Goal: Task Accomplishment & Management: Manage account settings

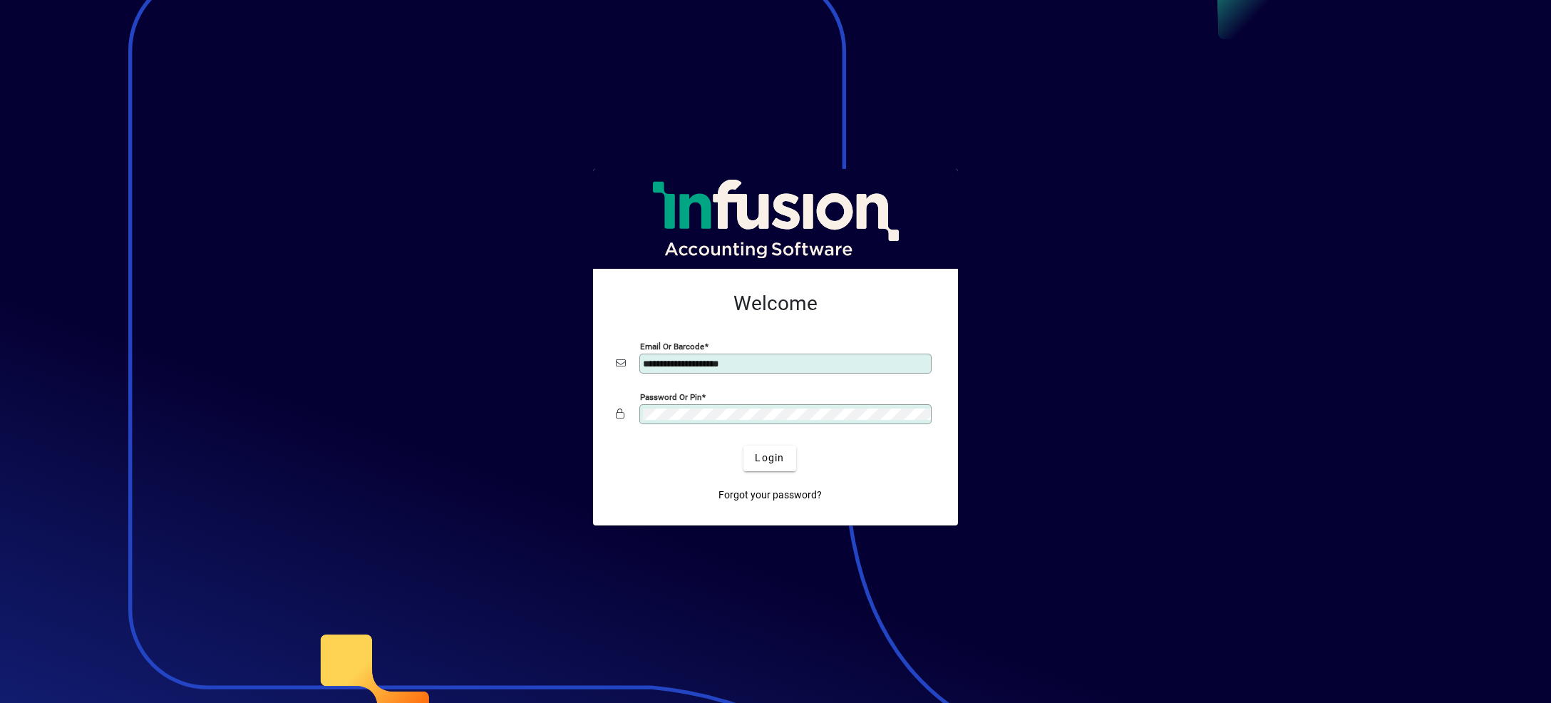
type input "**********"
click at [743, 445] on button "Login" at bounding box center [769, 458] width 52 height 26
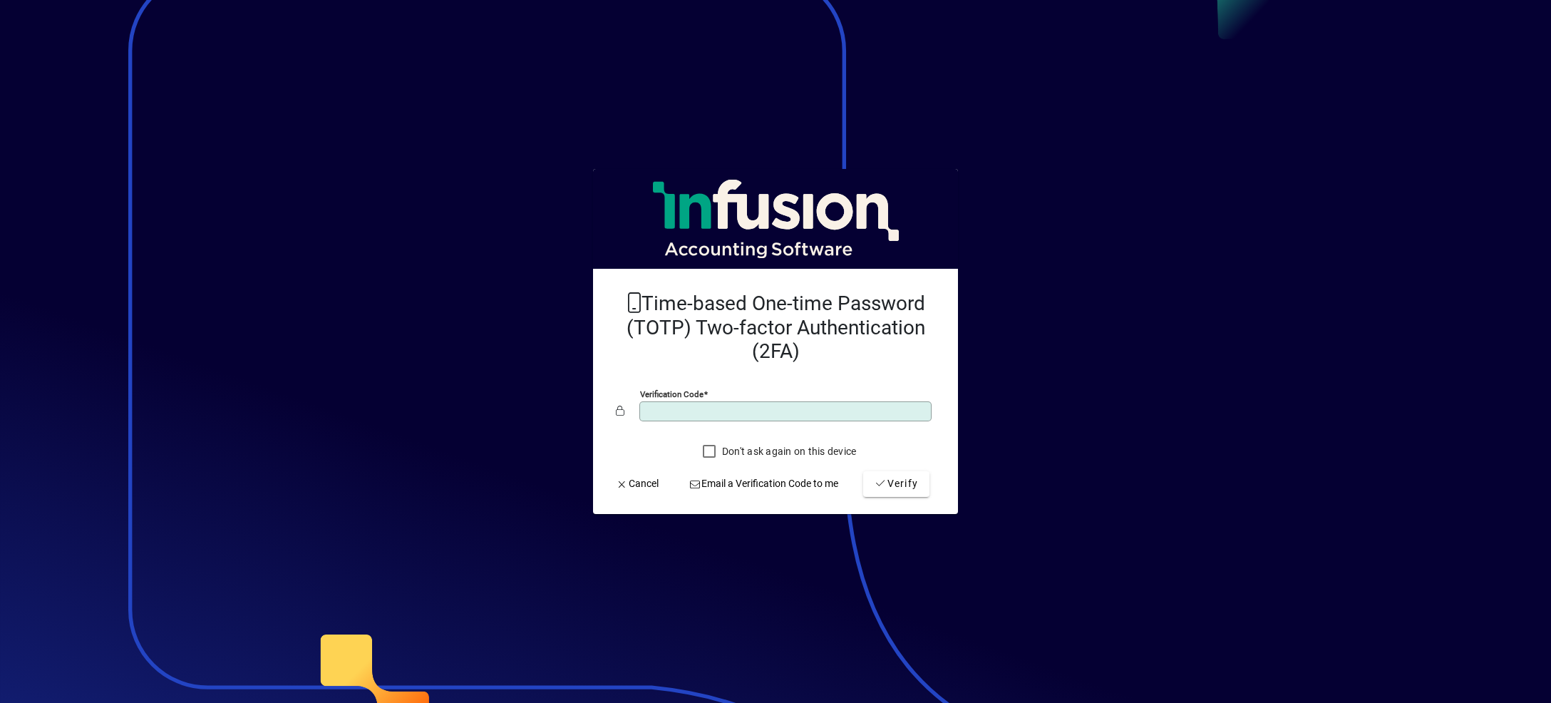
type input "******"
click at [863, 471] on button "Verify" at bounding box center [896, 484] width 66 height 26
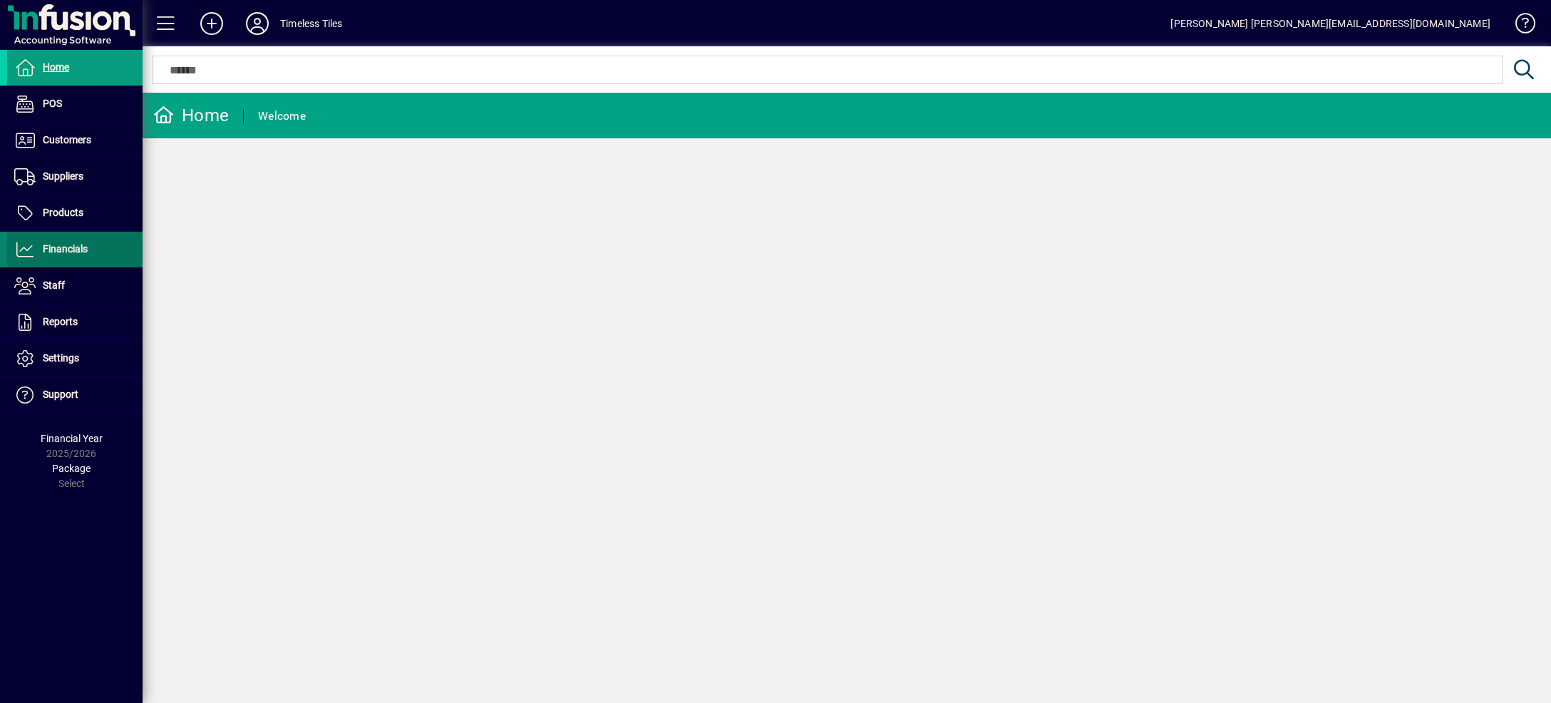
click at [68, 236] on span at bounding box center [74, 249] width 135 height 34
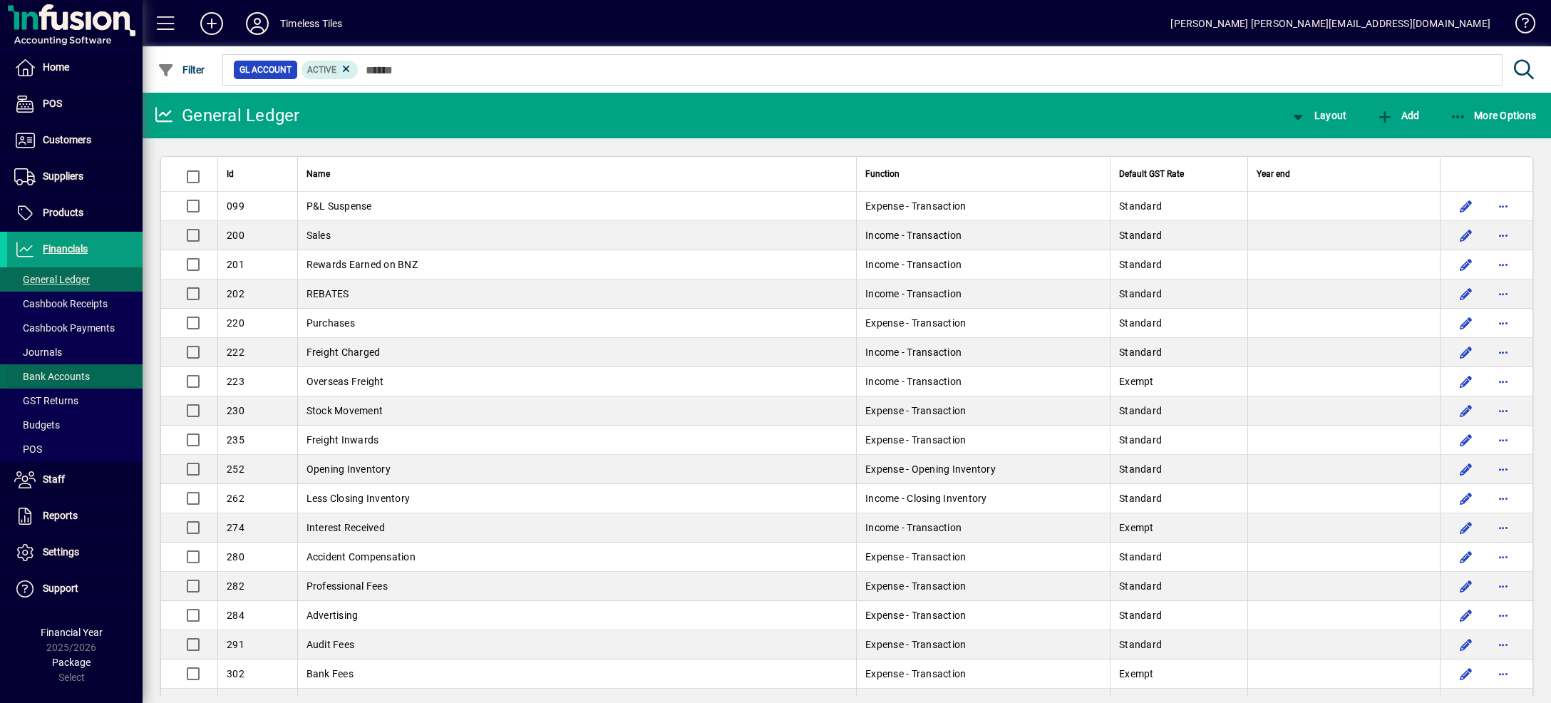
click at [53, 383] on span "Bank Accounts" at bounding box center [48, 376] width 83 height 15
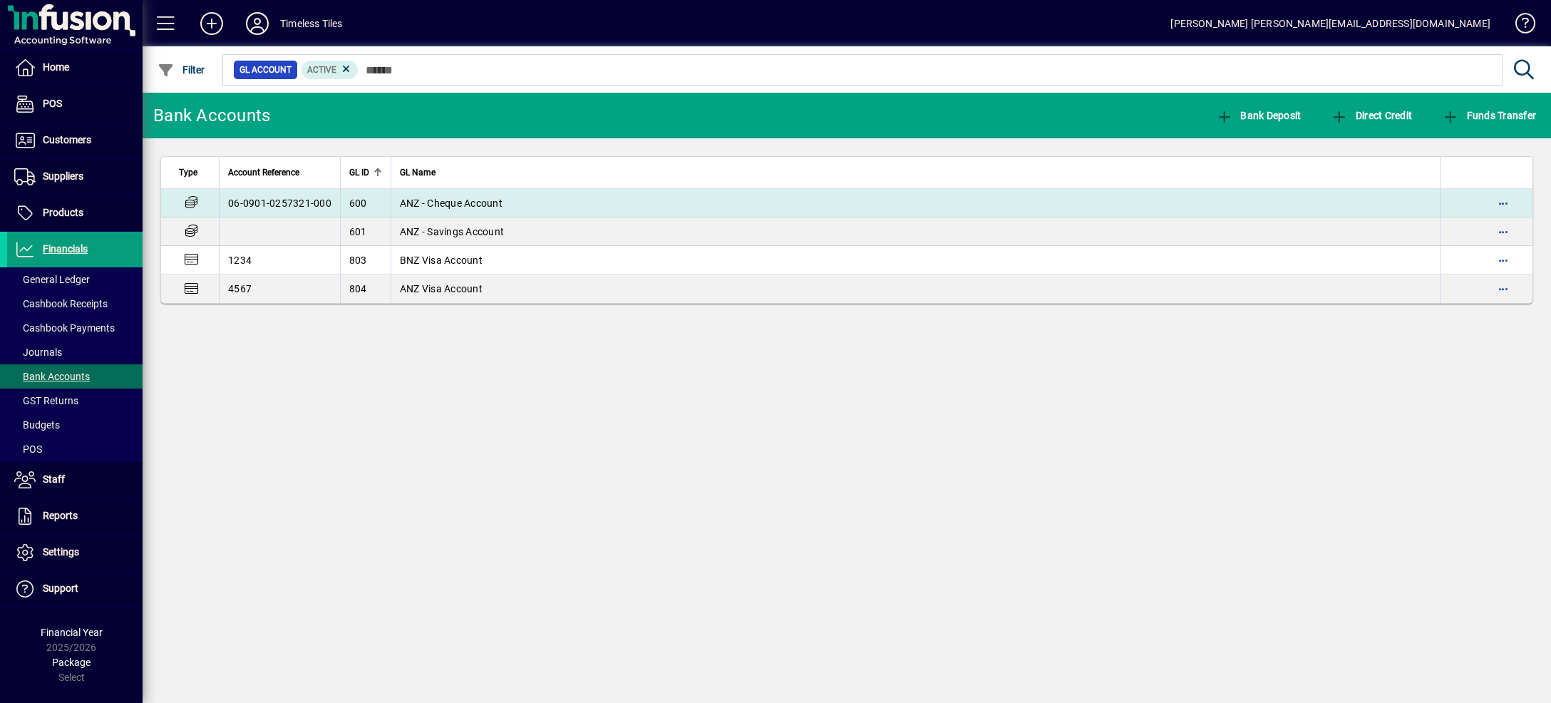
click at [458, 204] on span "ANZ - Cheque Account" at bounding box center [451, 202] width 103 height 11
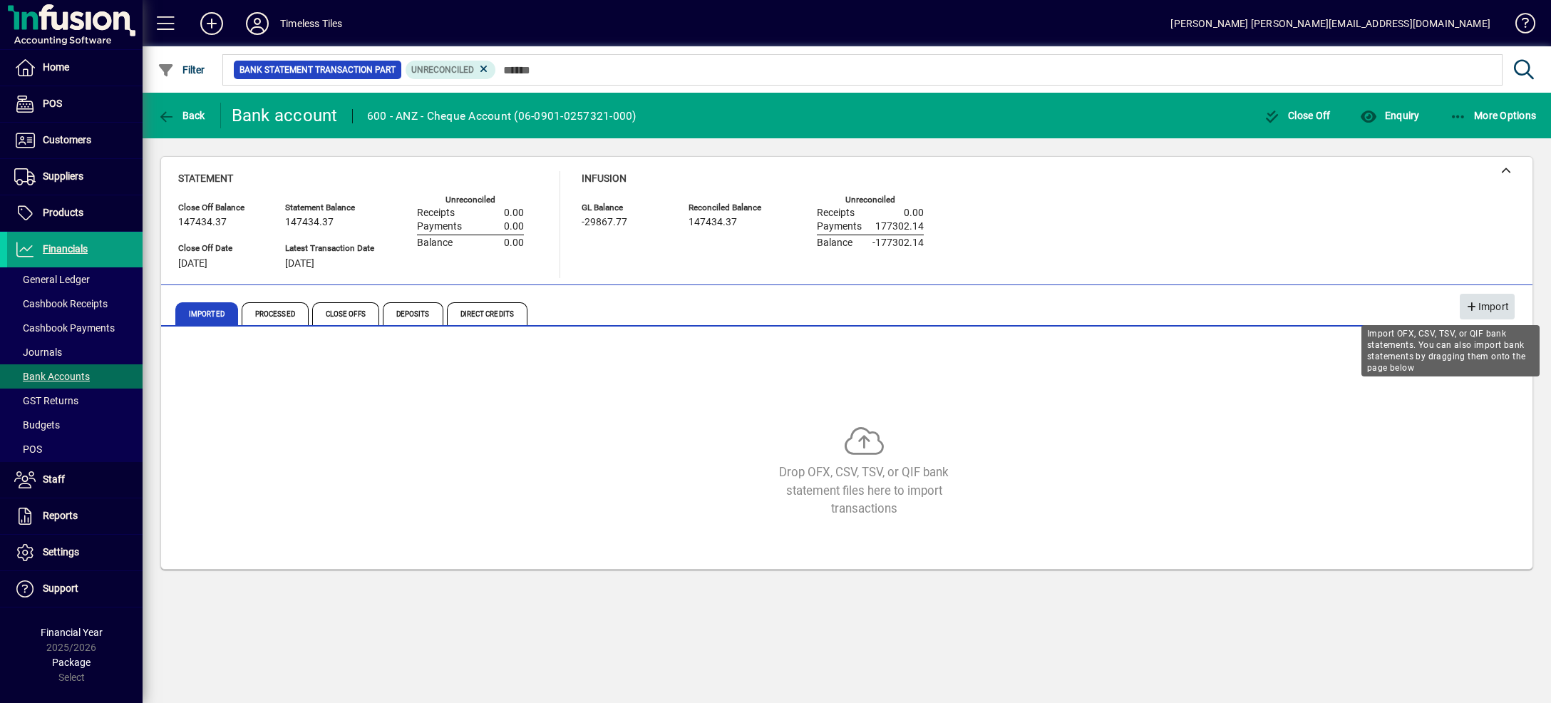
click at [1468, 304] on icon "button" at bounding box center [1471, 307] width 13 height 10
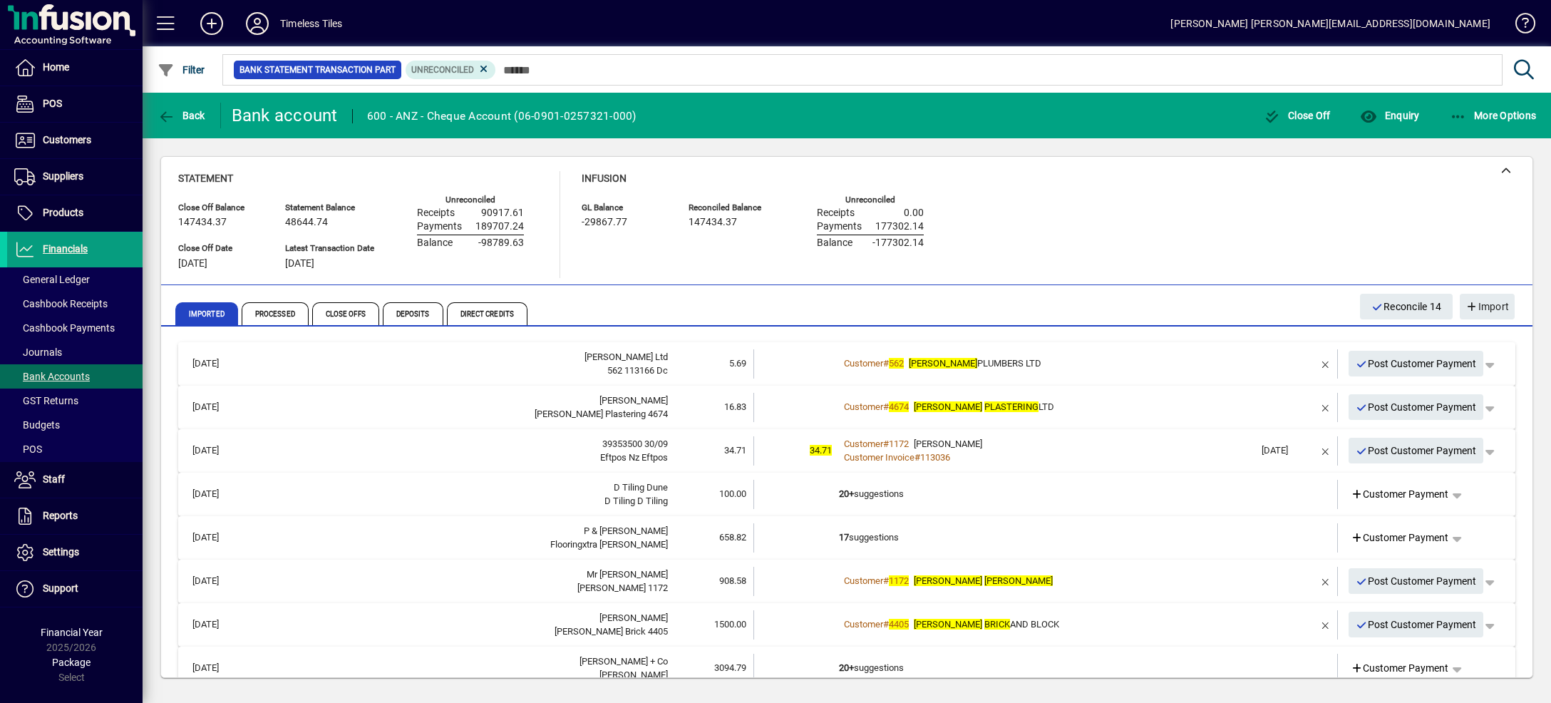
click at [1071, 349] on td "Customer # 562 [PERSON_NAME] PLUMBERS LTD" at bounding box center [1047, 363] width 416 height 29
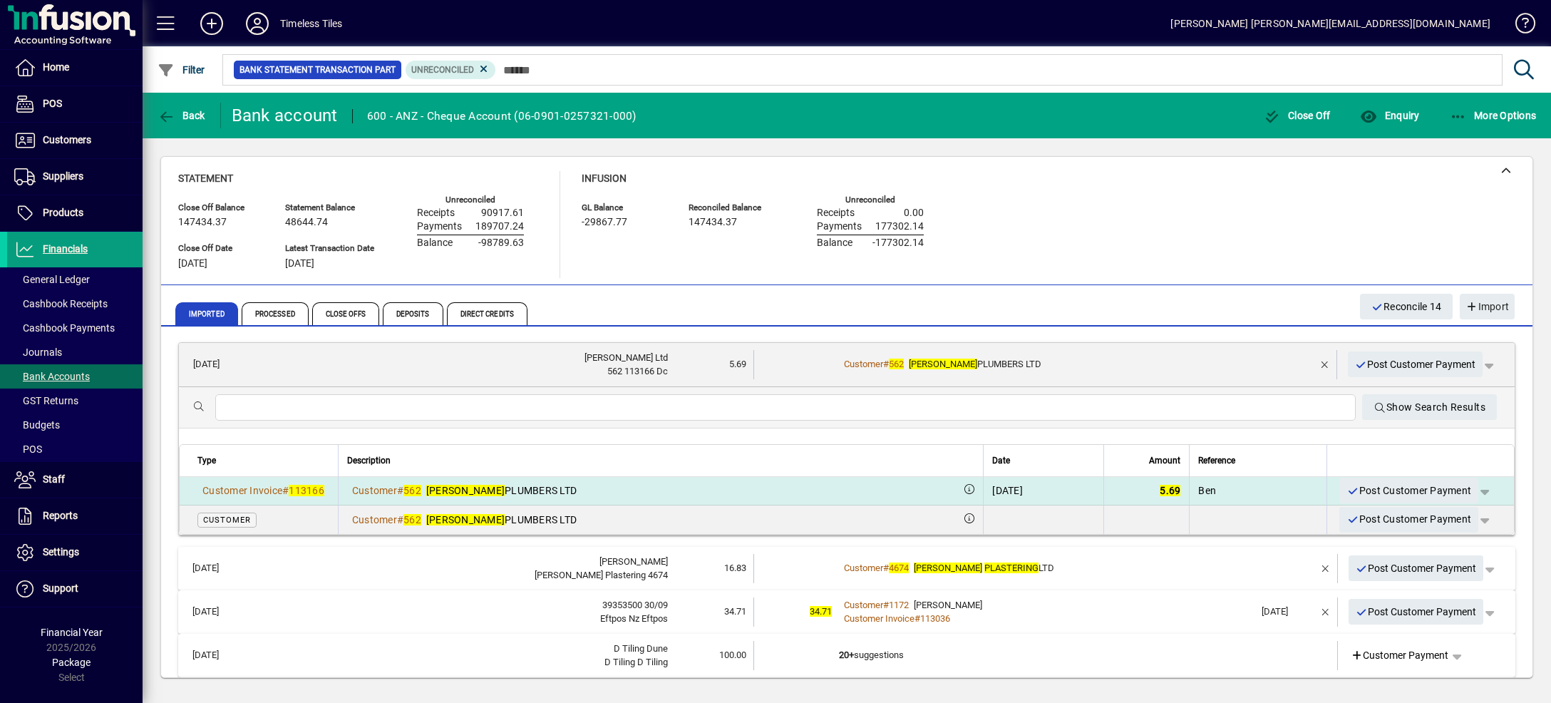
click at [1467, 490] on span "button" at bounding box center [1484, 490] width 34 height 34
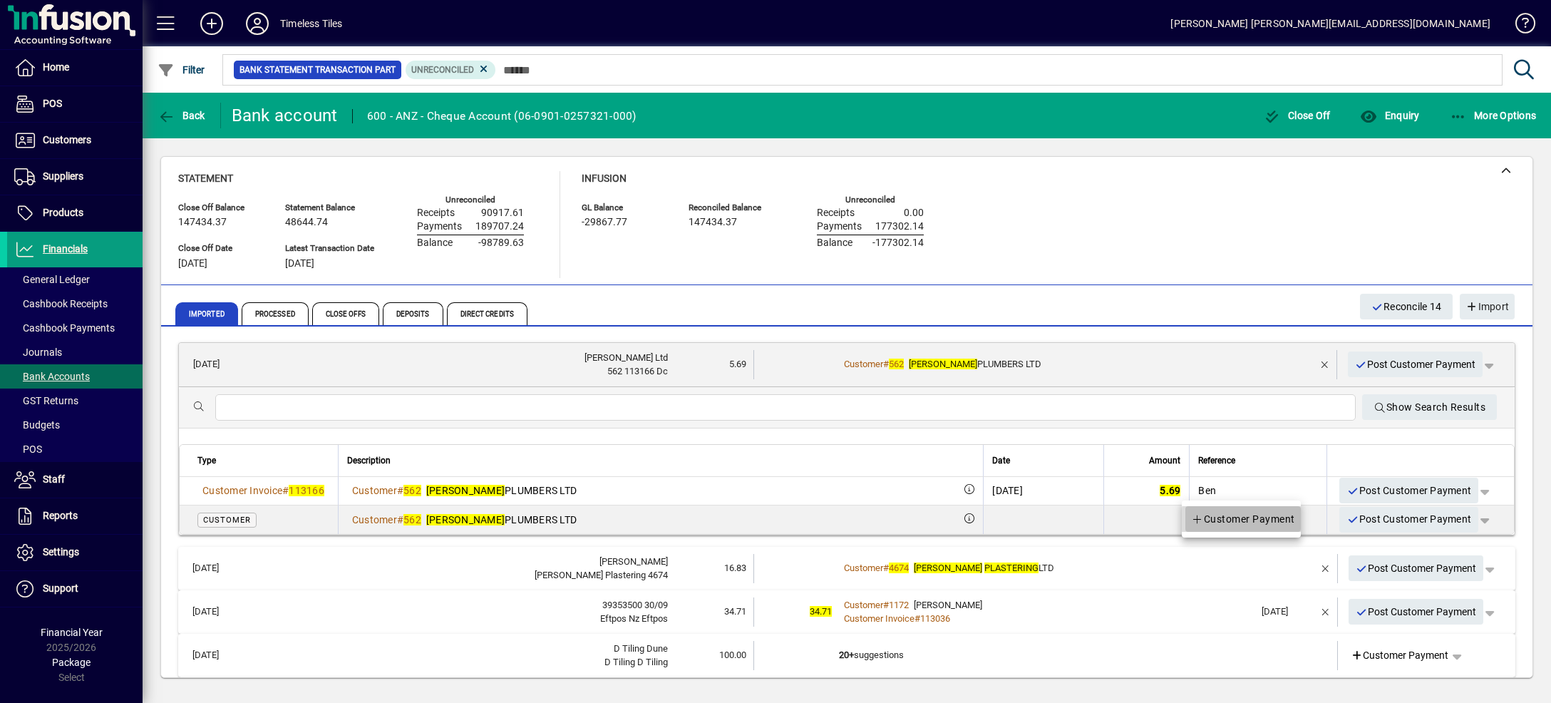
click at [1286, 520] on span "Customer Payment" at bounding box center [1243, 518] width 104 height 17
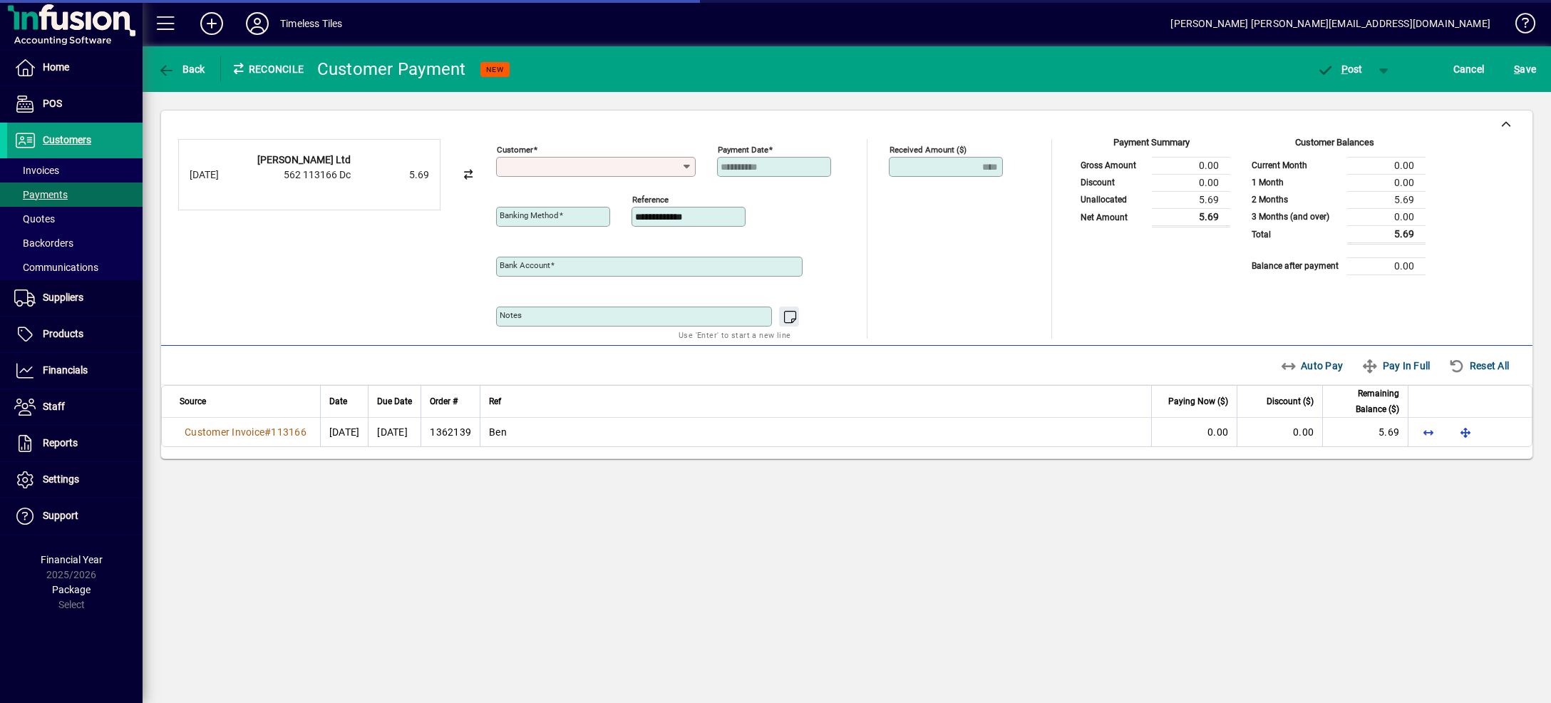
type input "**********"
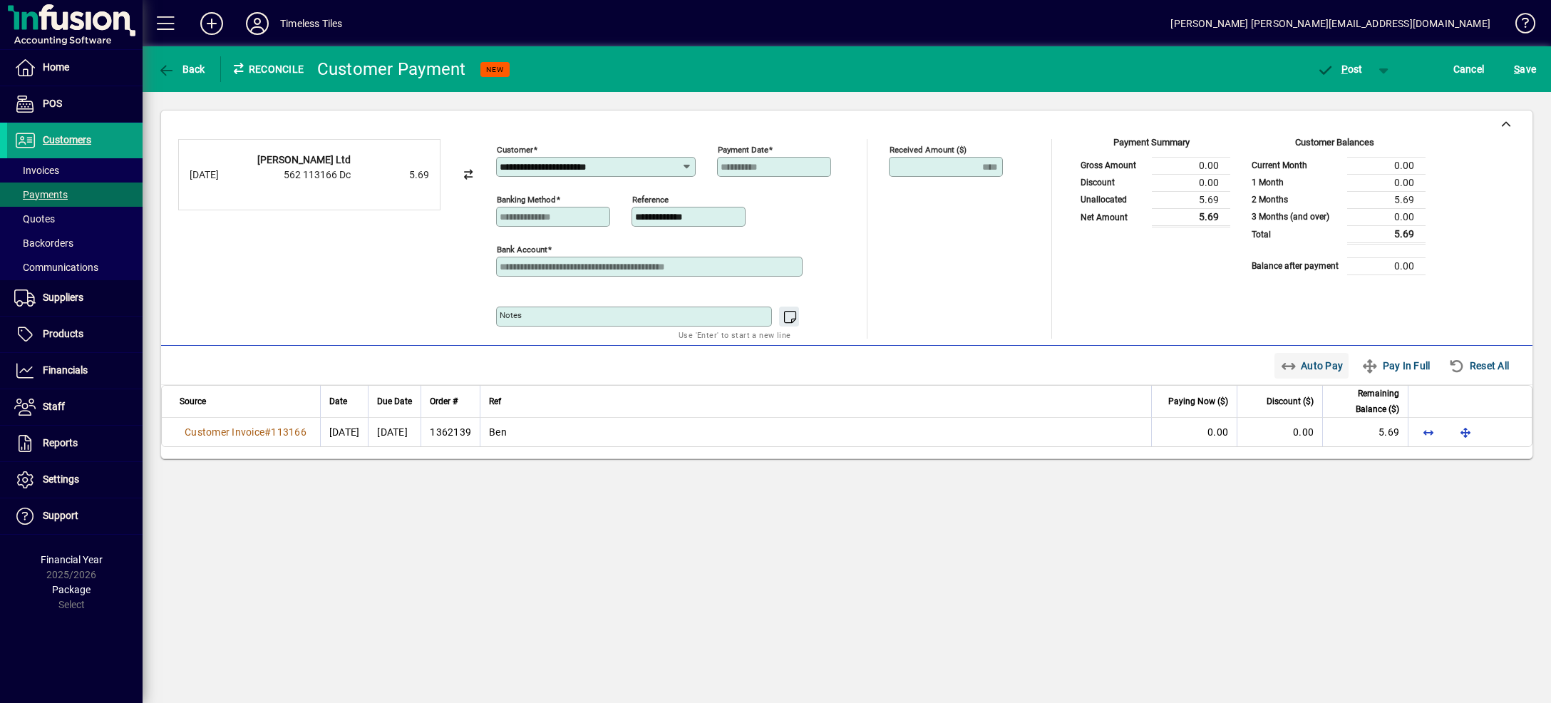
click at [1306, 369] on span "Auto Pay" at bounding box center [1311, 365] width 63 height 23
click at [1379, 61] on span "button" at bounding box center [1384, 69] width 34 height 34
click at [1361, 100] on span "P ost & Email" at bounding box center [1332, 98] width 88 height 11
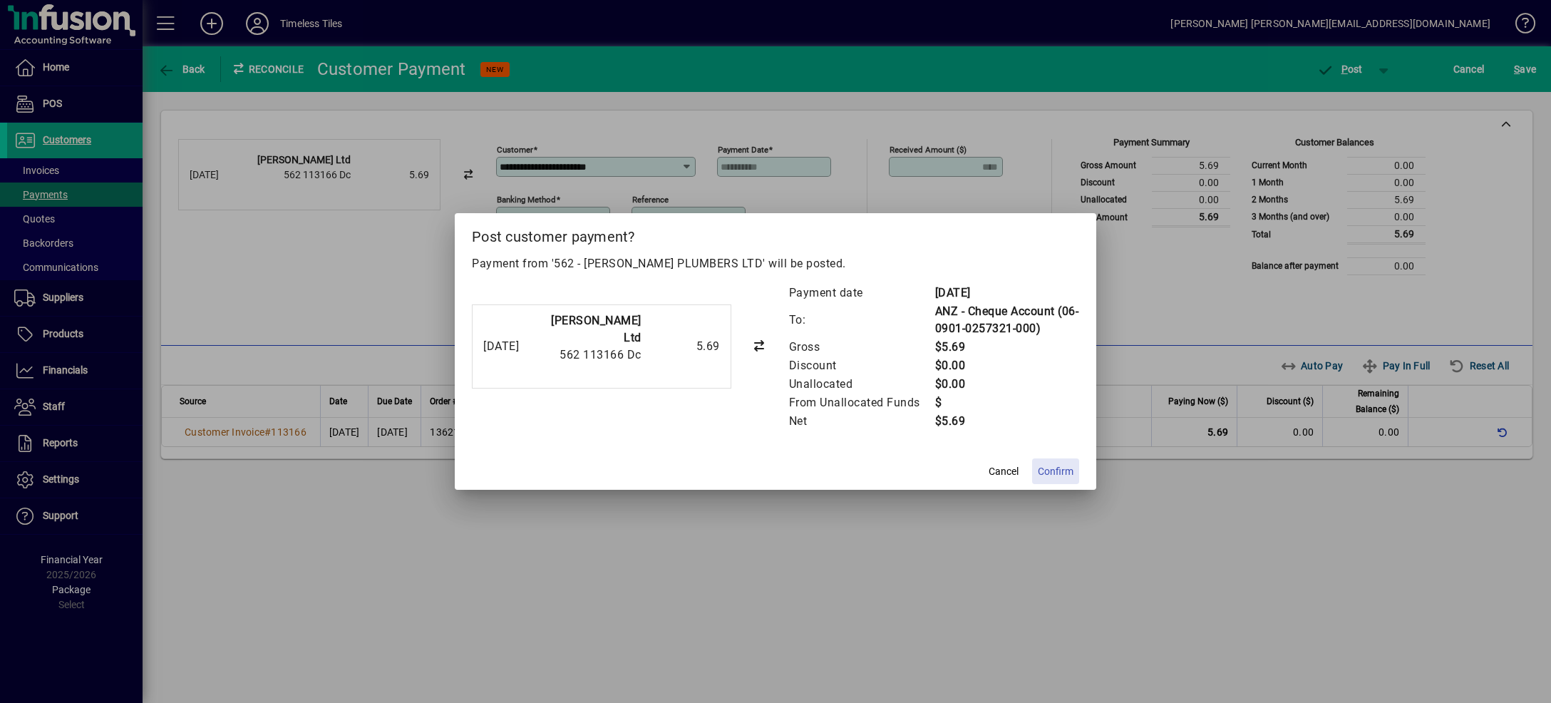
click at [1050, 470] on span "Confirm" at bounding box center [1056, 471] width 36 height 15
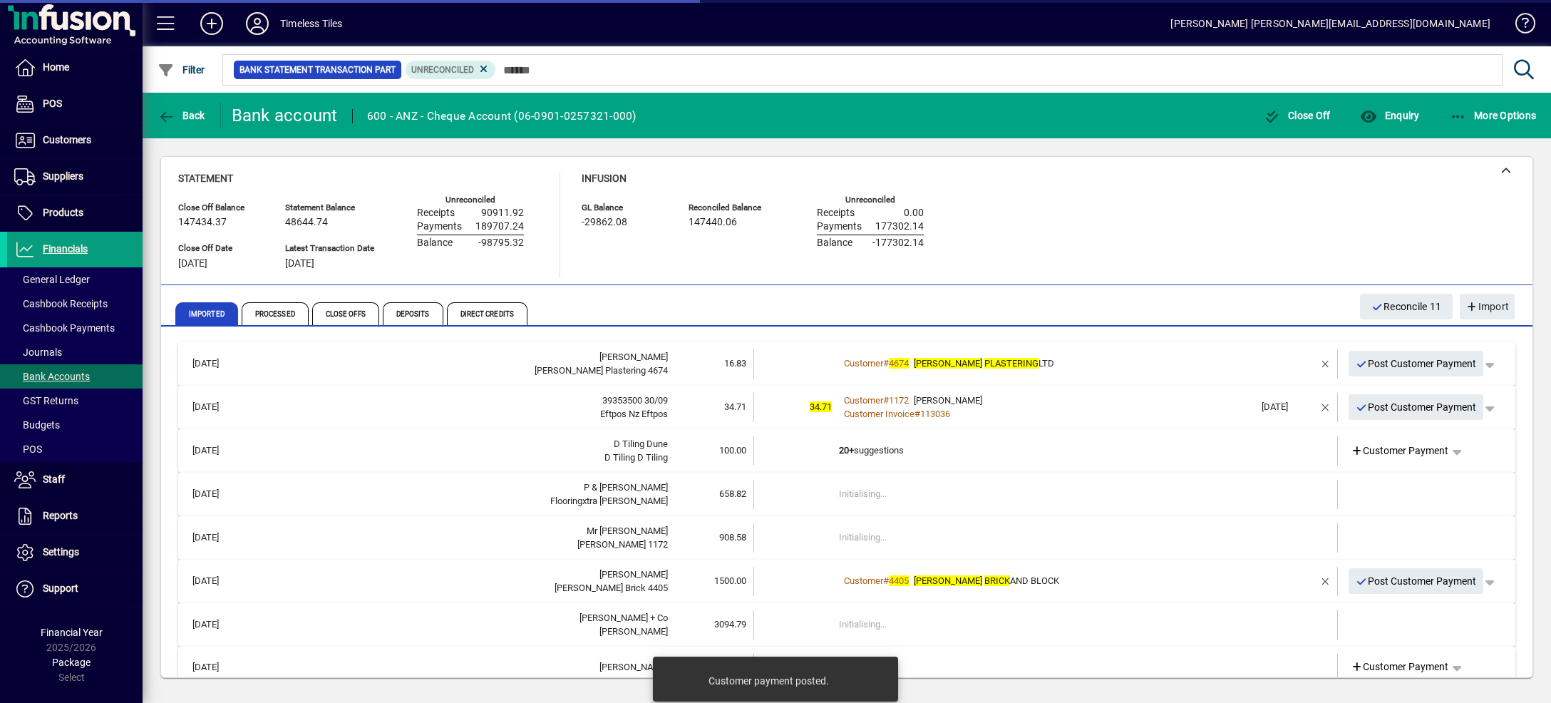
click at [1141, 351] on td "Customer # 4674 [PERSON_NAME] PLASTERING LTD" at bounding box center [1047, 363] width 416 height 29
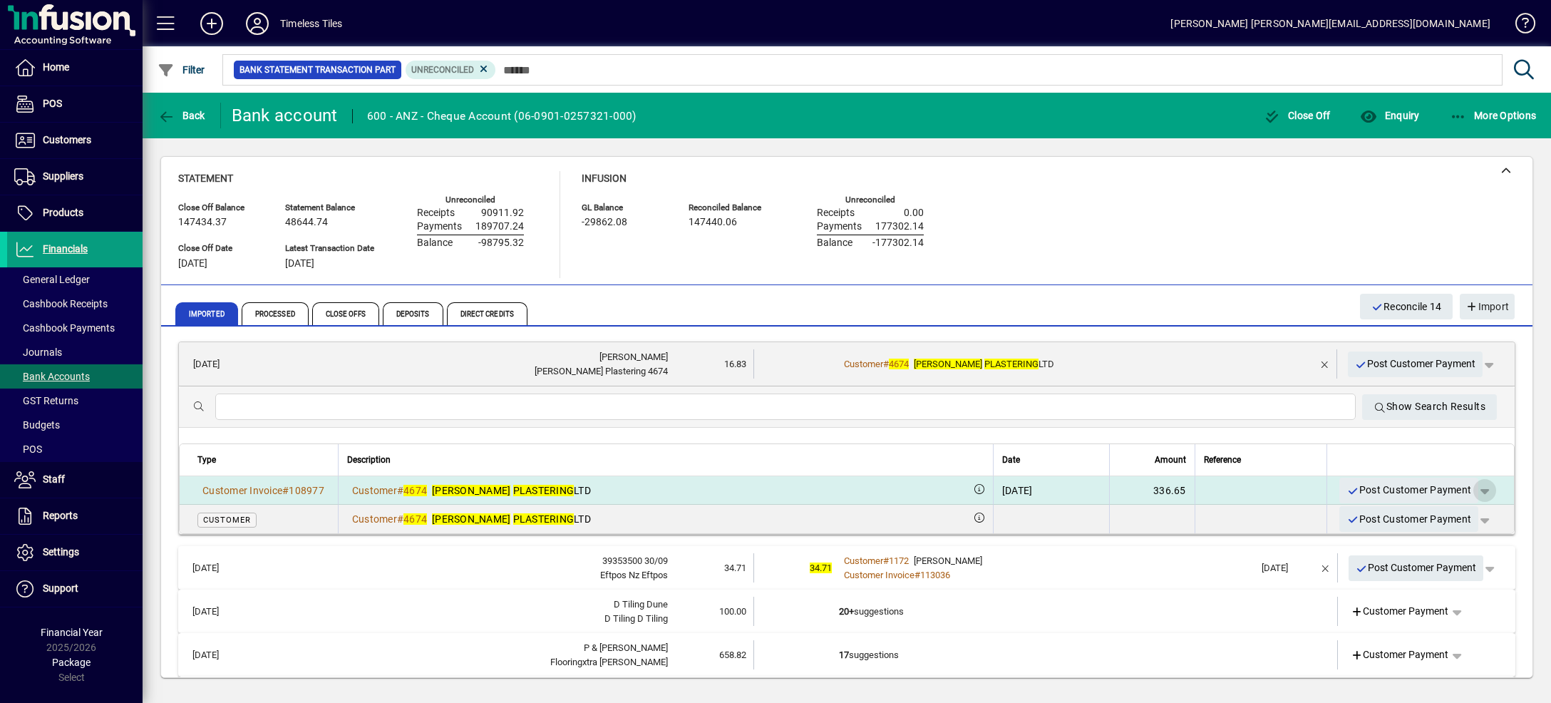
click at [1467, 495] on span "button" at bounding box center [1484, 490] width 34 height 34
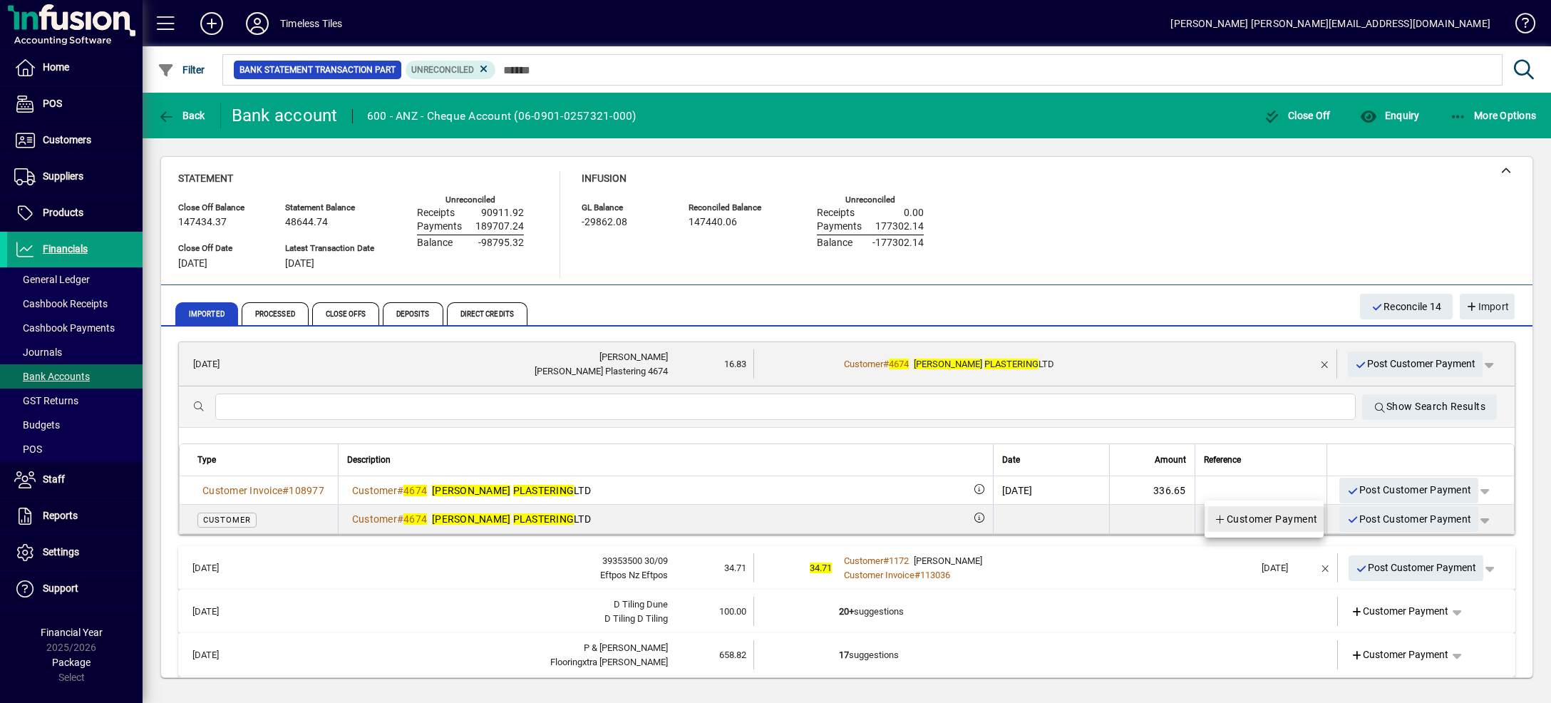
click at [1301, 520] on span "Customer Payment" at bounding box center [1266, 518] width 104 height 17
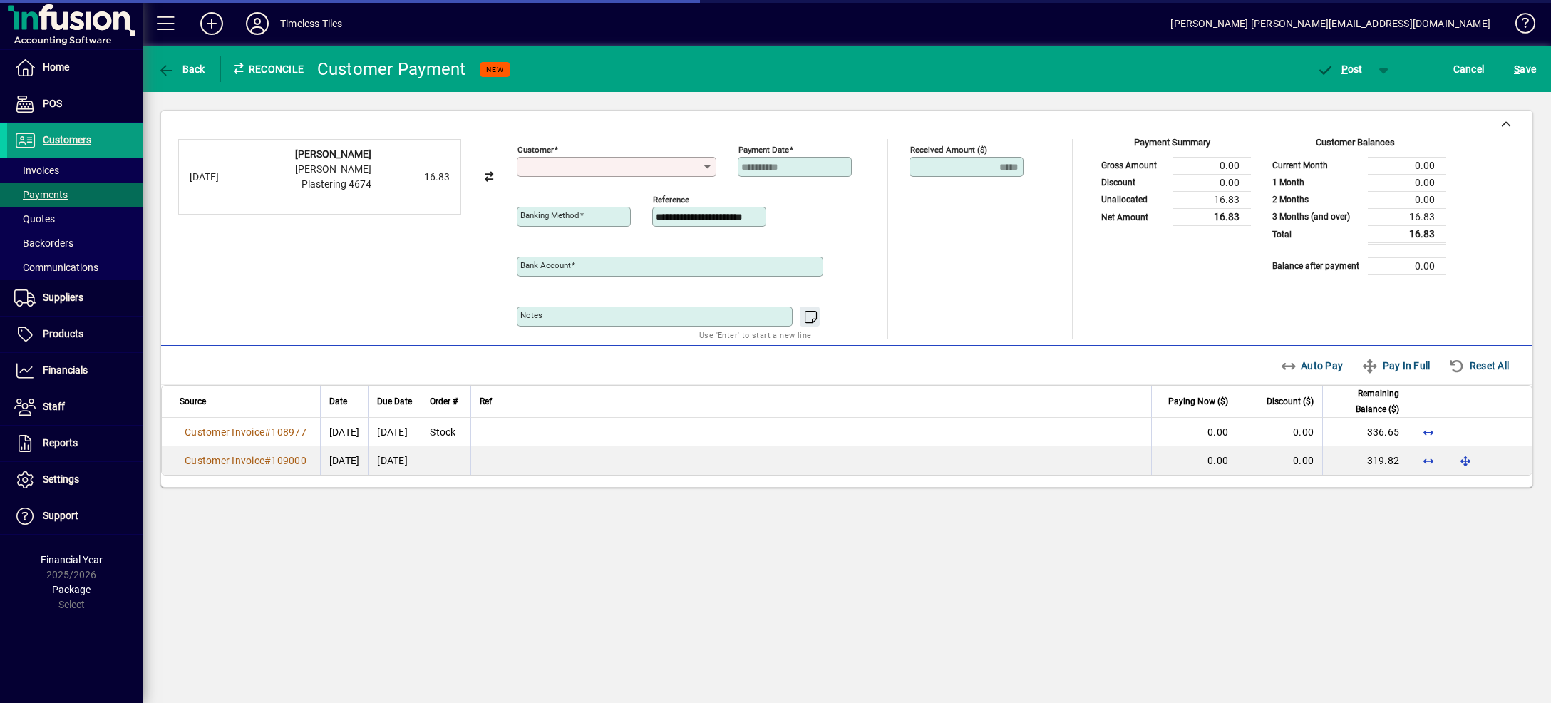
type input "**********"
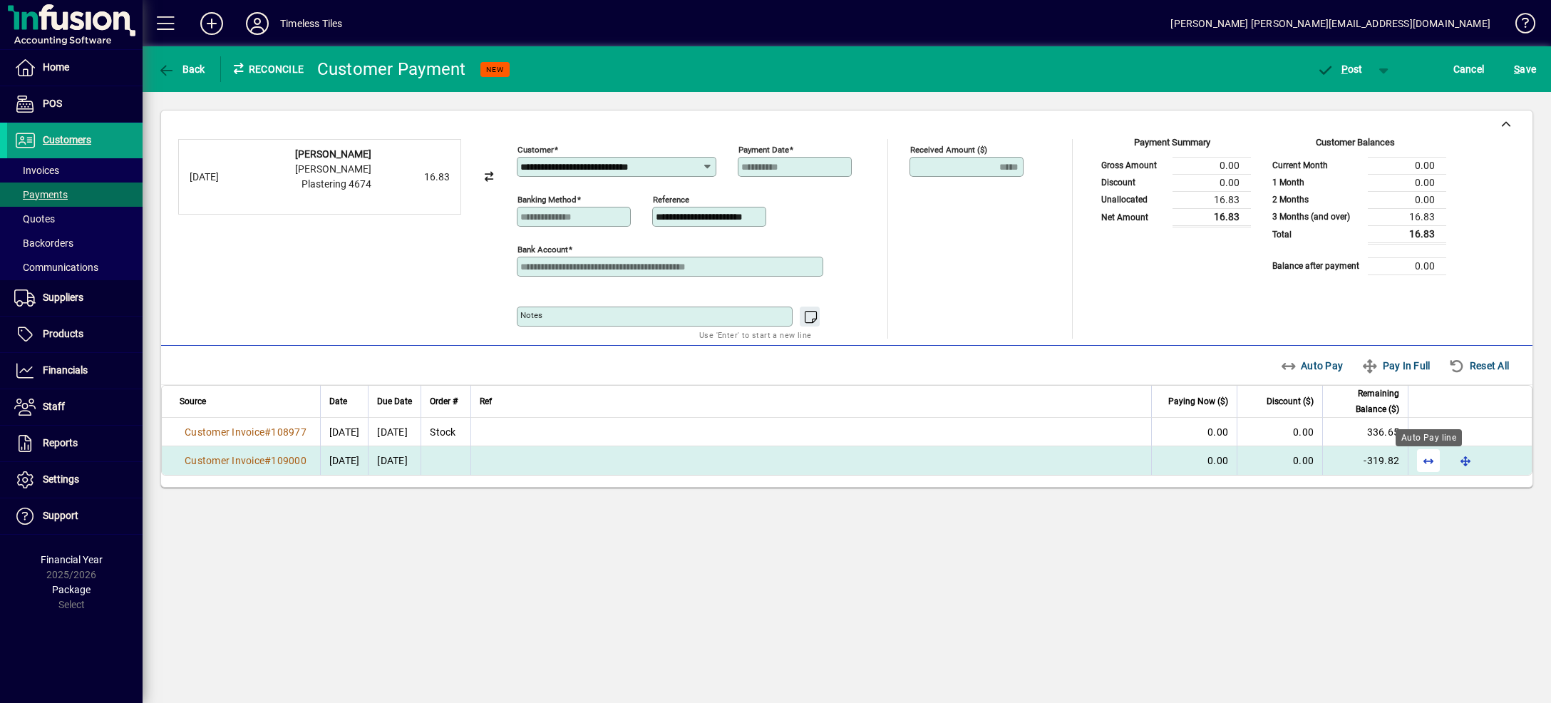
click at [1430, 465] on span "button" at bounding box center [1428, 460] width 34 height 34
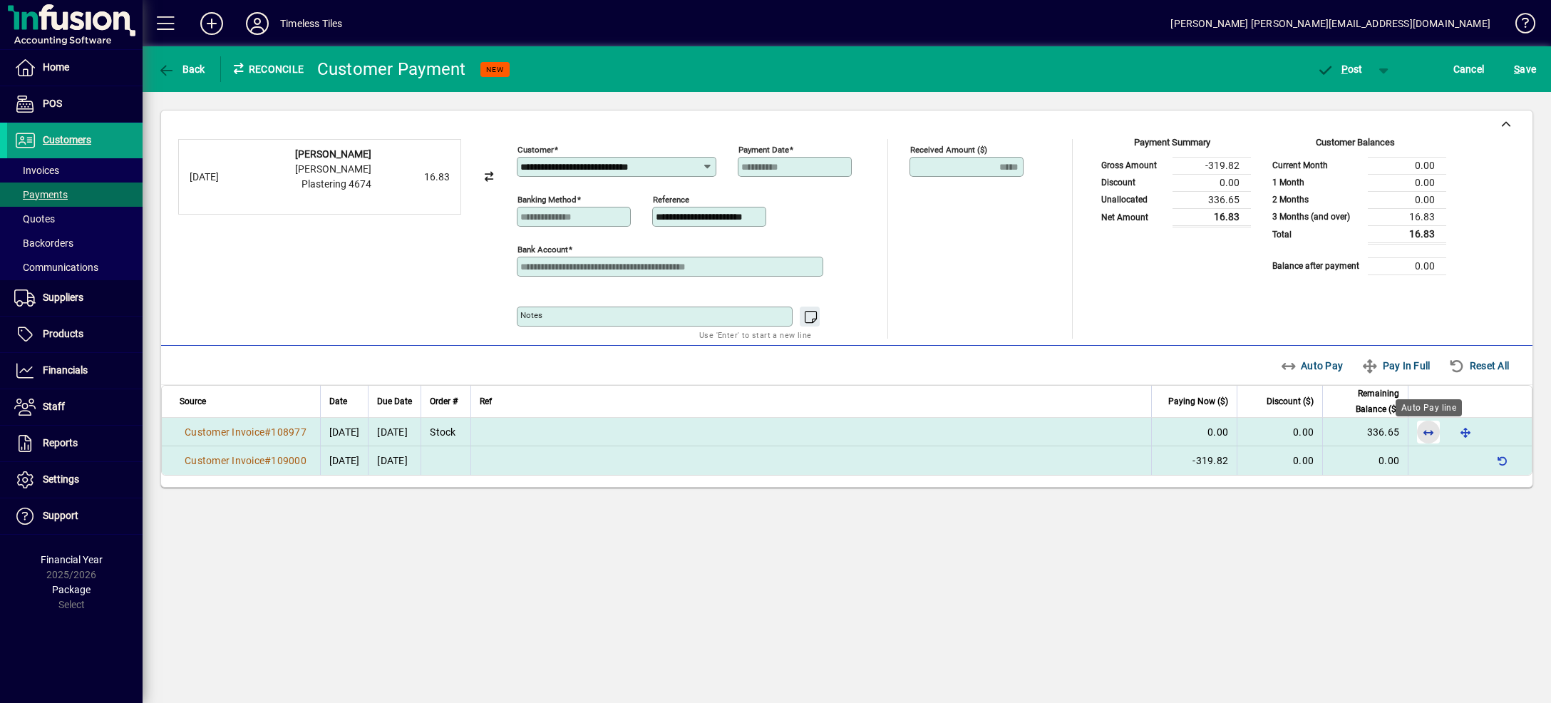
click at [1429, 435] on span "button" at bounding box center [1428, 432] width 34 height 34
click at [1382, 67] on span "button" at bounding box center [1384, 69] width 34 height 34
click at [1381, 97] on div "P ost & Email" at bounding box center [1330, 99] width 122 height 29
click at [1374, 63] on span "button" at bounding box center [1384, 69] width 34 height 34
click at [1357, 91] on span "button" at bounding box center [1332, 99] width 96 height 34
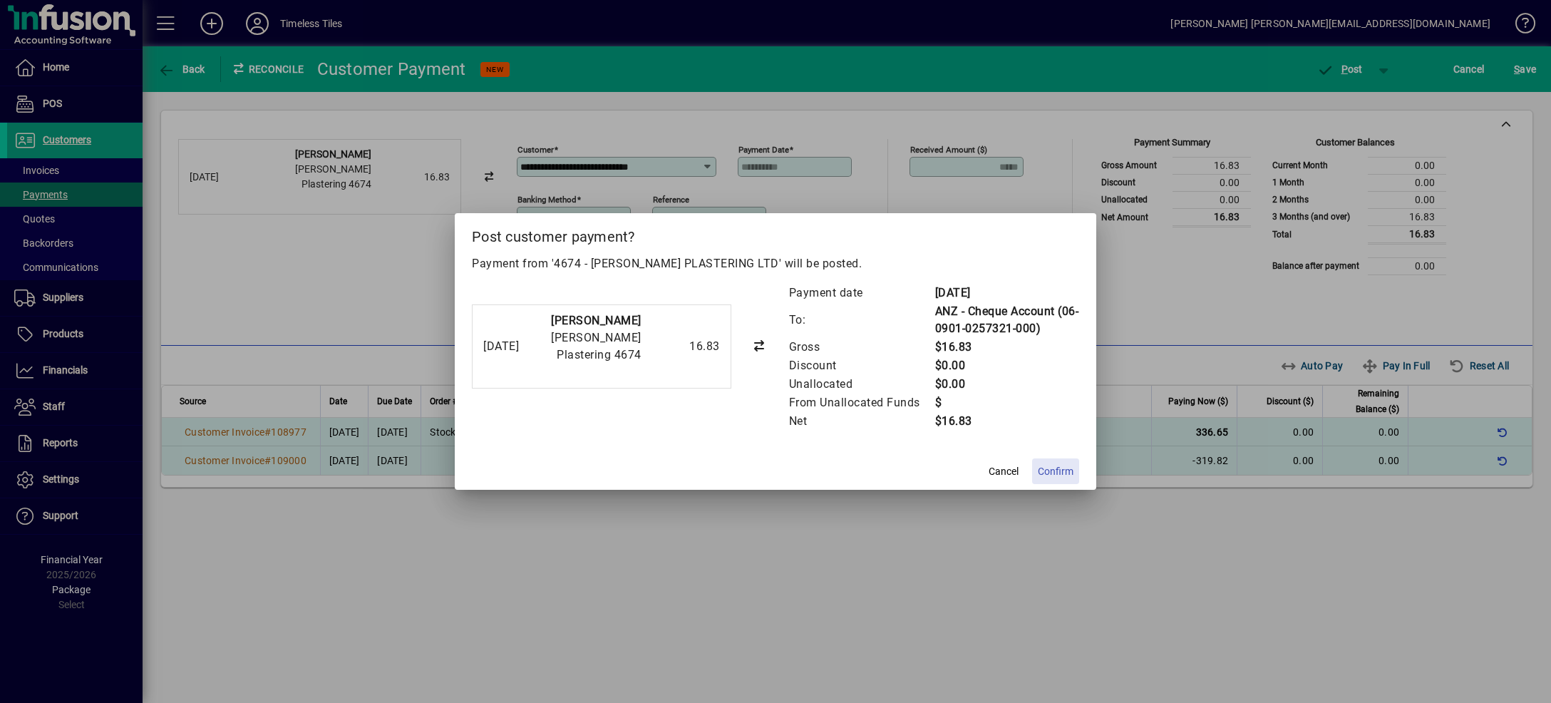
click at [1058, 473] on span "Confirm" at bounding box center [1056, 471] width 36 height 15
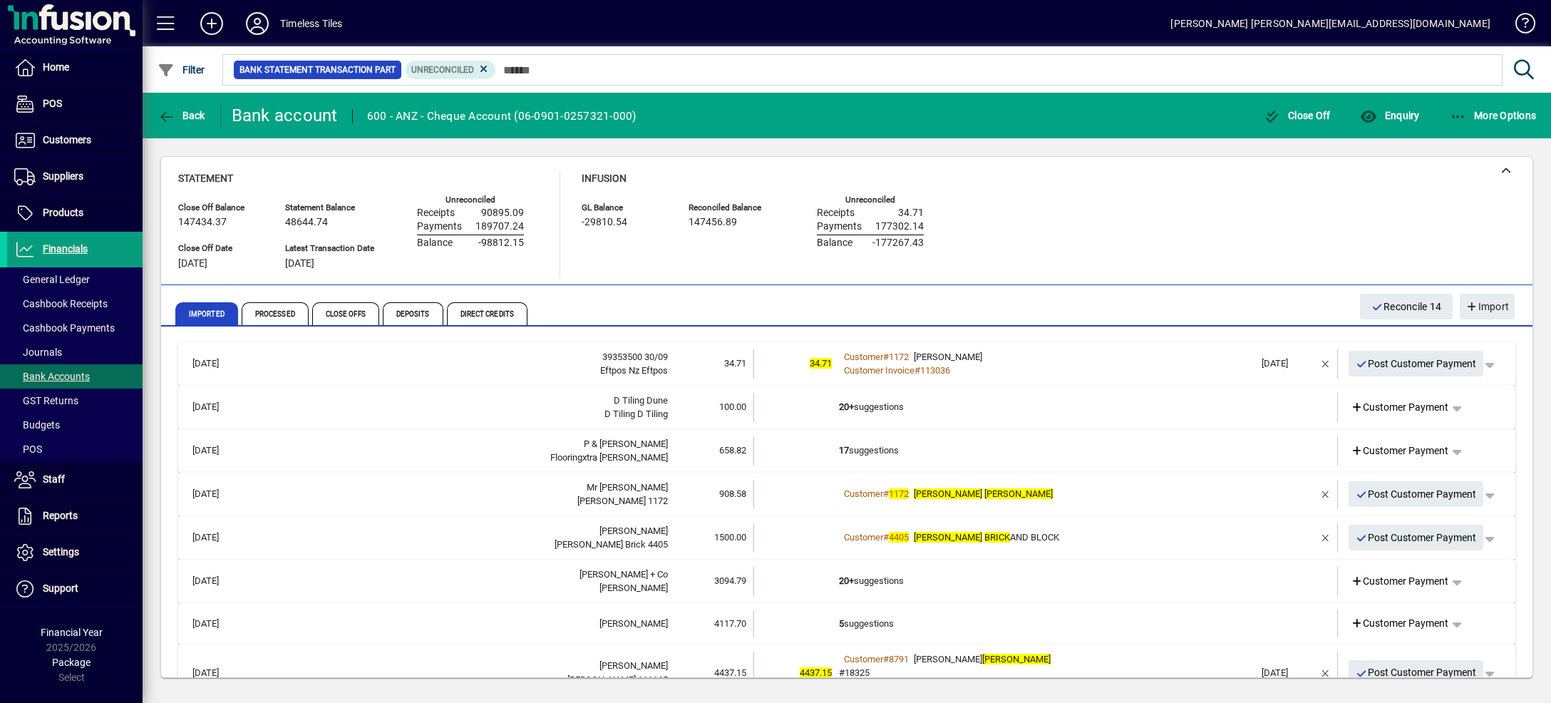
click at [1169, 356] on div "Customer # 1172 [PERSON_NAME]" at bounding box center [1047, 357] width 416 height 14
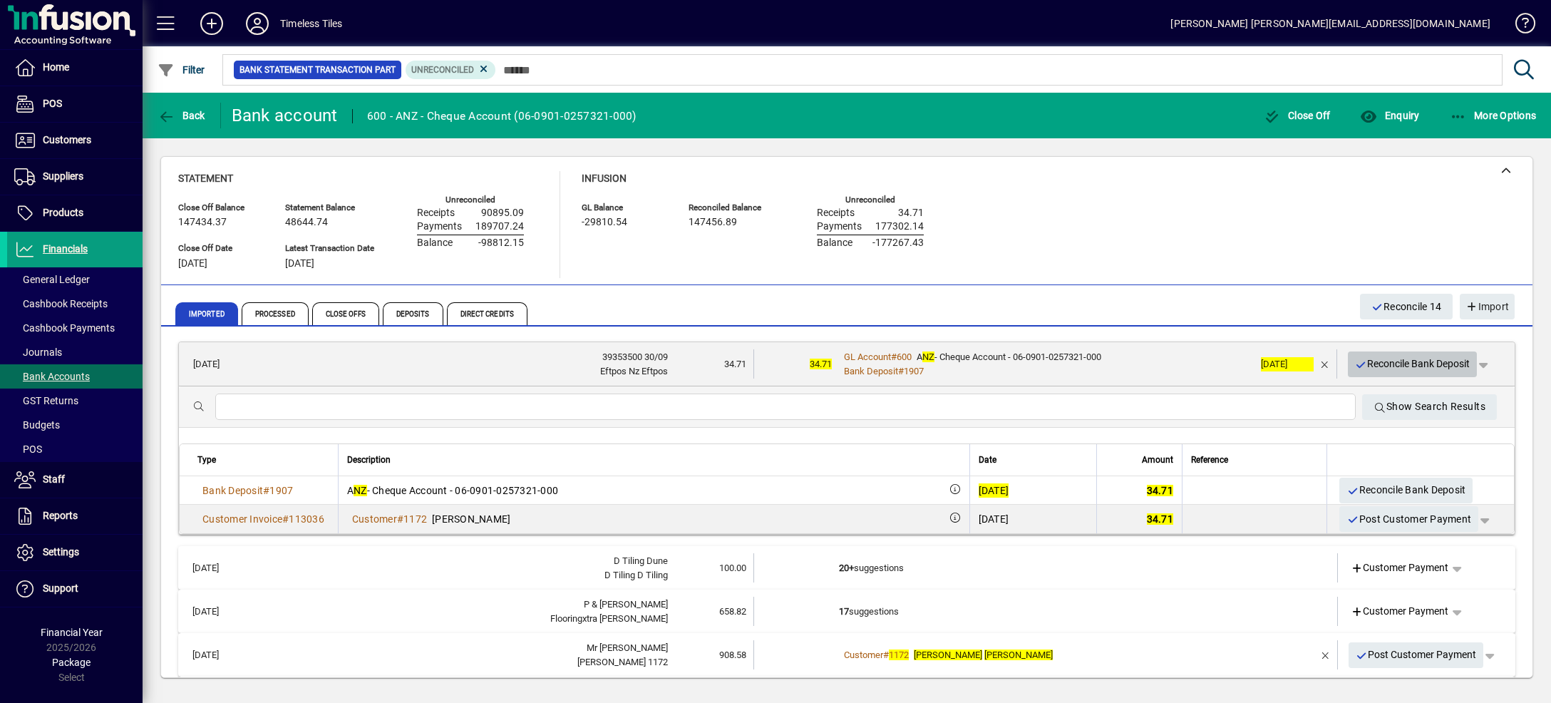
click at [1370, 360] on span "Reconcile Bank Deposit" at bounding box center [1412, 364] width 115 height 24
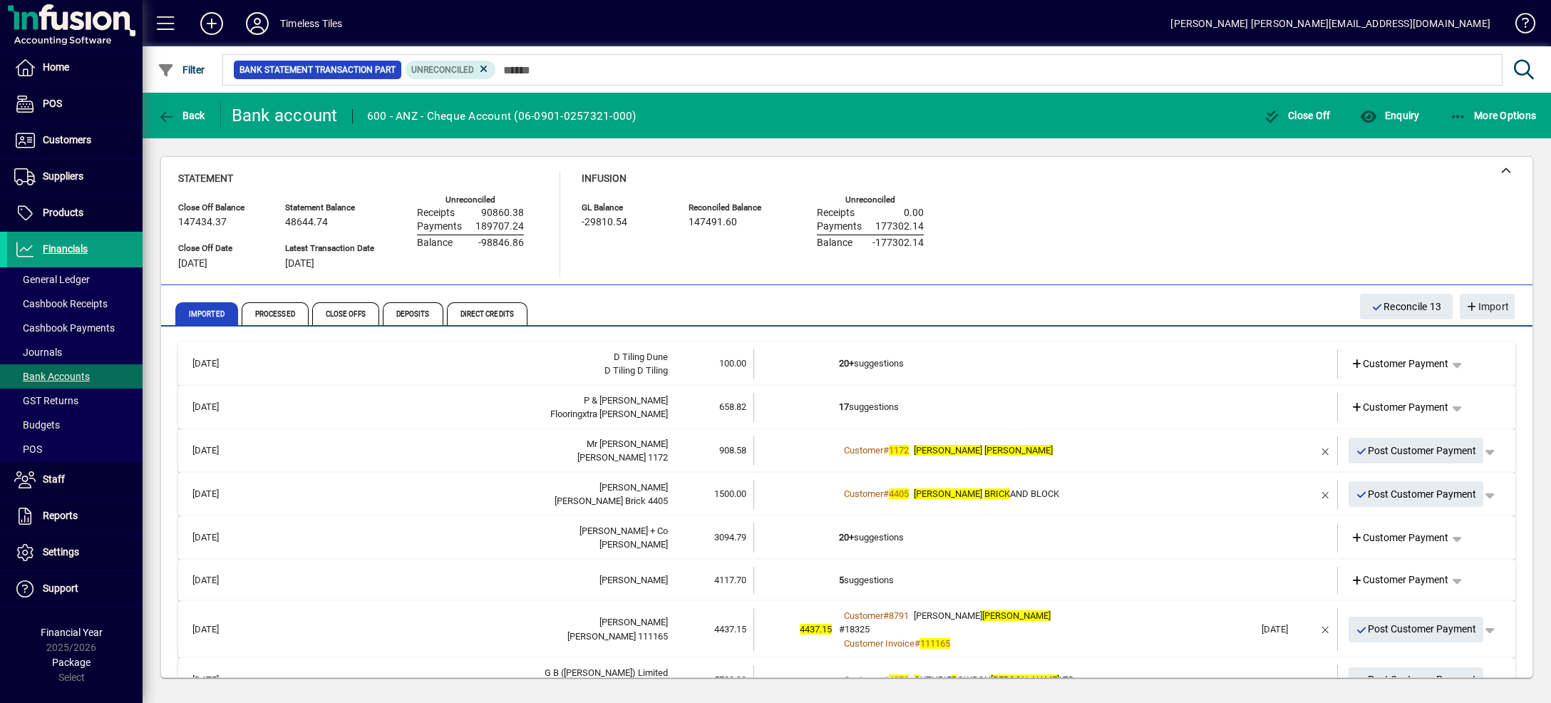
click at [1270, 362] on td at bounding box center [1284, 363] width 60 height 29
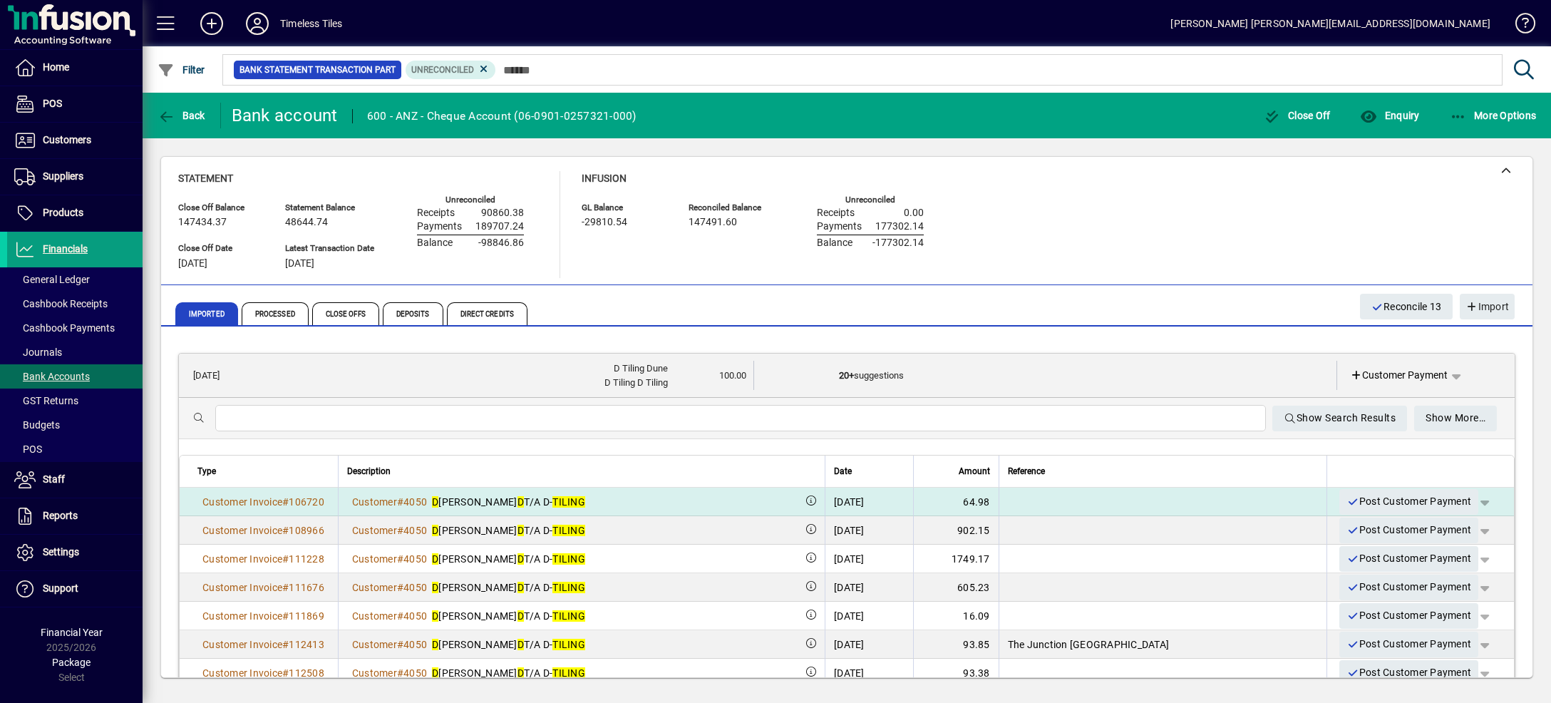
click at [1467, 498] on span "button" at bounding box center [1484, 502] width 34 height 34
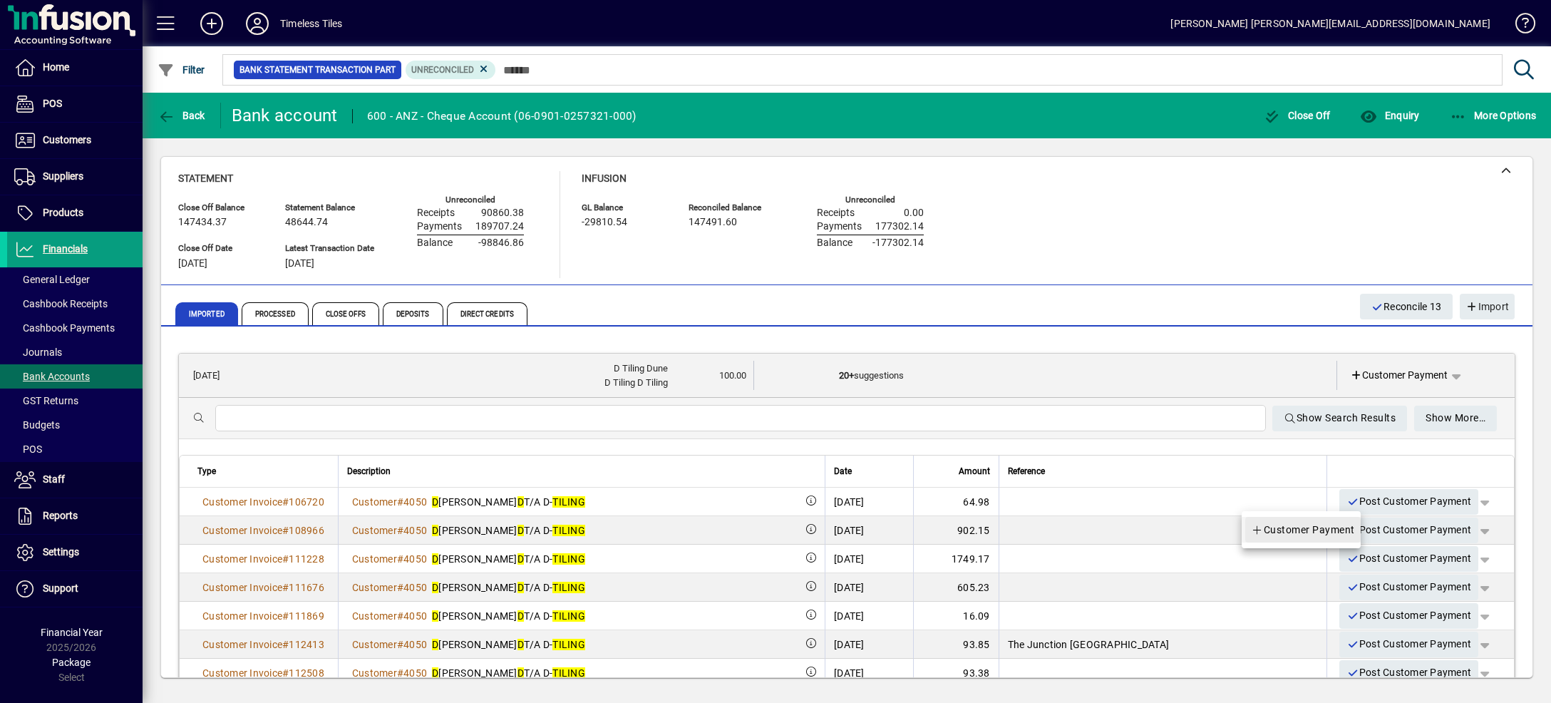
click at [1336, 532] on span "Customer Payment" at bounding box center [1303, 529] width 104 height 17
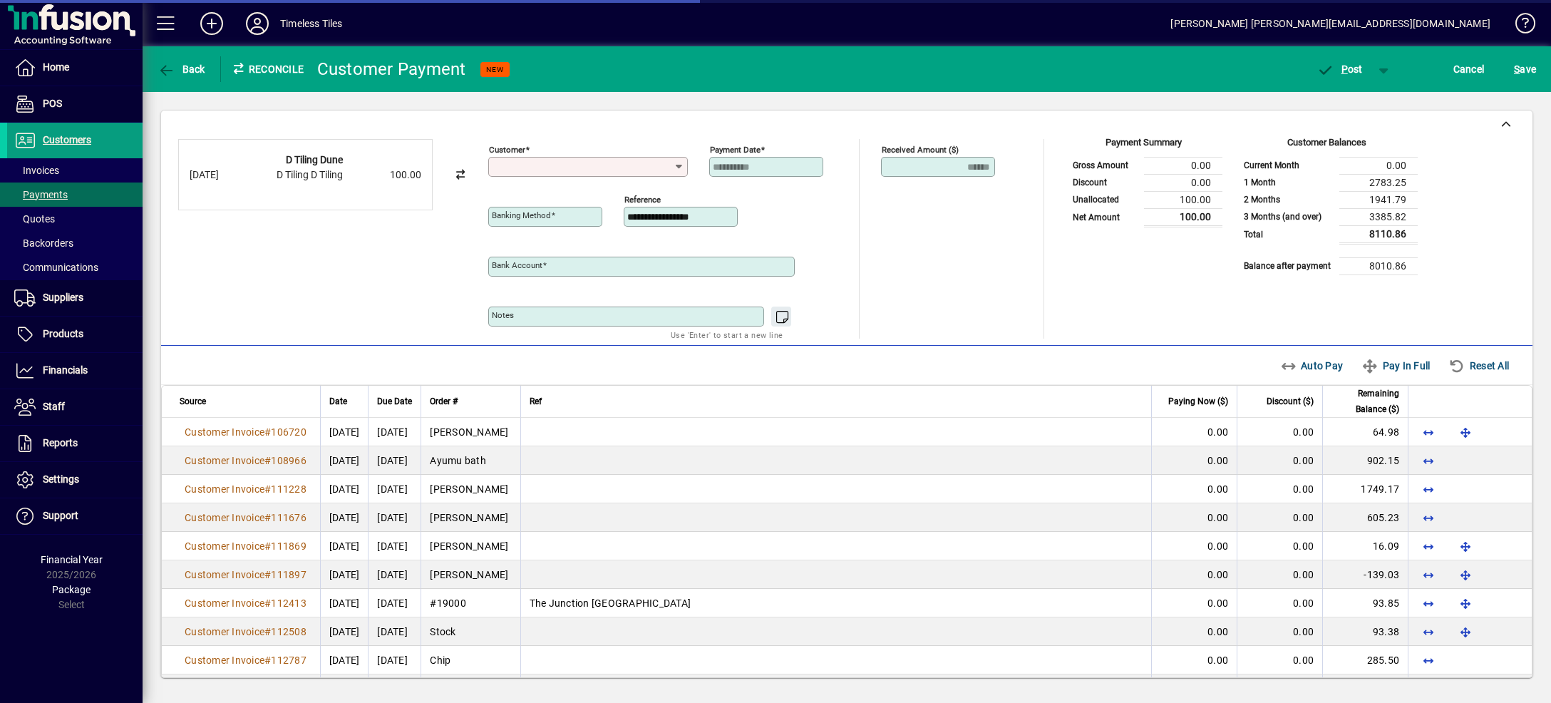
type input "**********"
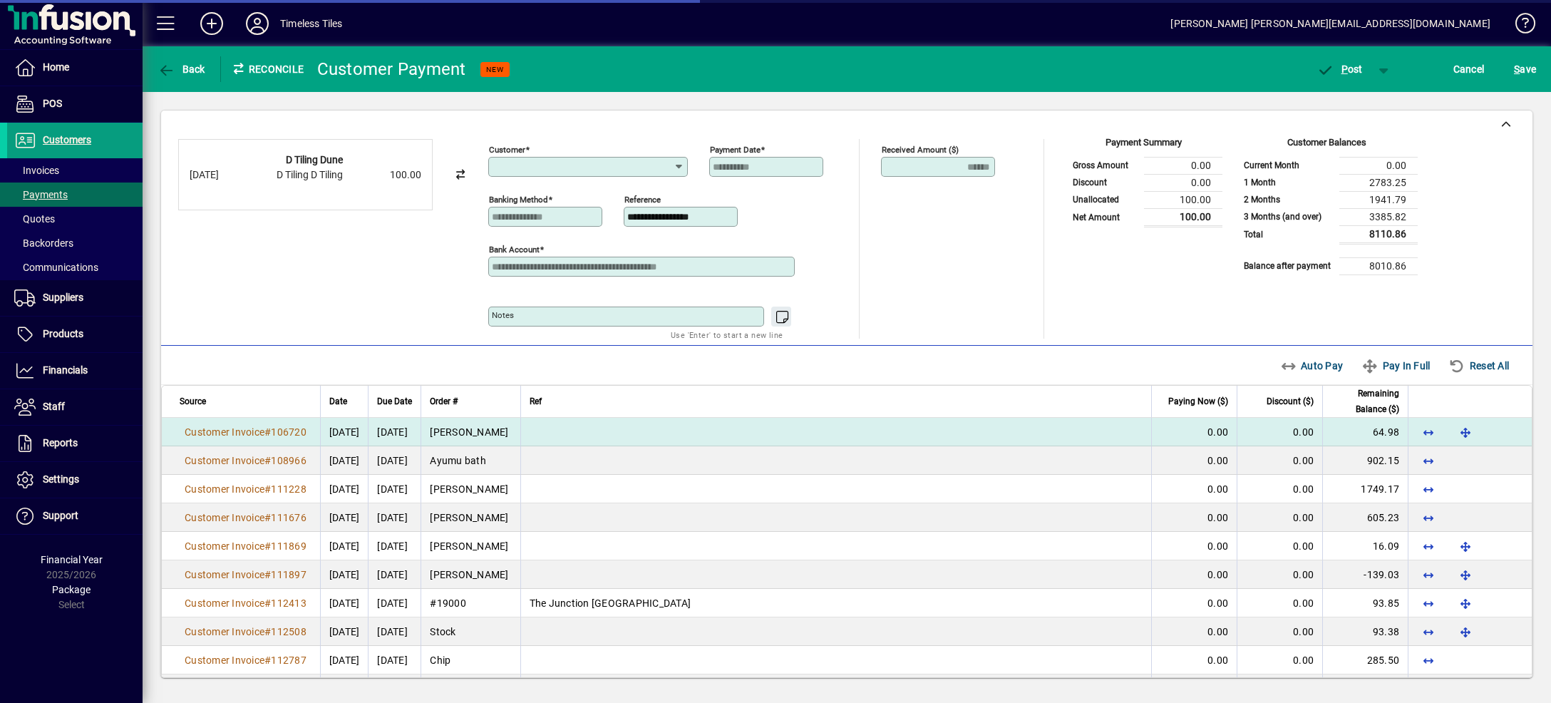
type input "**********"
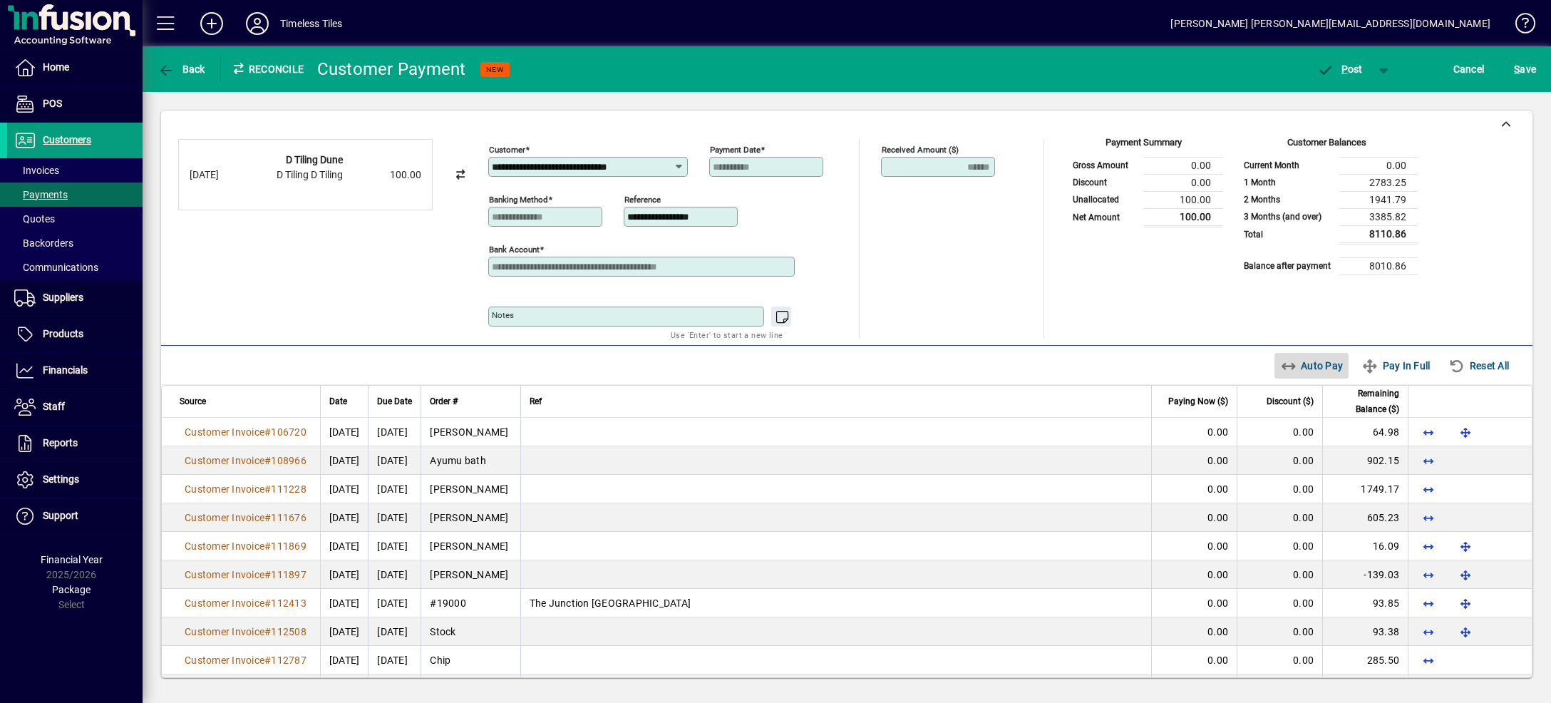
click at [1309, 363] on span "Auto Pay" at bounding box center [1311, 365] width 63 height 23
click at [1381, 66] on span "button" at bounding box center [1384, 69] width 34 height 34
click at [1364, 100] on span "P ost & Email" at bounding box center [1332, 98] width 88 height 11
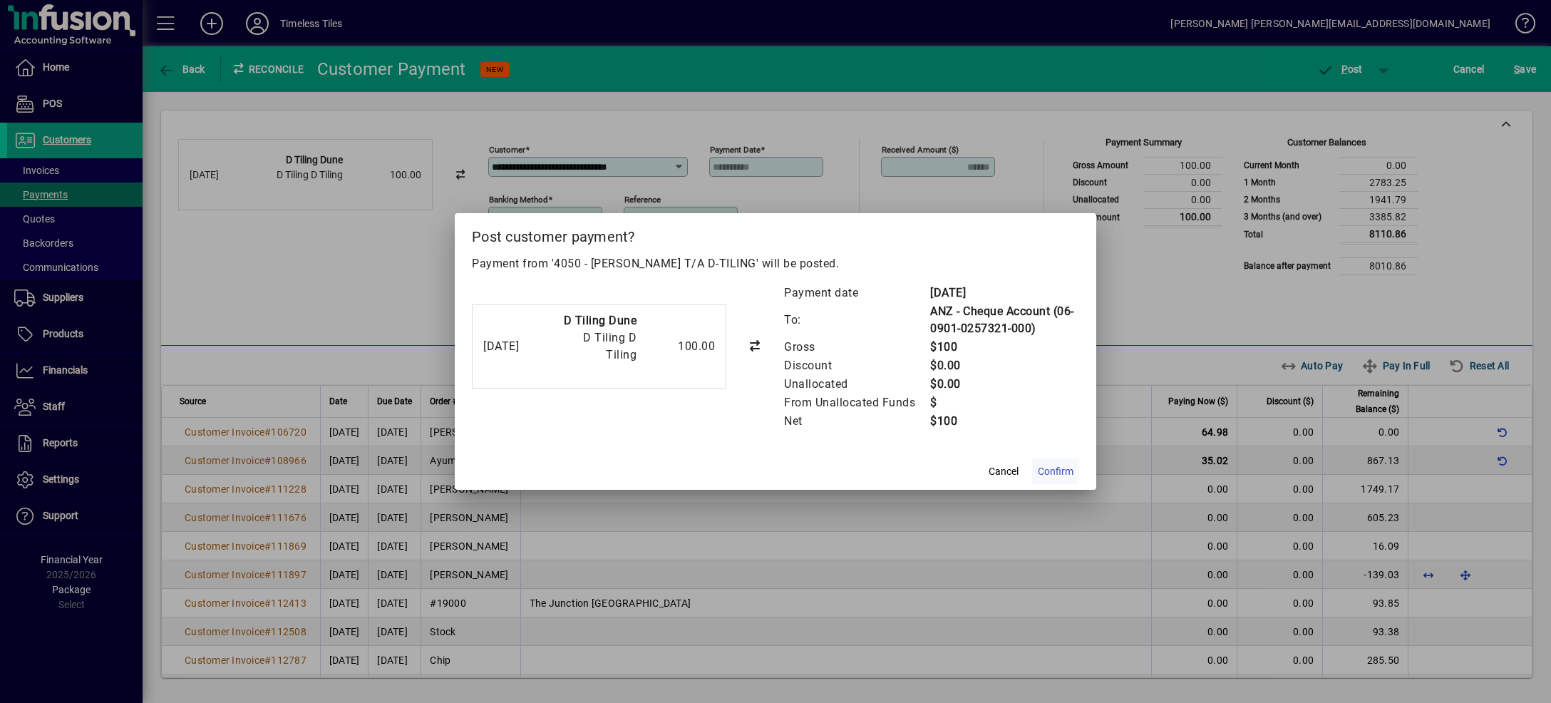
click at [1055, 472] on span "Confirm" at bounding box center [1056, 471] width 36 height 15
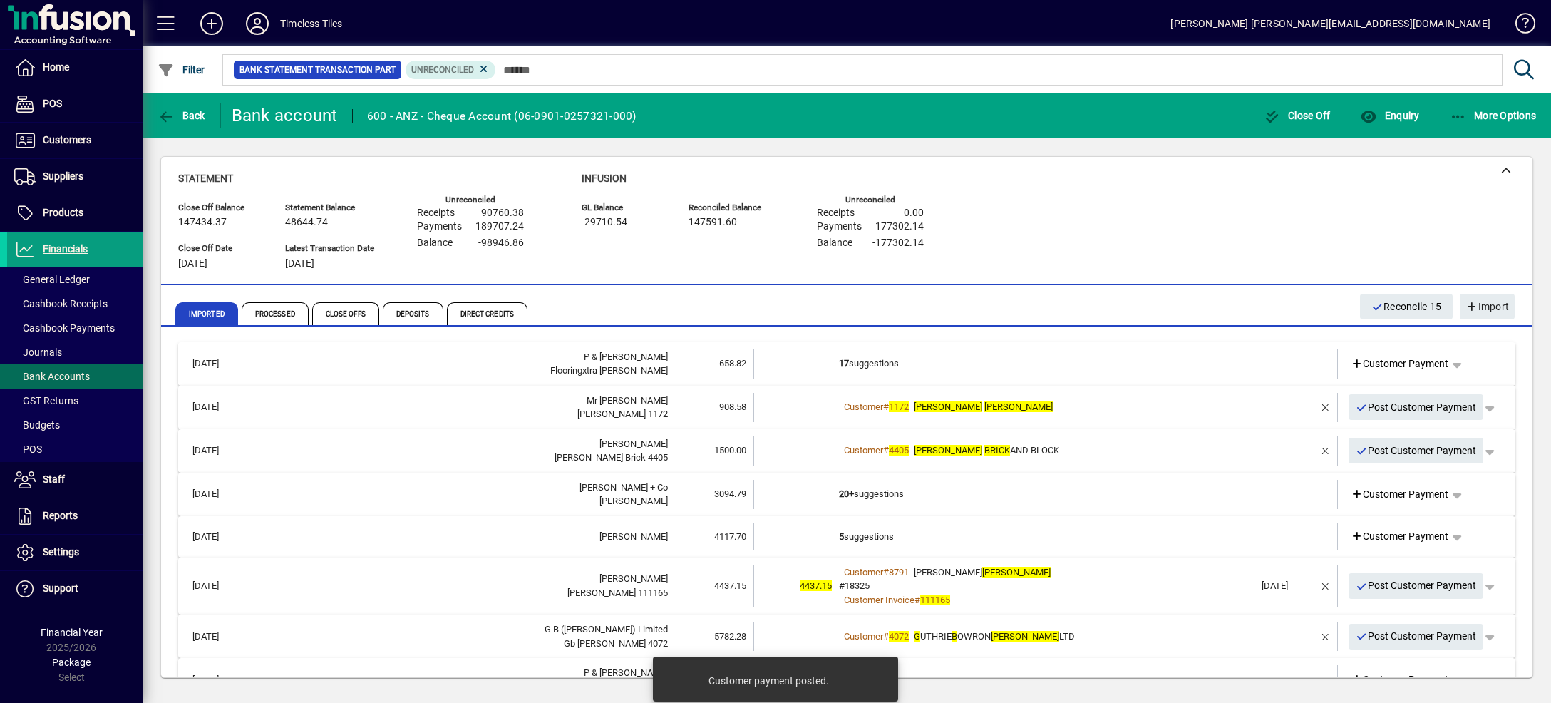
click at [1071, 357] on td "17 suggestions" at bounding box center [1047, 363] width 416 height 29
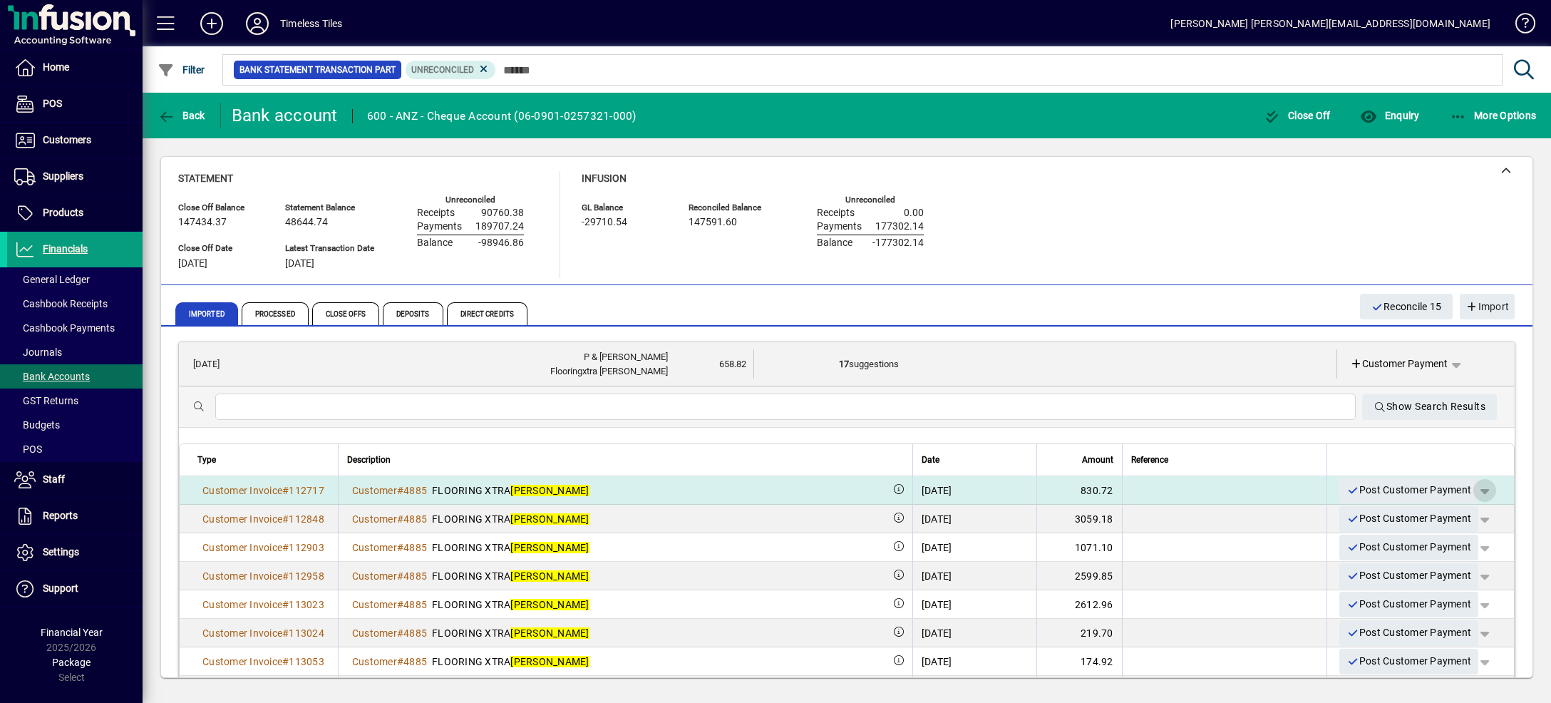
click at [1467, 489] on span "button" at bounding box center [1484, 490] width 34 height 34
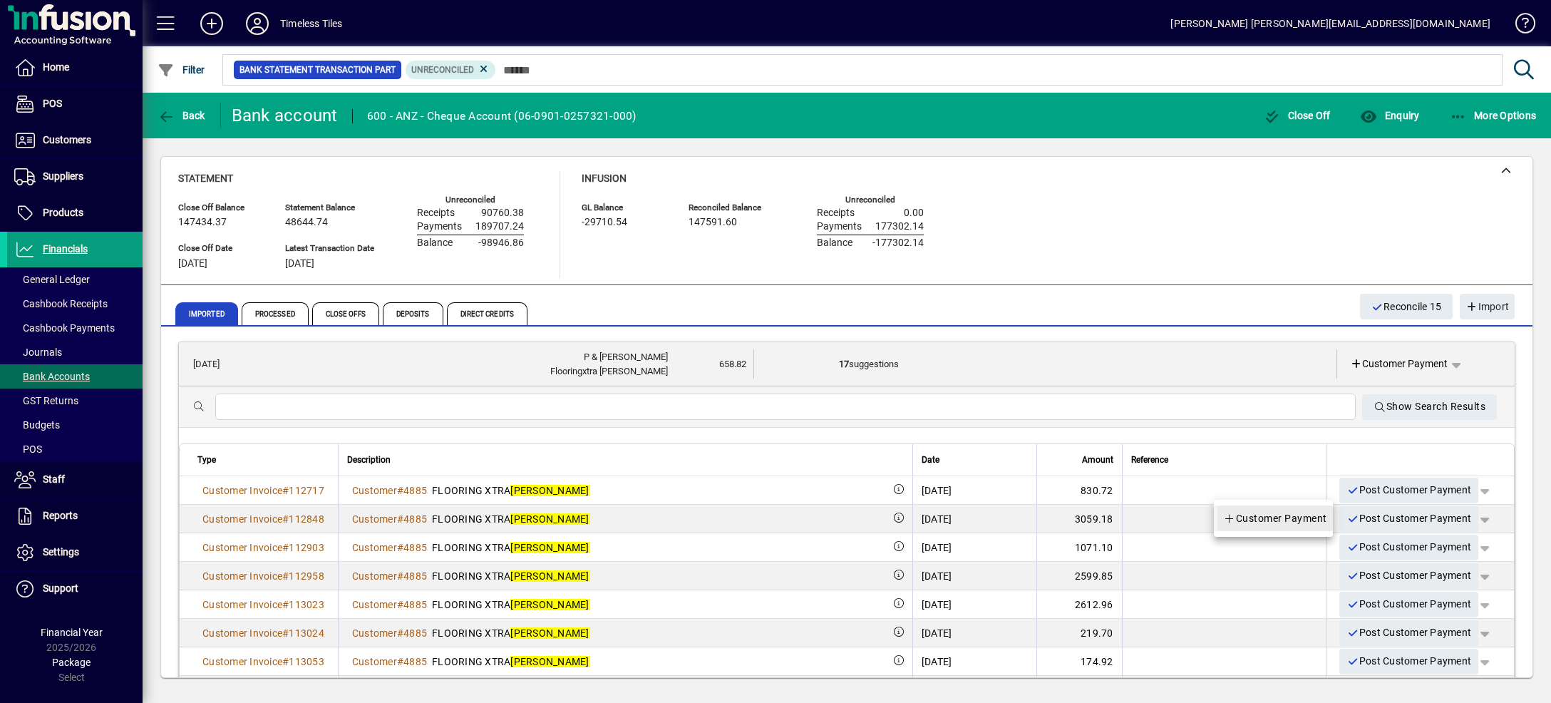
click at [1307, 527] on span at bounding box center [1274, 518] width 115 height 34
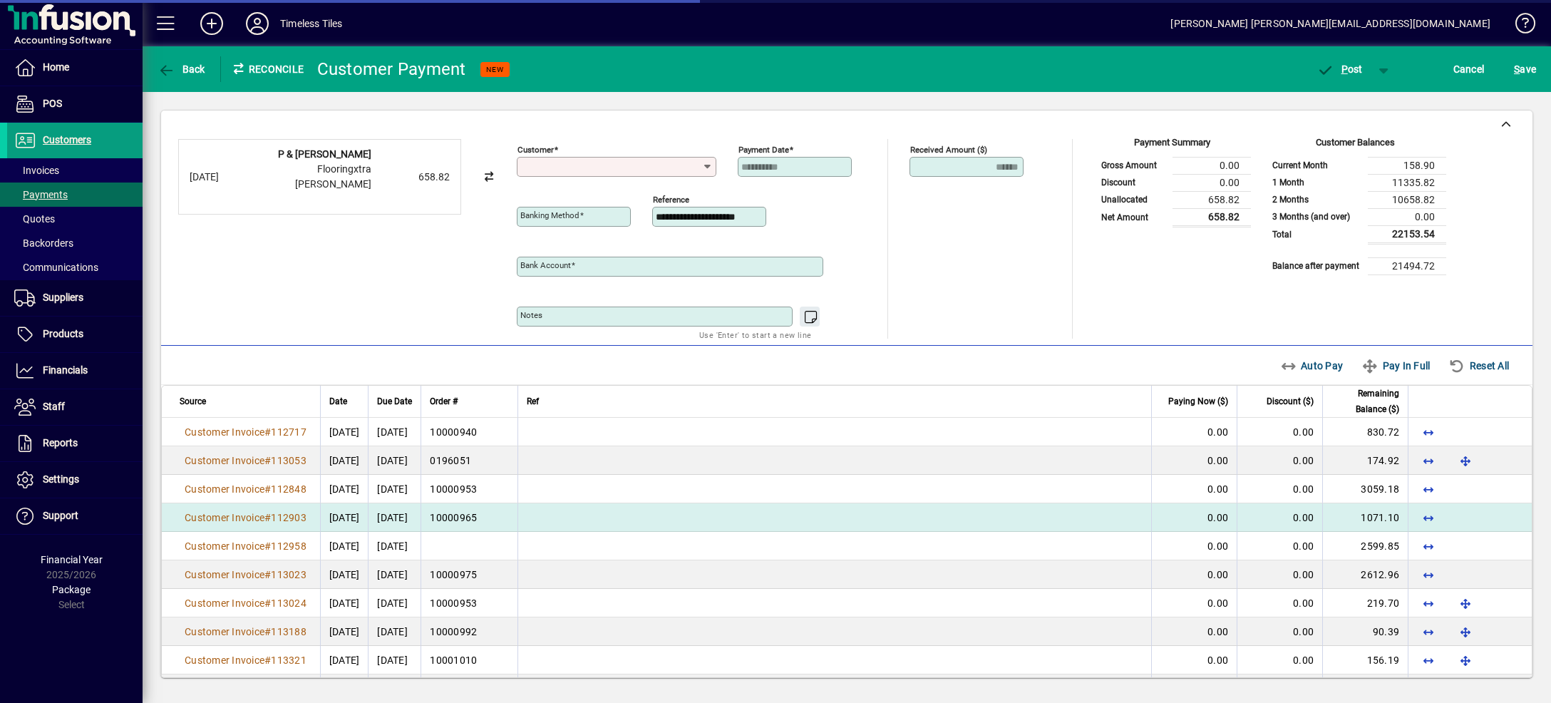
type input "**********"
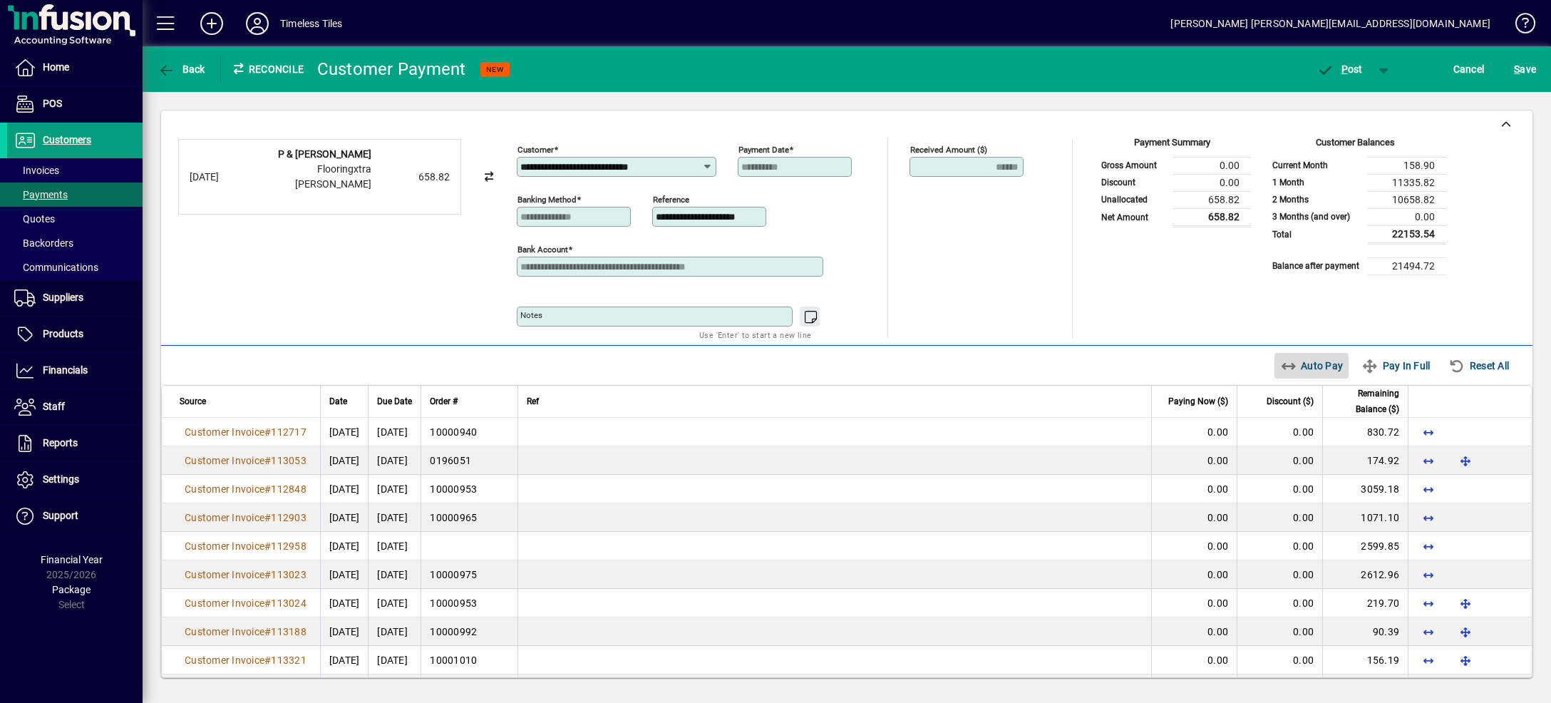
click at [1280, 361] on icon "button" at bounding box center [1289, 366] width 18 height 14
click at [1383, 69] on span "button" at bounding box center [1384, 69] width 34 height 34
click at [1349, 104] on span "P ost & Email" at bounding box center [1332, 98] width 88 height 11
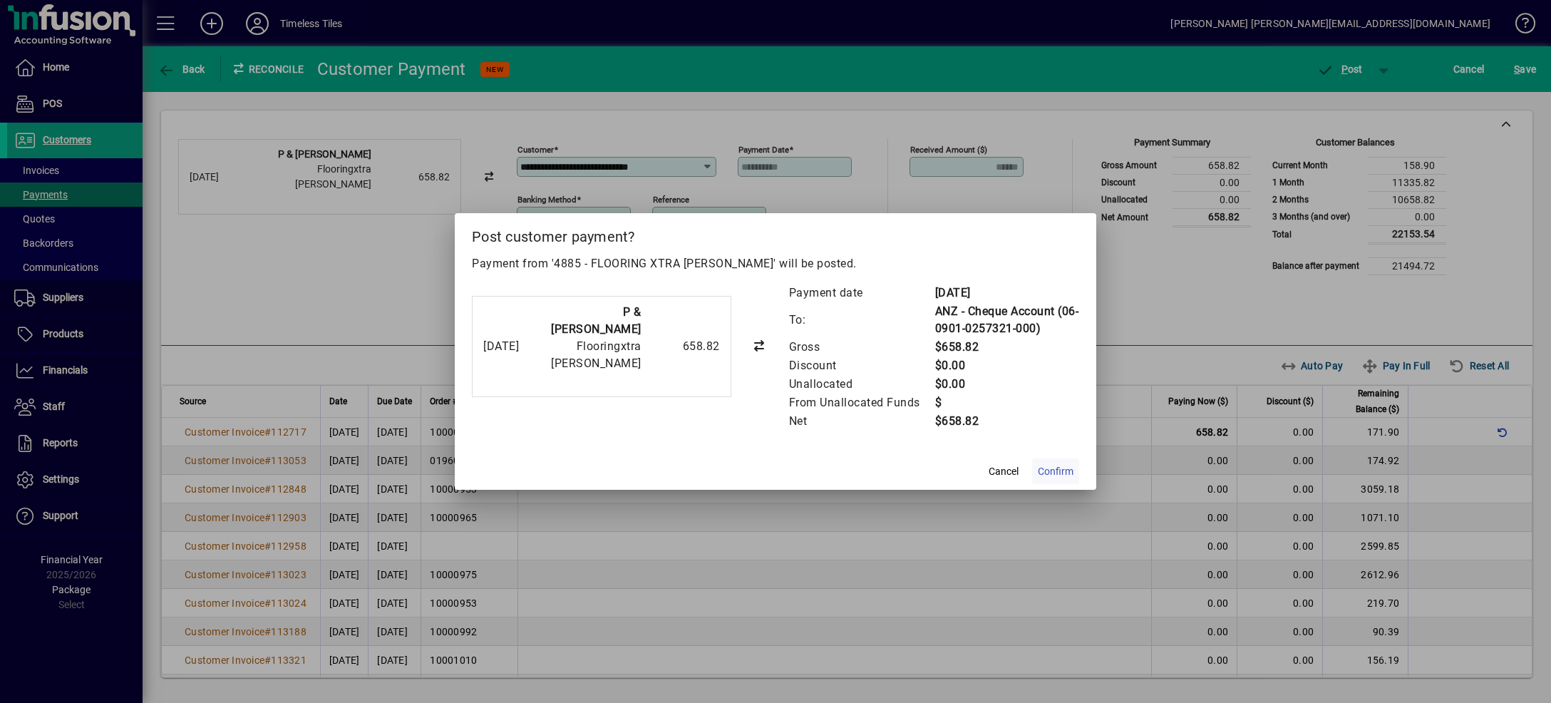
click at [1048, 473] on span "Confirm" at bounding box center [1056, 471] width 36 height 15
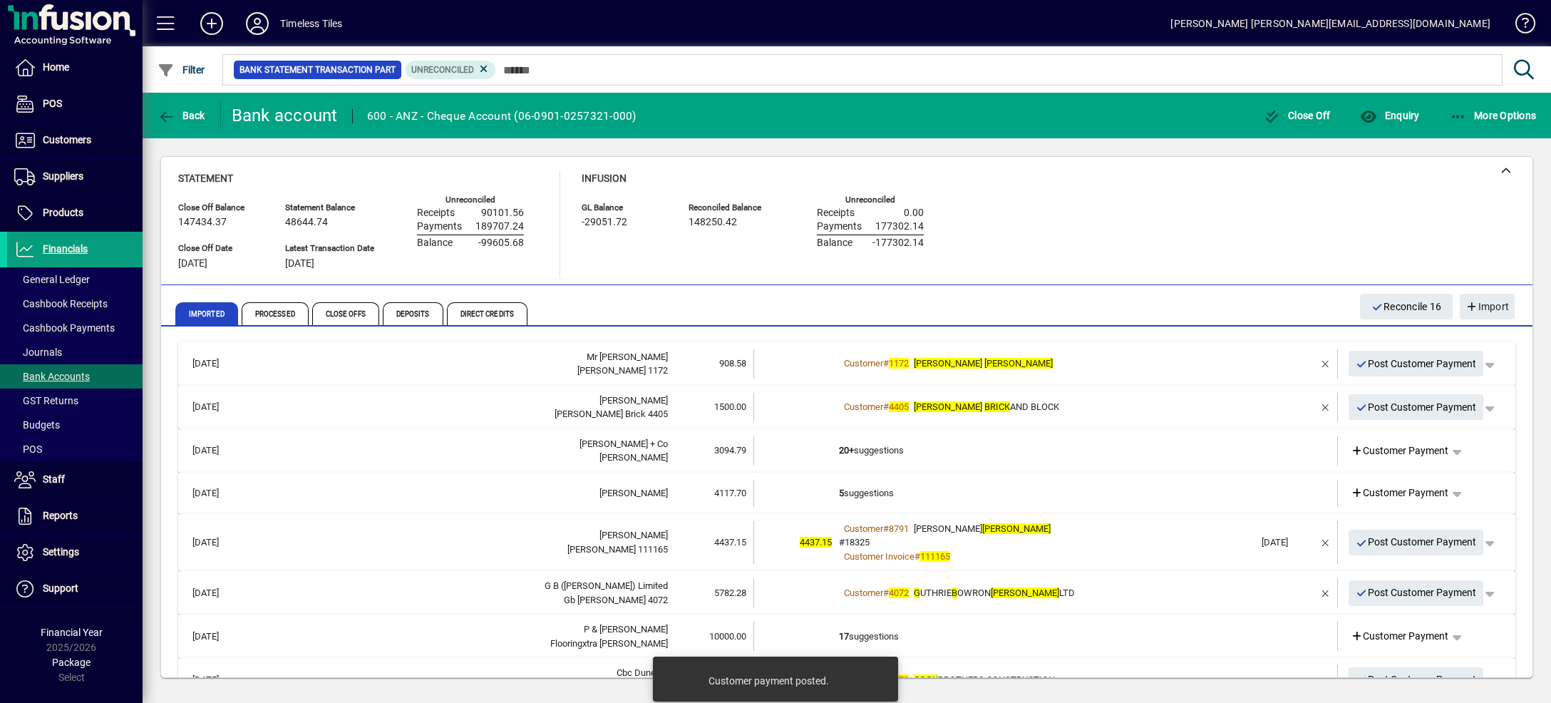
click at [1137, 346] on mat-expansion-panel-header "[DATE] Mr R [PERSON_NAME] [PERSON_NAME] 1172 908.58 Customer # 1172 [PERSON_NAM…" at bounding box center [846, 363] width 1337 height 43
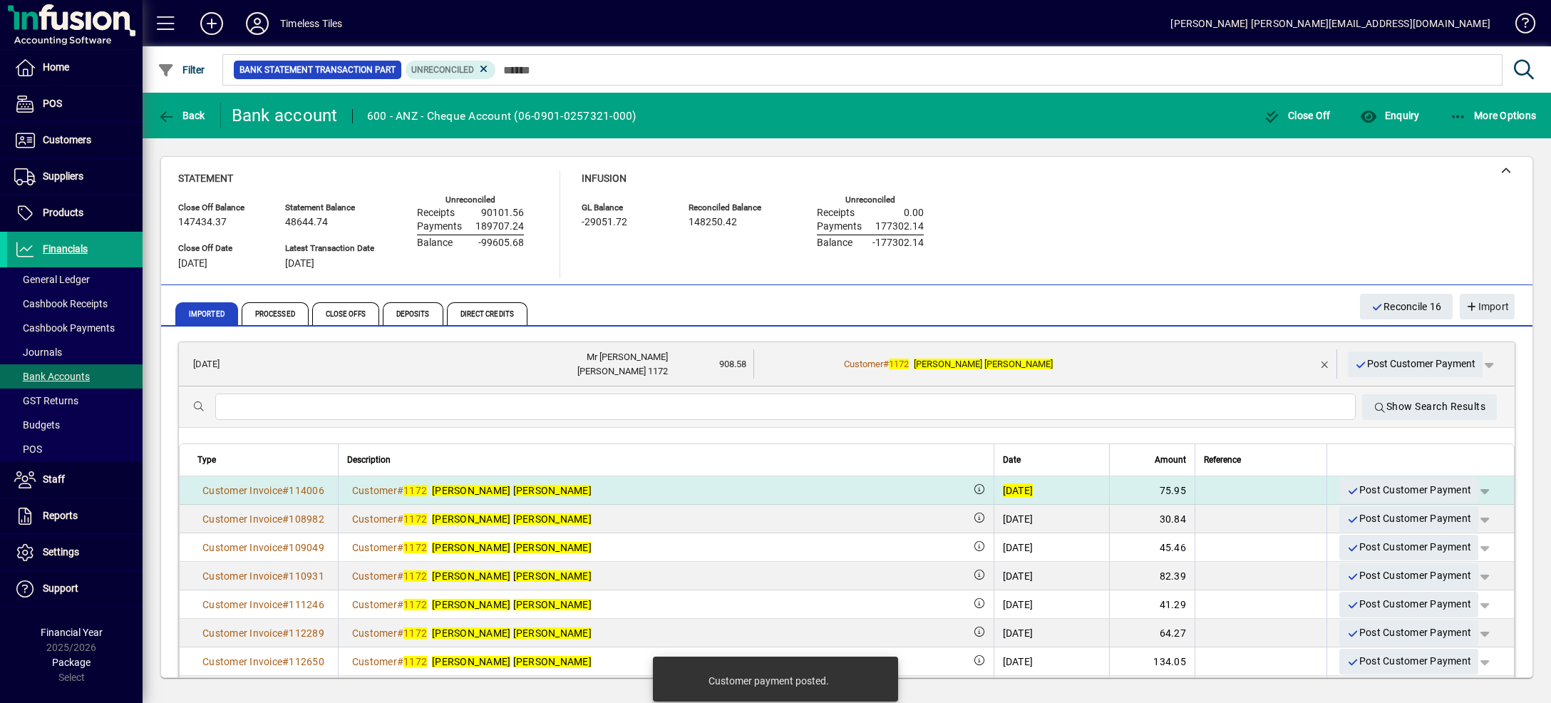
click at [1467, 491] on span "button" at bounding box center [1484, 490] width 34 height 34
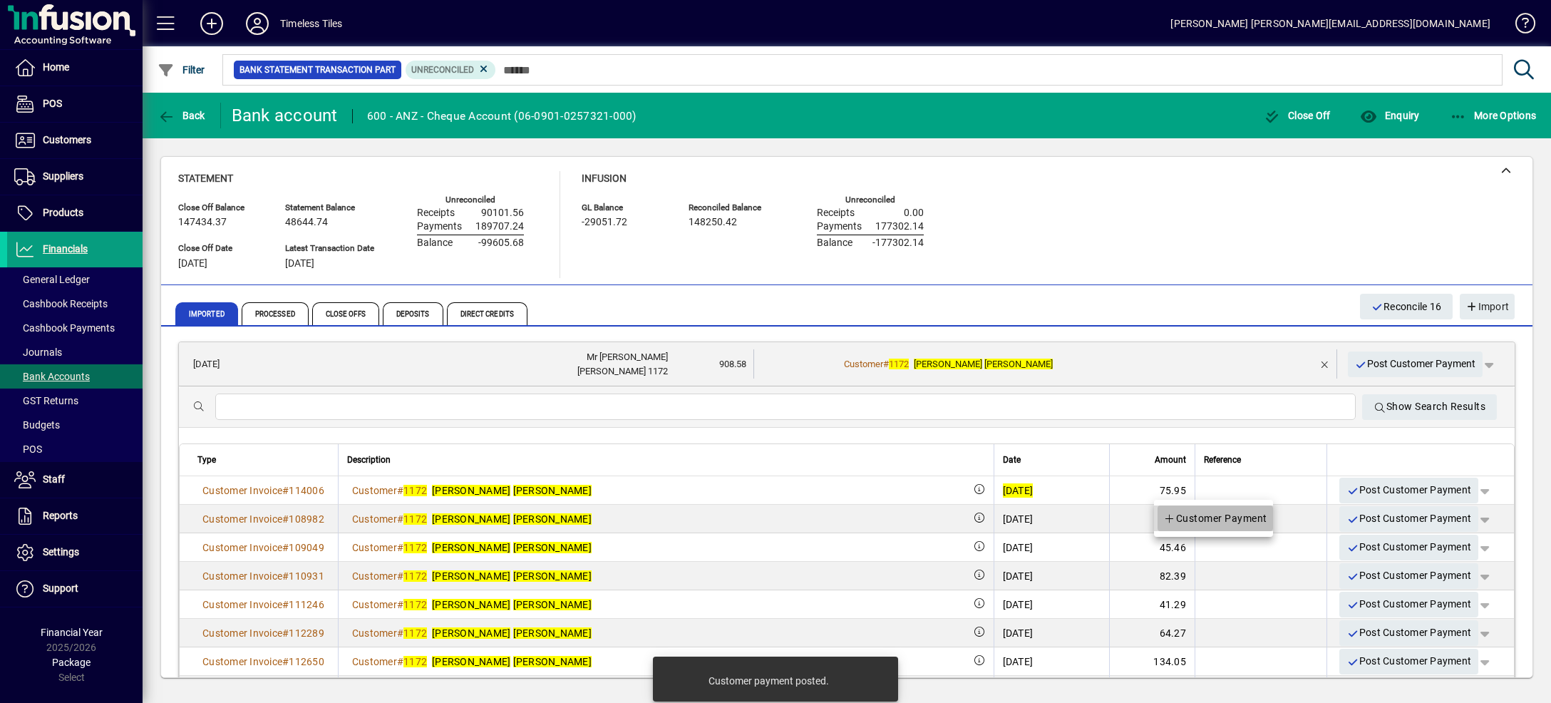
click at [1250, 520] on span "Customer Payment" at bounding box center [1215, 518] width 104 height 17
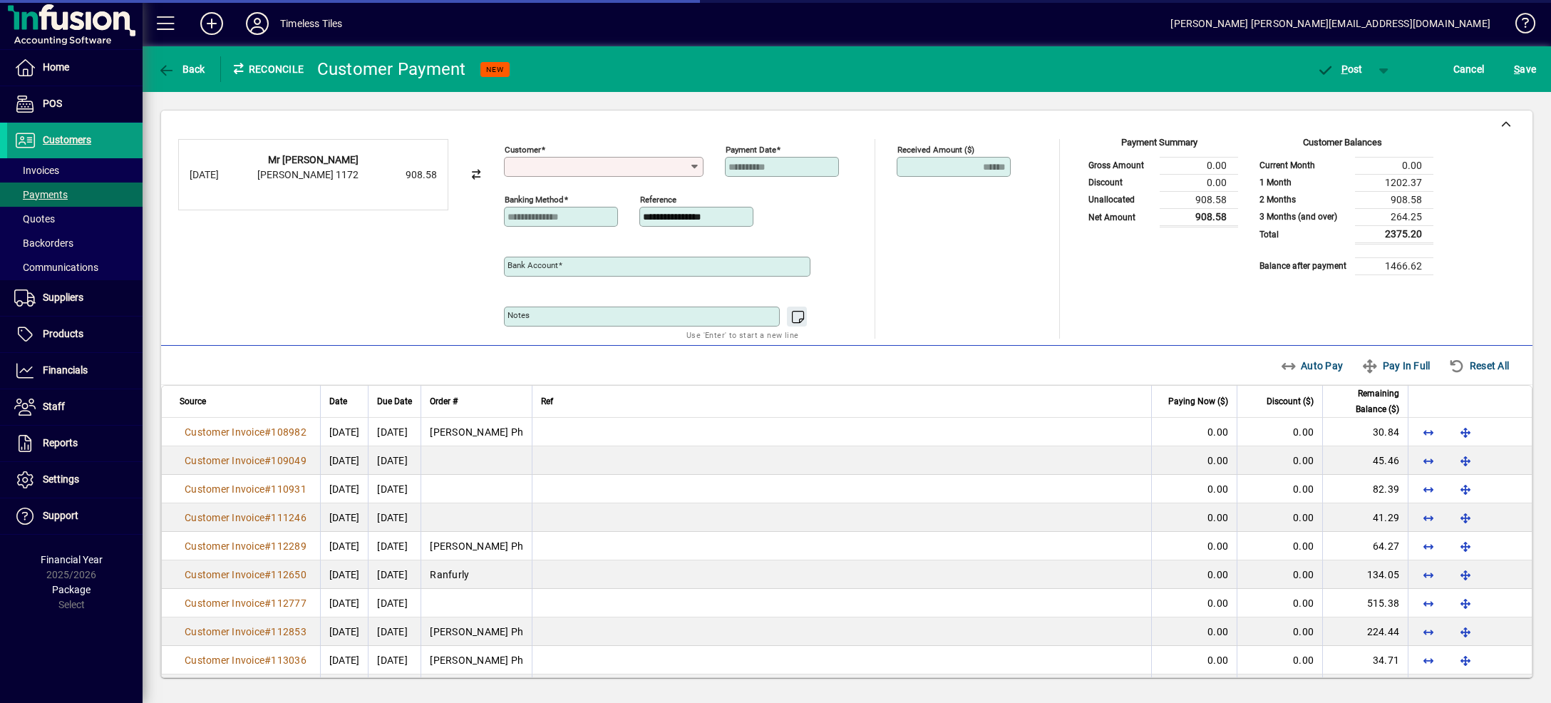
type input "**********"
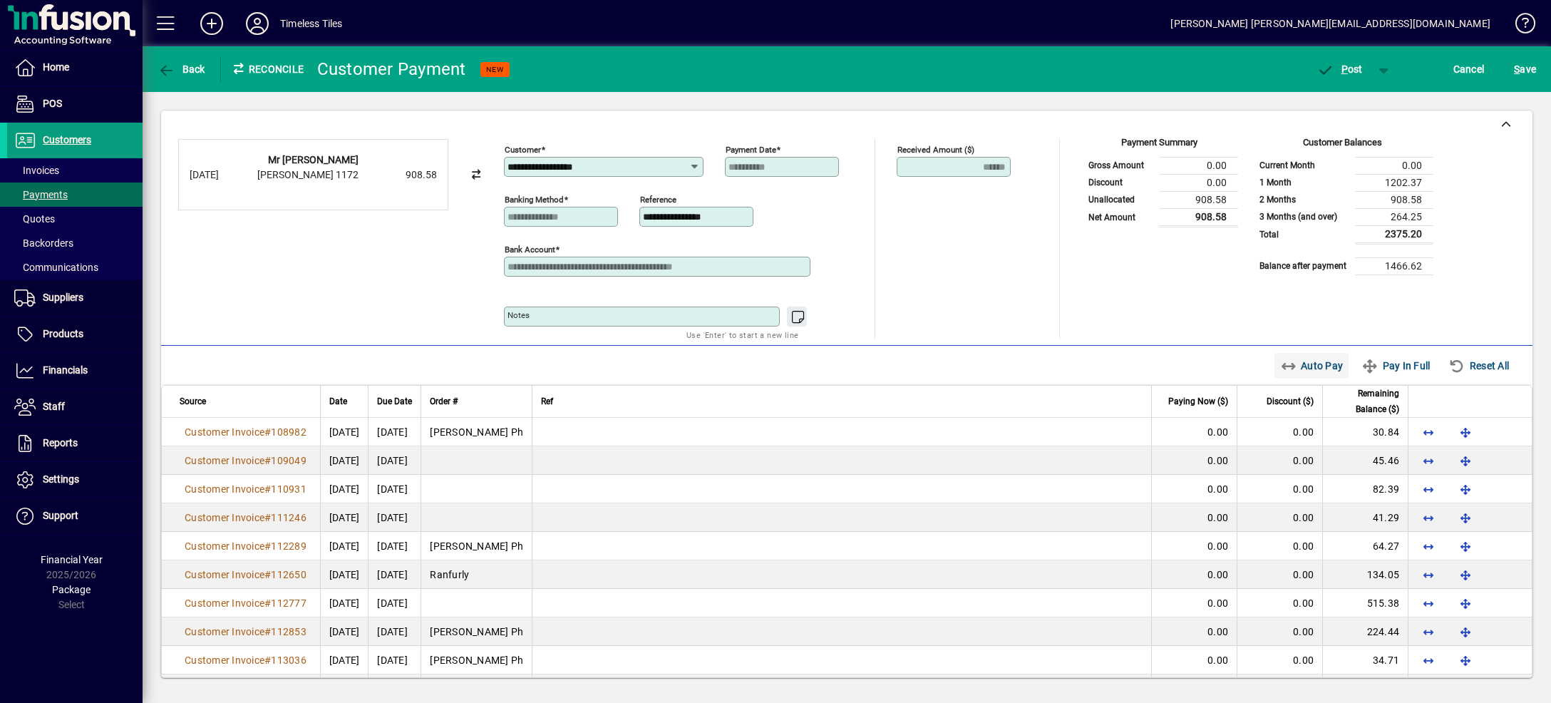
click at [1302, 368] on span "Auto Pay" at bounding box center [1311, 365] width 63 height 23
click at [1380, 68] on span "button" at bounding box center [1384, 69] width 34 height 34
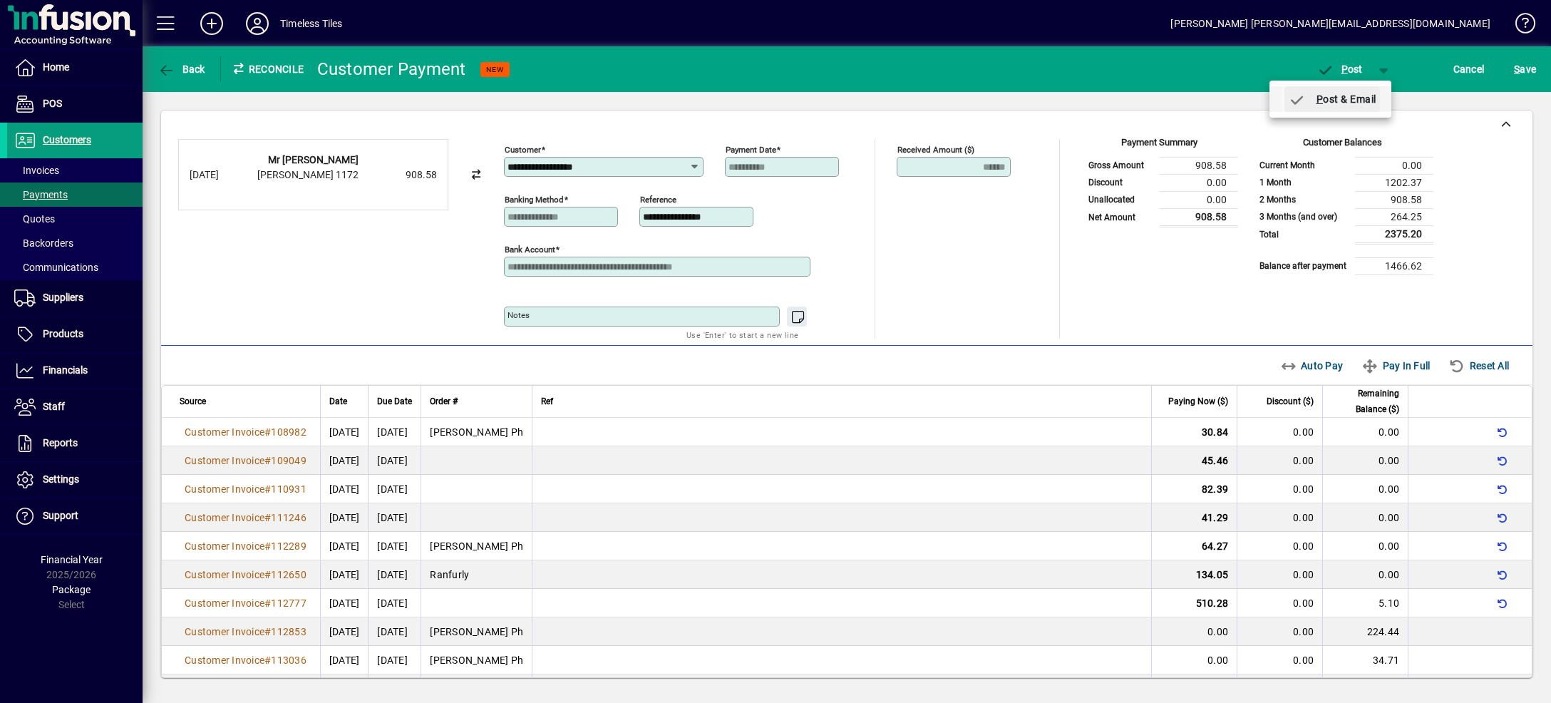
click at [1368, 97] on span "P ost & Email" at bounding box center [1332, 98] width 88 height 11
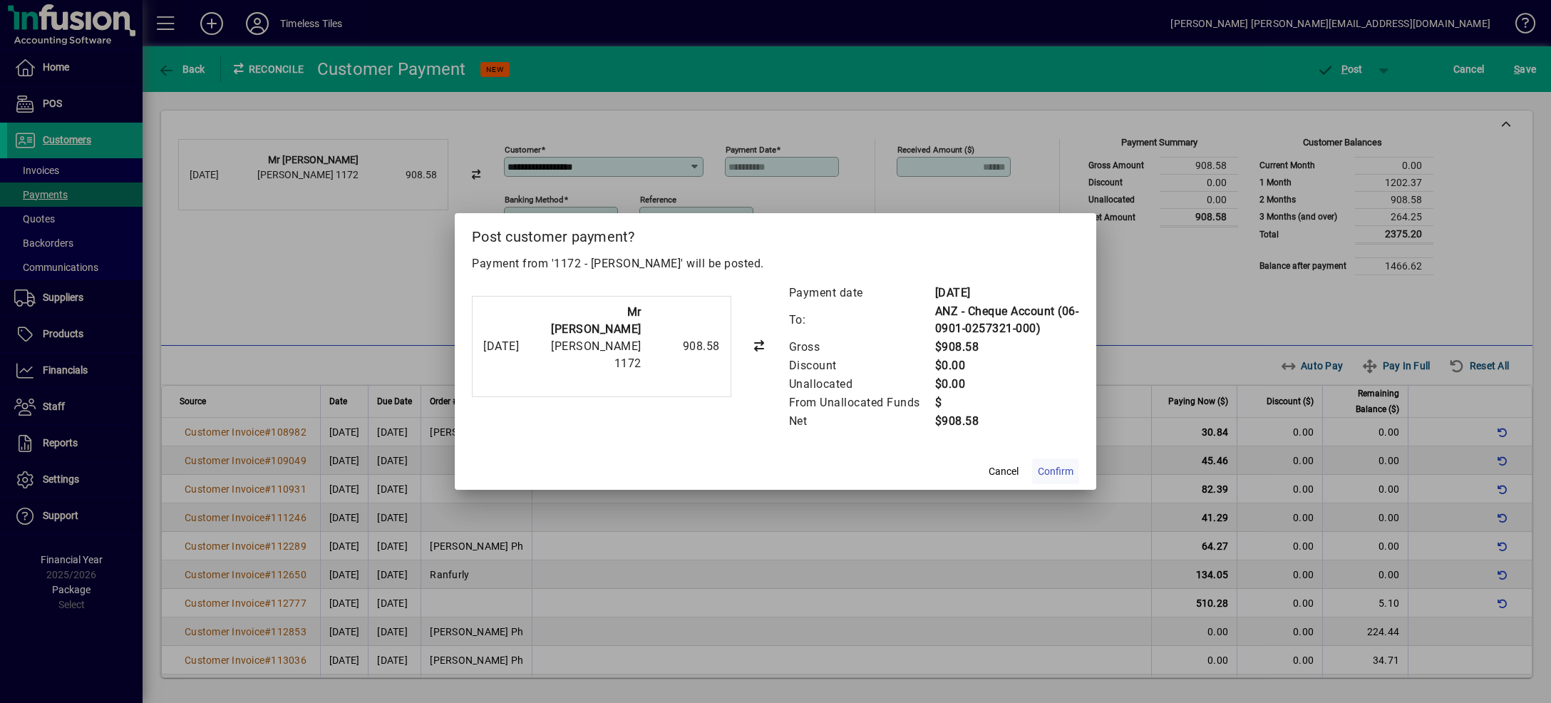
click at [1063, 473] on span "Confirm" at bounding box center [1056, 471] width 36 height 15
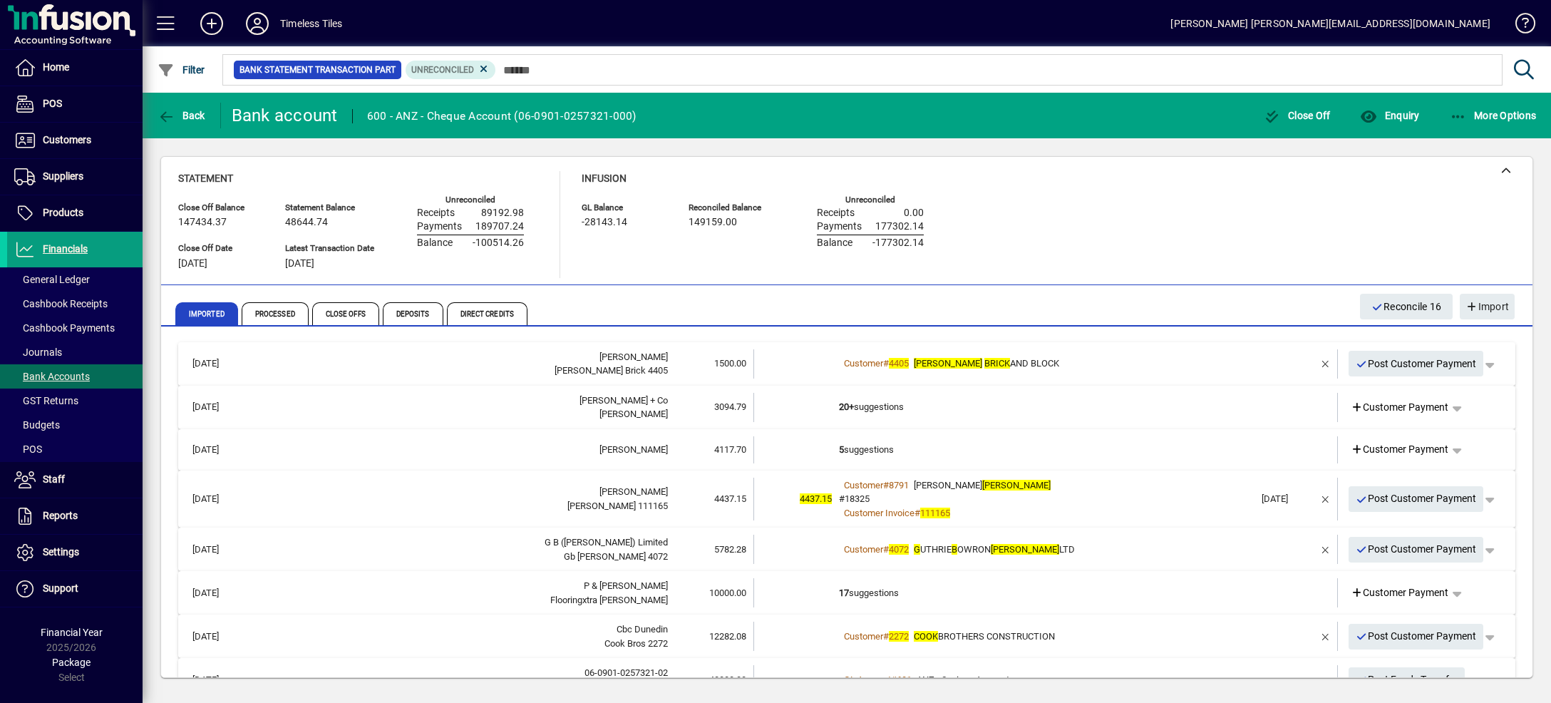
click at [1162, 354] on td "Customer # 4405 [PERSON_NAME] BRICK AND BLOCK" at bounding box center [1047, 363] width 416 height 29
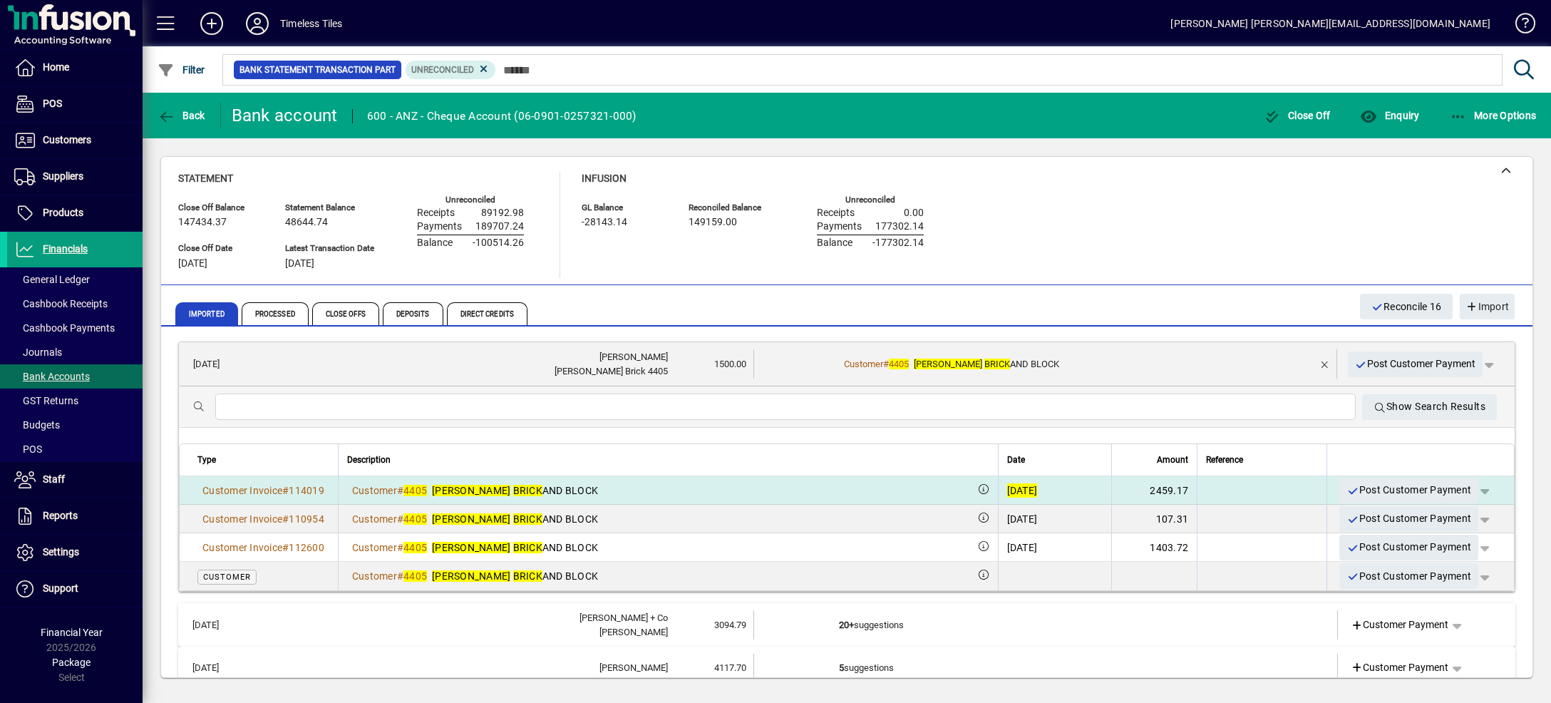
click at [1467, 495] on span "button" at bounding box center [1484, 490] width 34 height 34
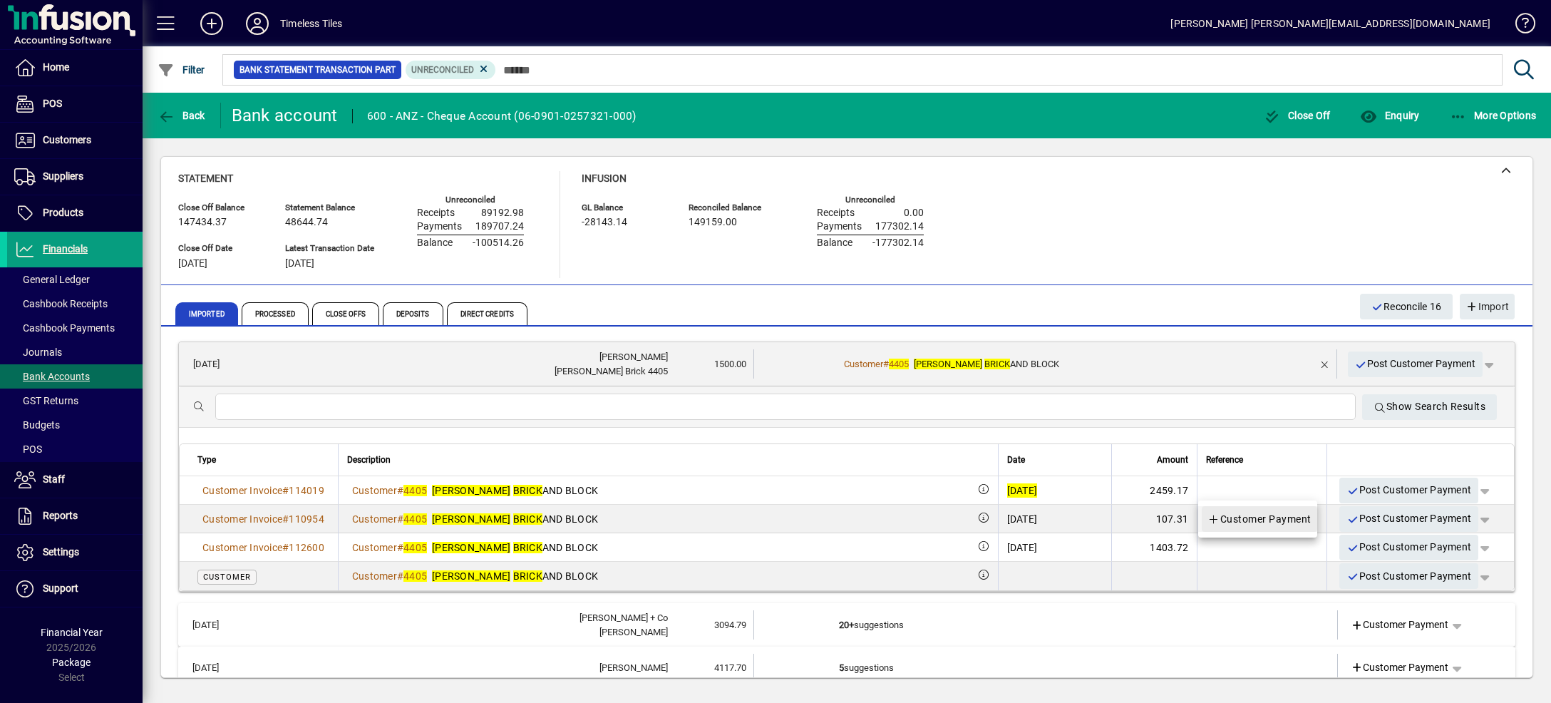
click at [1294, 522] on span "Customer Payment" at bounding box center [1259, 518] width 104 height 17
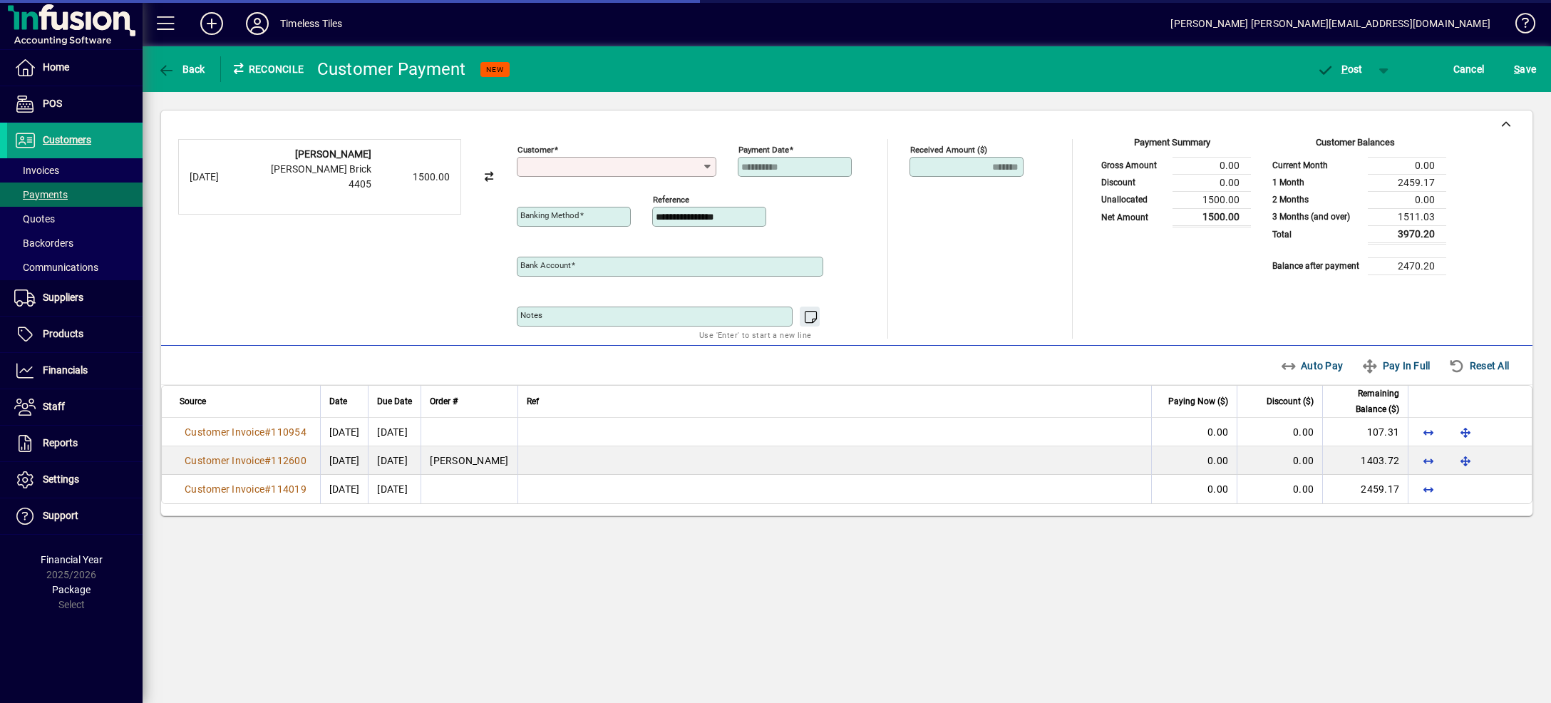
type input "**********"
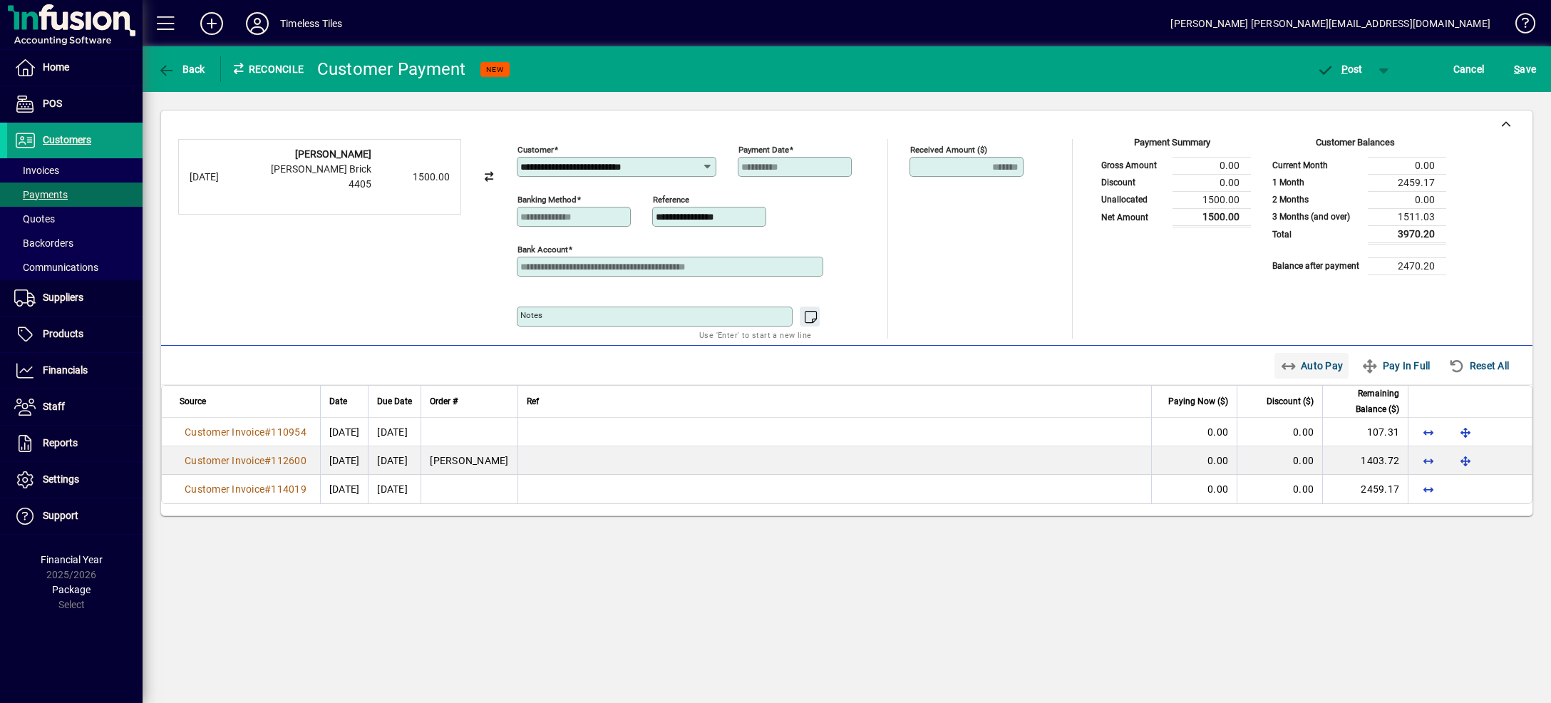
click at [1321, 374] on span "Auto Pay" at bounding box center [1311, 365] width 63 height 23
click at [1381, 66] on span "button" at bounding box center [1384, 69] width 34 height 34
click at [1365, 101] on span "P ost & Email" at bounding box center [1332, 98] width 88 height 11
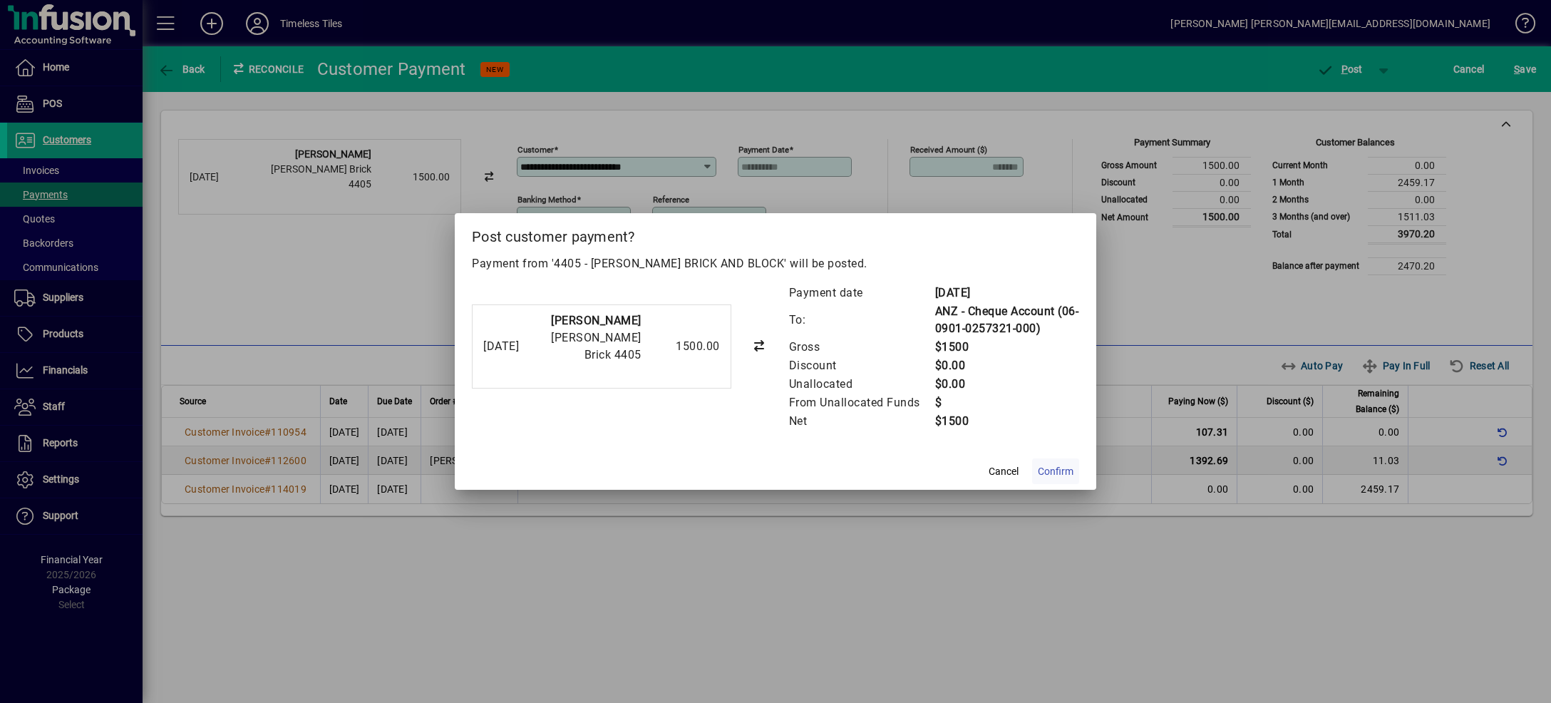
click at [1053, 473] on span "Confirm" at bounding box center [1056, 471] width 36 height 15
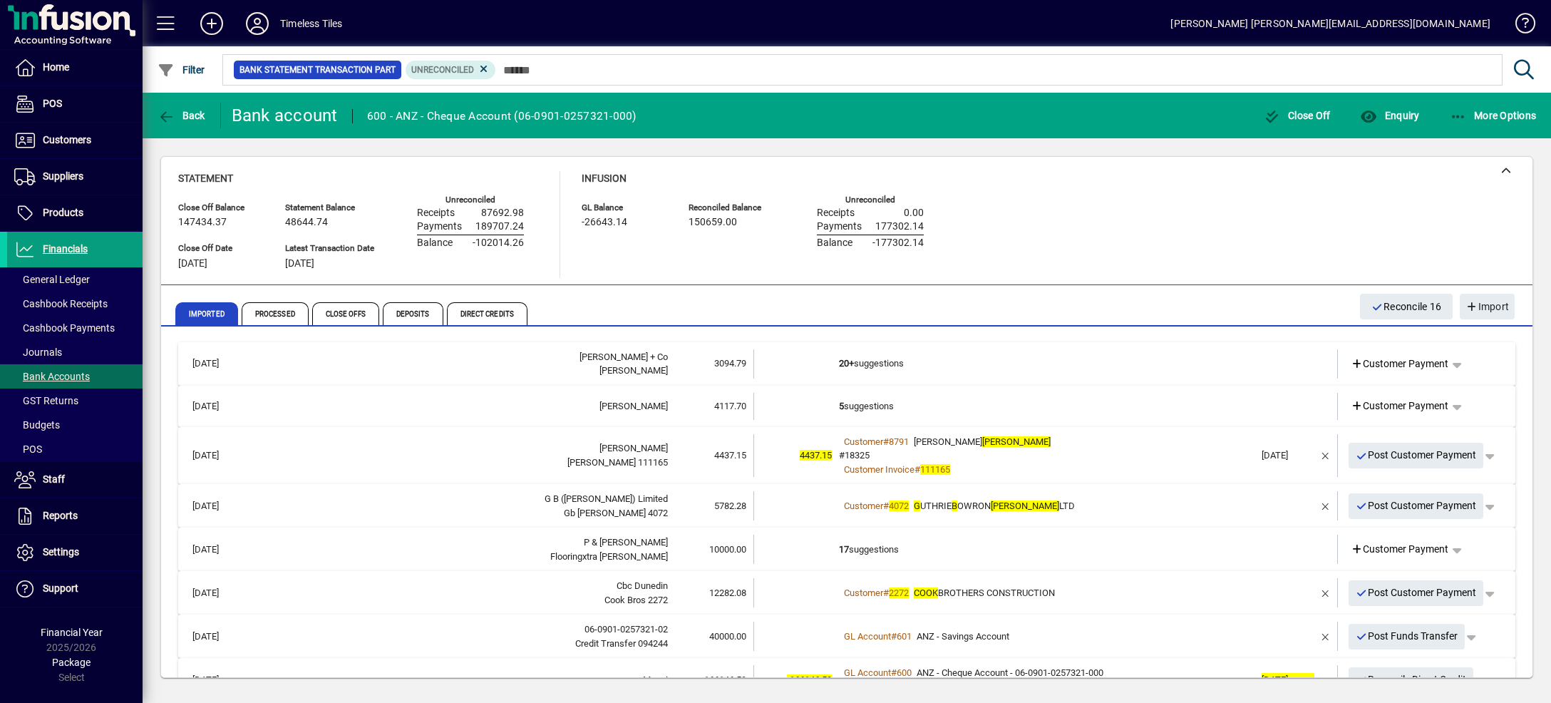
click at [1108, 356] on td "20+ suggestions" at bounding box center [1047, 363] width 416 height 29
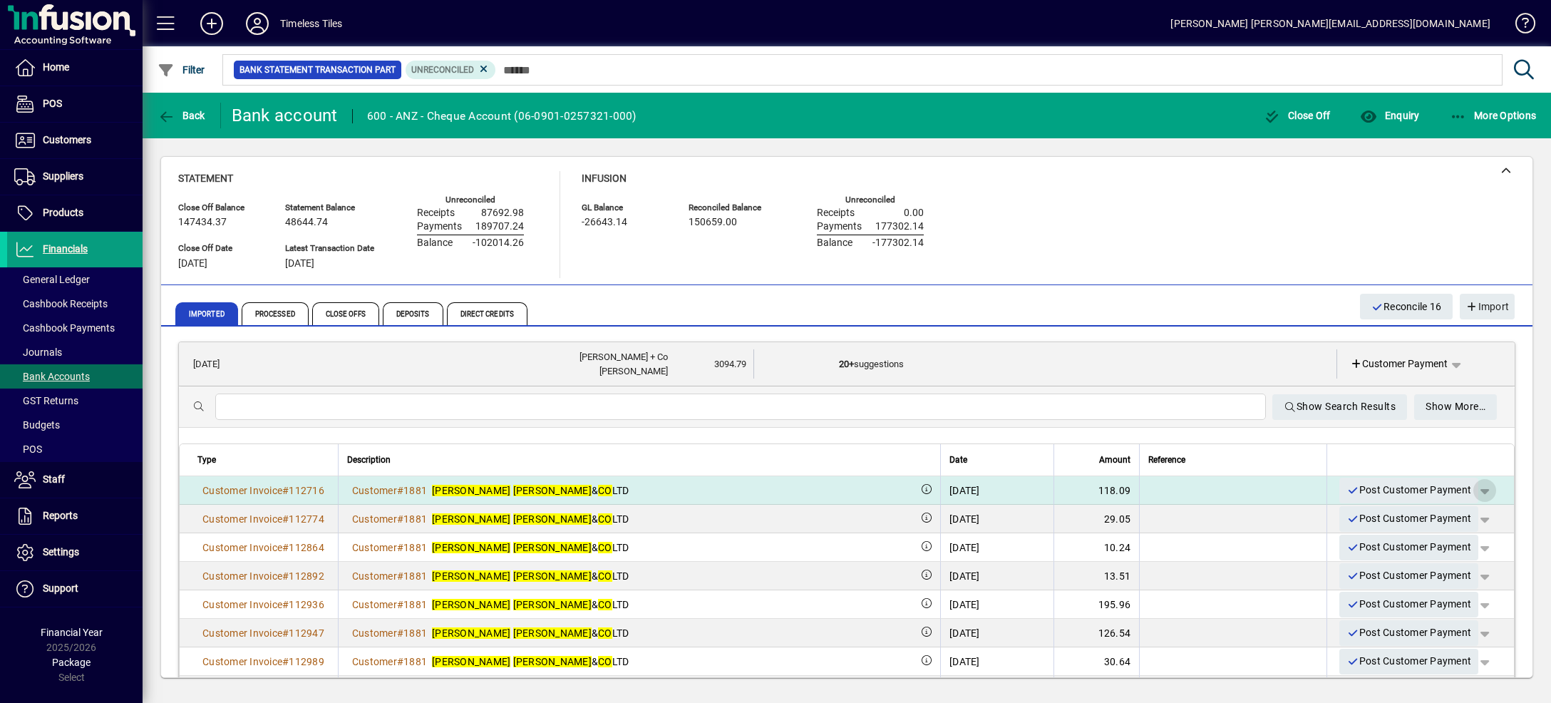
click at [1467, 487] on span "button" at bounding box center [1484, 490] width 34 height 34
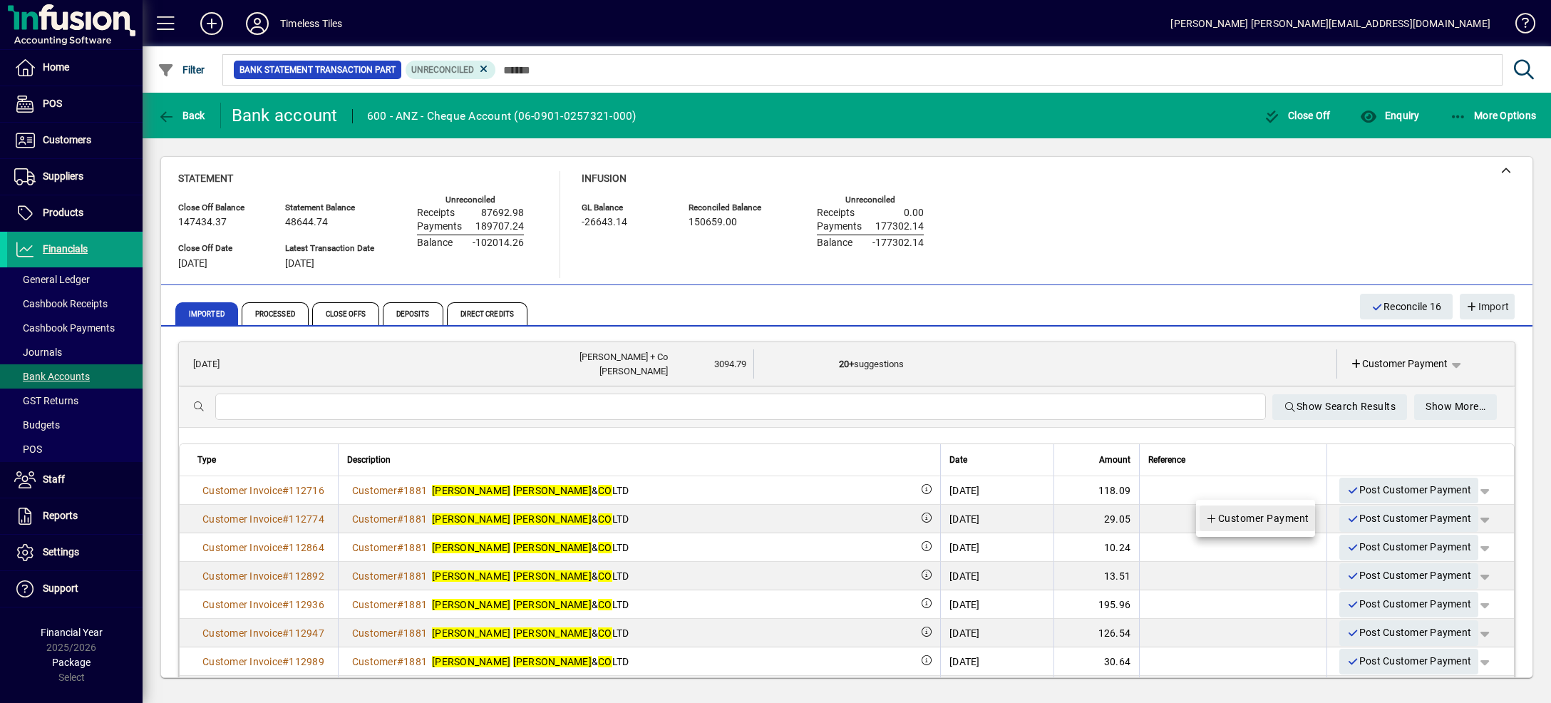
click at [1290, 517] on span "Customer Payment" at bounding box center [1257, 518] width 104 height 17
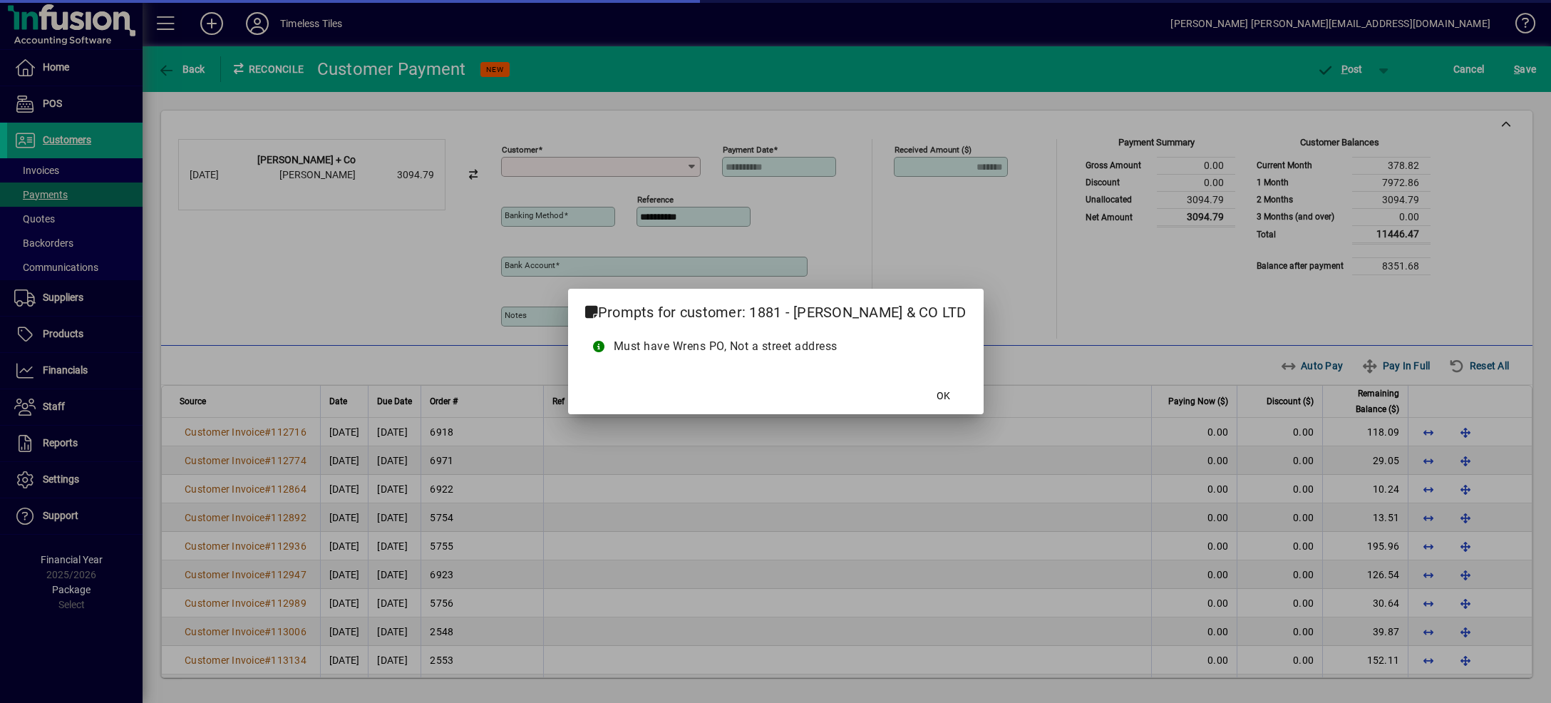
type input "**********"
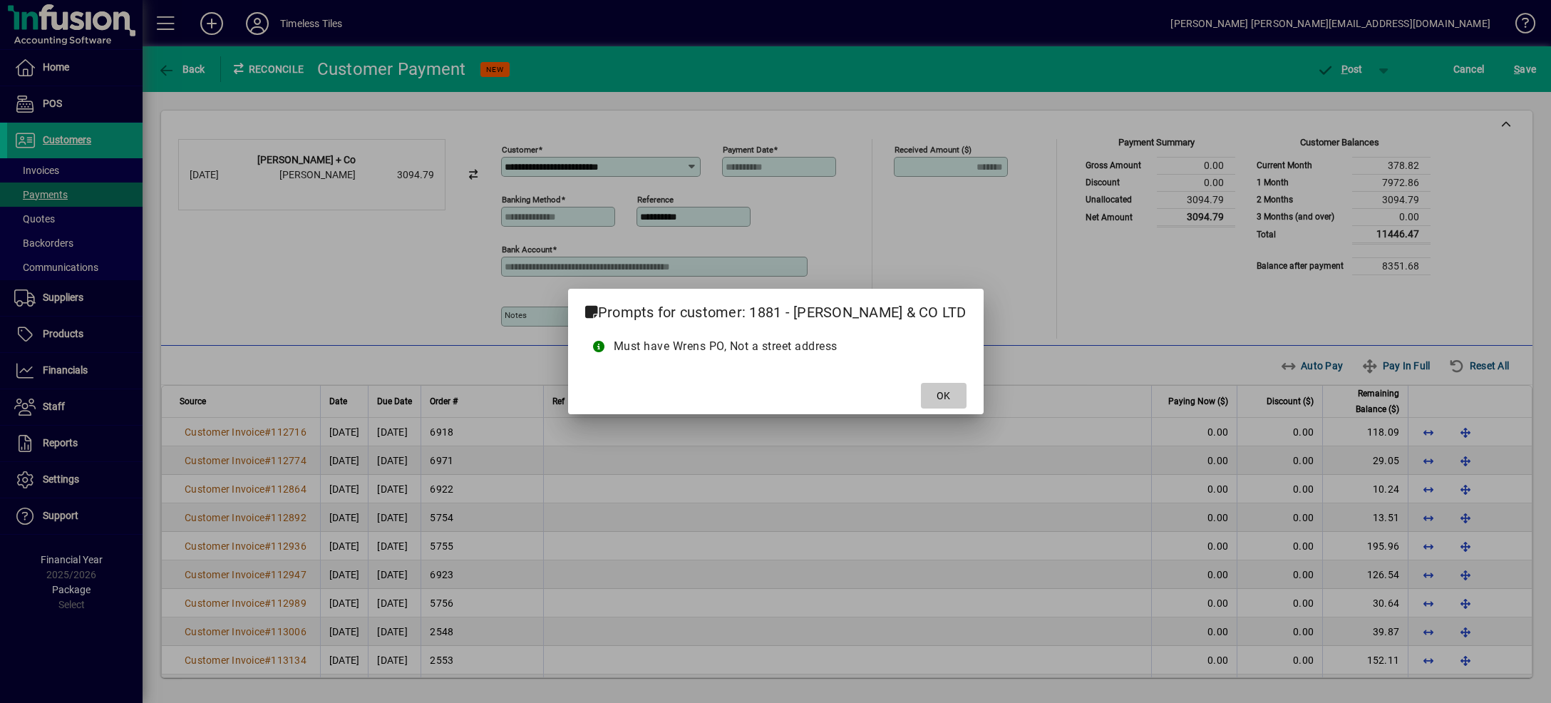
click at [944, 400] on span at bounding box center [944, 395] width 46 height 34
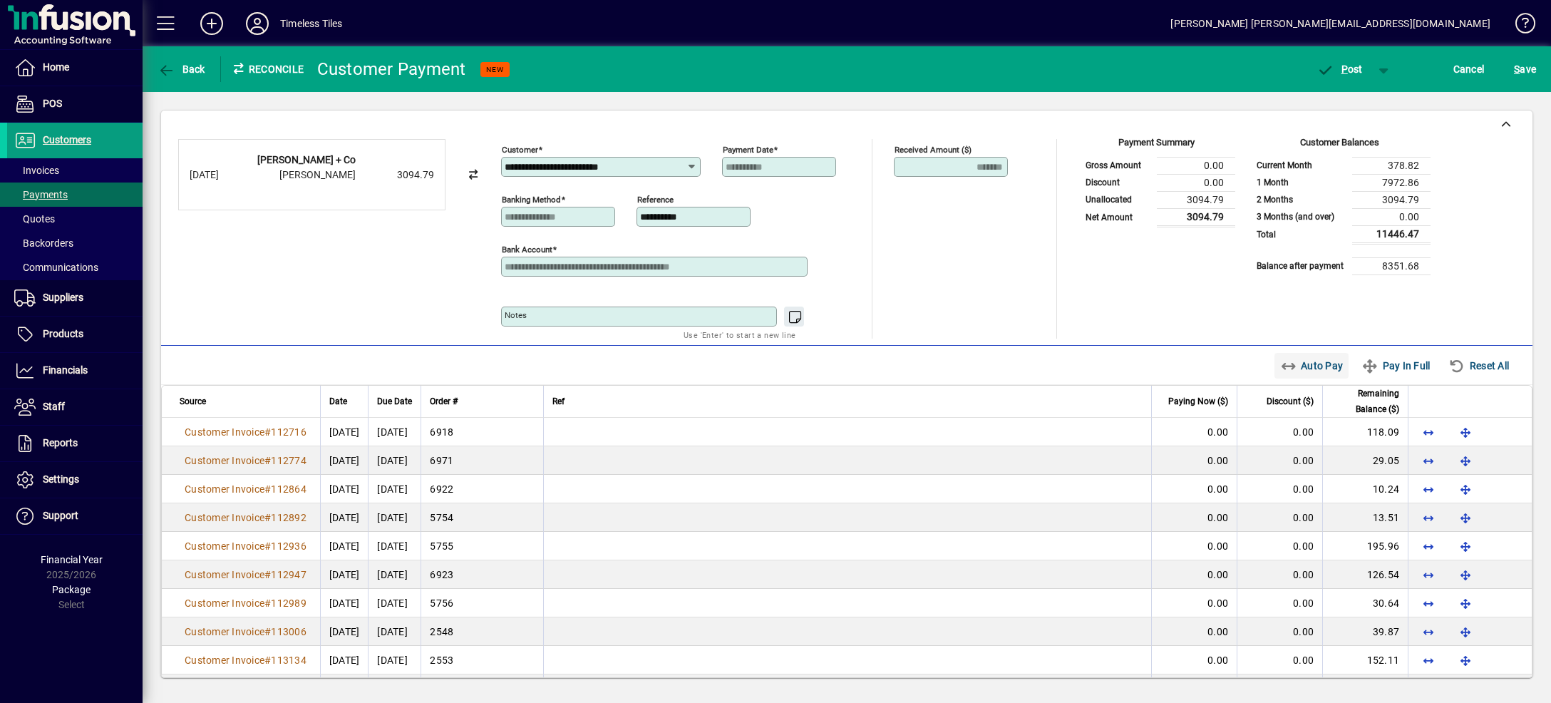
click at [1291, 365] on span "Auto Pay" at bounding box center [1311, 365] width 63 height 23
click at [1379, 66] on span "button" at bounding box center [1384, 69] width 34 height 34
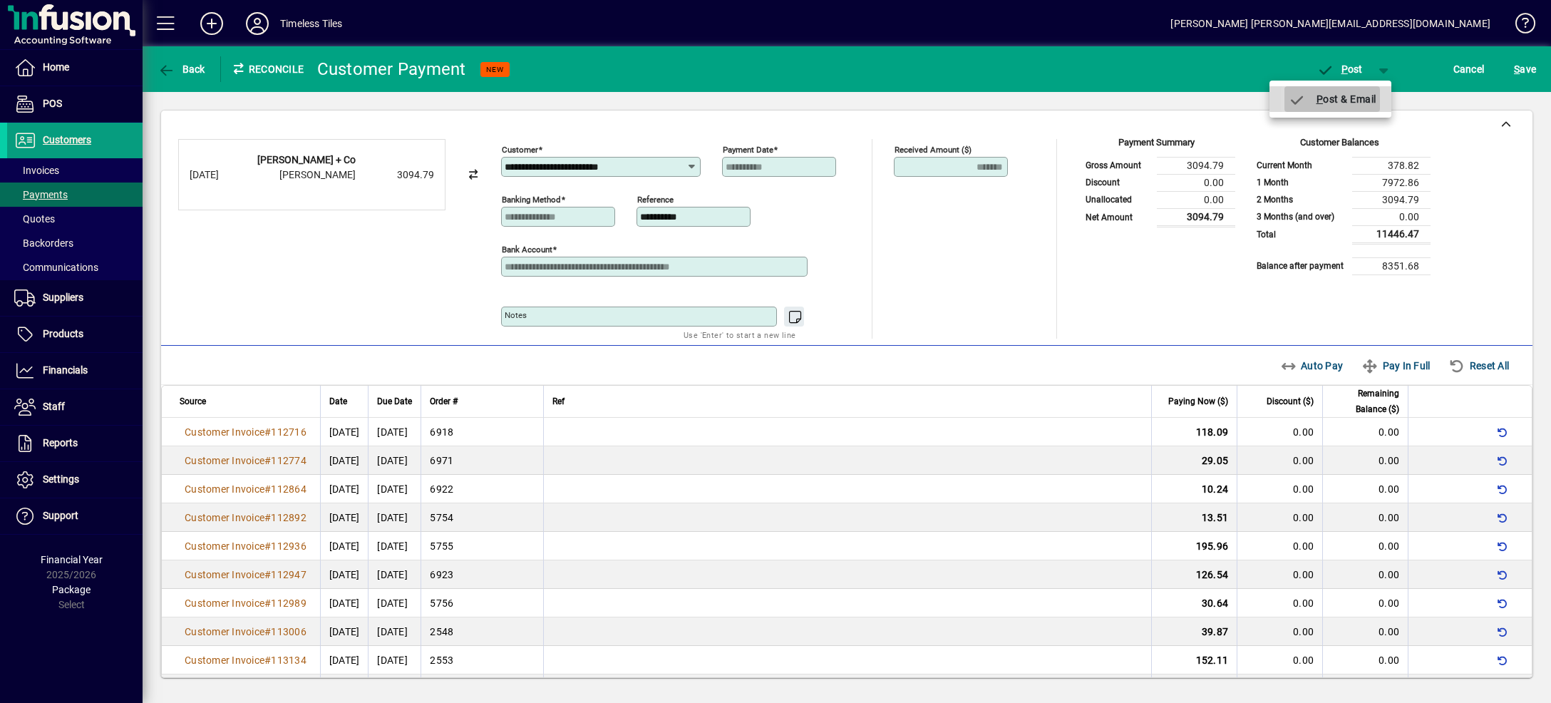
click at [1373, 98] on span "P ost & Email" at bounding box center [1332, 98] width 88 height 11
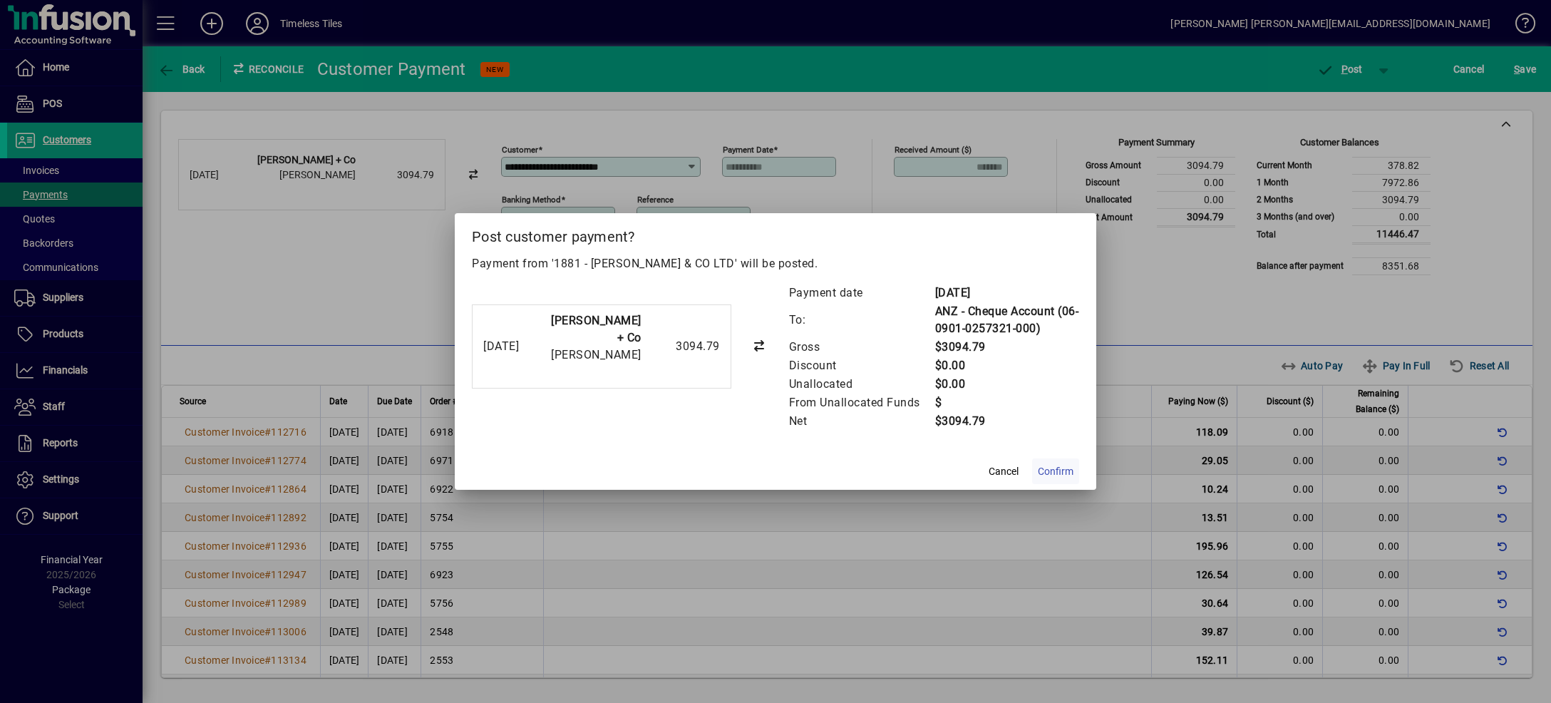
click at [1070, 468] on span "Confirm" at bounding box center [1056, 471] width 36 height 15
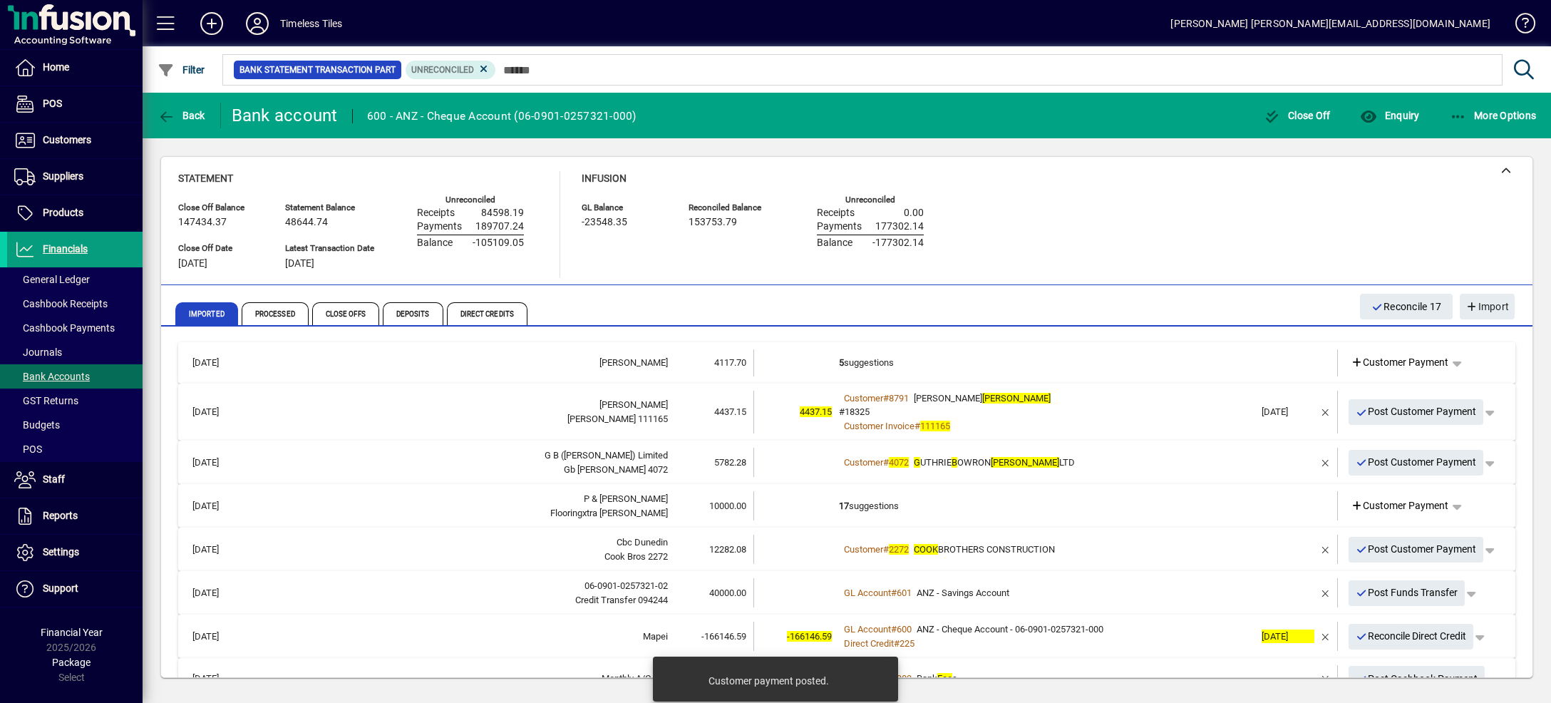
click at [1108, 355] on td "5 suggestions" at bounding box center [1047, 362] width 416 height 27
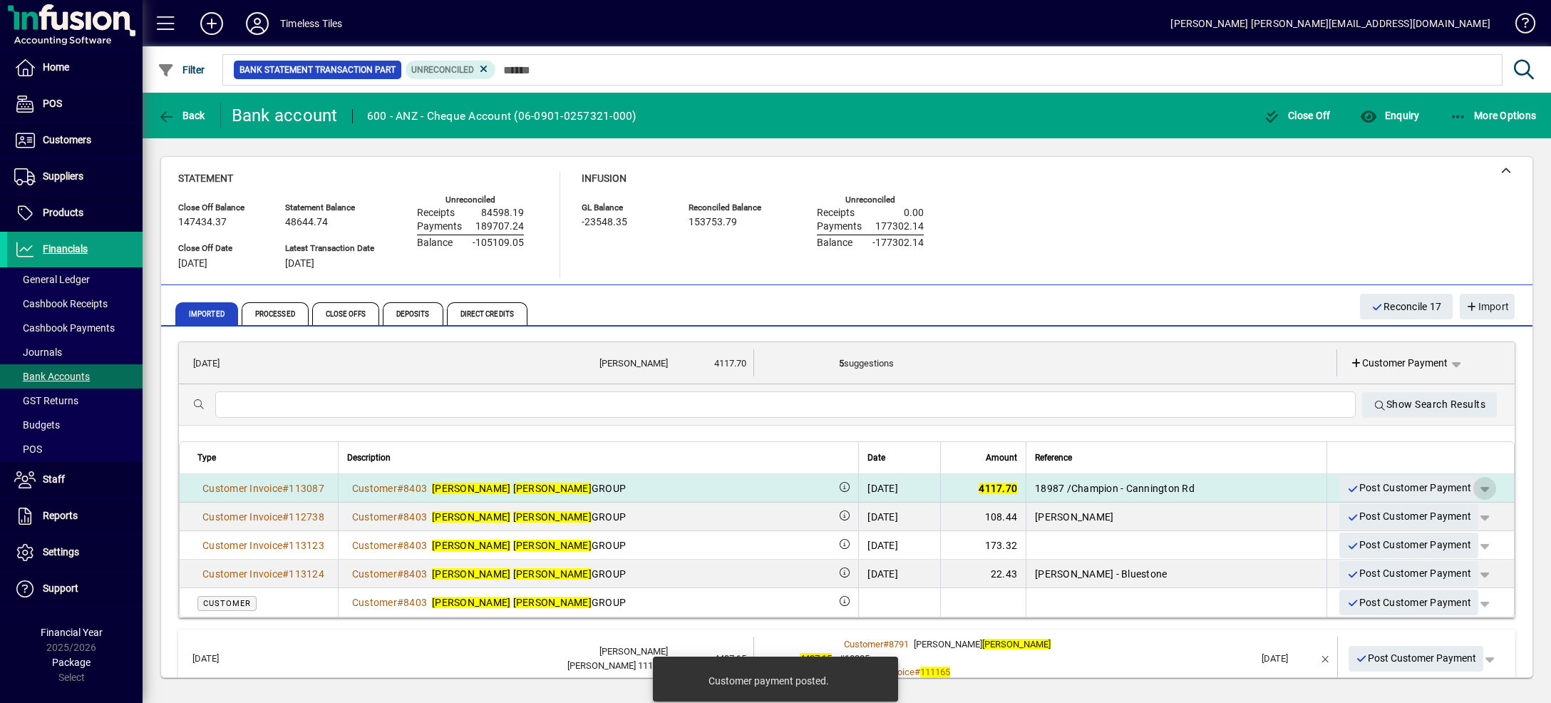
click at [1467, 484] on span "button" at bounding box center [1484, 488] width 34 height 34
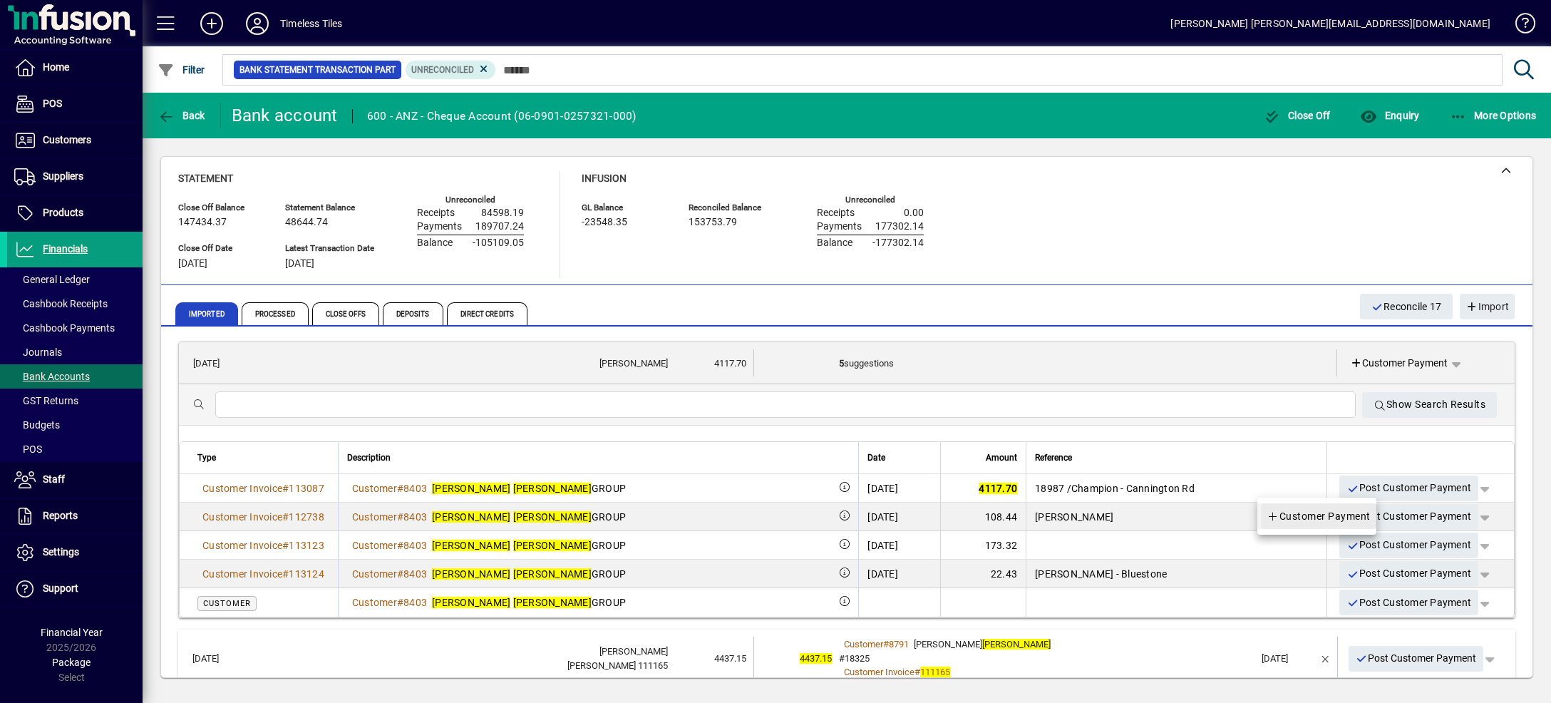
click at [1356, 519] on span "Customer Payment" at bounding box center [1318, 515] width 104 height 17
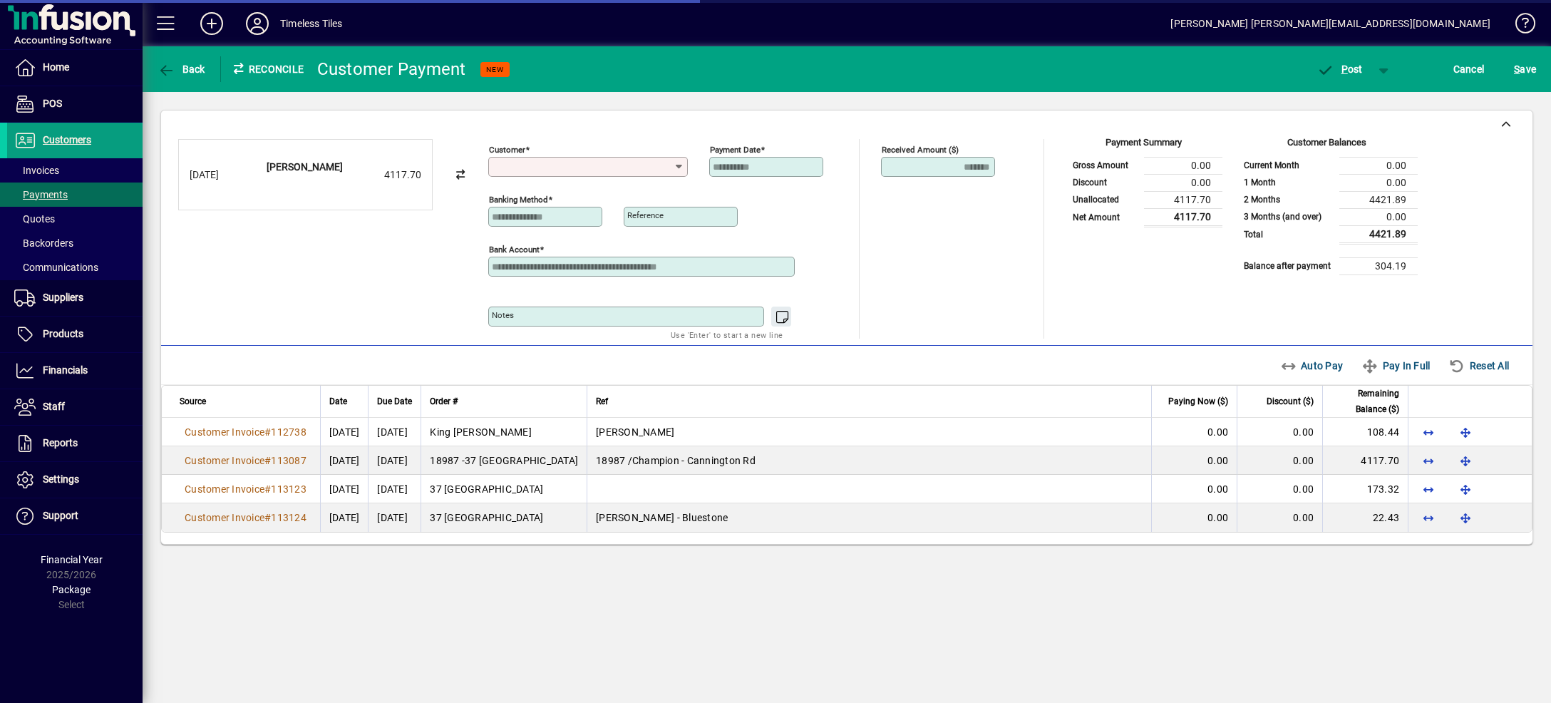
type input "**********"
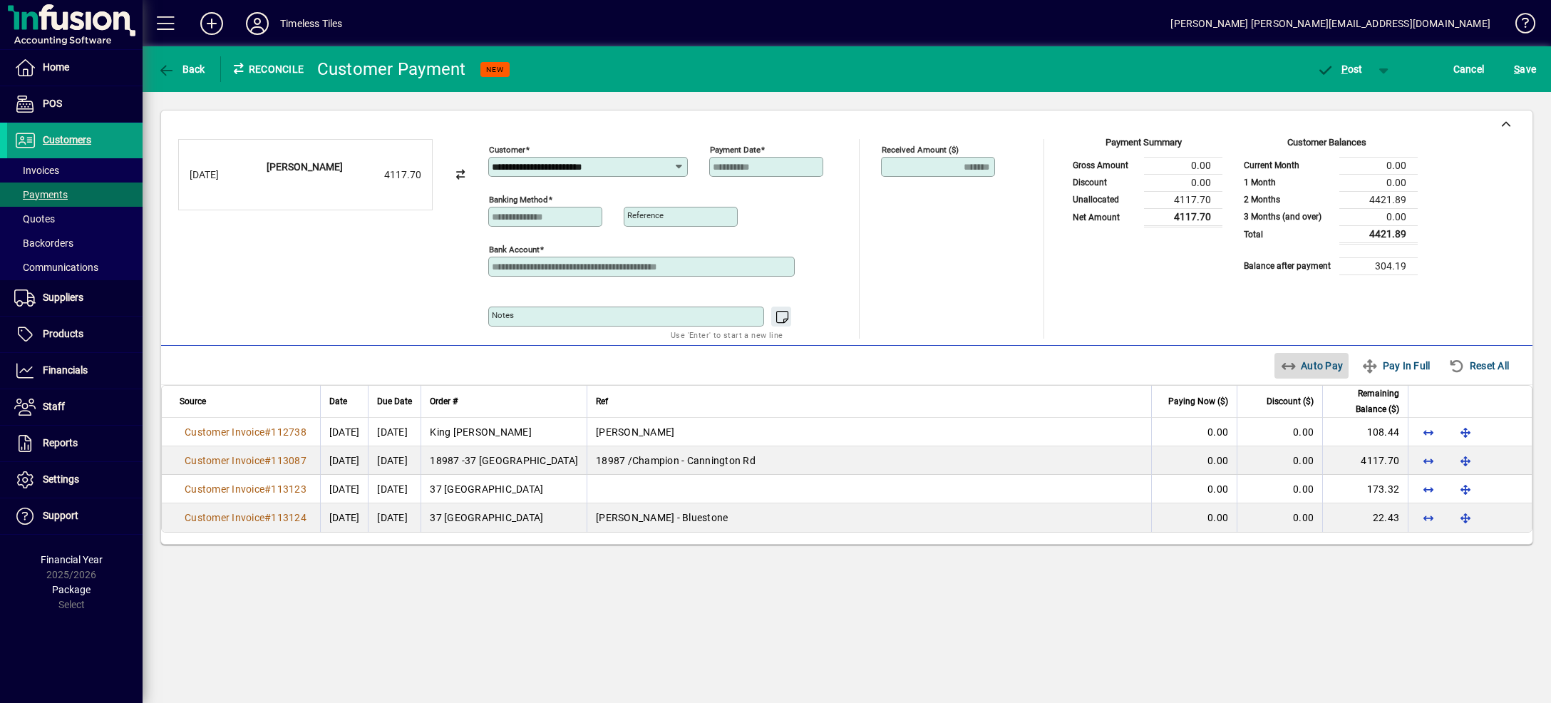
click at [1311, 368] on span "Auto Pay" at bounding box center [1311, 365] width 63 height 23
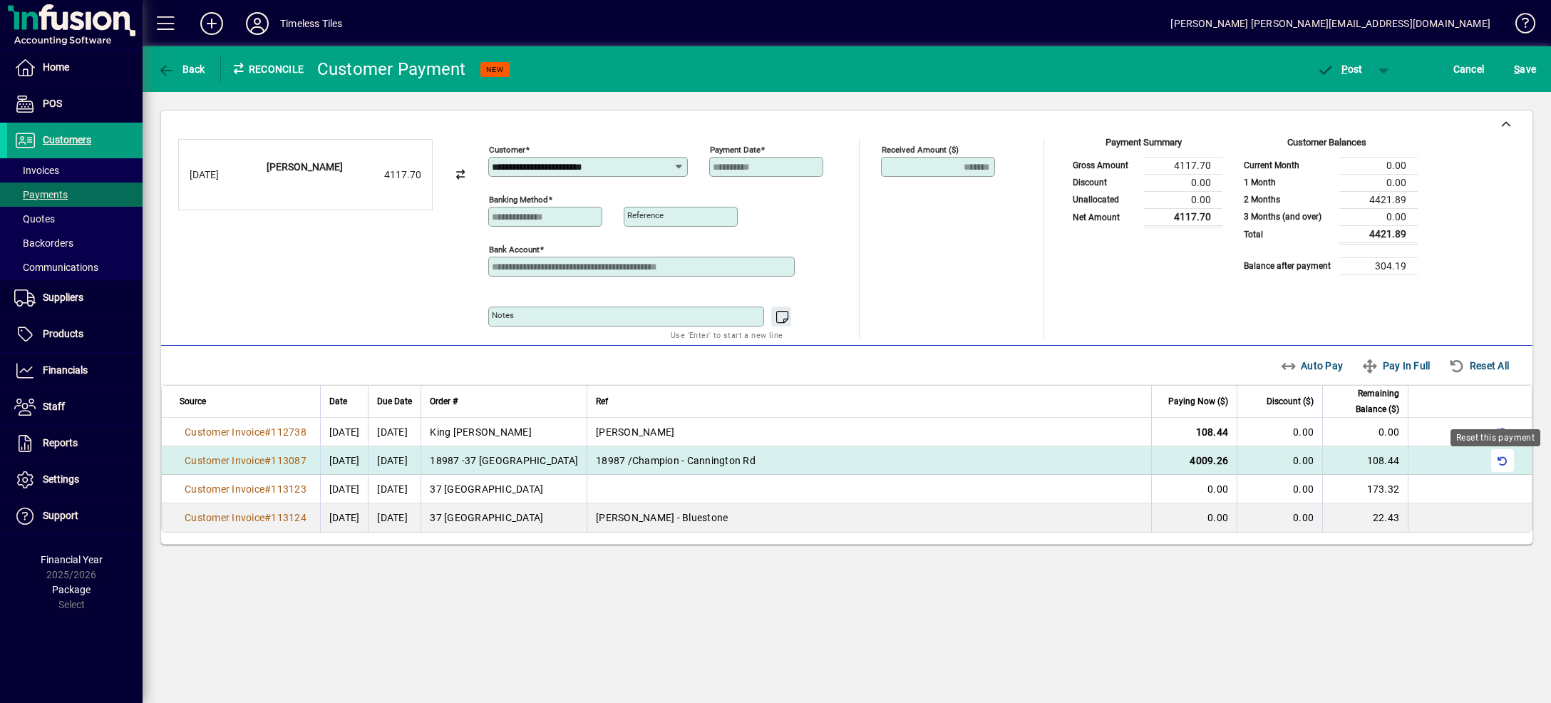
click at [1502, 465] on span "button" at bounding box center [1502, 460] width 34 height 34
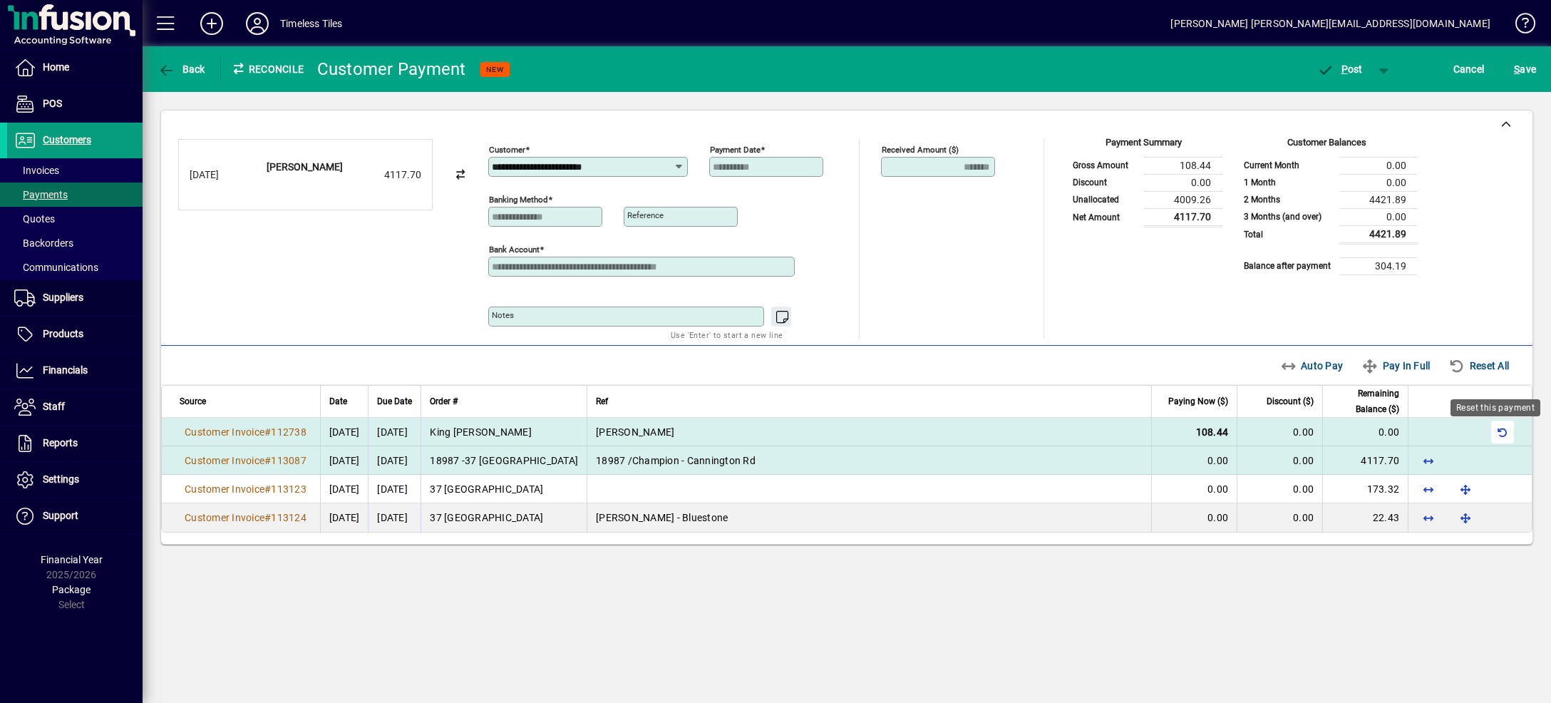
click at [1502, 438] on span "button" at bounding box center [1502, 432] width 34 height 34
click at [1428, 458] on span "button" at bounding box center [1428, 460] width 34 height 34
click at [1377, 67] on span "button" at bounding box center [1384, 69] width 34 height 34
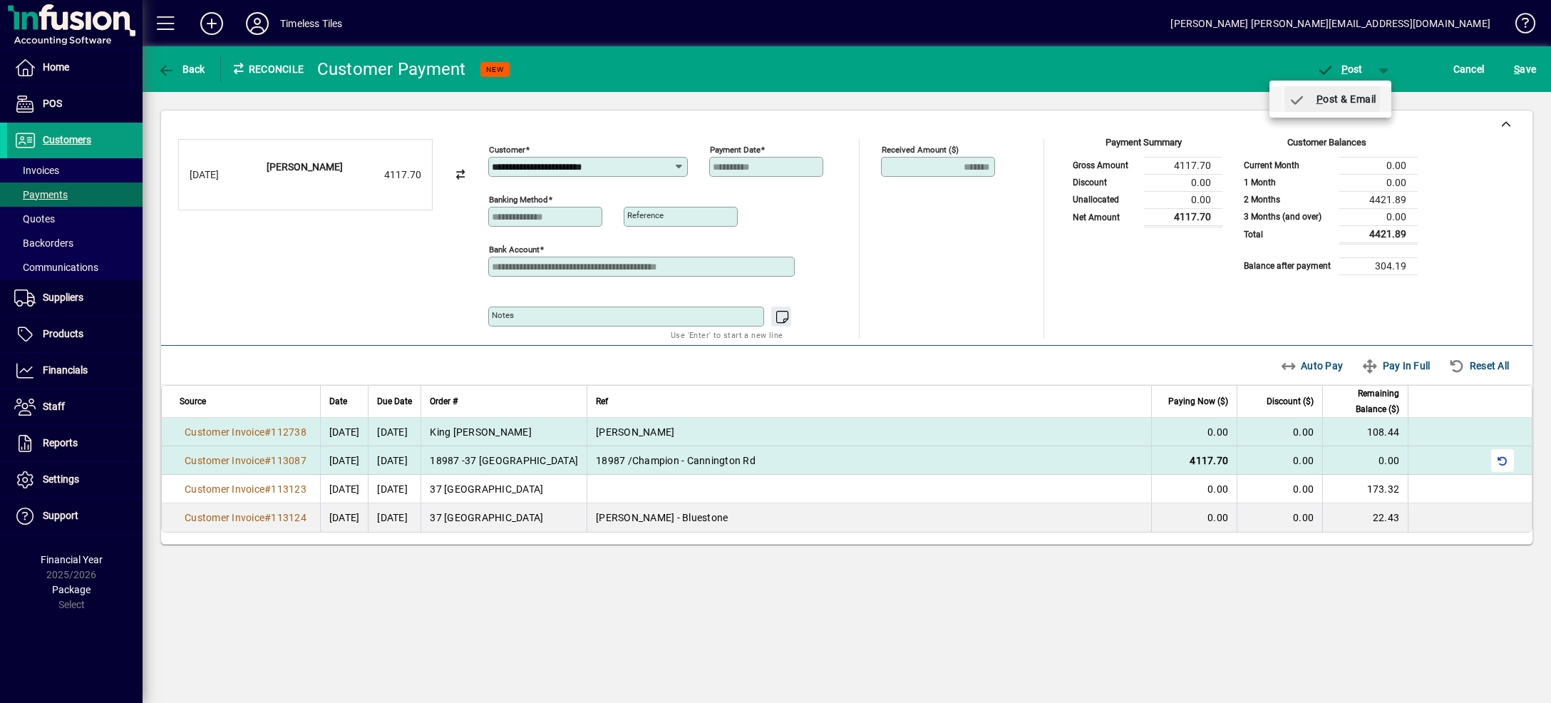
click at [1371, 102] on span "P ost & Email" at bounding box center [1332, 98] width 88 height 11
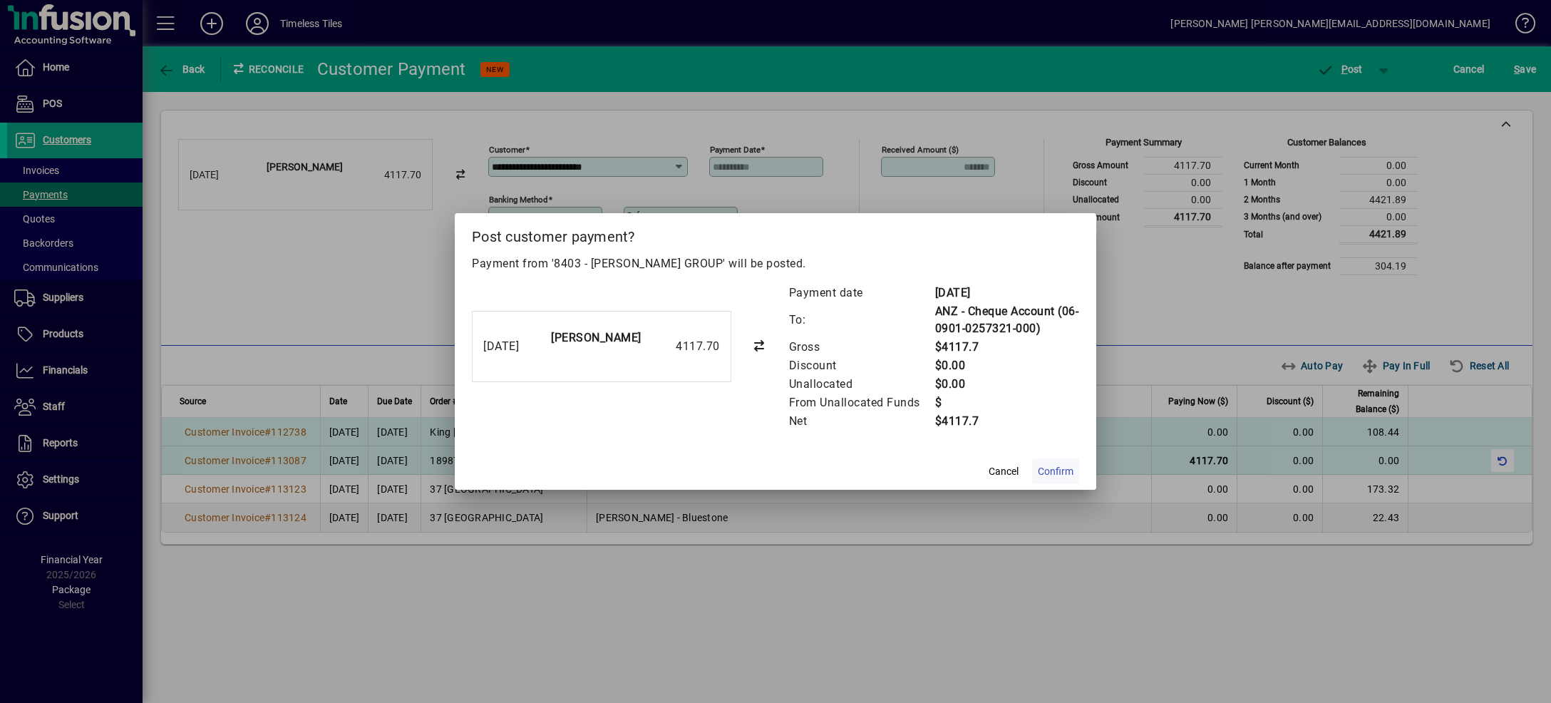
click at [1059, 468] on span "Confirm" at bounding box center [1056, 471] width 36 height 15
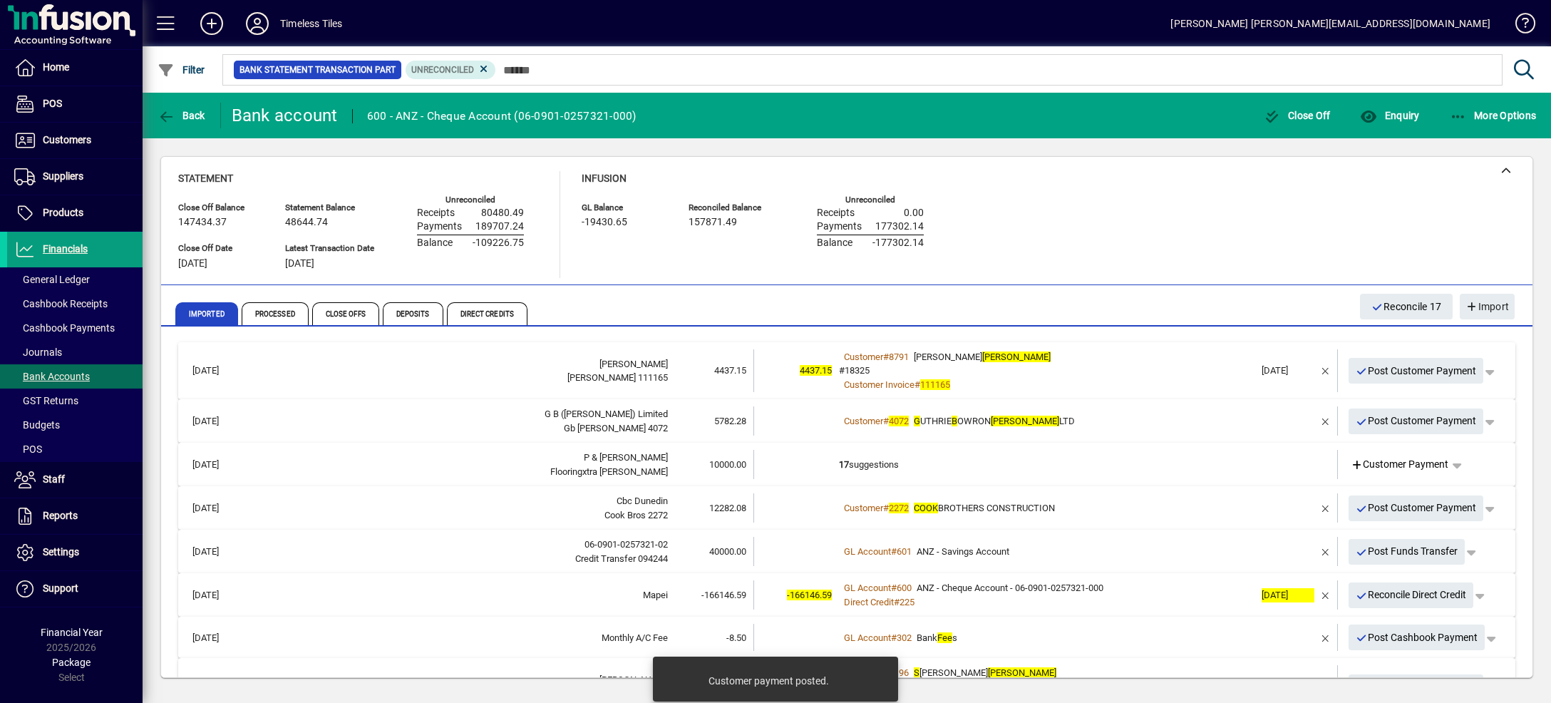
click at [1117, 356] on div "Customer # 8791 [PERSON_NAME]" at bounding box center [1047, 357] width 416 height 14
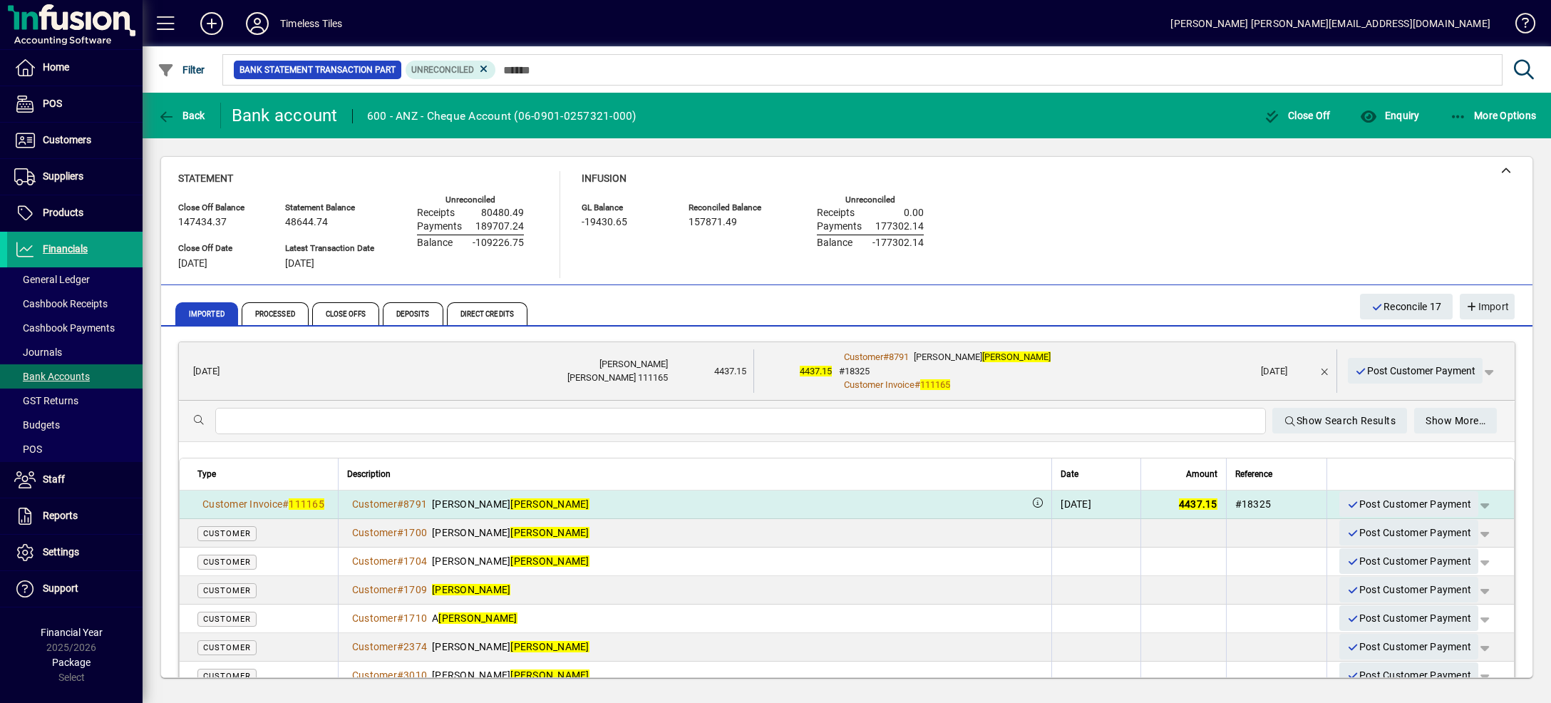
click at [1467, 500] on span "button" at bounding box center [1484, 504] width 34 height 34
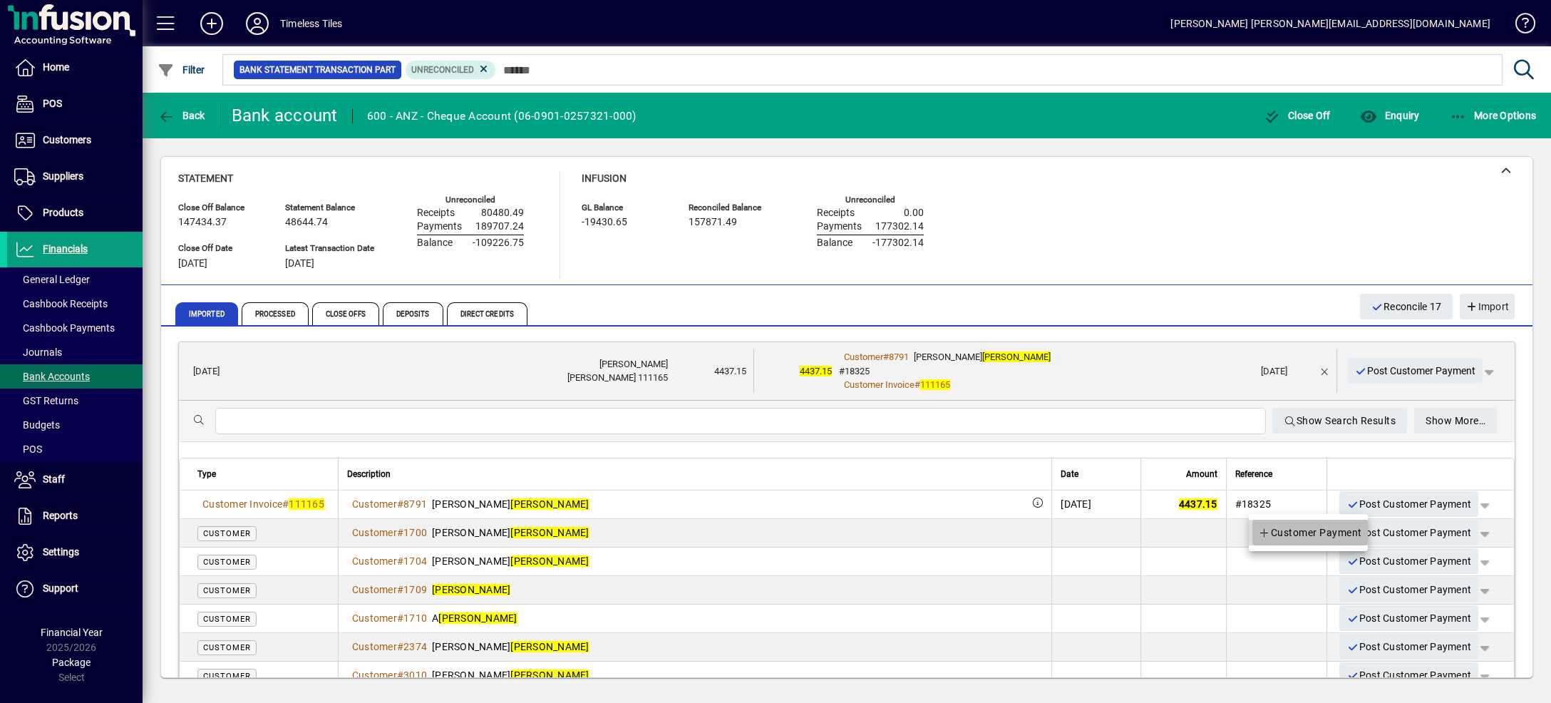
click at [1331, 535] on span "Customer Payment" at bounding box center [1310, 532] width 104 height 17
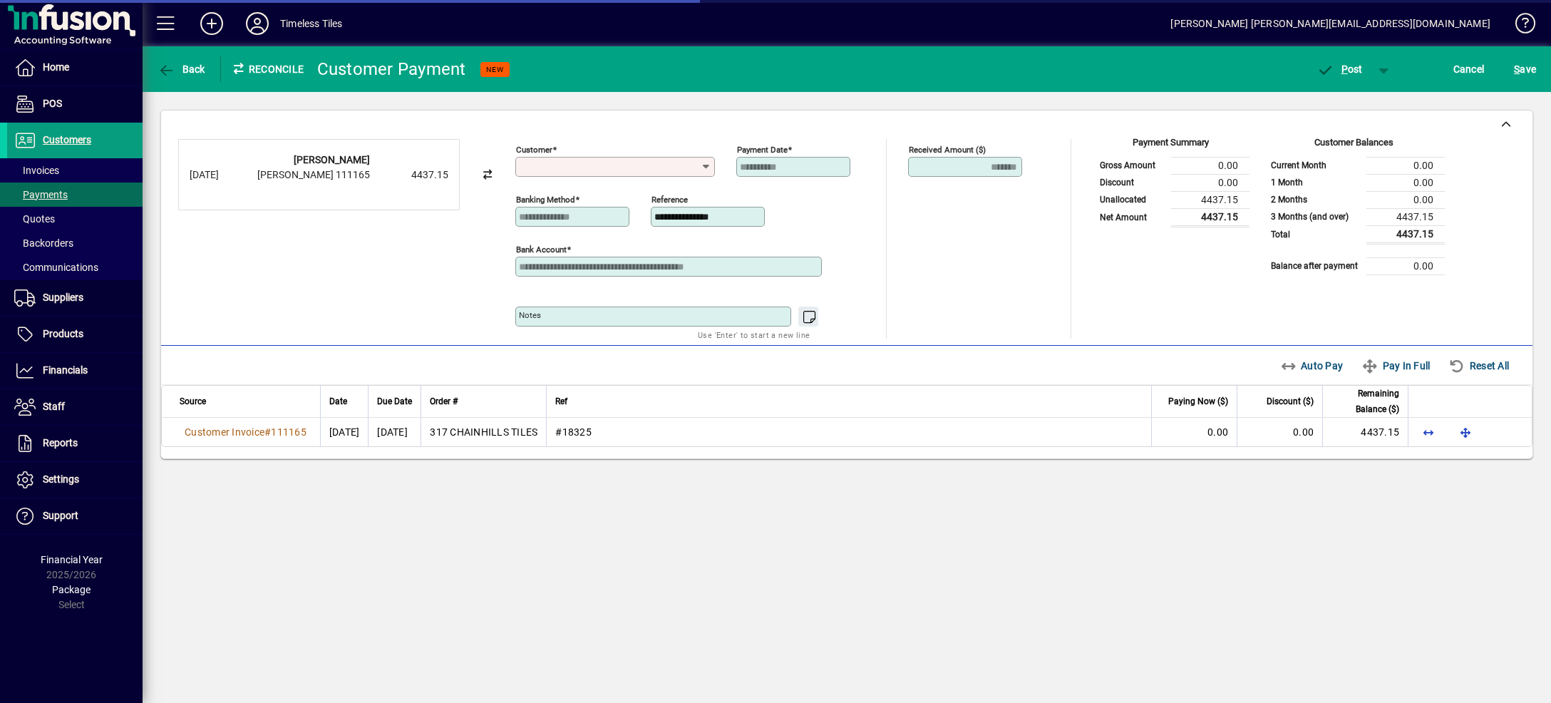
type input "**********"
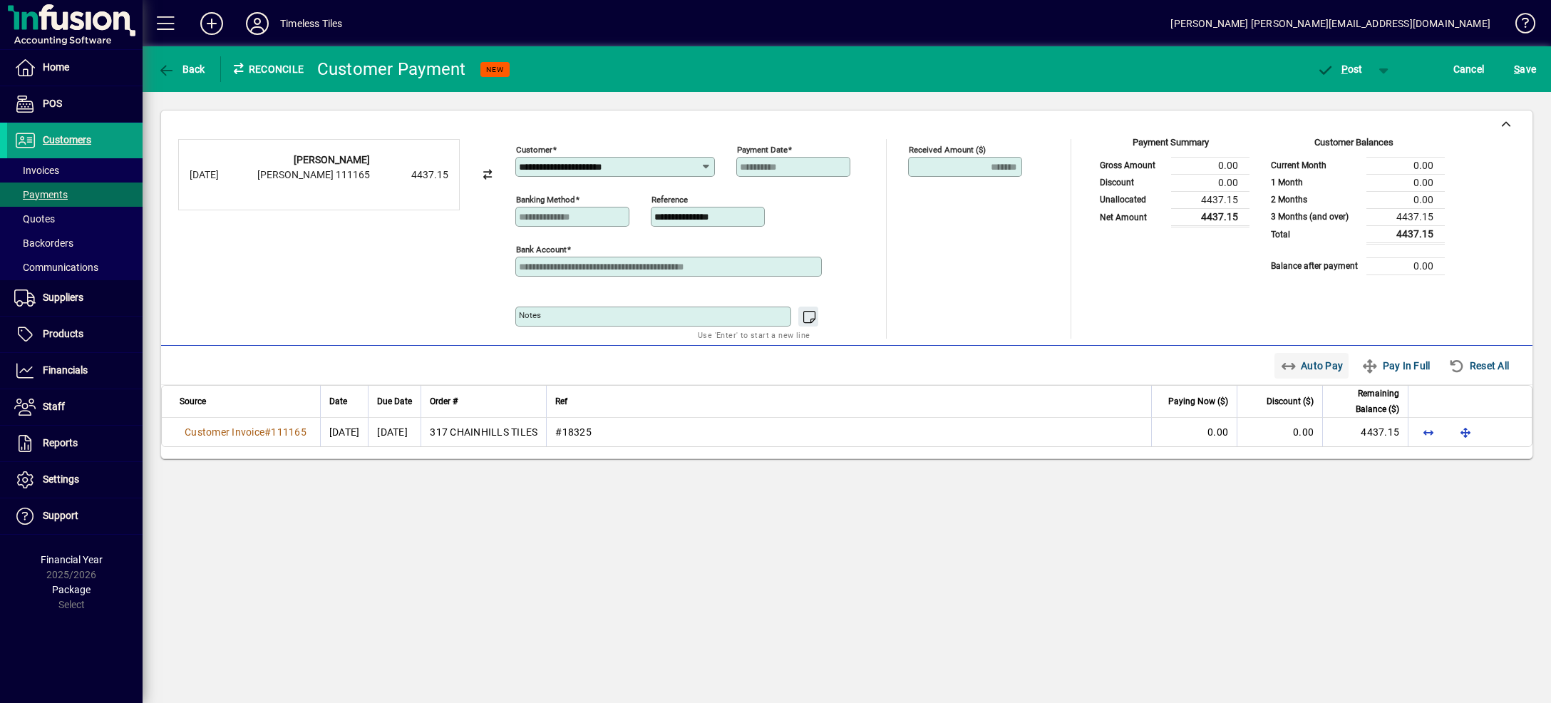
click at [1280, 368] on span "Auto Pay" at bounding box center [1311, 365] width 63 height 23
click at [1383, 65] on span "button" at bounding box center [1384, 69] width 34 height 34
click at [1371, 97] on span "P ost & Email" at bounding box center [1332, 98] width 88 height 11
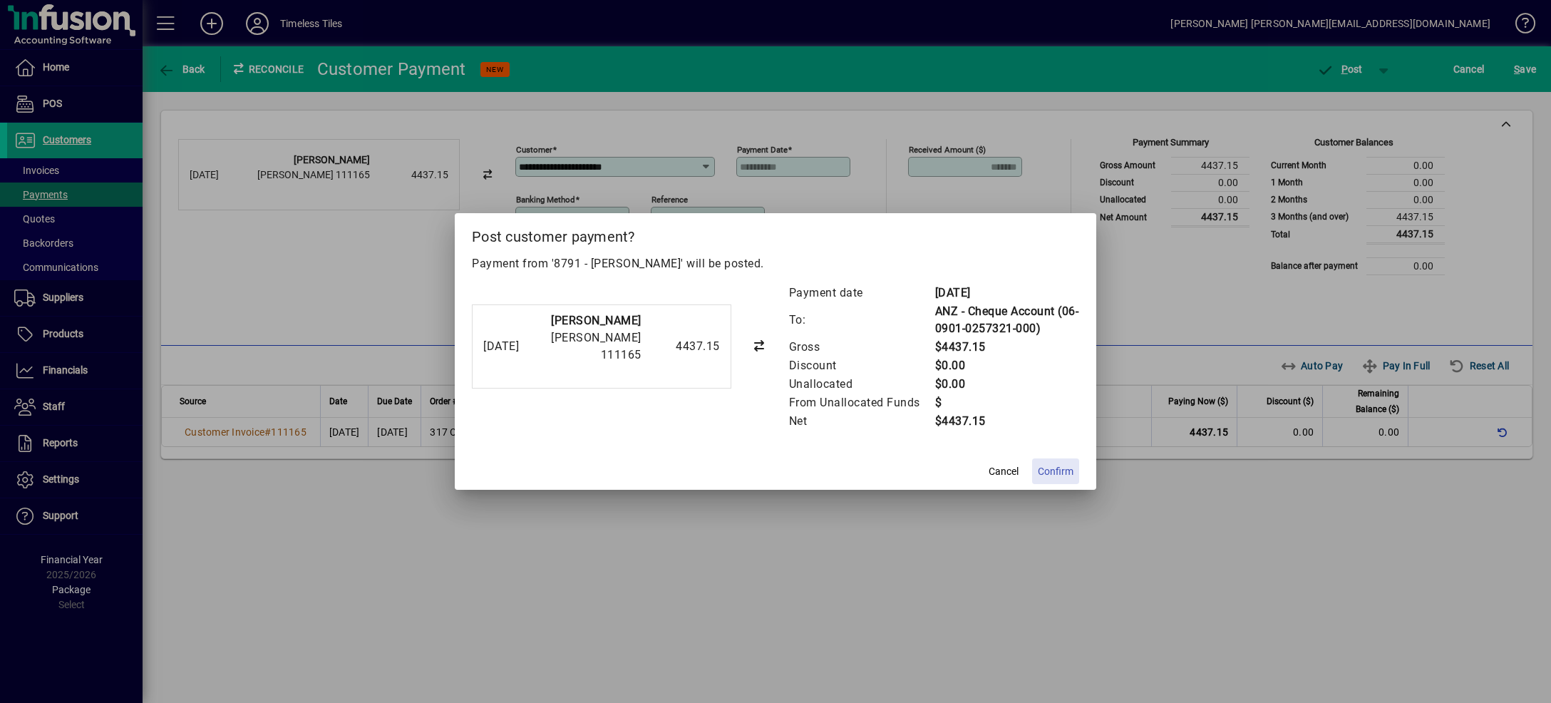
click at [1071, 476] on span "Confirm" at bounding box center [1056, 471] width 36 height 15
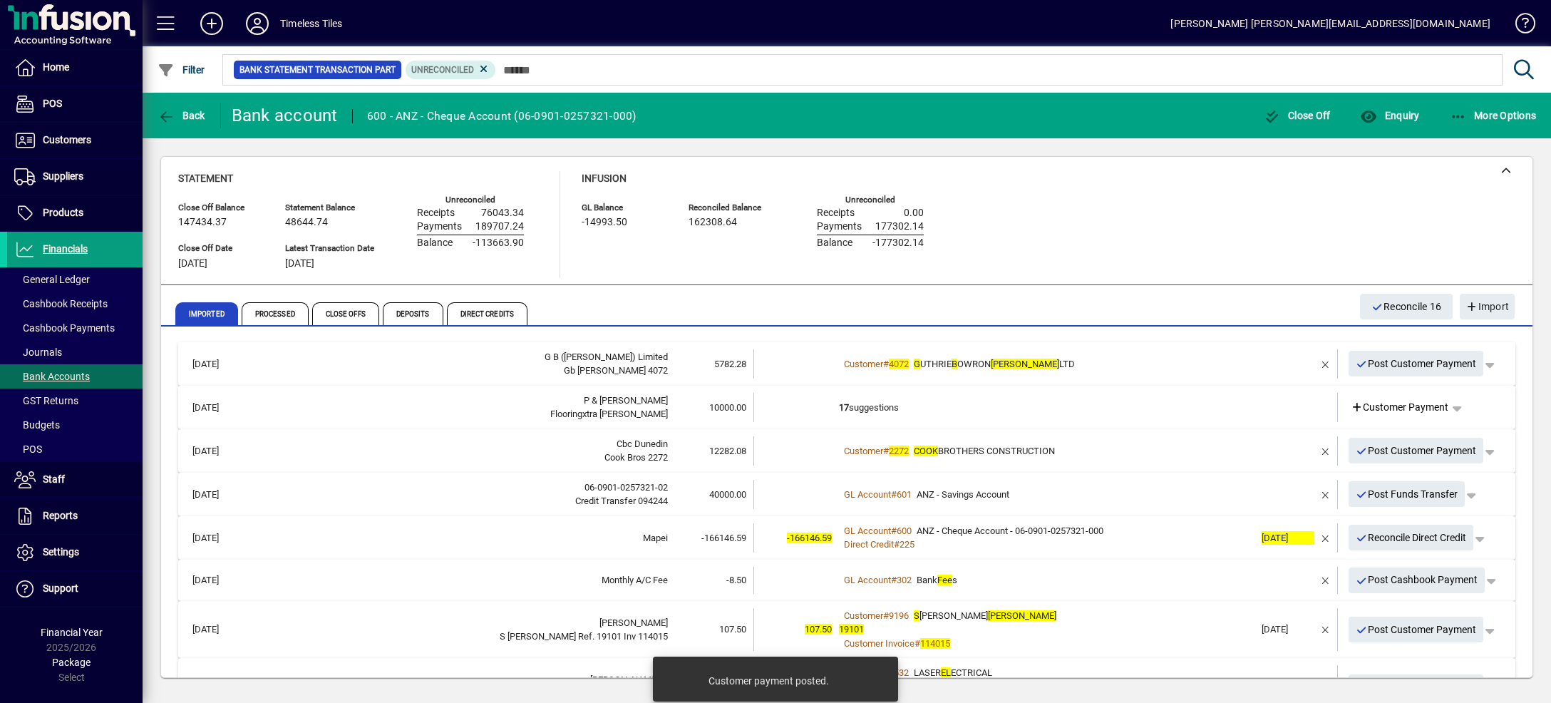
click at [1119, 355] on td "Customer # 4072 G UTHRIE B OWRON [PERSON_NAME] LTD" at bounding box center [1047, 363] width 416 height 29
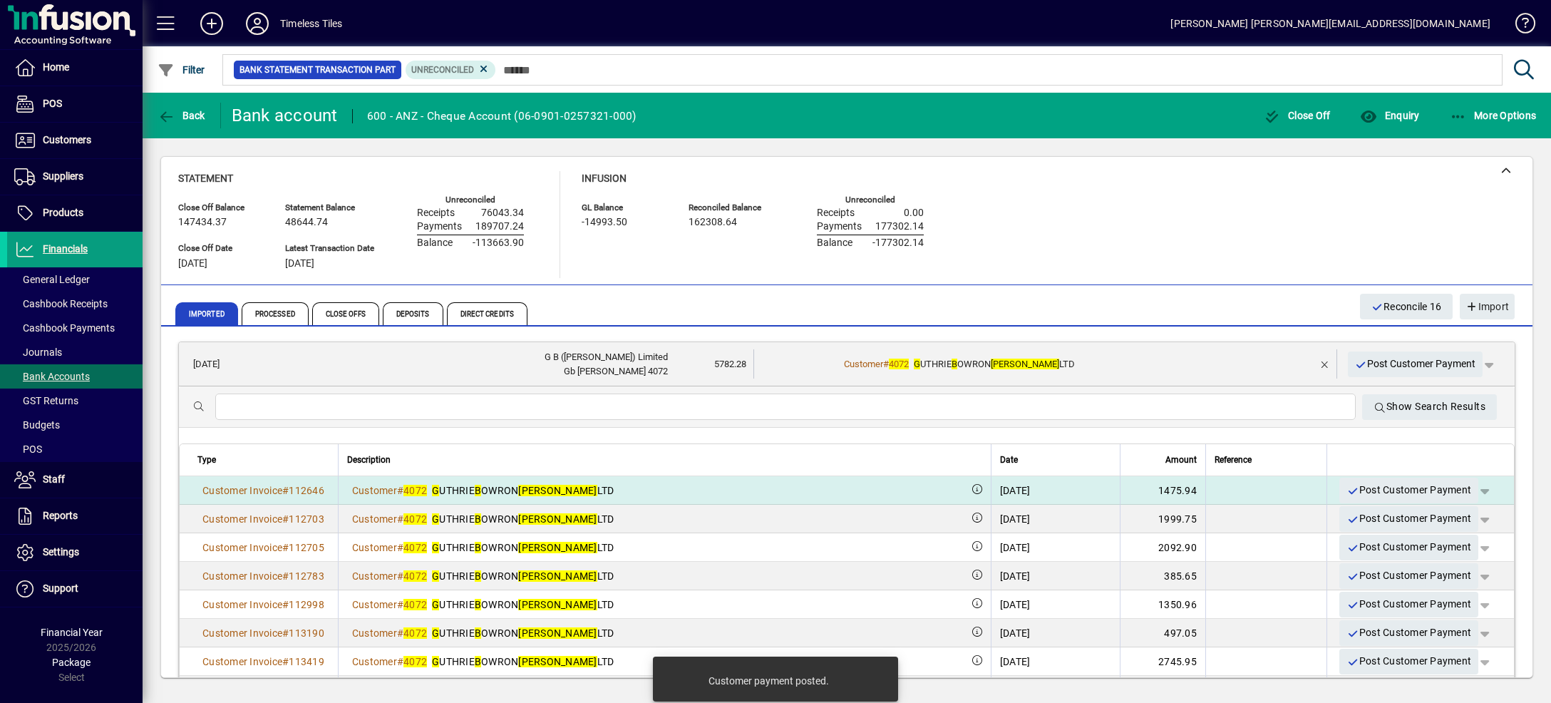
click at [1467, 491] on span "button" at bounding box center [1484, 490] width 34 height 34
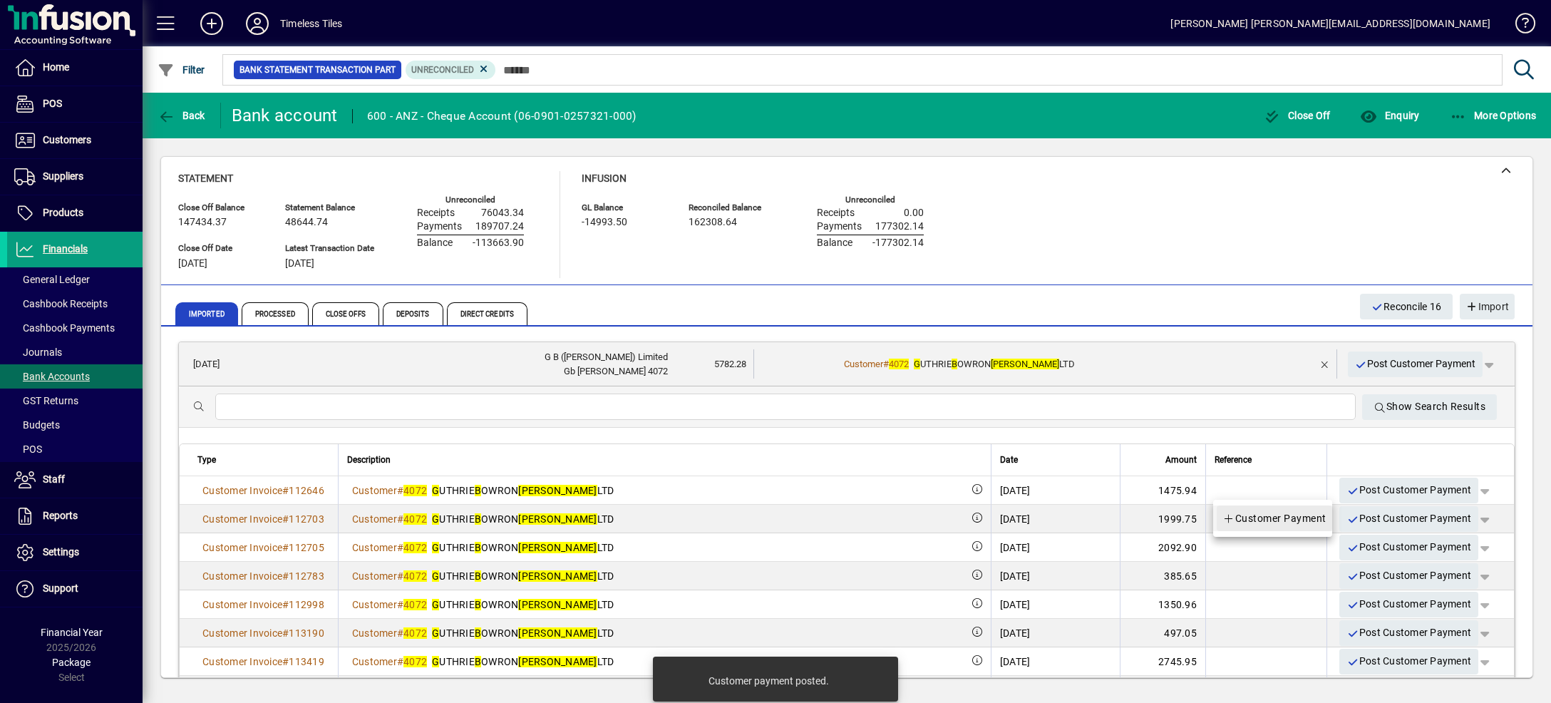
click at [1308, 520] on span "Customer Payment" at bounding box center [1274, 518] width 104 height 17
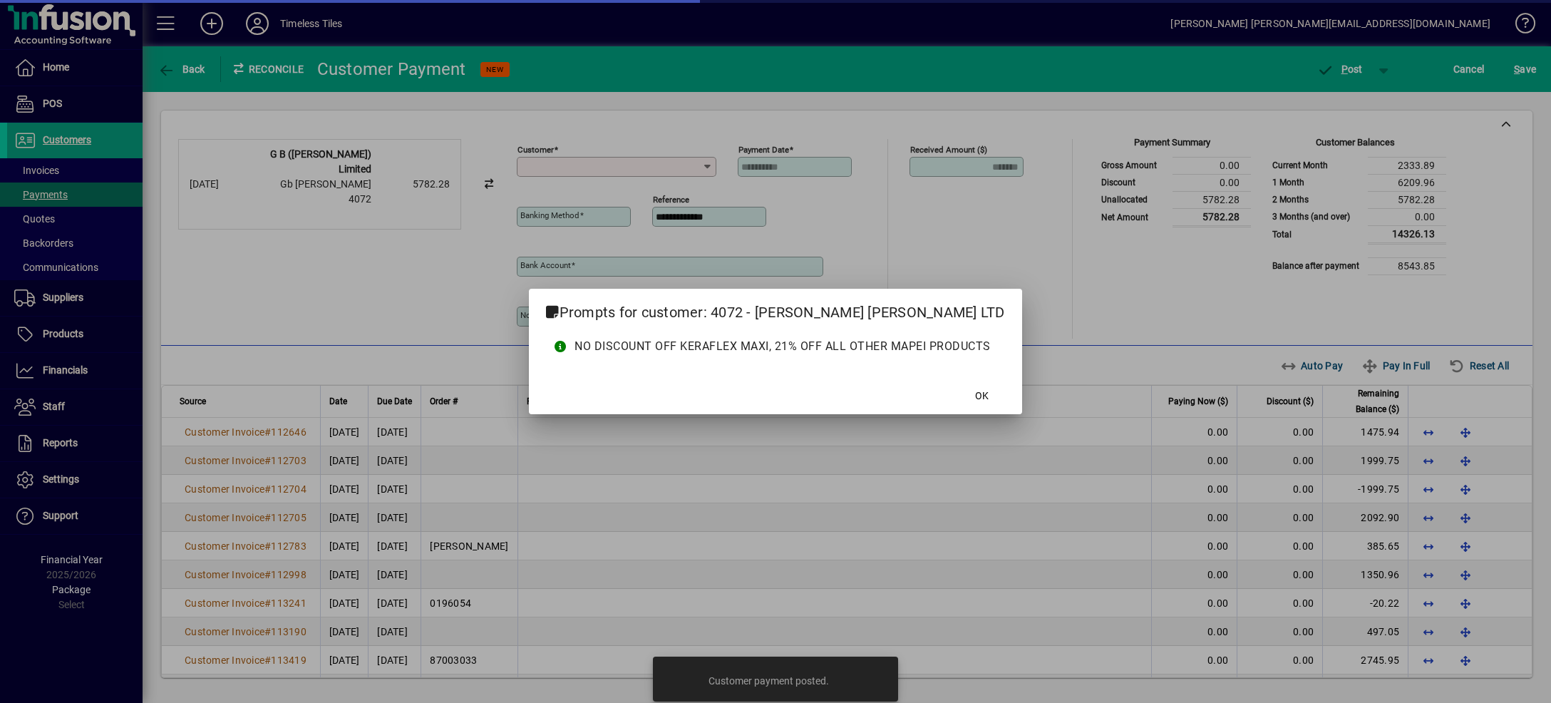
type input "**********"
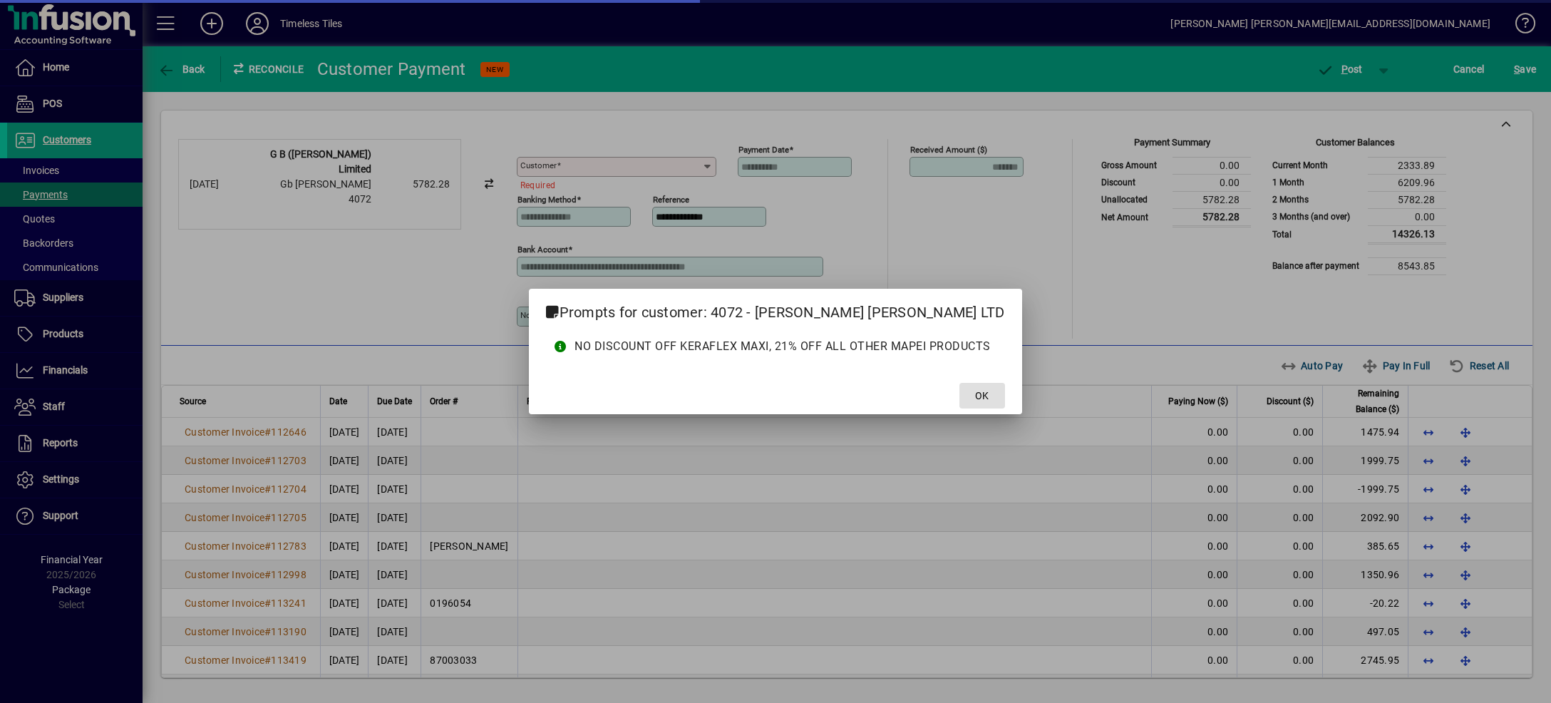
type input "**********"
click at [988, 392] on span at bounding box center [982, 395] width 46 height 34
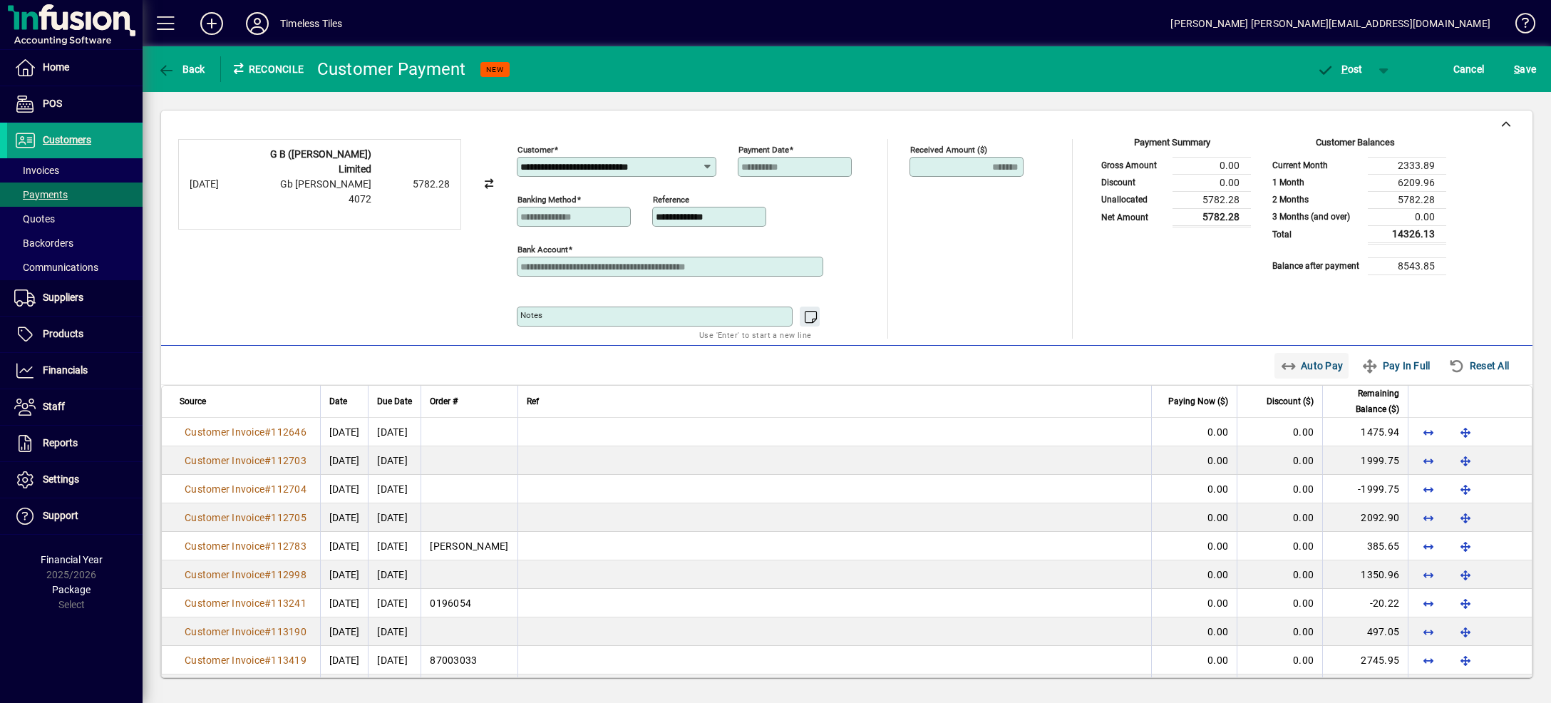
click at [1286, 368] on span "Auto Pay" at bounding box center [1311, 365] width 63 height 23
click at [1383, 71] on span "button" at bounding box center [1384, 69] width 34 height 34
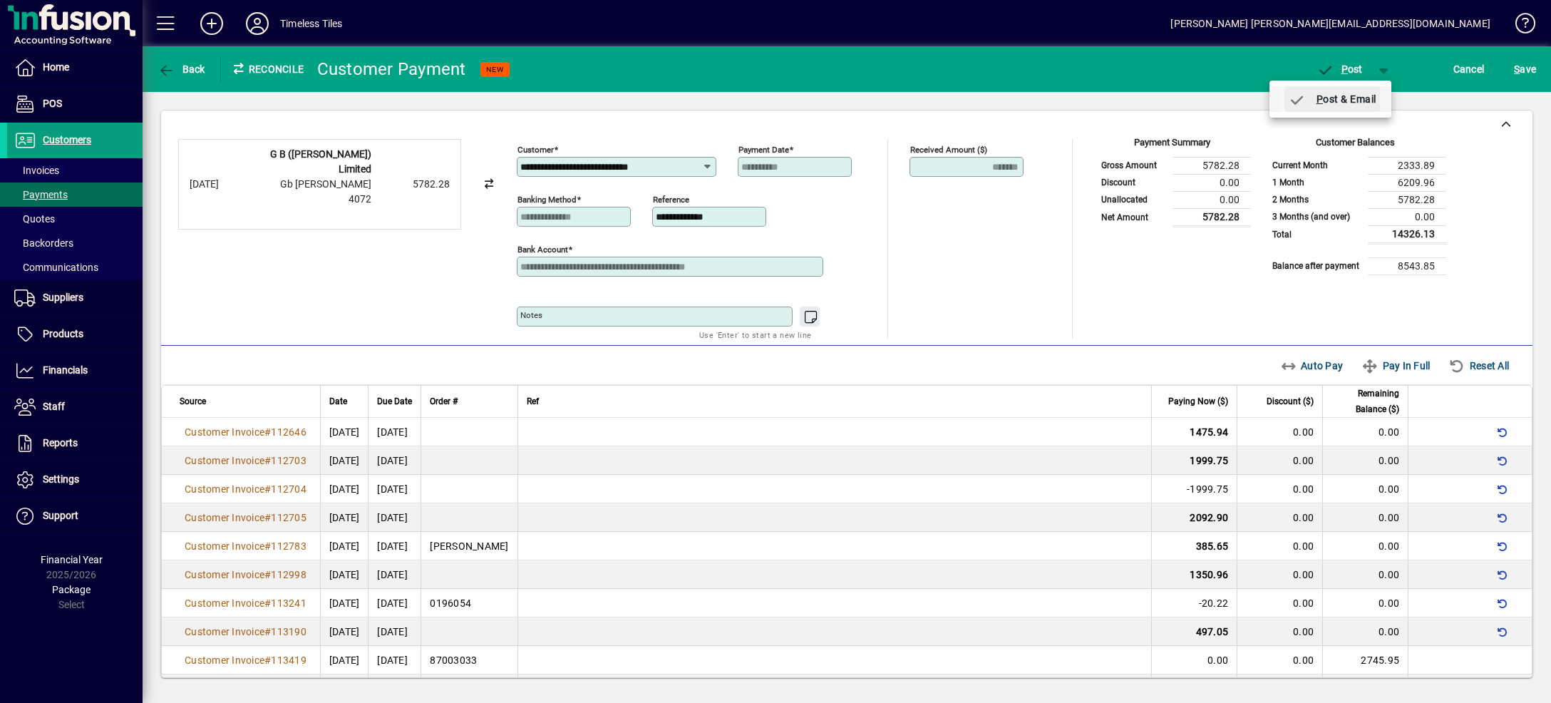
click at [1361, 99] on span "P ost & Email" at bounding box center [1332, 98] width 88 height 11
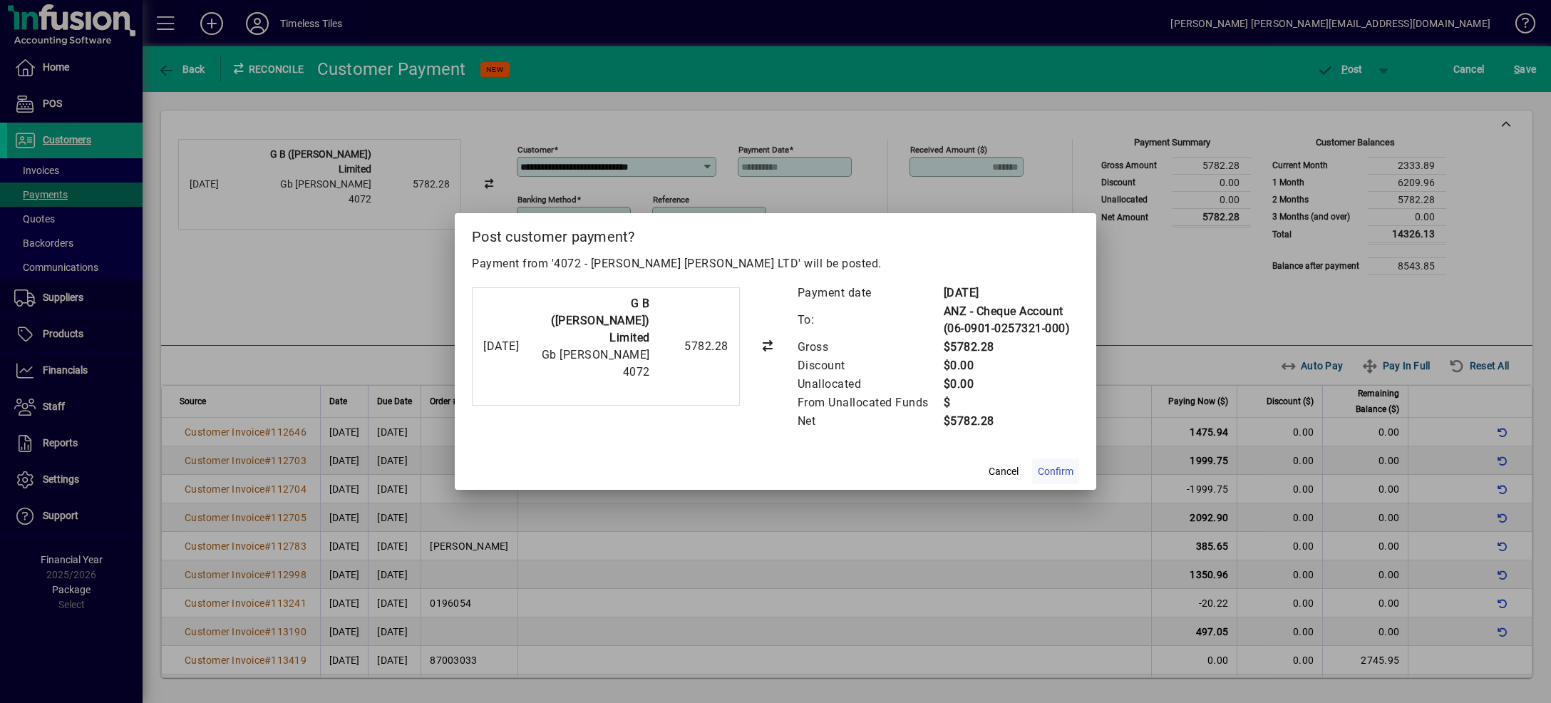
click at [1051, 476] on span "Confirm" at bounding box center [1056, 471] width 36 height 15
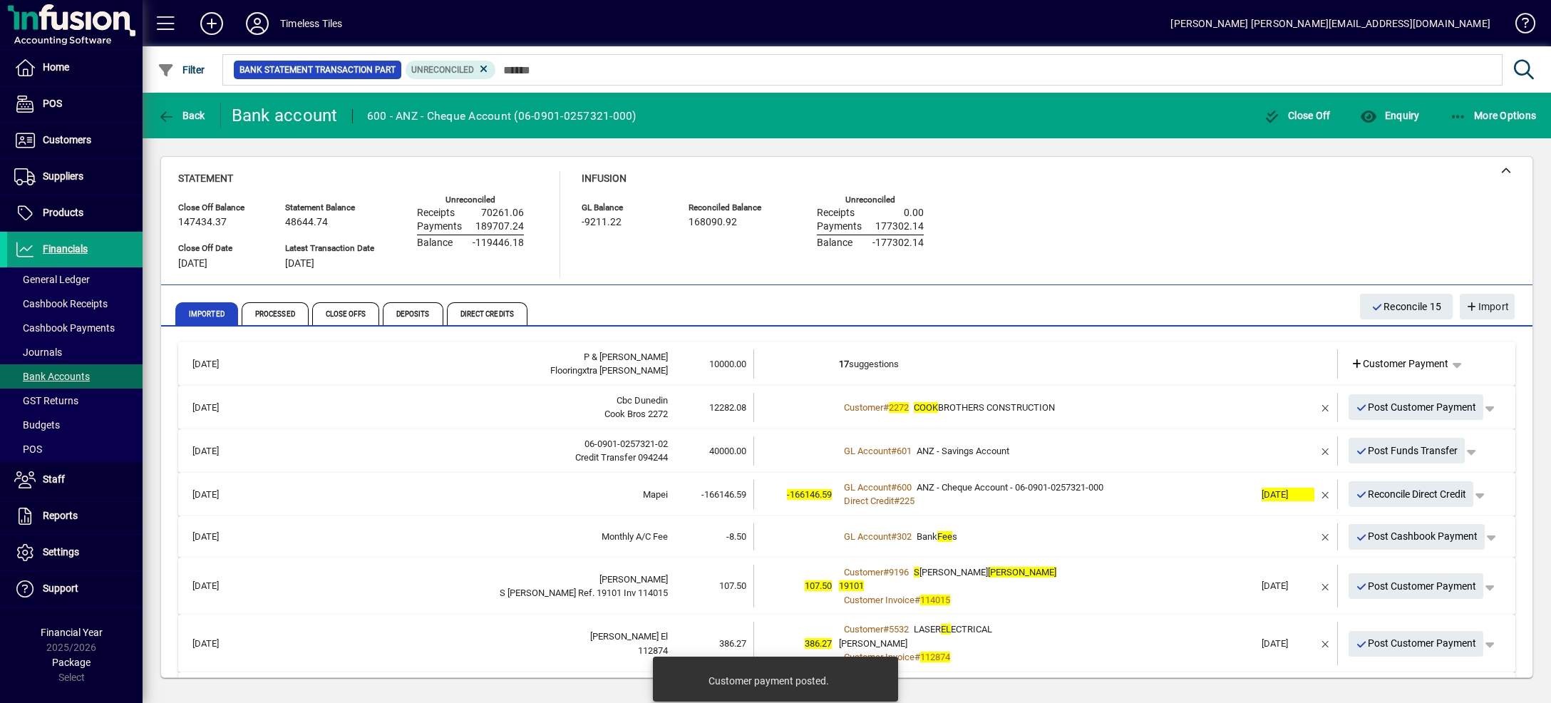
click at [1080, 356] on td "17 suggestions" at bounding box center [1047, 363] width 416 height 29
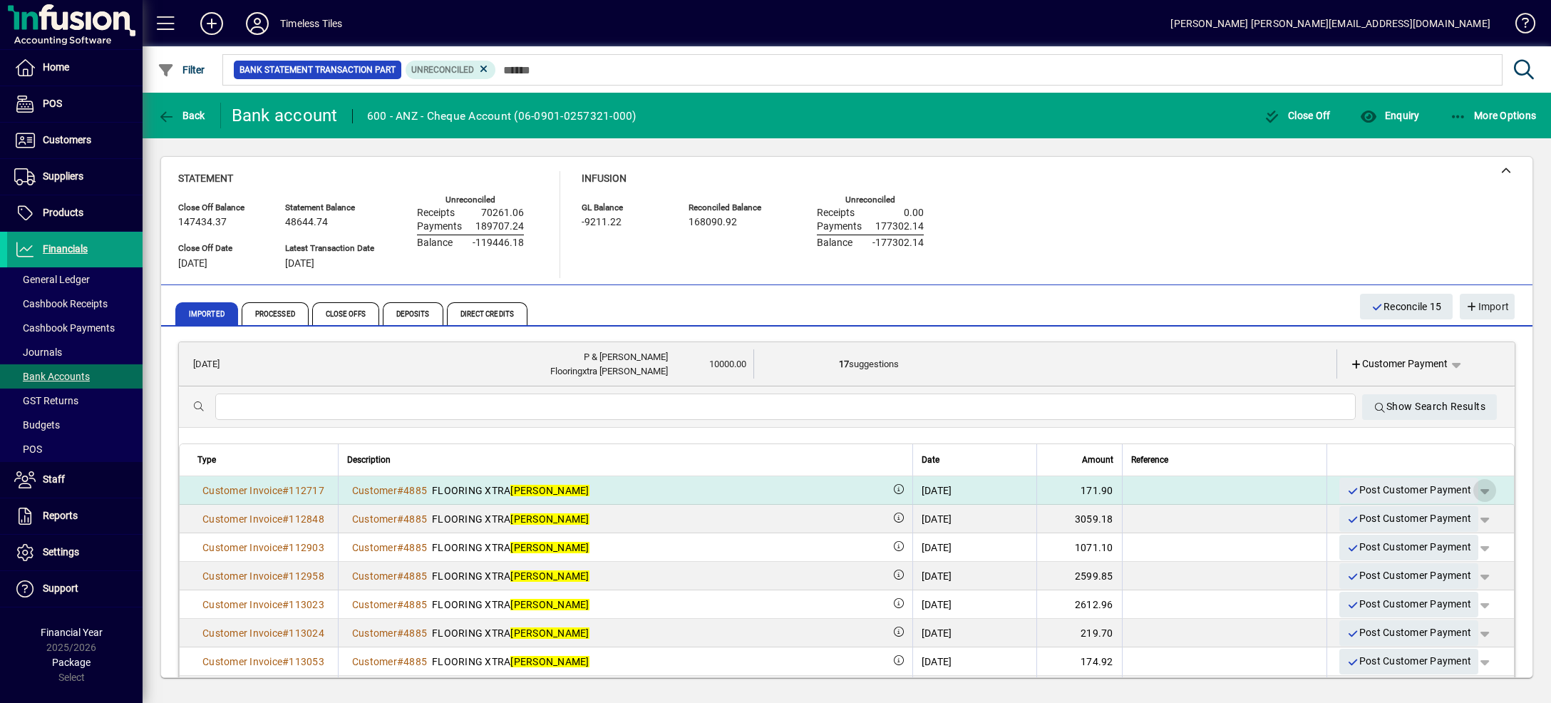
click at [1467, 490] on span "button" at bounding box center [1484, 490] width 34 height 34
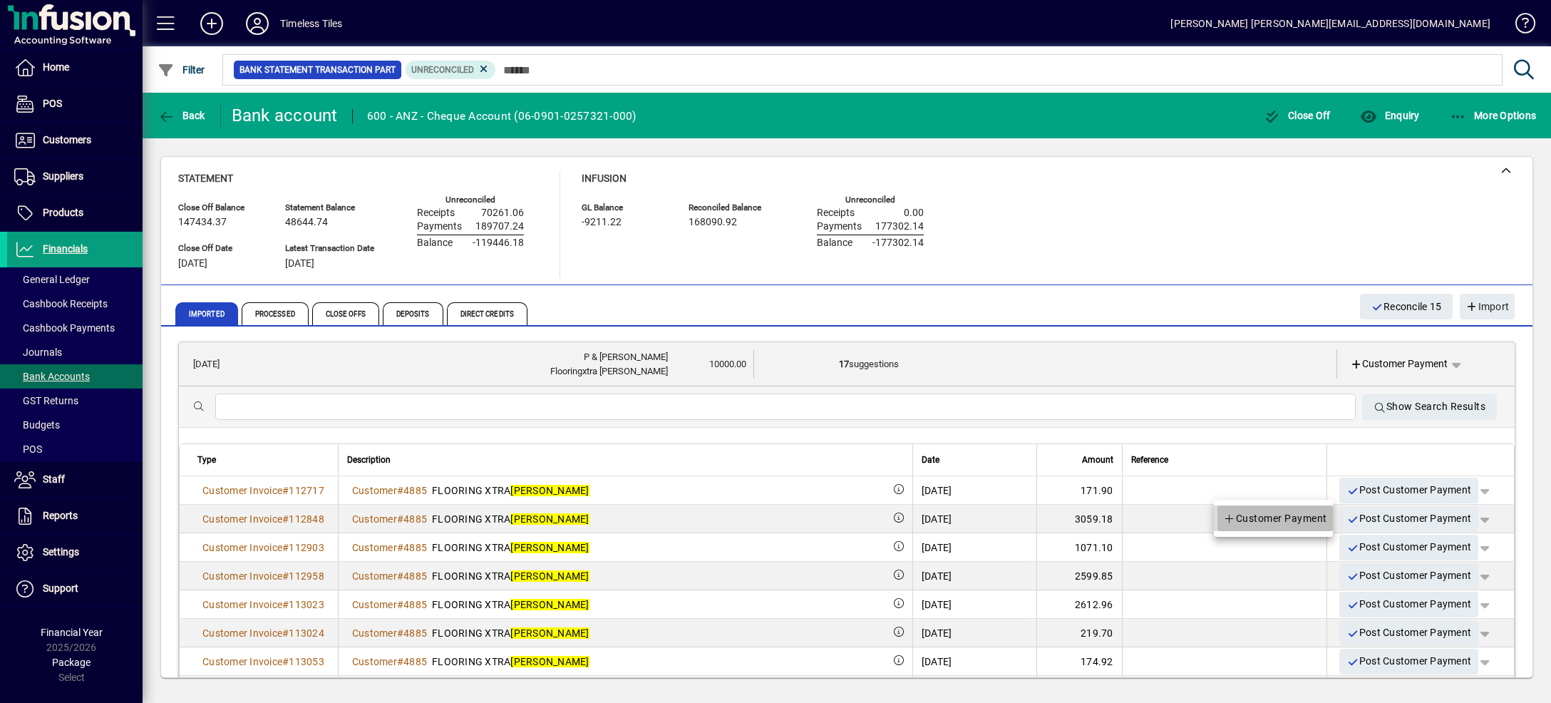
click at [1314, 523] on span "Customer Payment" at bounding box center [1275, 518] width 104 height 17
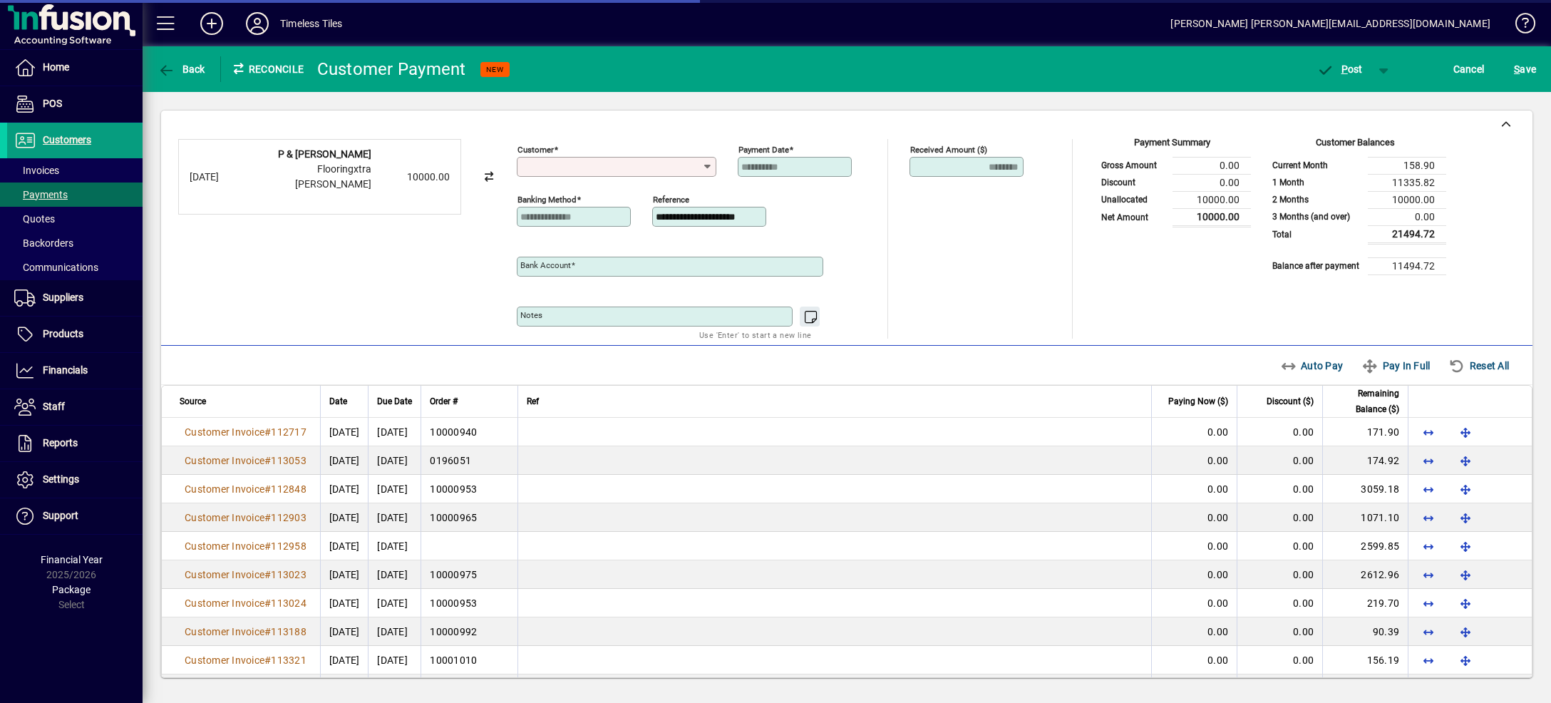
type input "**********"
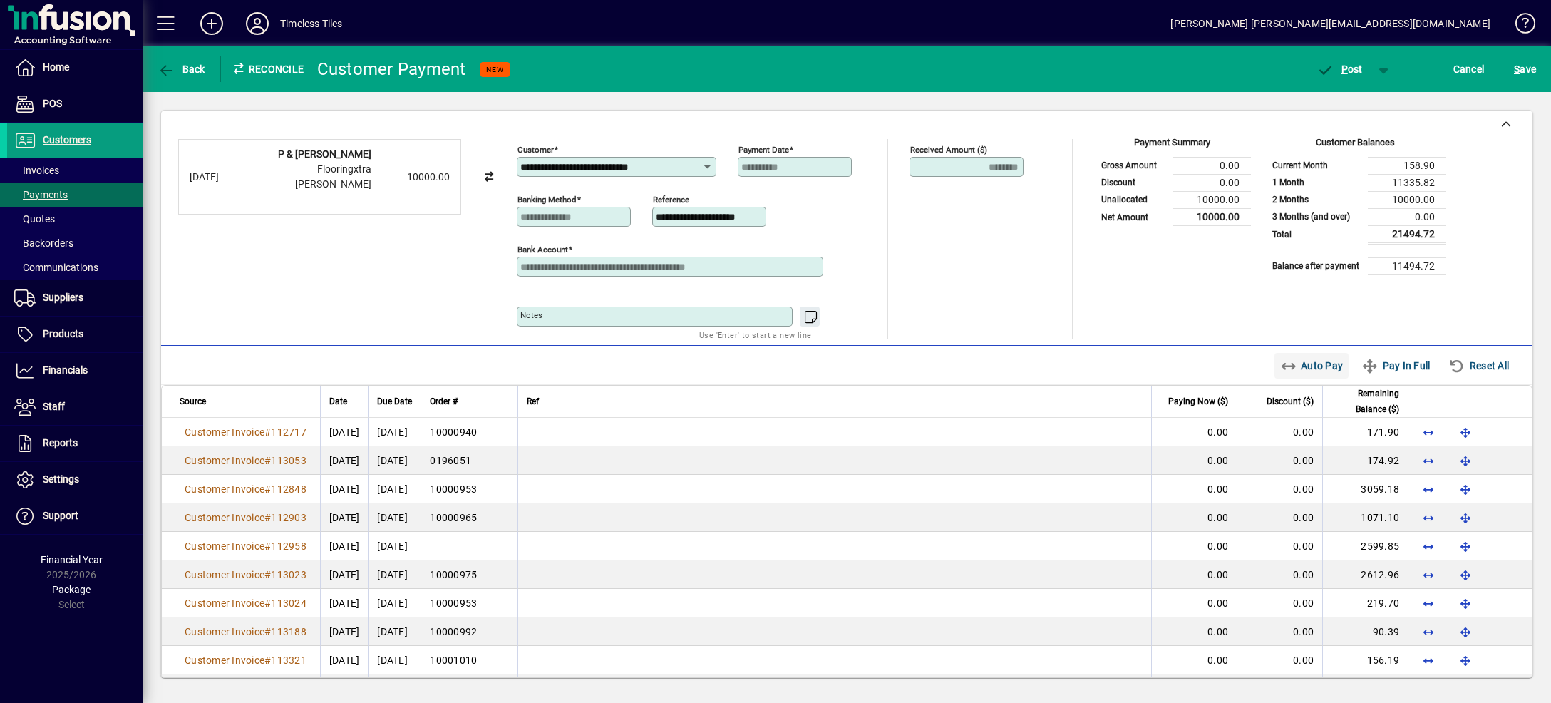
click at [1280, 363] on span "Auto Pay" at bounding box center [1311, 365] width 63 height 23
click at [1380, 69] on span "button" at bounding box center [1384, 69] width 34 height 34
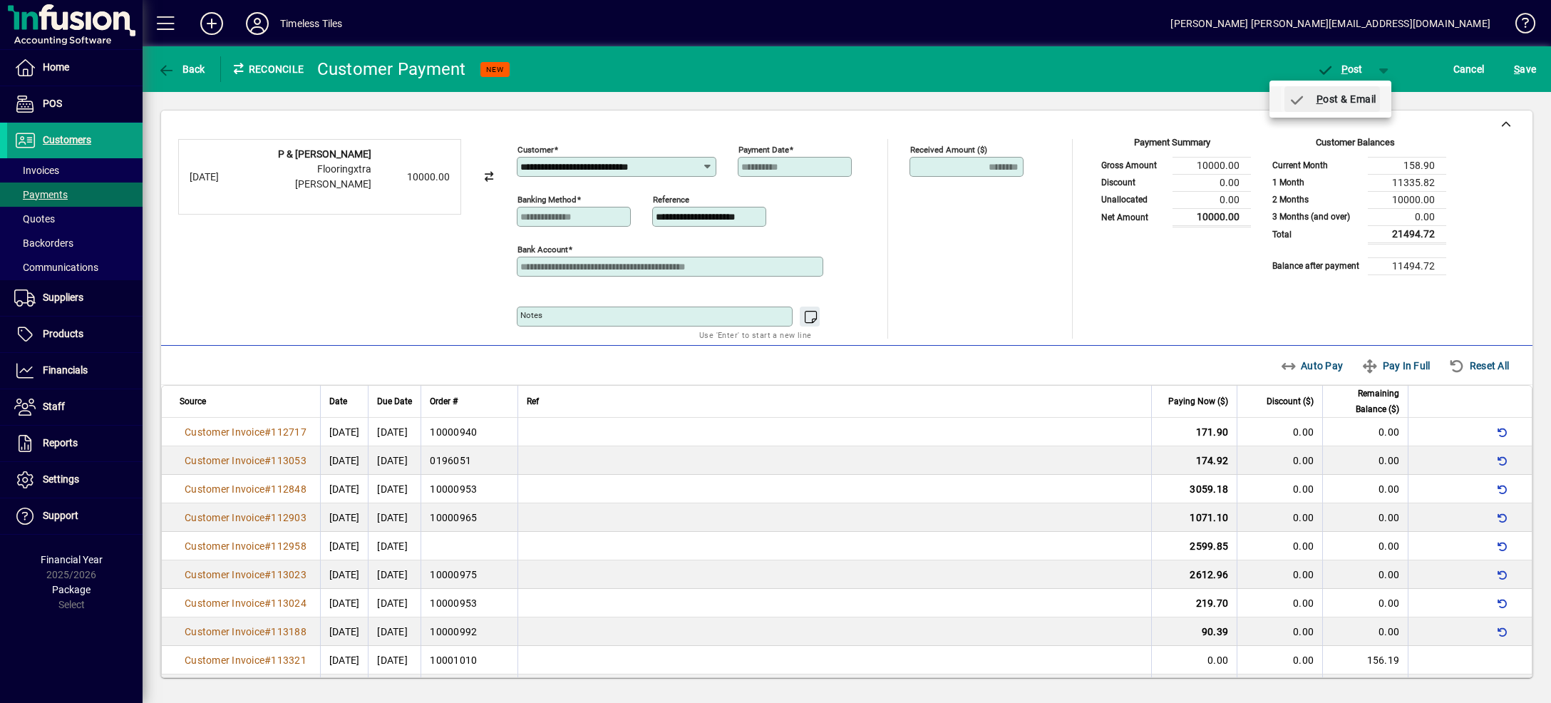
click at [1366, 98] on span "P ost & Email" at bounding box center [1332, 98] width 88 height 11
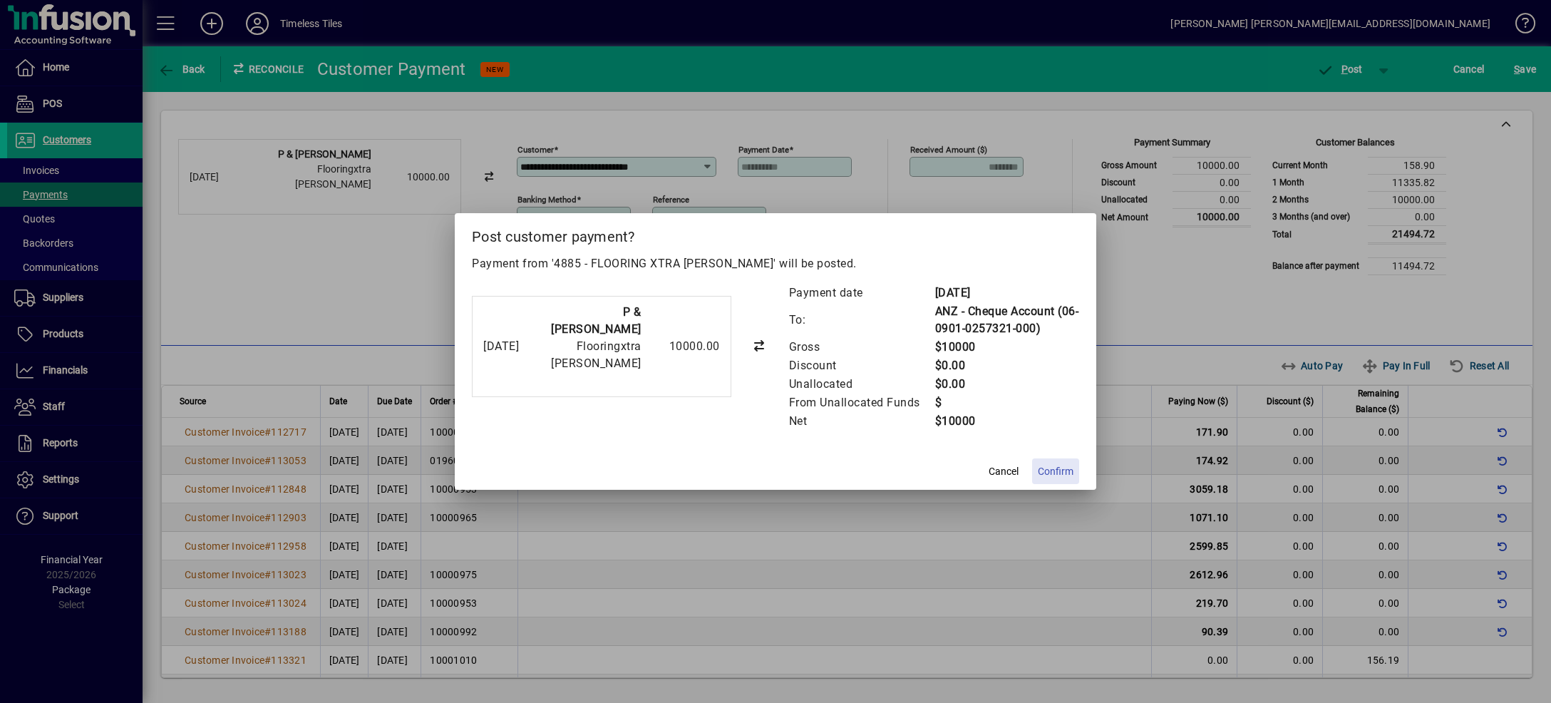
click at [1051, 478] on span "Confirm" at bounding box center [1056, 471] width 36 height 15
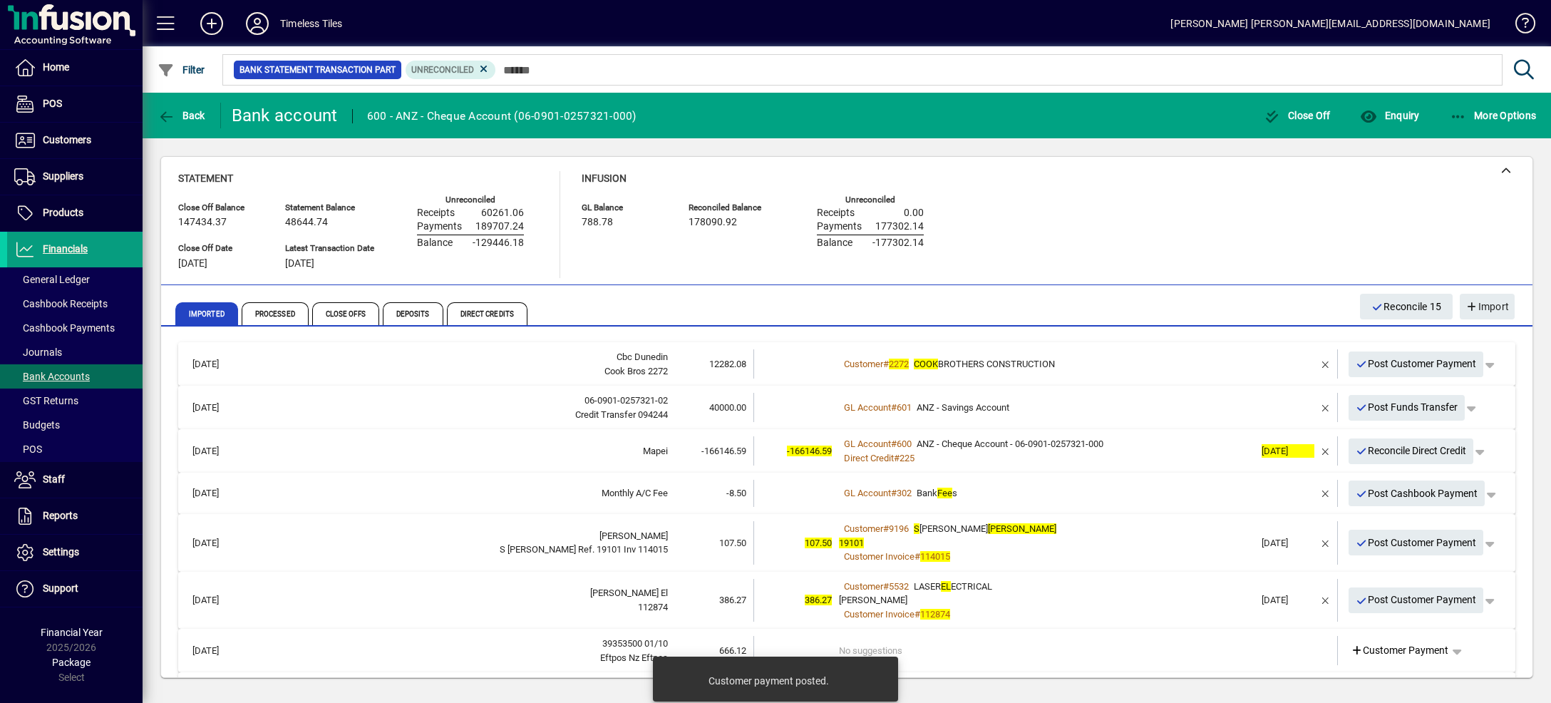
click at [1150, 346] on mat-expansion-panel-header "[DATE] Cbc Dunedin Cook Bros 2272 12282.08 Customer # 2272 COOK BROTHERS CONSTR…" at bounding box center [846, 363] width 1337 height 43
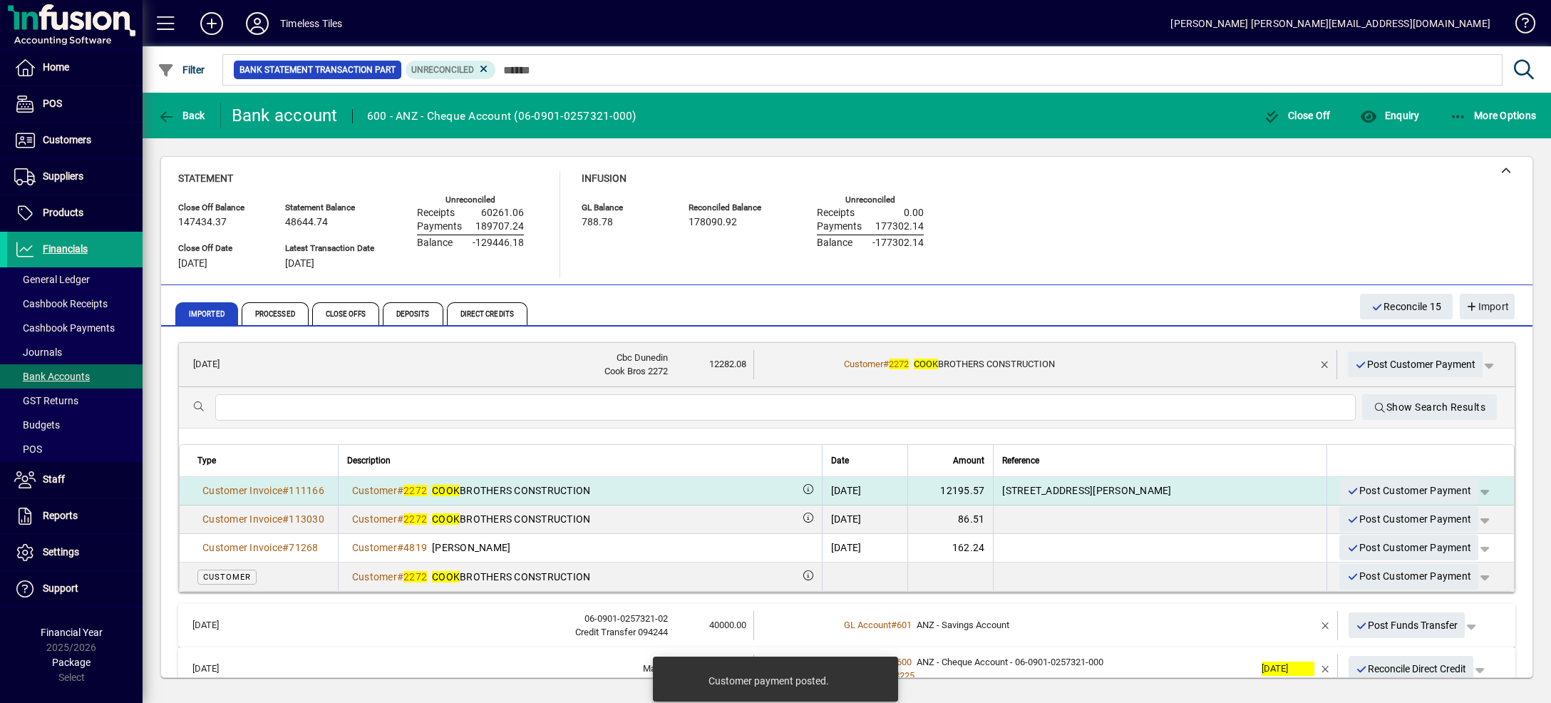
click at [1467, 493] on span "button" at bounding box center [1484, 490] width 34 height 34
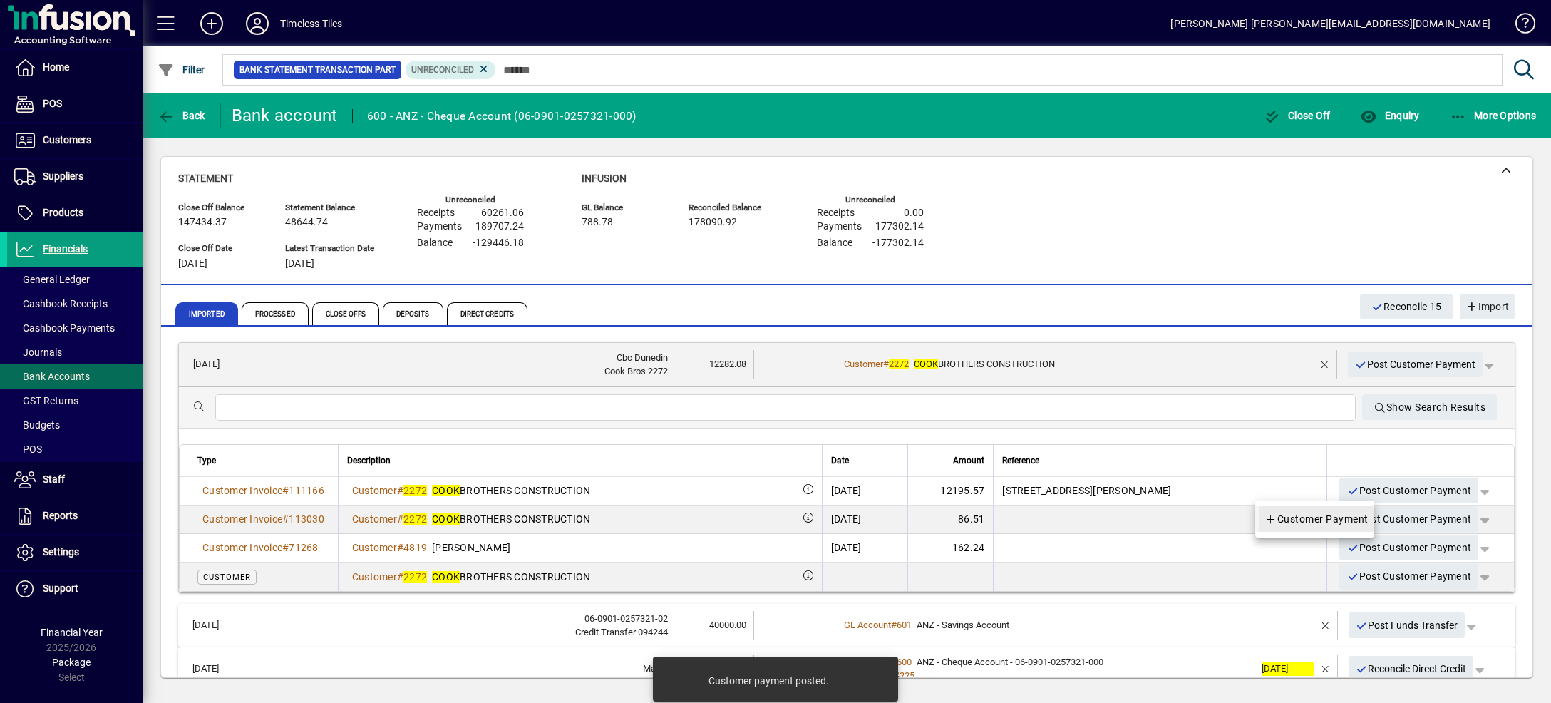
click at [1350, 522] on span "Customer Payment" at bounding box center [1316, 518] width 104 height 17
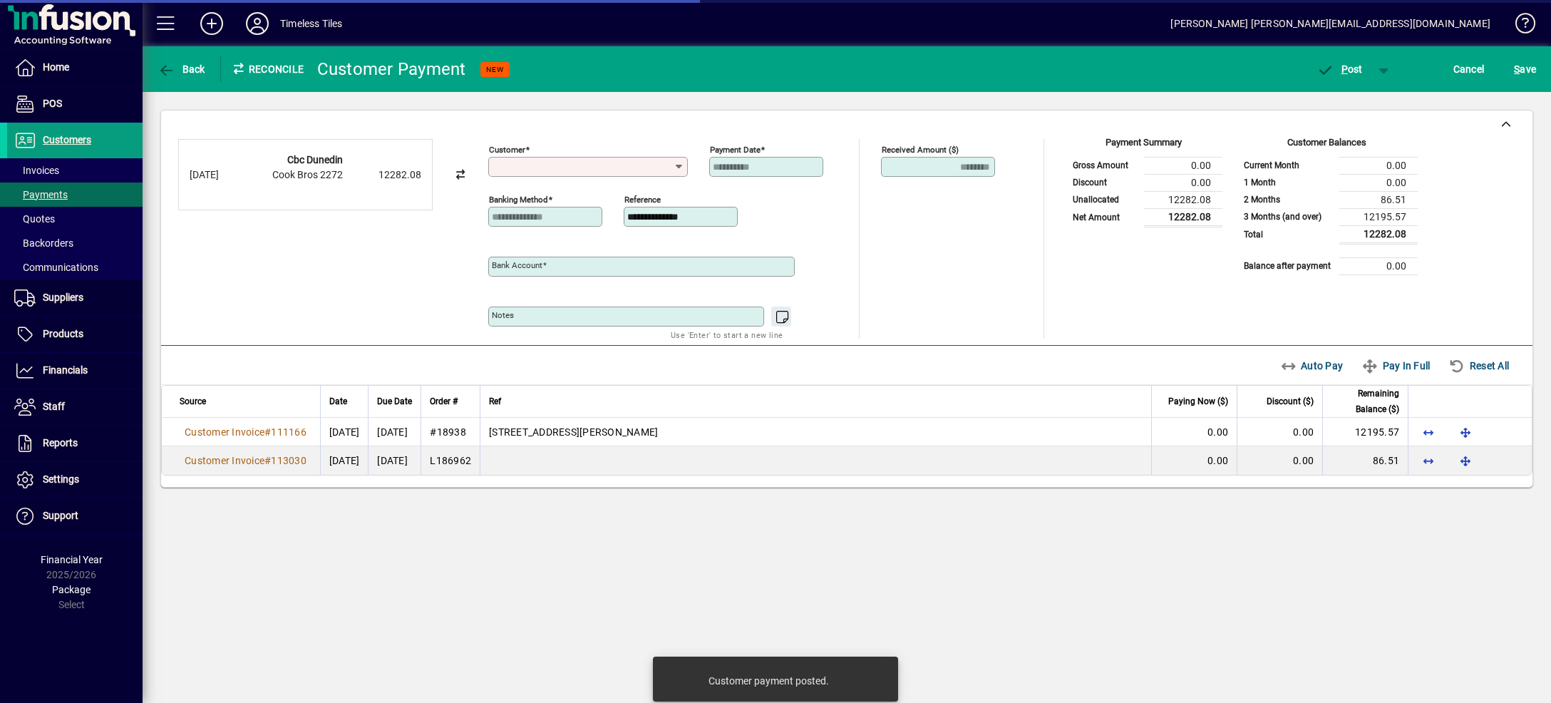
type input "**********"
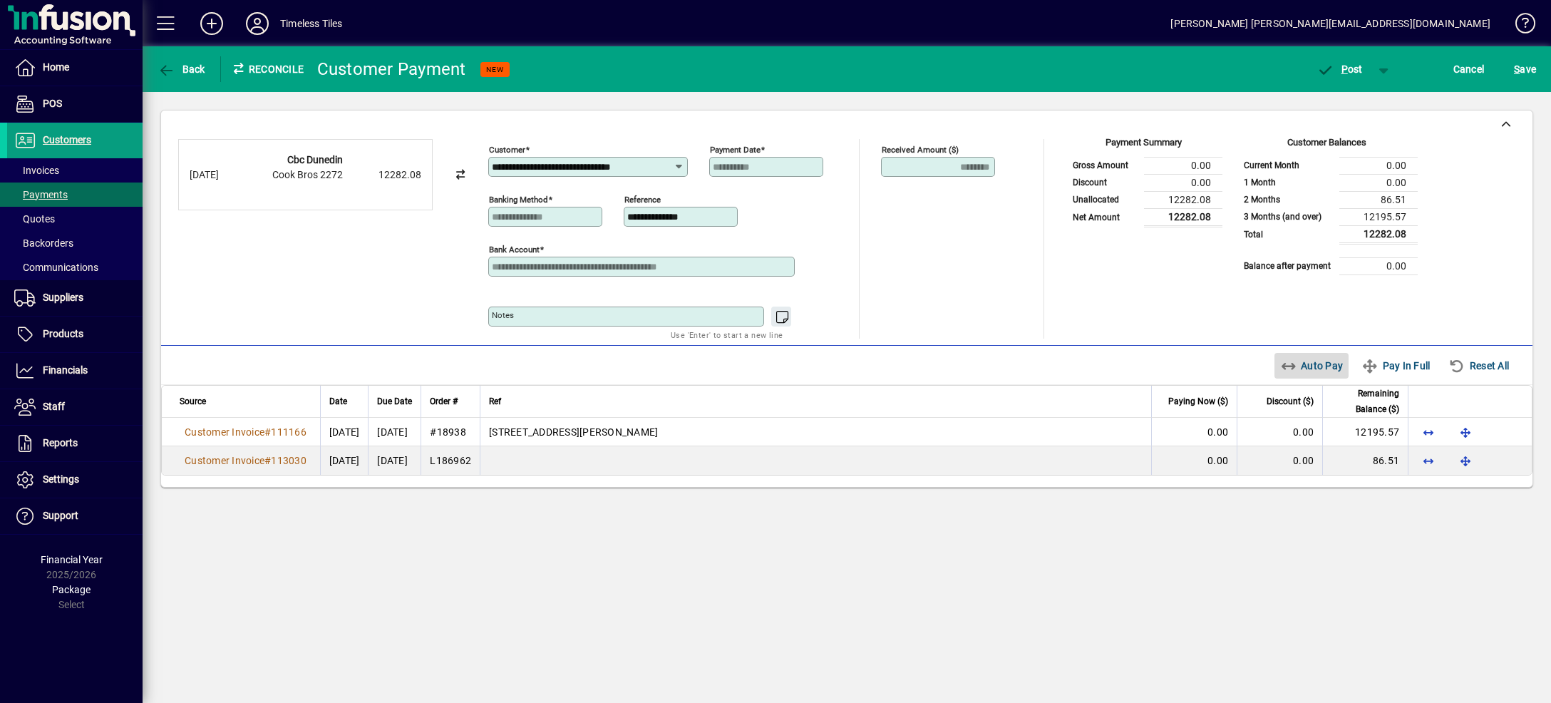
click at [1315, 369] on span "Auto Pay" at bounding box center [1311, 365] width 63 height 23
click at [1377, 64] on span "button" at bounding box center [1384, 69] width 34 height 34
click at [1368, 99] on span "P ost & Email" at bounding box center [1332, 98] width 88 height 11
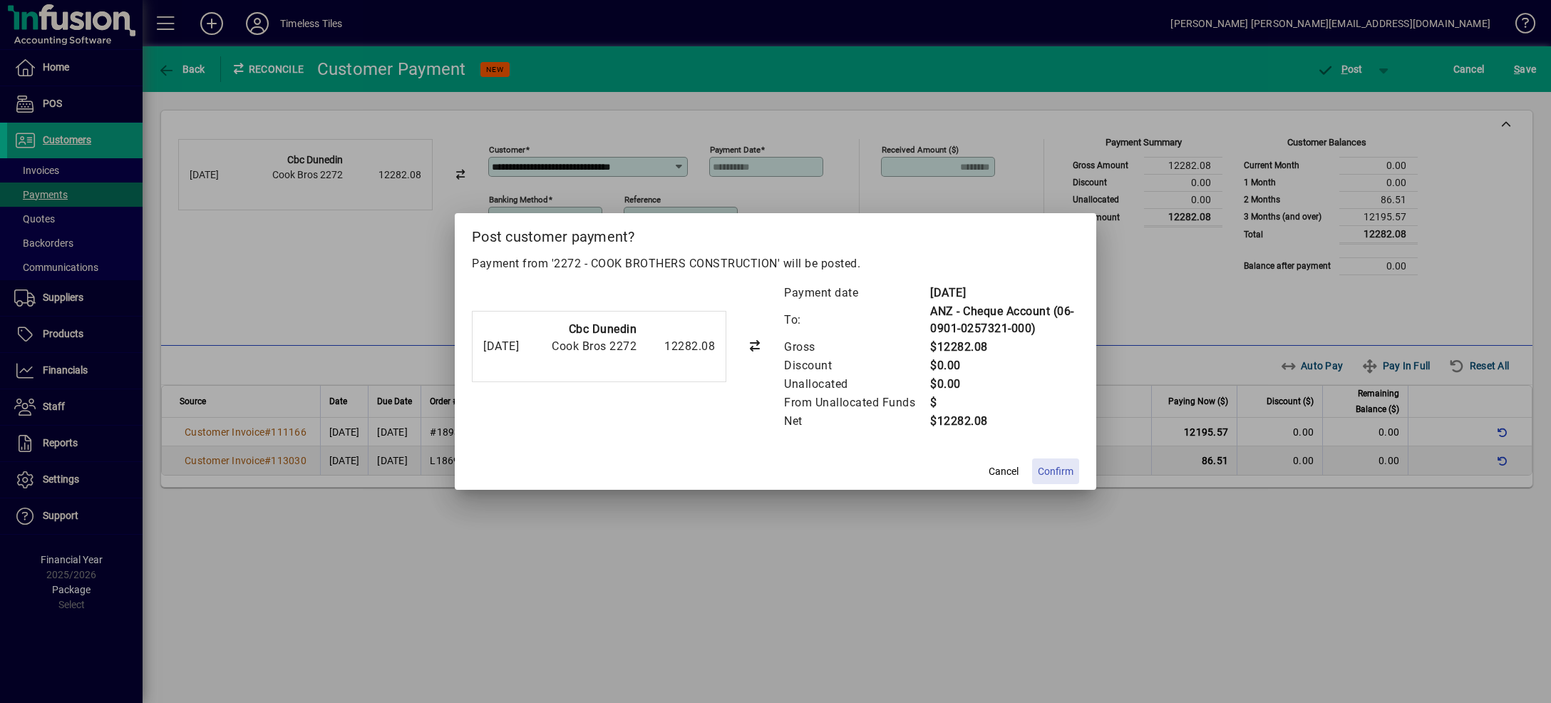
click at [1054, 466] on span "Confirm" at bounding box center [1056, 471] width 36 height 15
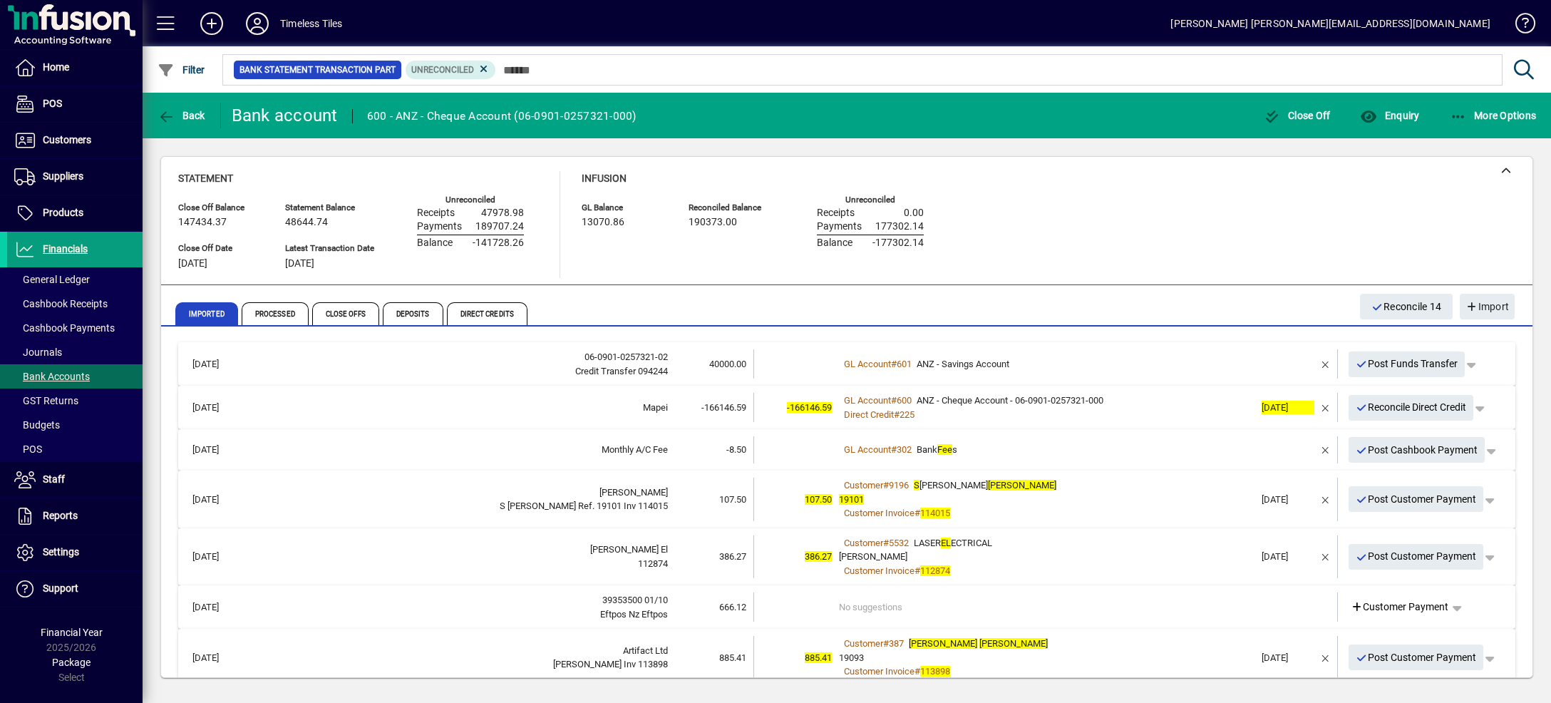
click at [1145, 344] on mat-expansion-panel-header "[DATE] 06-0901-0257321-02 Credit Transfer 094244 40000.00 GL Account # 601 ANZ …" at bounding box center [846, 363] width 1337 height 43
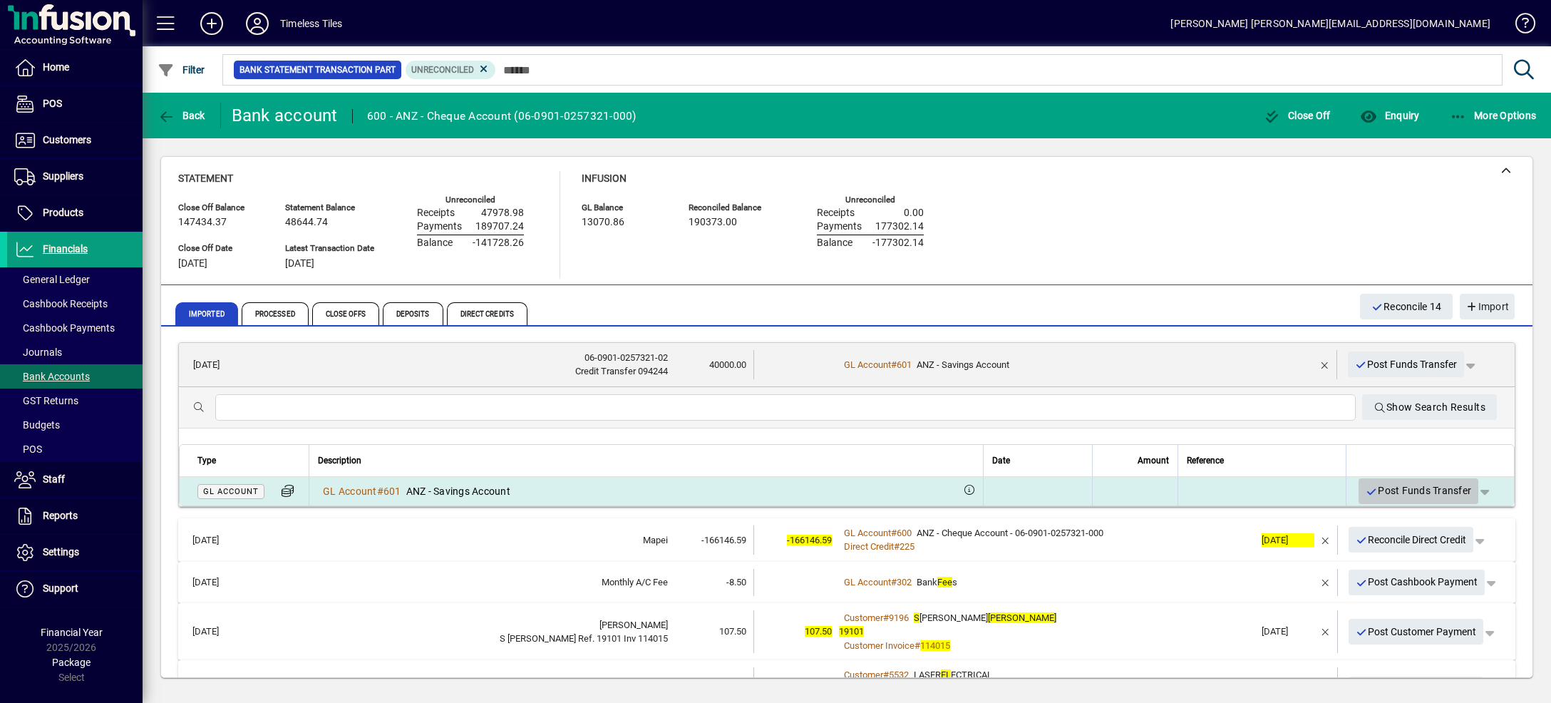
click at [1366, 487] on icon "button" at bounding box center [1372, 492] width 13 height 10
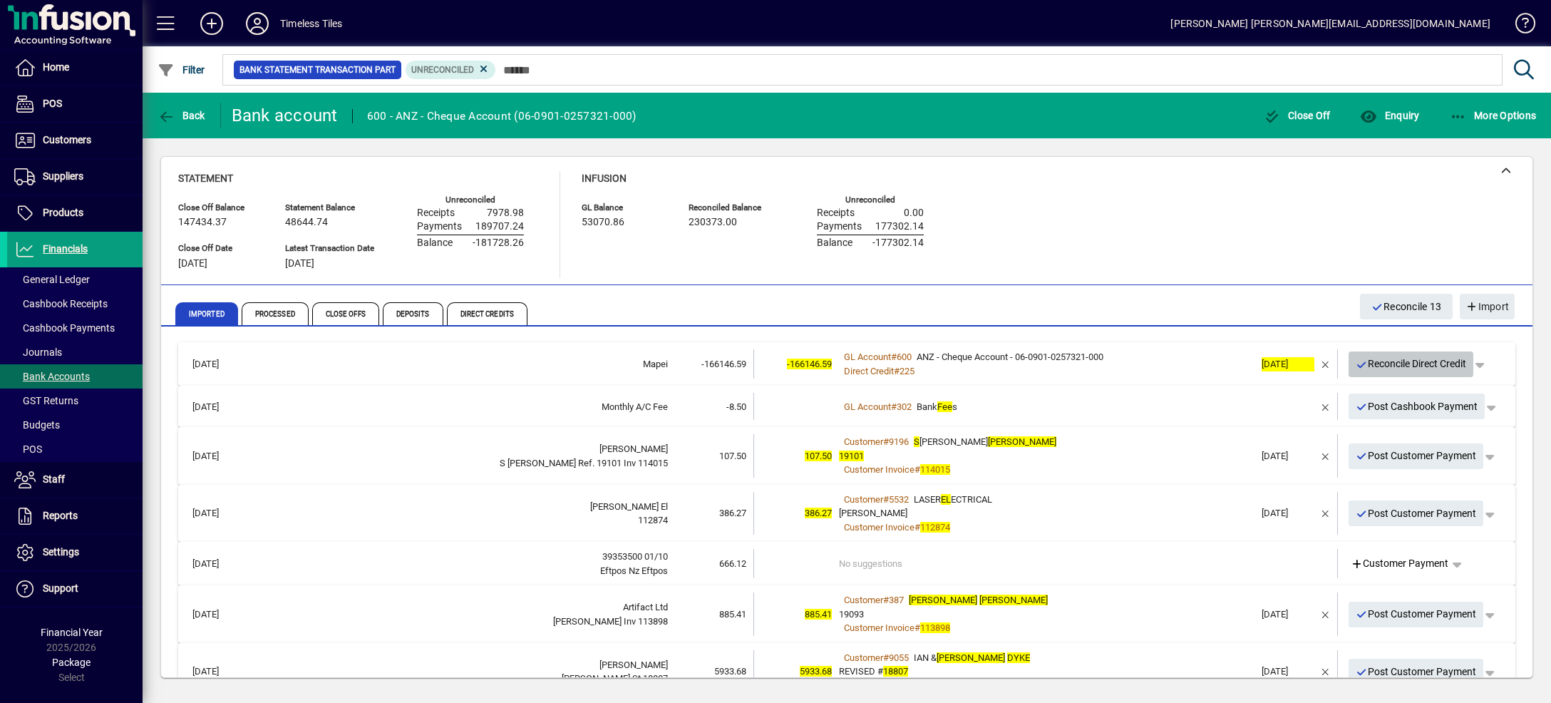
click at [1369, 363] on span "Reconcile Direct Credit" at bounding box center [1411, 364] width 111 height 24
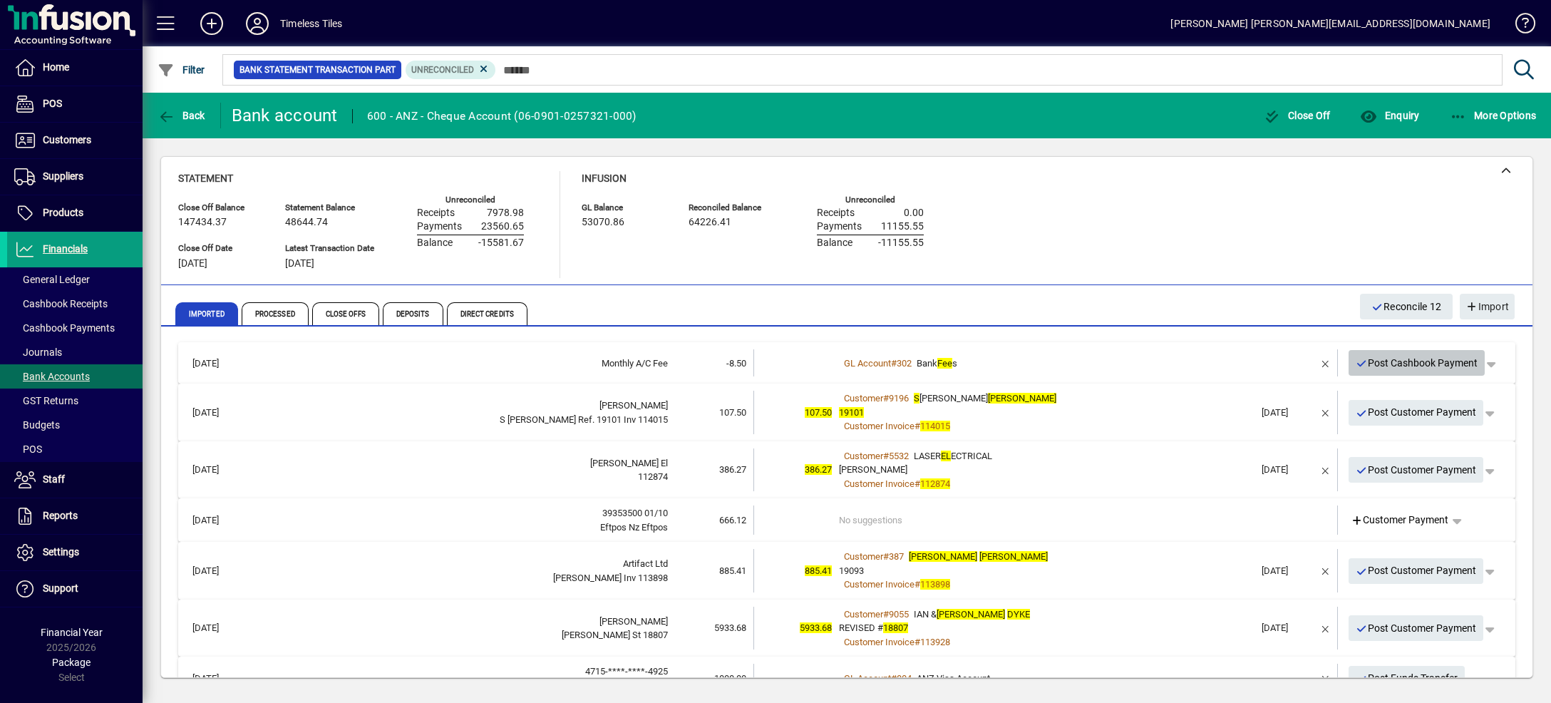
click at [1394, 356] on span "Post Cashbook Payment" at bounding box center [1417, 363] width 123 height 24
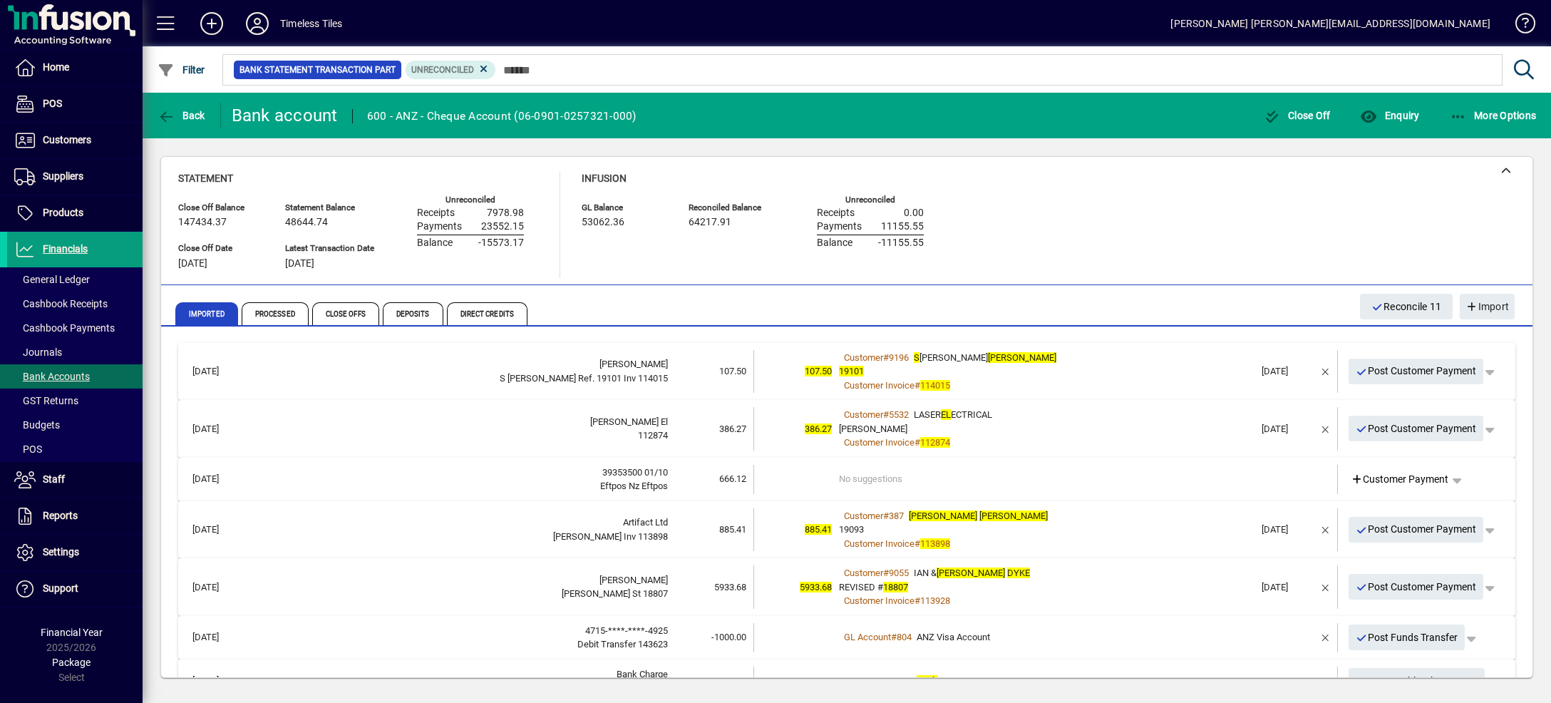
click at [1123, 351] on div "Customer # 9196 S [PERSON_NAME]" at bounding box center [1047, 358] width 416 height 14
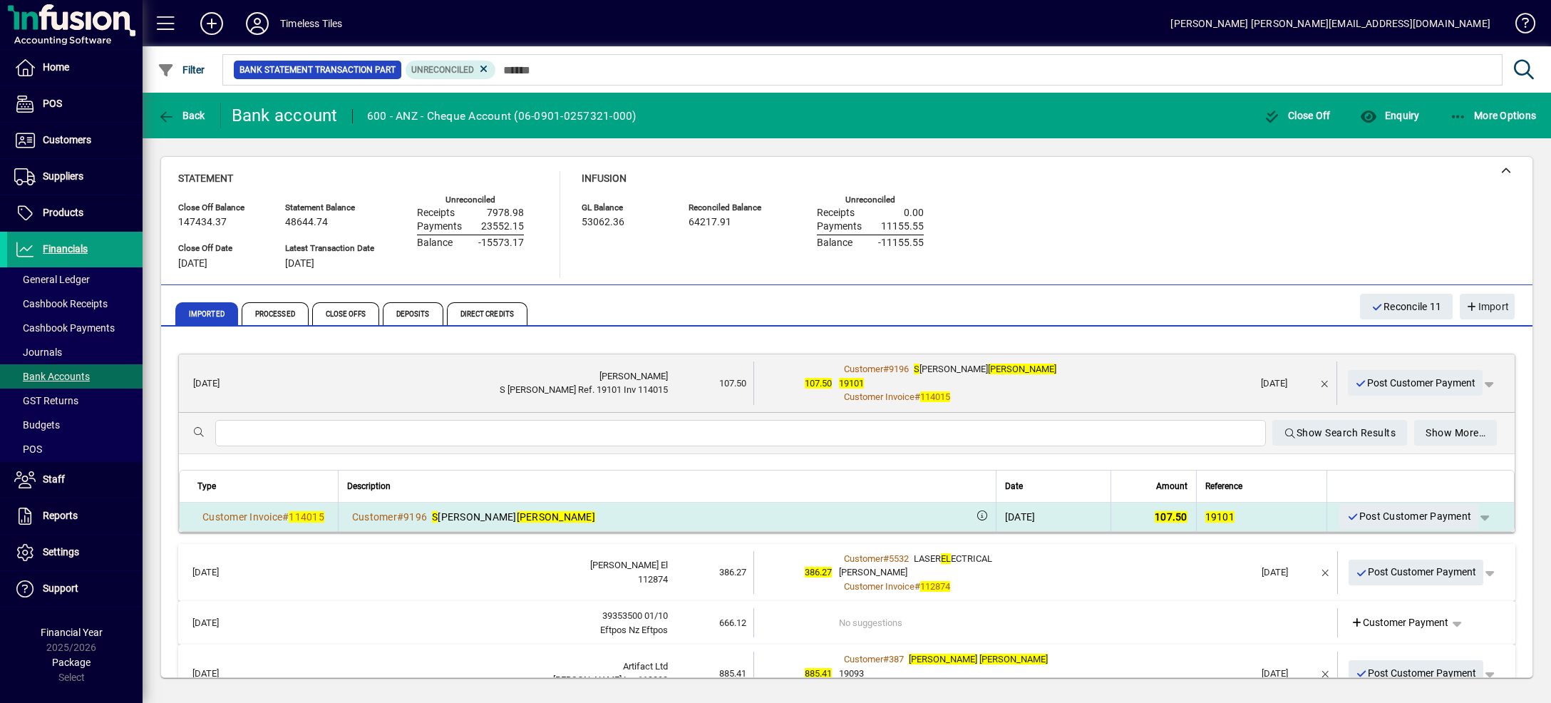
click at [1467, 516] on span "button" at bounding box center [1484, 517] width 34 height 34
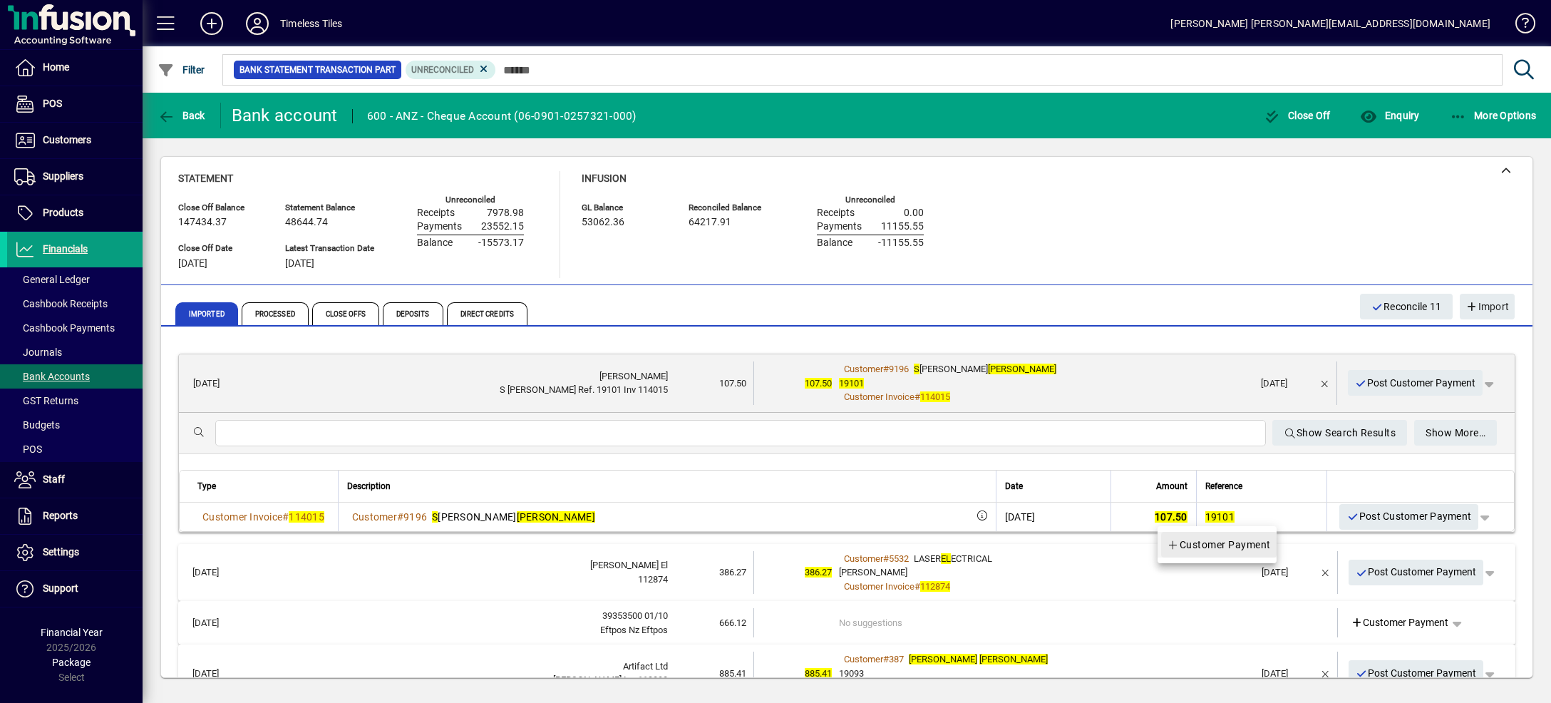
click at [1250, 540] on span "Customer Payment" at bounding box center [1219, 544] width 104 height 17
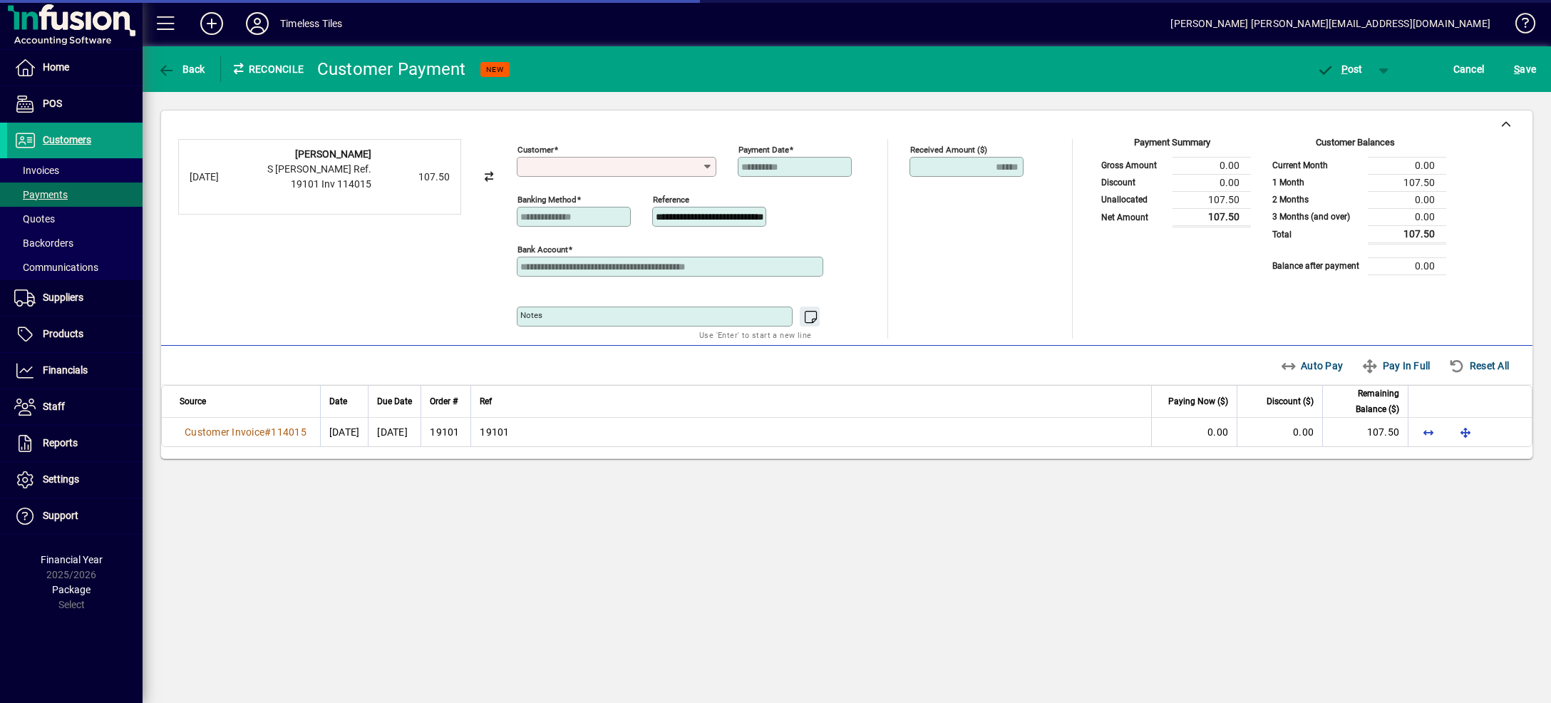
type input "**********"
click at [1315, 363] on span "Auto Pay" at bounding box center [1311, 365] width 63 height 23
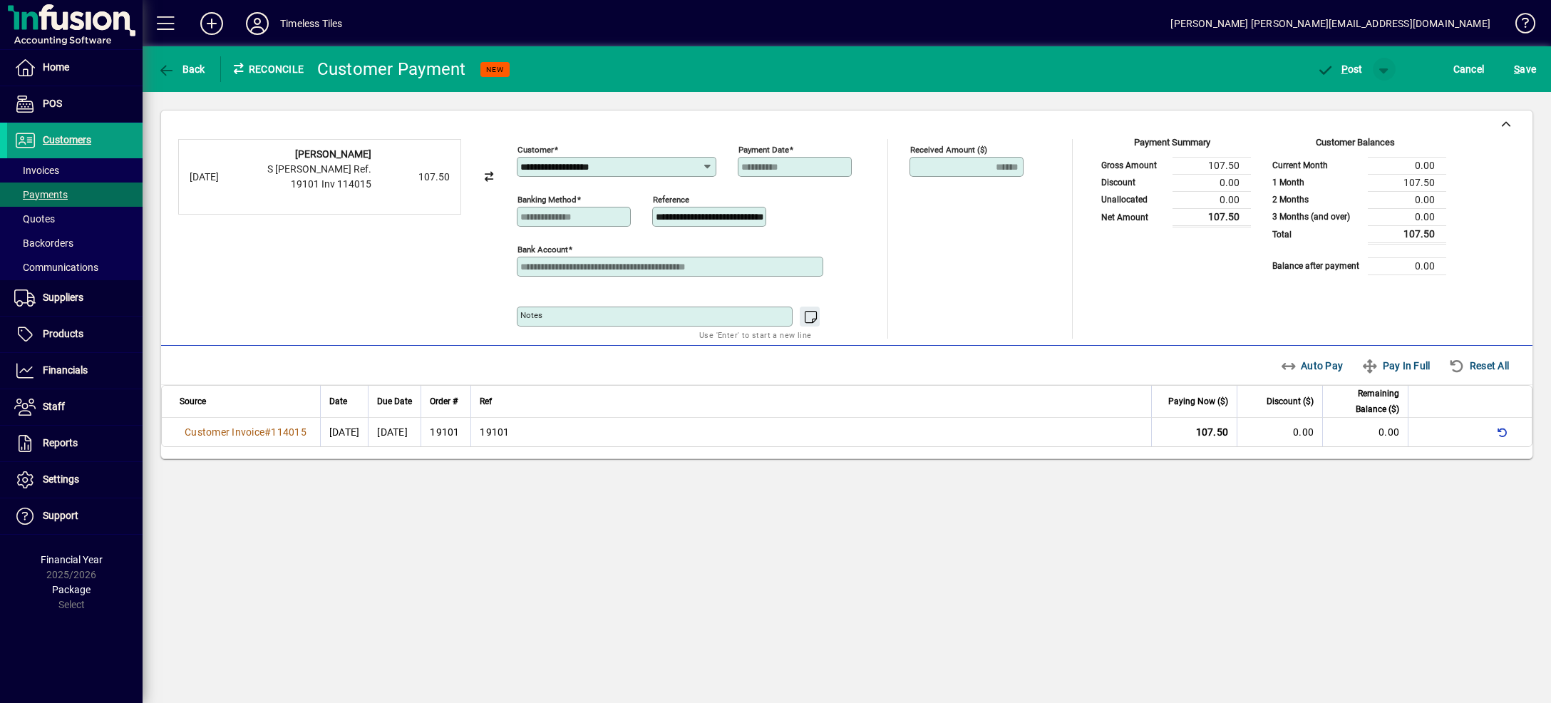
click at [1375, 68] on span "button" at bounding box center [1384, 69] width 34 height 34
click at [1371, 87] on span "button" at bounding box center [1332, 99] width 96 height 34
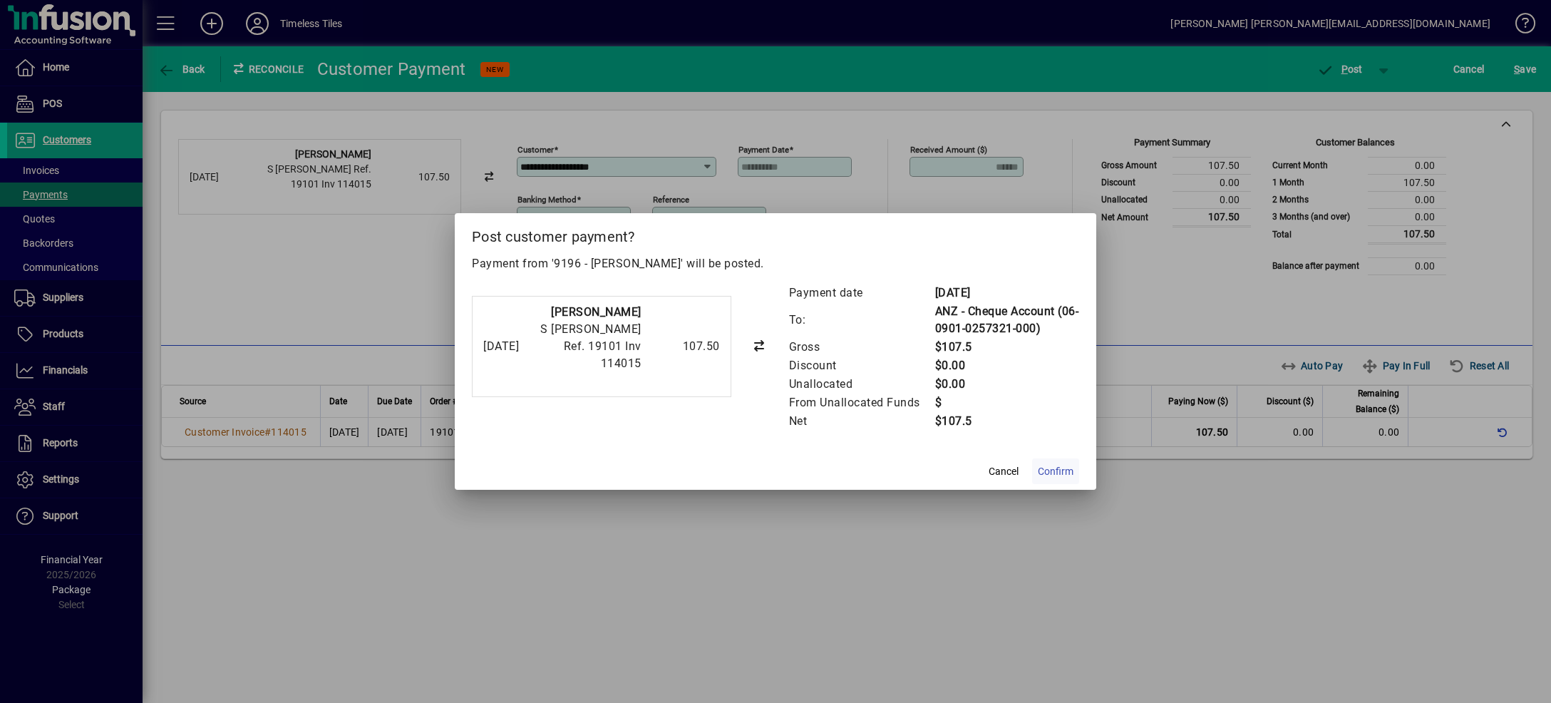
click at [1061, 468] on span "Confirm" at bounding box center [1056, 471] width 36 height 15
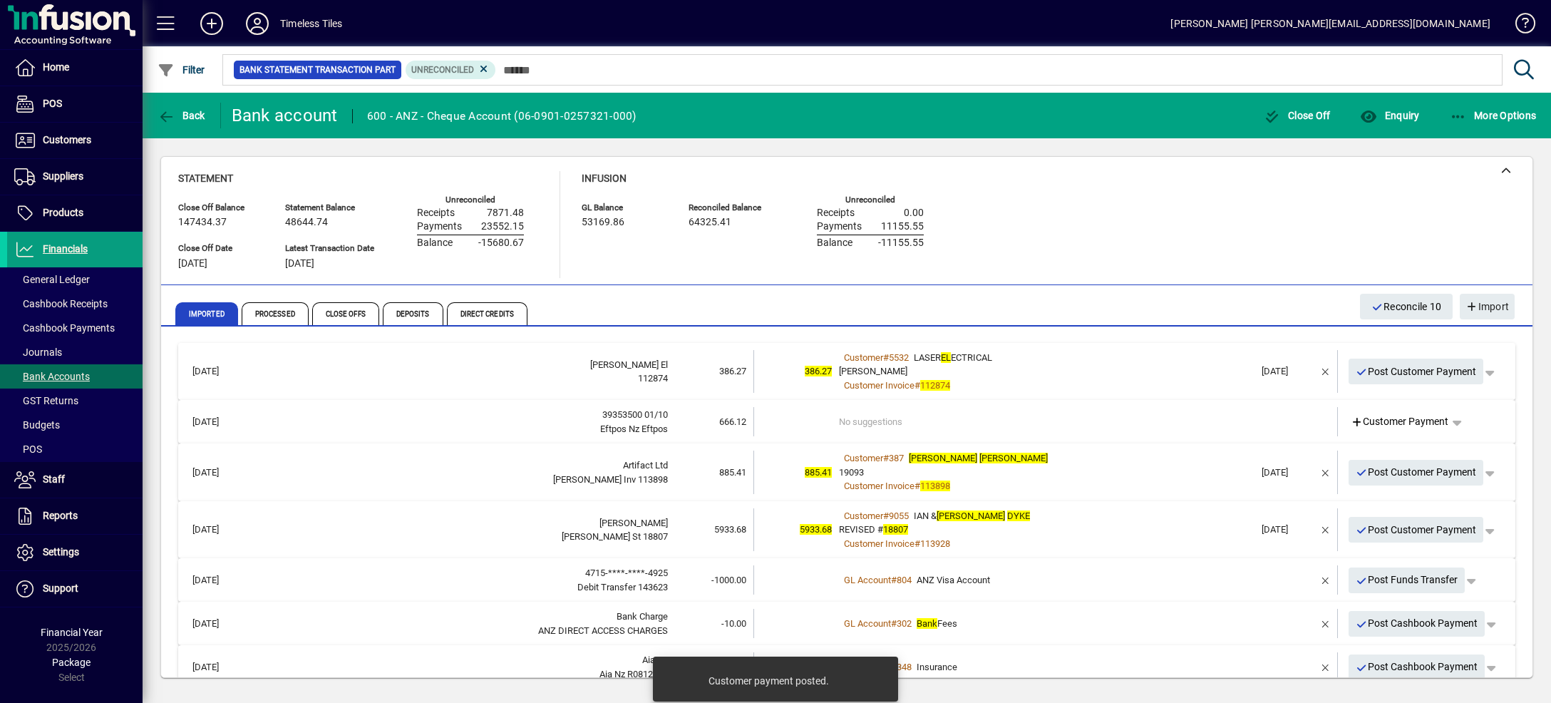
click at [1085, 356] on div "Customer # 5532 LASER EL ECTRICAL" at bounding box center [1047, 358] width 416 height 14
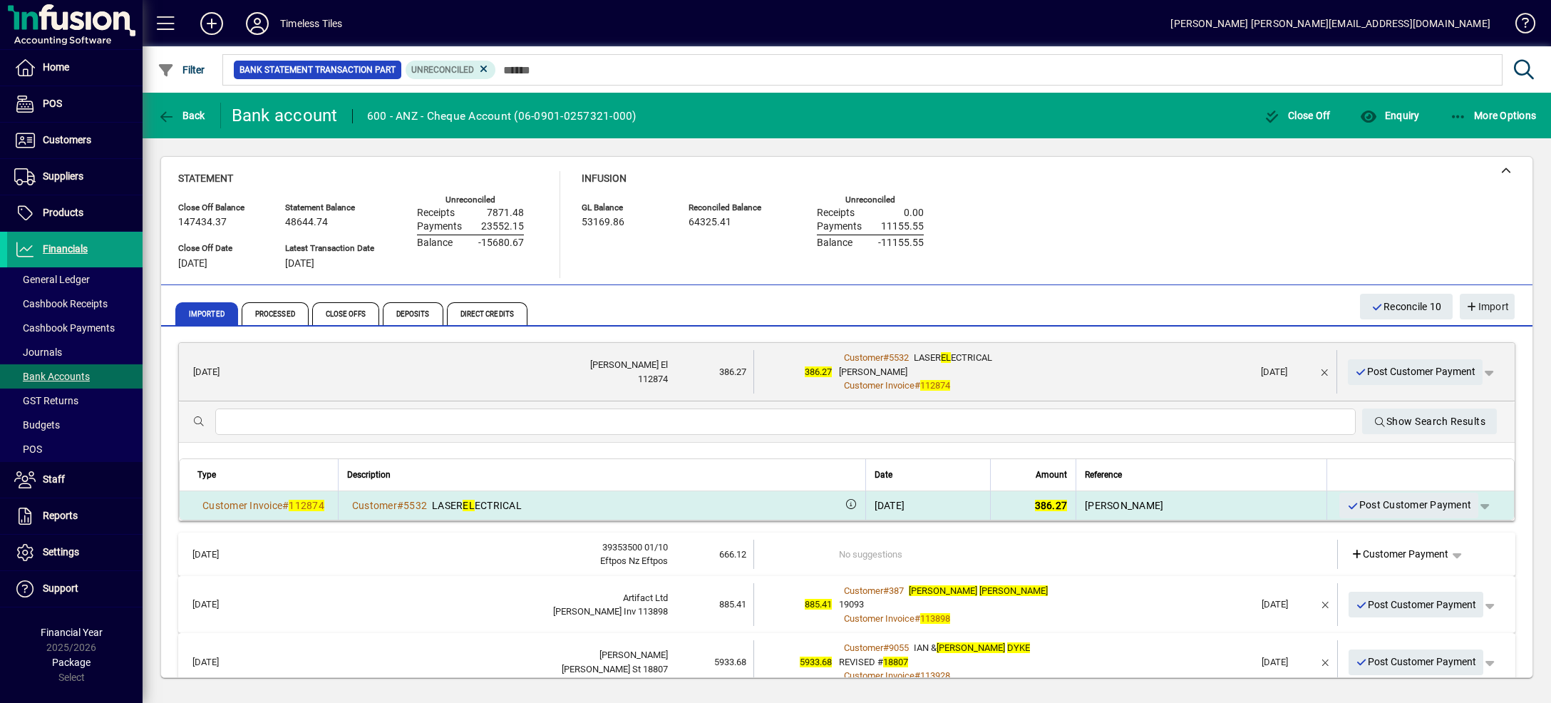
click at [1467, 505] on span "button" at bounding box center [1484, 505] width 34 height 34
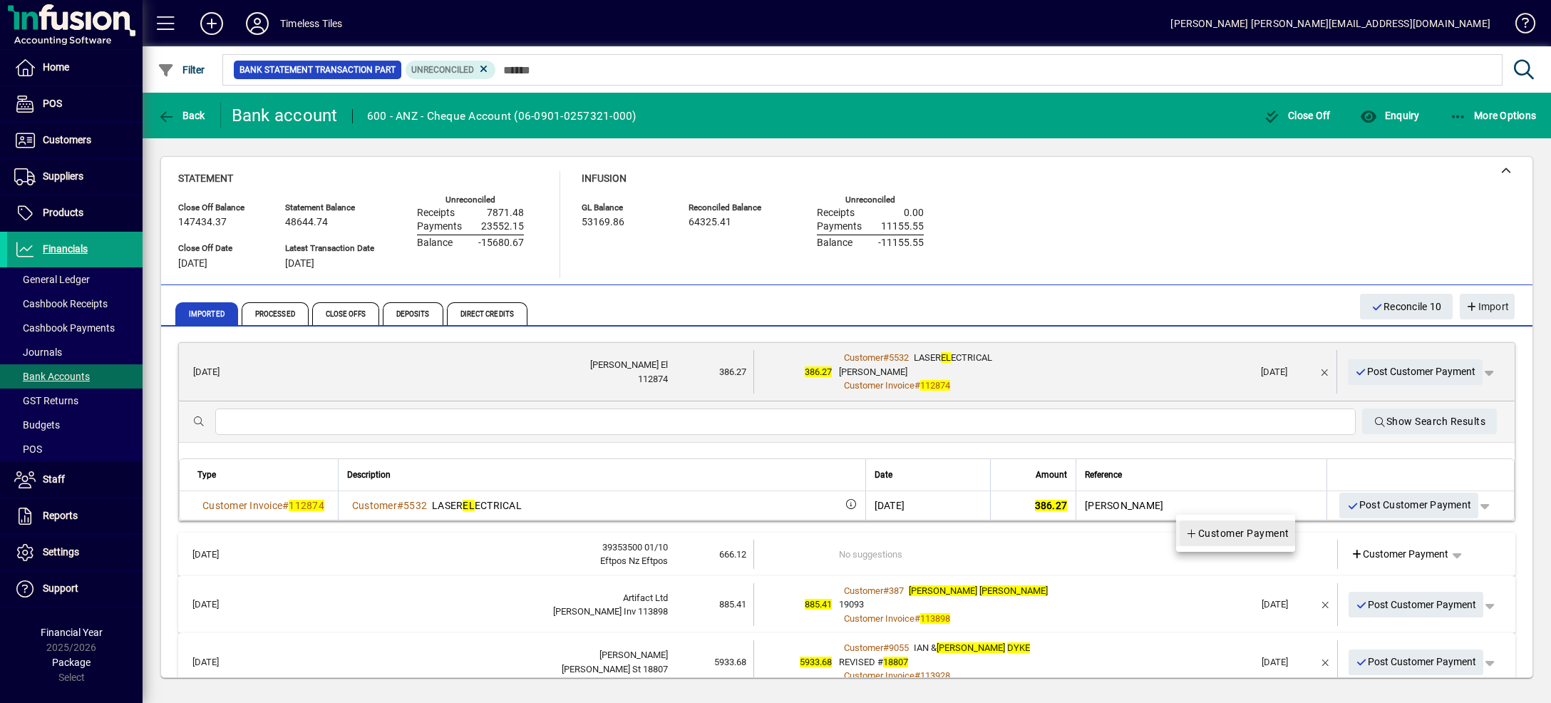
click at [1240, 537] on span "Customer Payment" at bounding box center [1237, 533] width 104 height 17
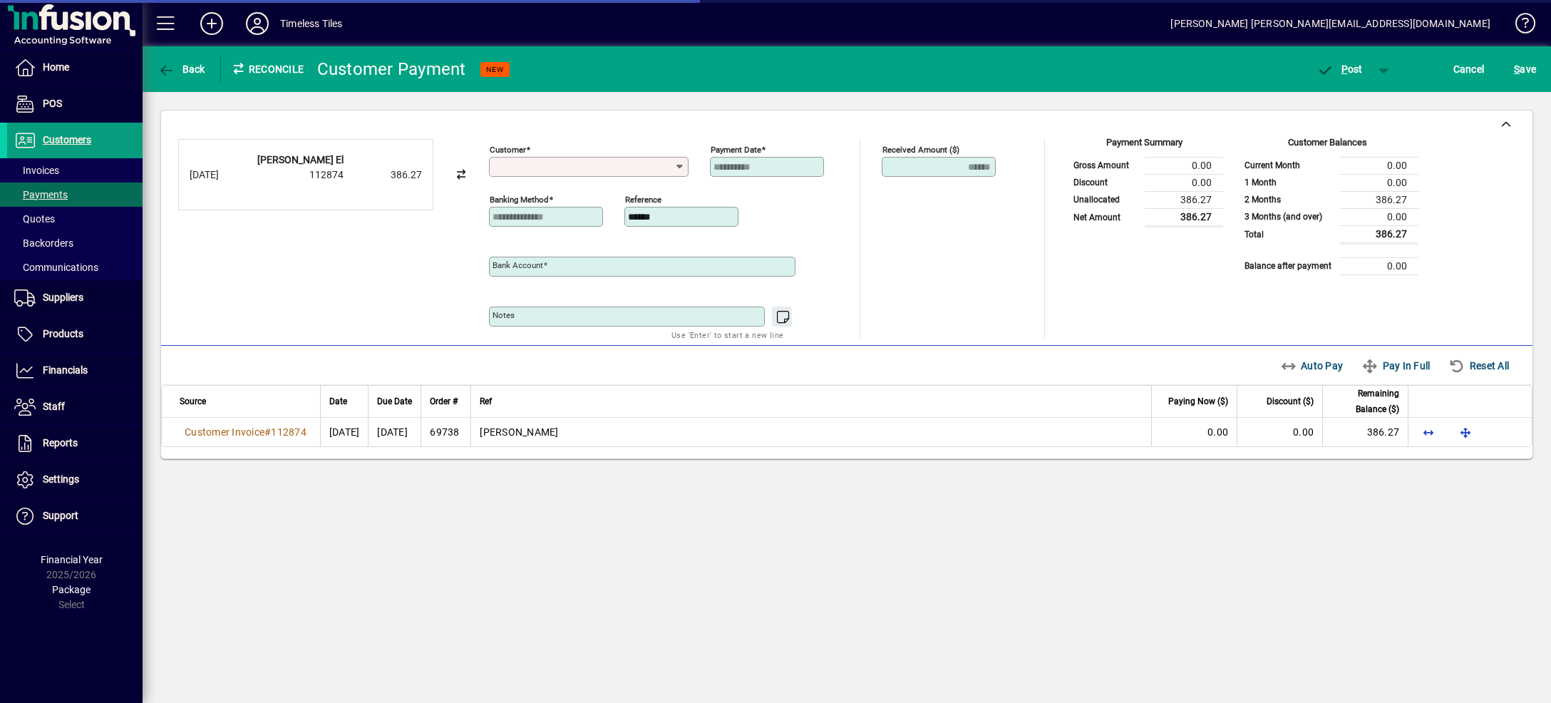
type input "**********"
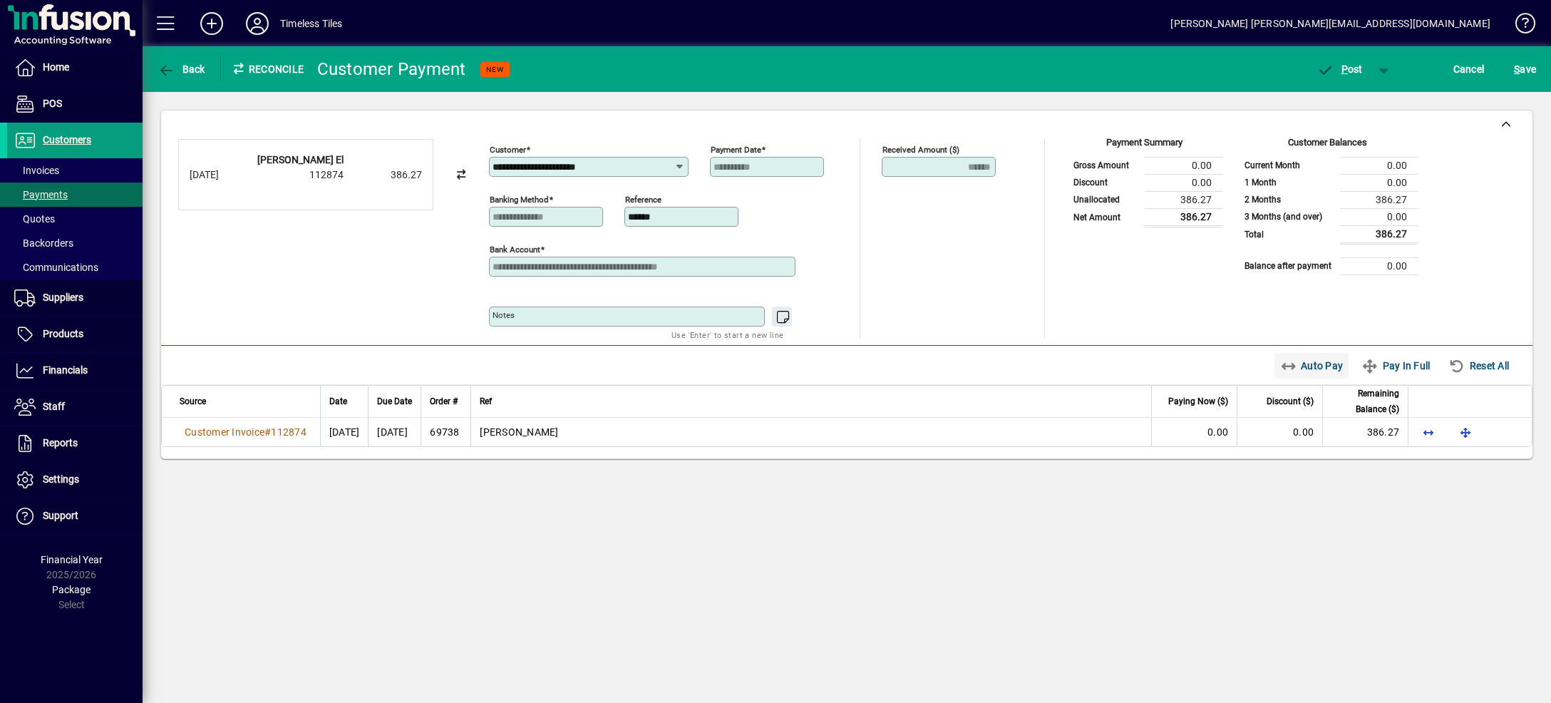
click at [1293, 374] on span "Auto Pay" at bounding box center [1311, 365] width 63 height 23
click at [1386, 73] on span "button" at bounding box center [1384, 69] width 34 height 34
click at [1371, 98] on span "P ost & Email" at bounding box center [1332, 98] width 88 height 11
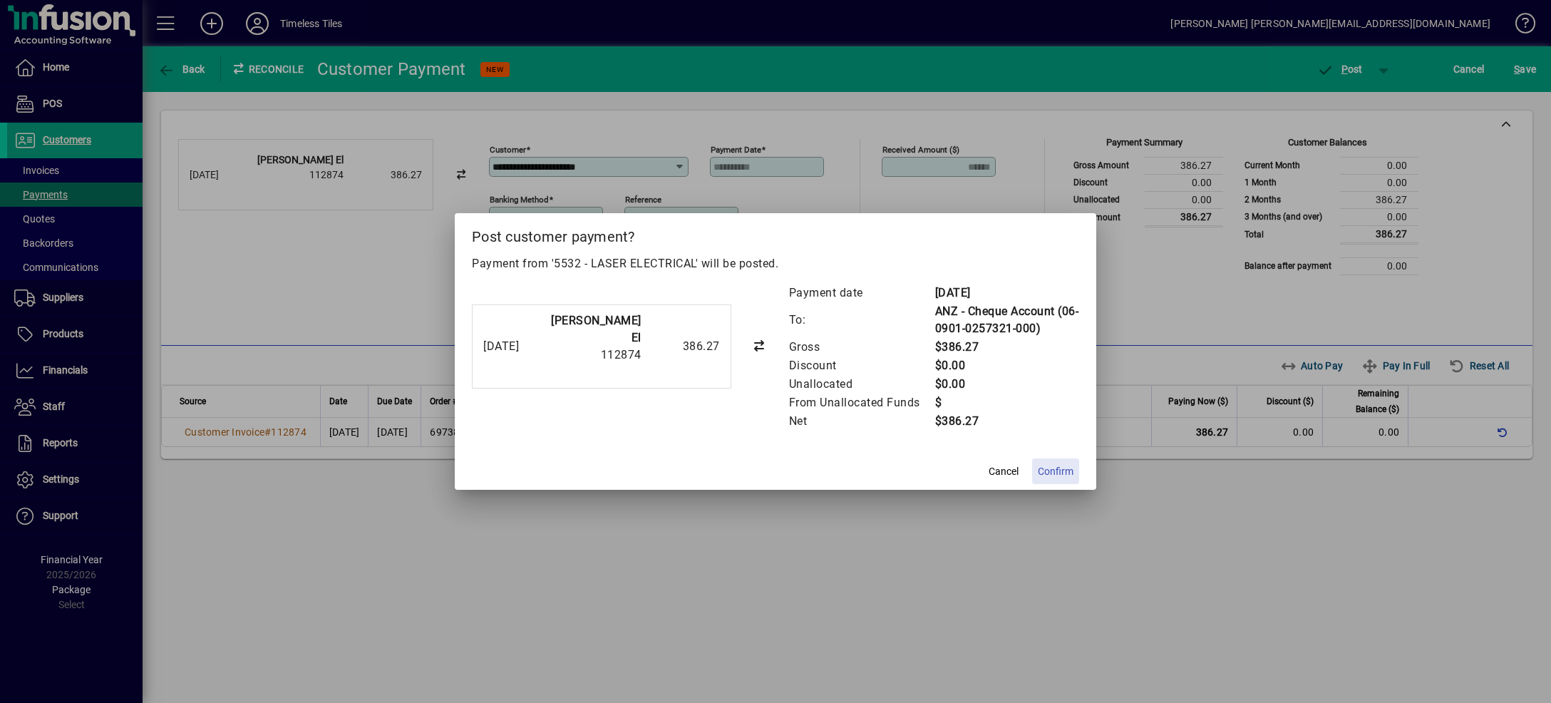
click at [1058, 472] on span "Confirm" at bounding box center [1056, 471] width 36 height 15
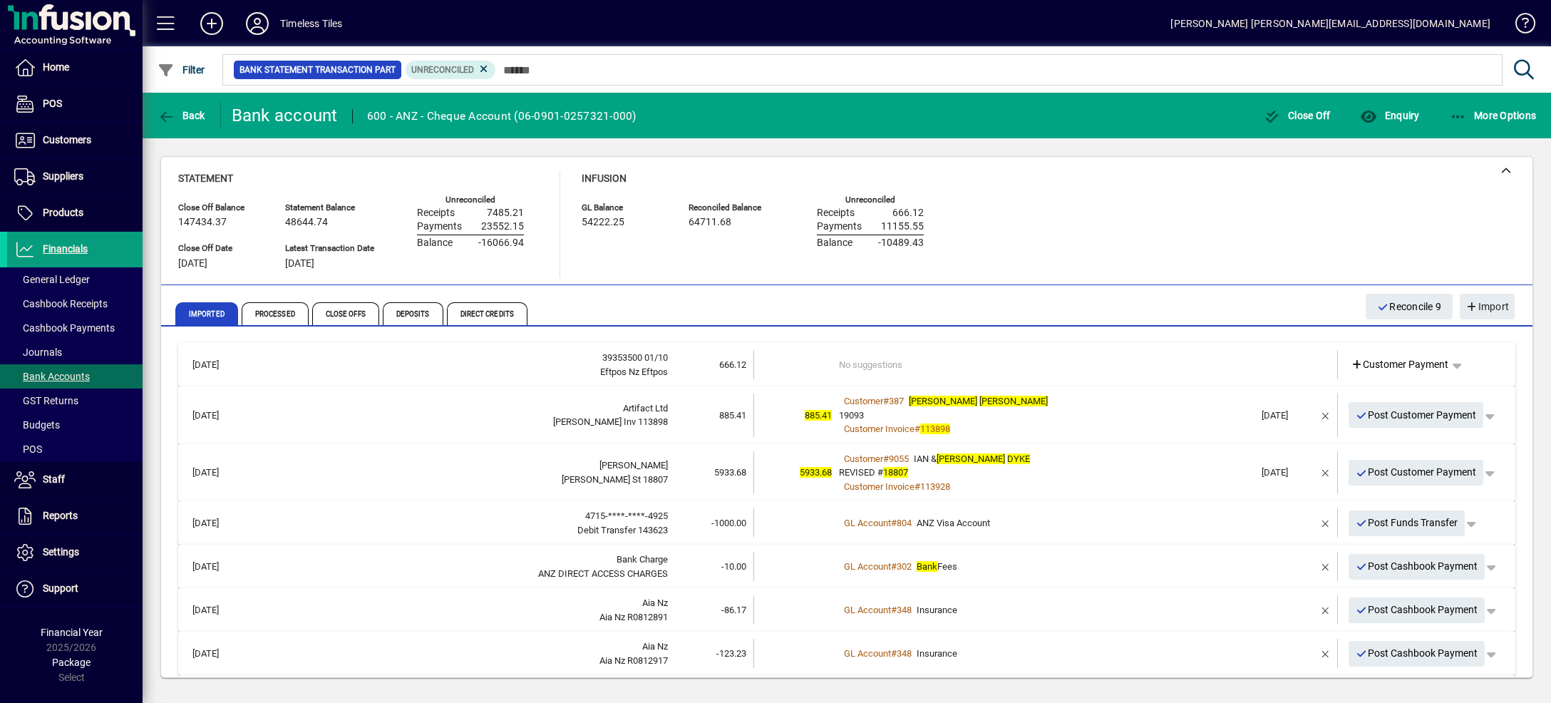
click at [1254, 363] on td at bounding box center [1284, 364] width 60 height 29
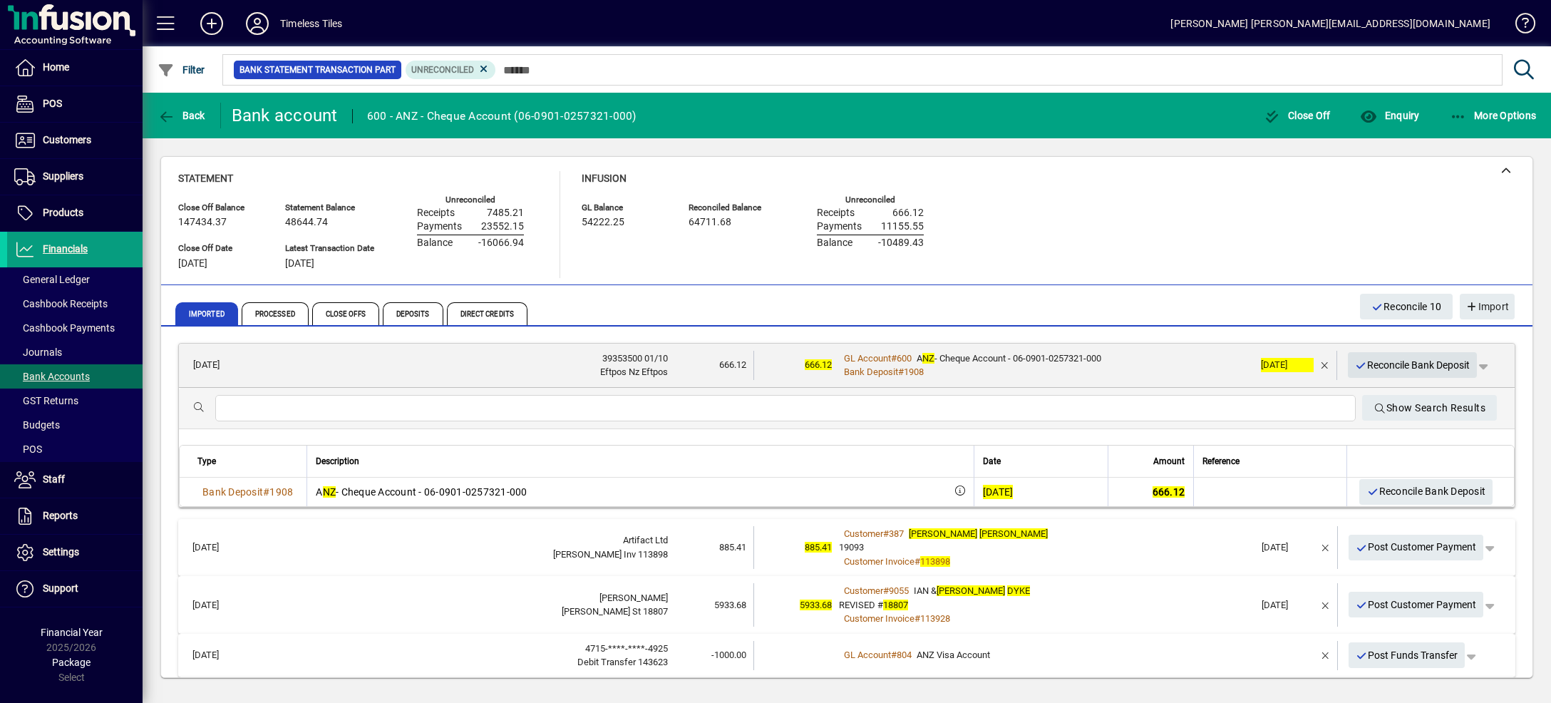
click at [1366, 366] on icon "button" at bounding box center [1361, 366] width 13 height 10
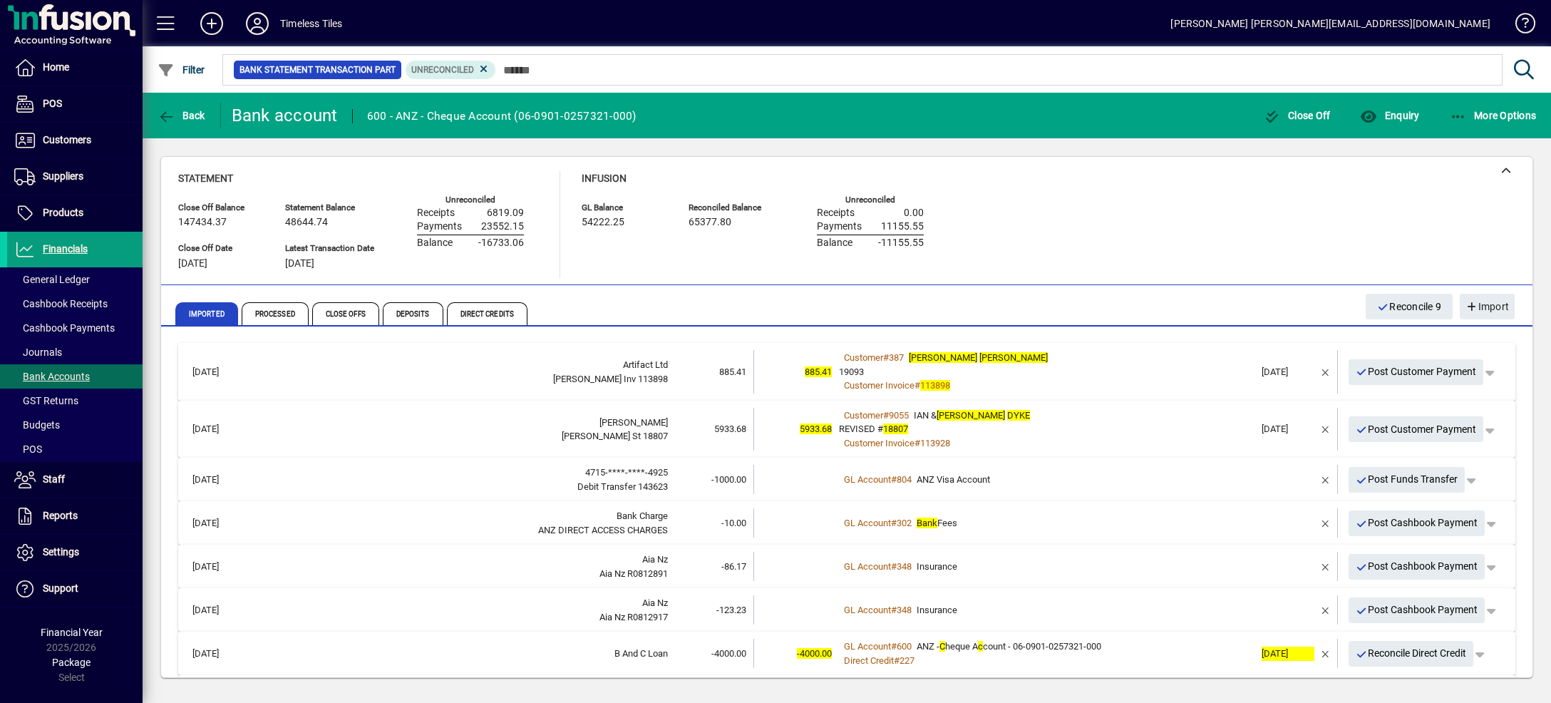
click at [1133, 352] on div "Customer # 387 [PERSON_NAME]" at bounding box center [1047, 358] width 416 height 14
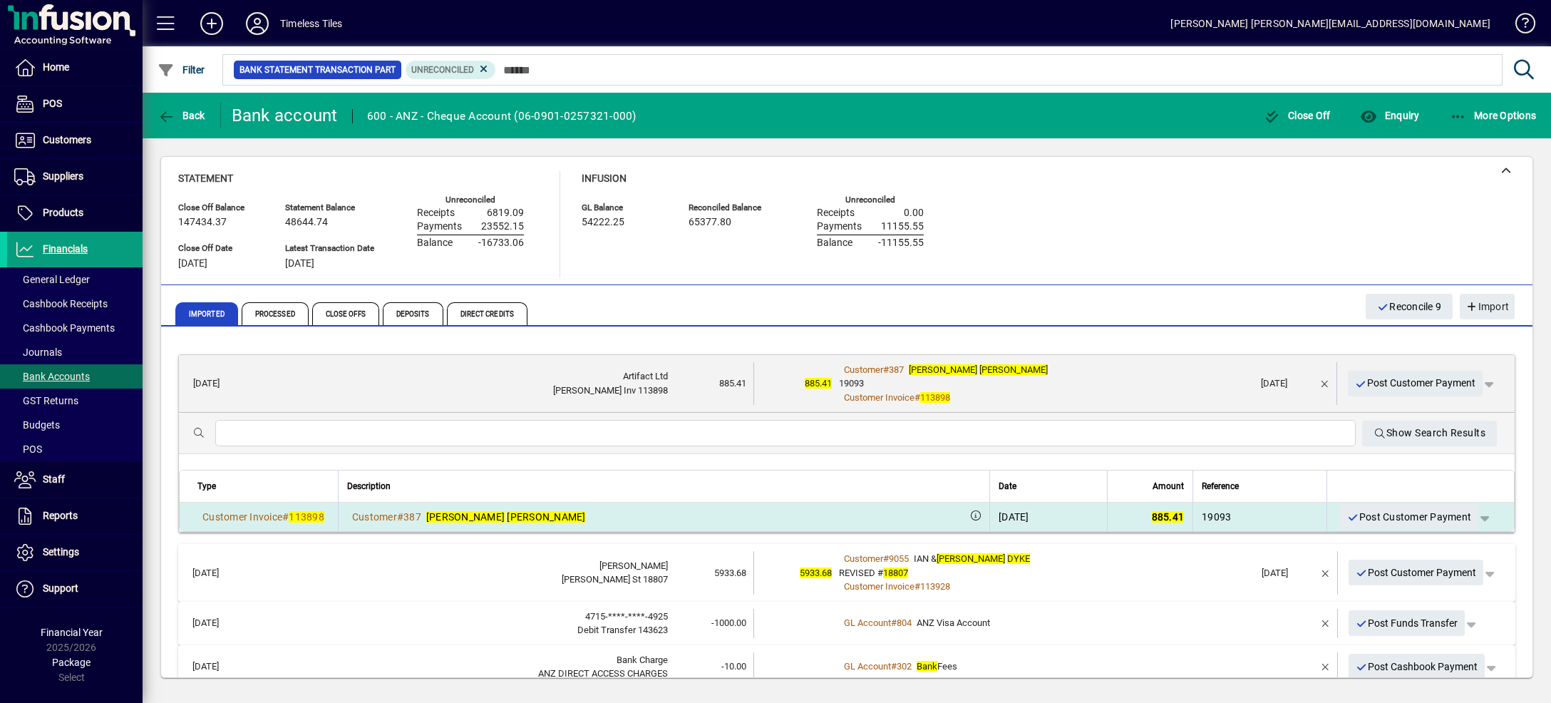
click at [1467, 519] on span "button" at bounding box center [1484, 517] width 34 height 34
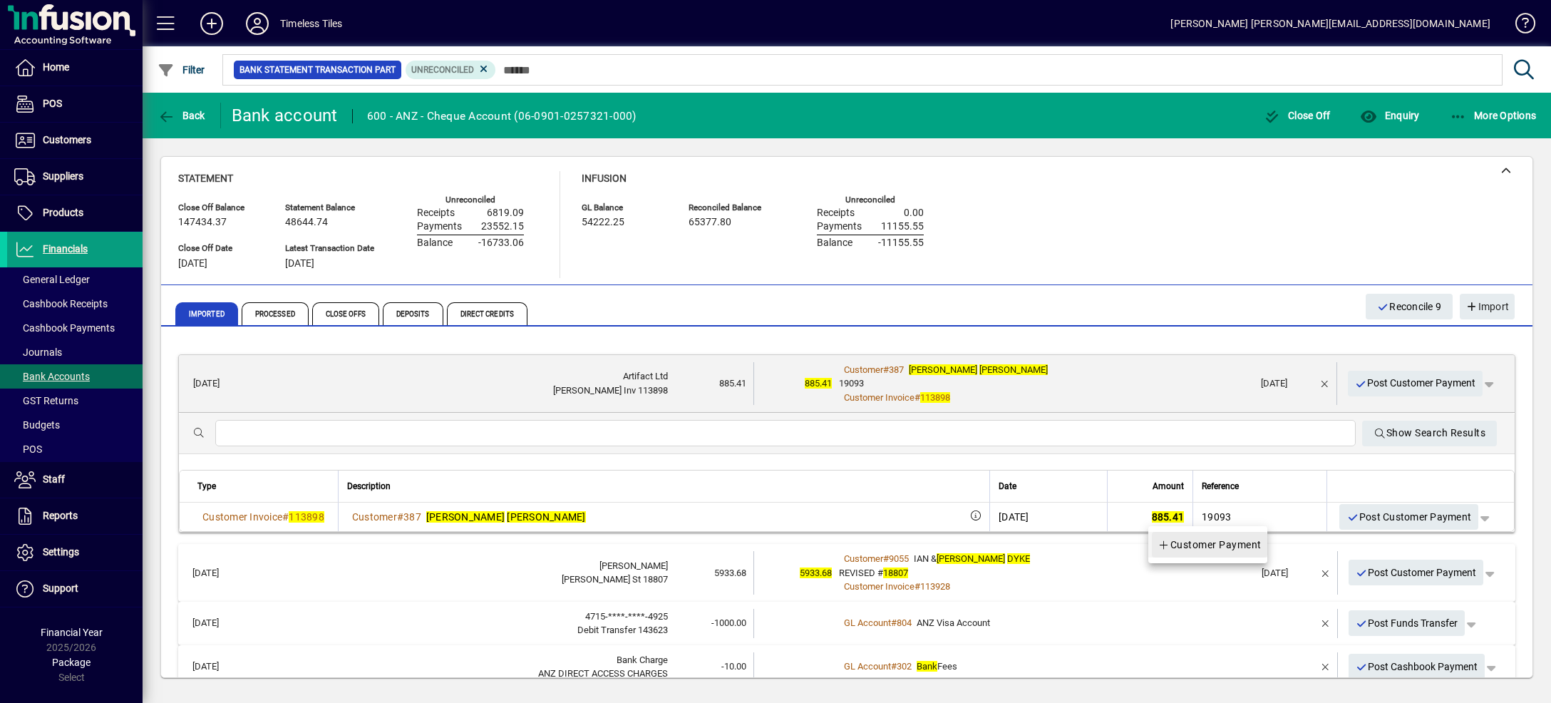
click at [1242, 546] on span "Customer Payment" at bounding box center [1209, 544] width 104 height 17
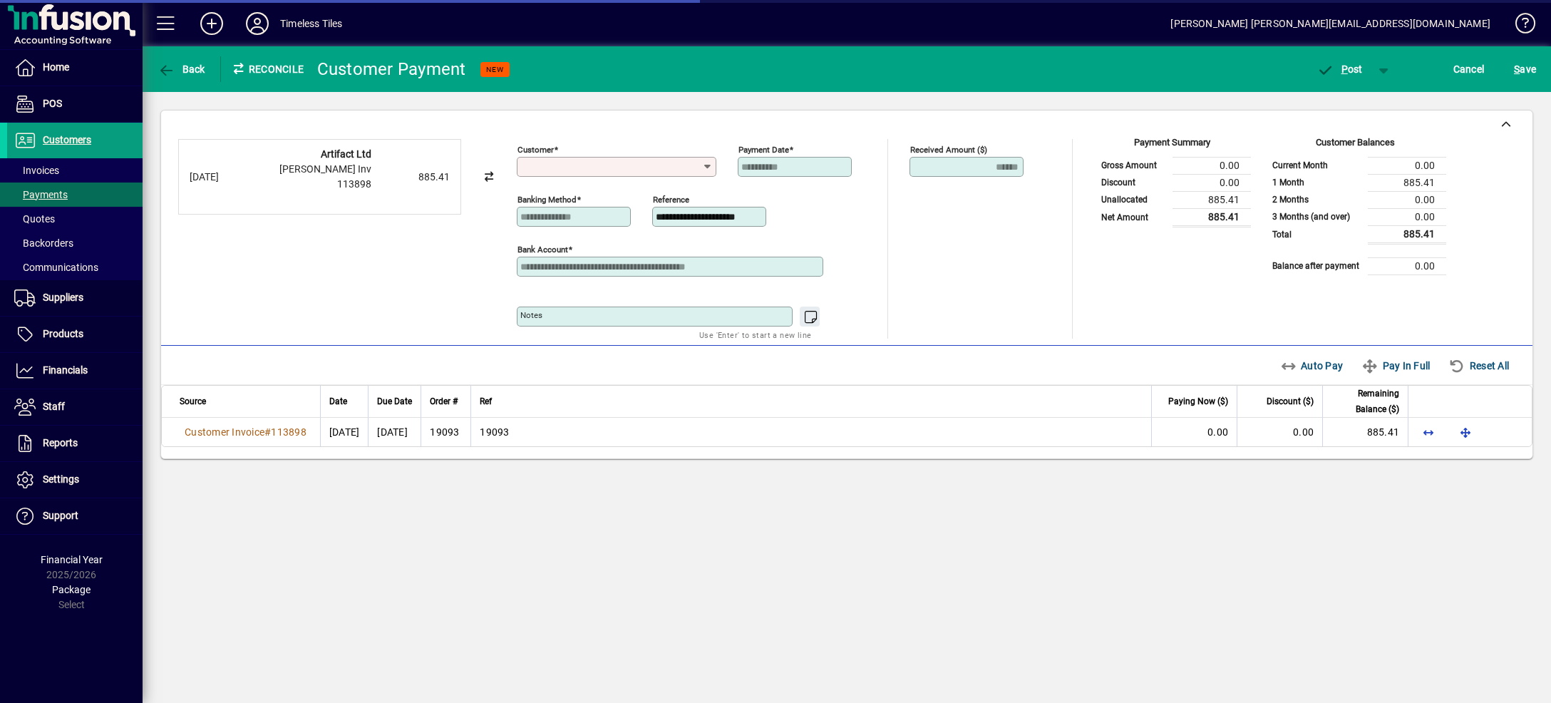
type input "**********"
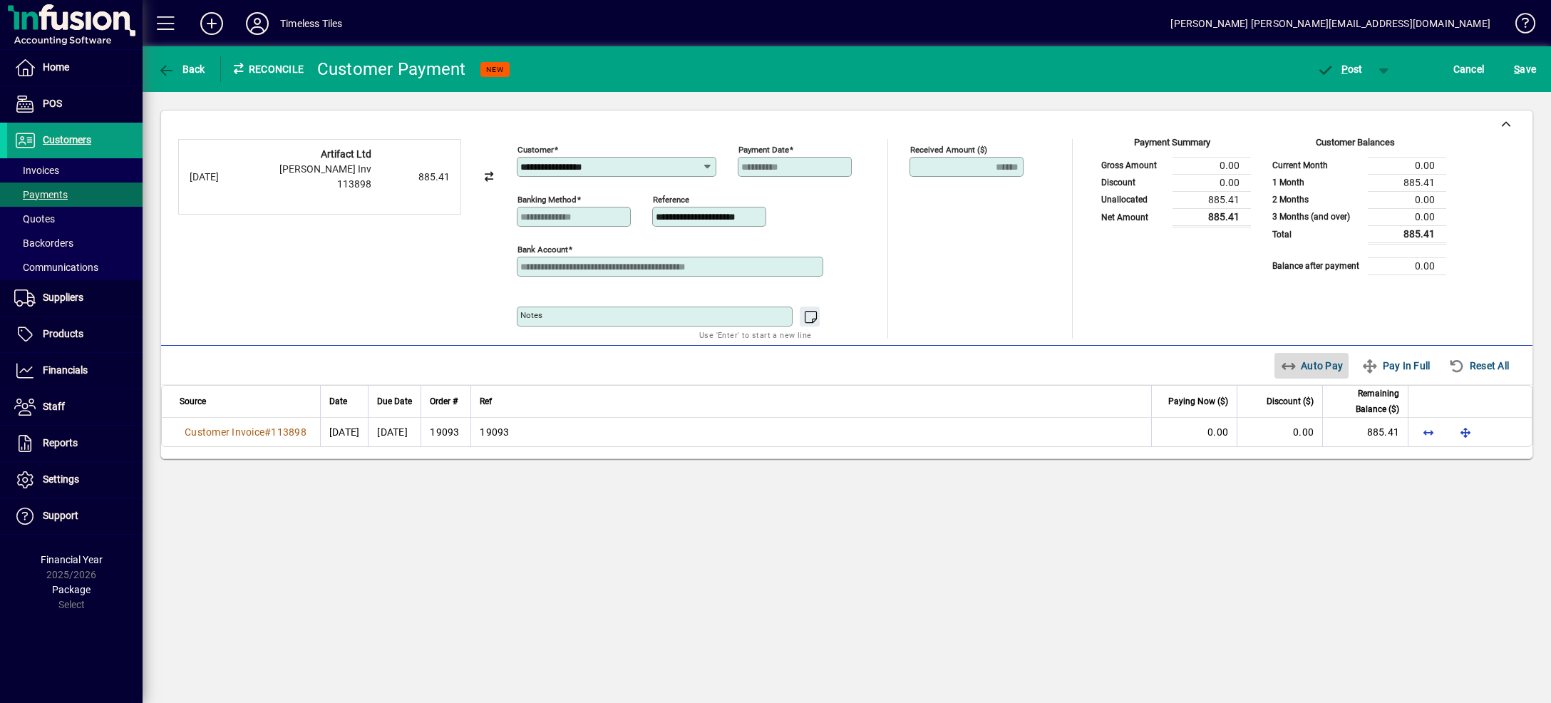
click at [1307, 368] on span "Auto Pay" at bounding box center [1311, 365] width 63 height 23
click at [1388, 68] on span "button" at bounding box center [1384, 69] width 34 height 34
click at [1365, 100] on span "P ost & Email" at bounding box center [1332, 98] width 88 height 11
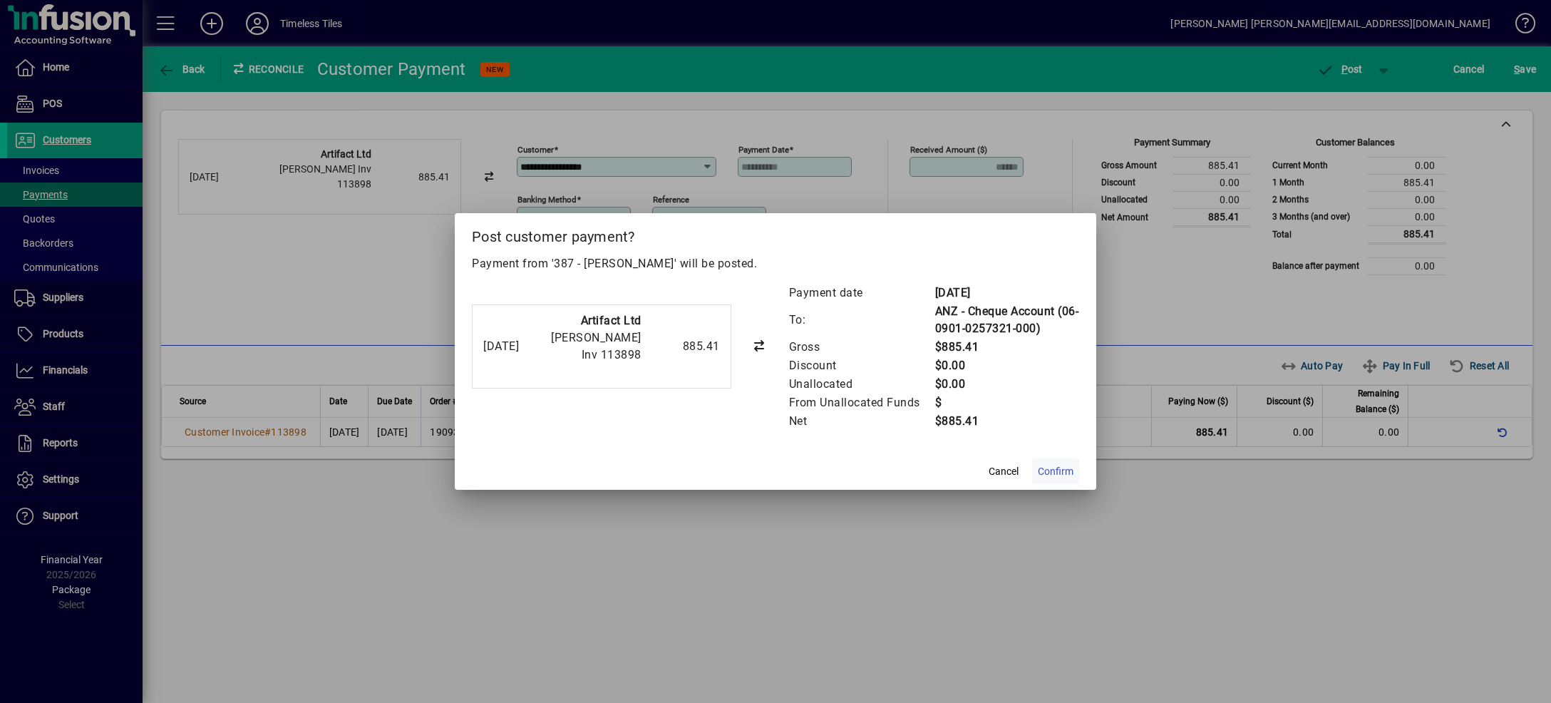
click at [1062, 473] on span "Confirm" at bounding box center [1056, 471] width 36 height 15
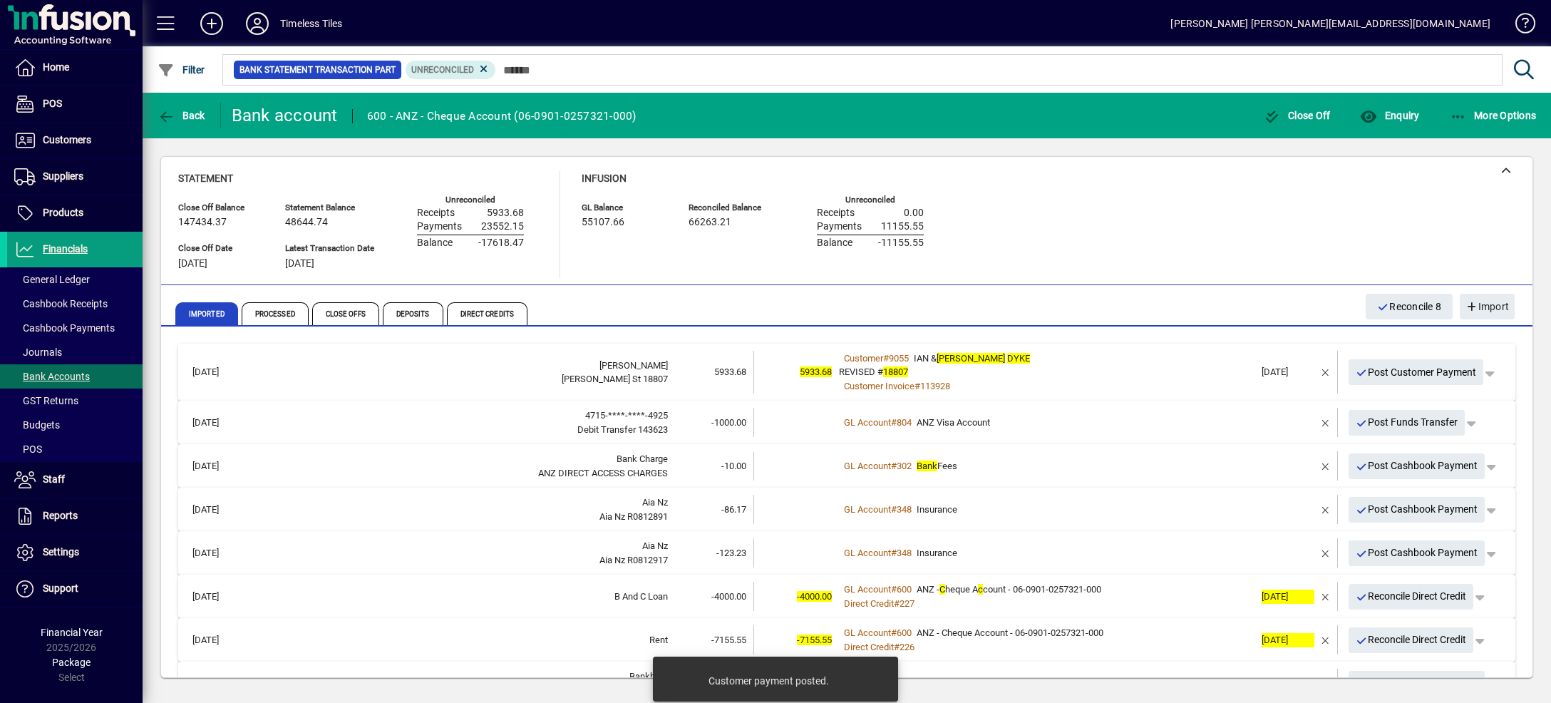
click at [1113, 358] on div "Customer # 9055 [PERSON_NAME] & [PERSON_NAME]" at bounding box center [1047, 358] width 416 height 14
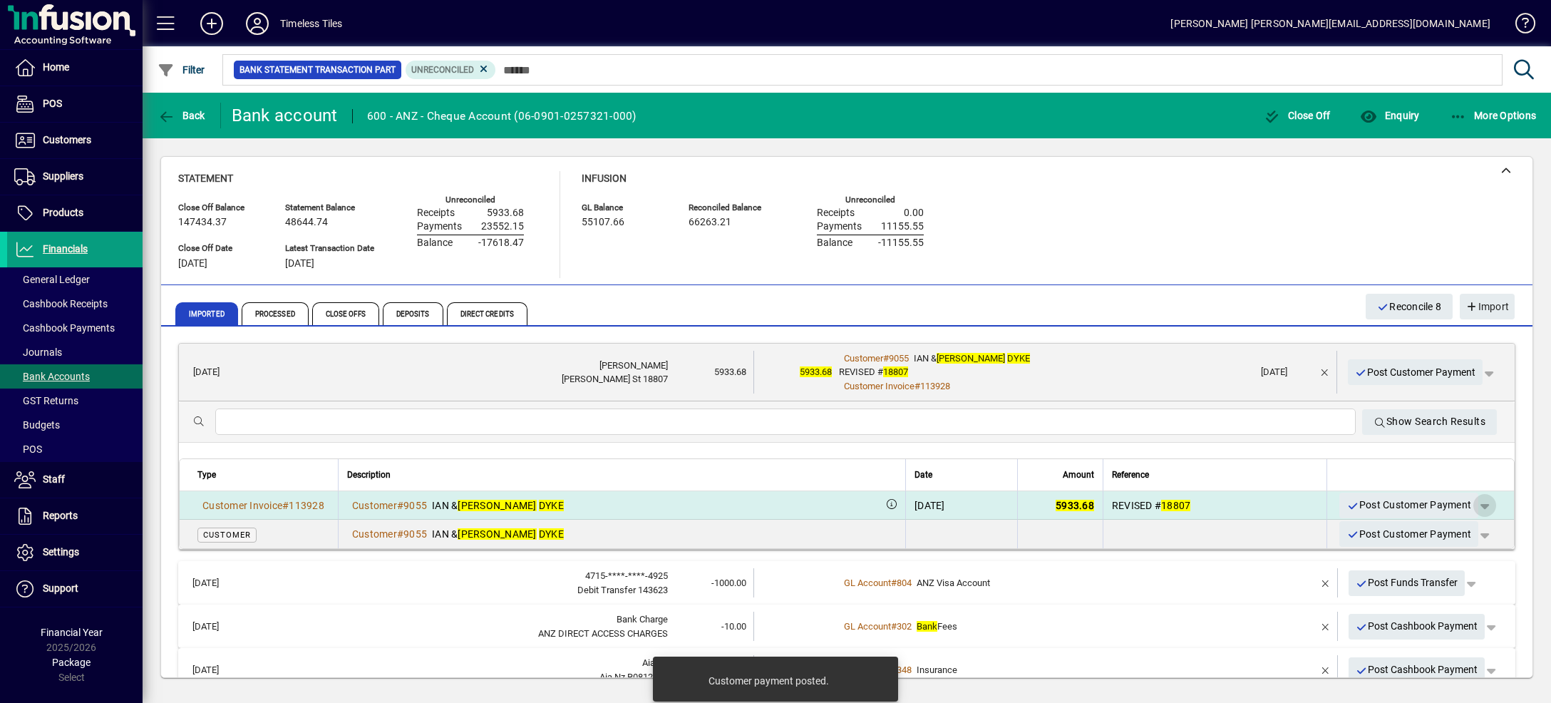
click at [1467, 502] on span "button" at bounding box center [1484, 505] width 34 height 34
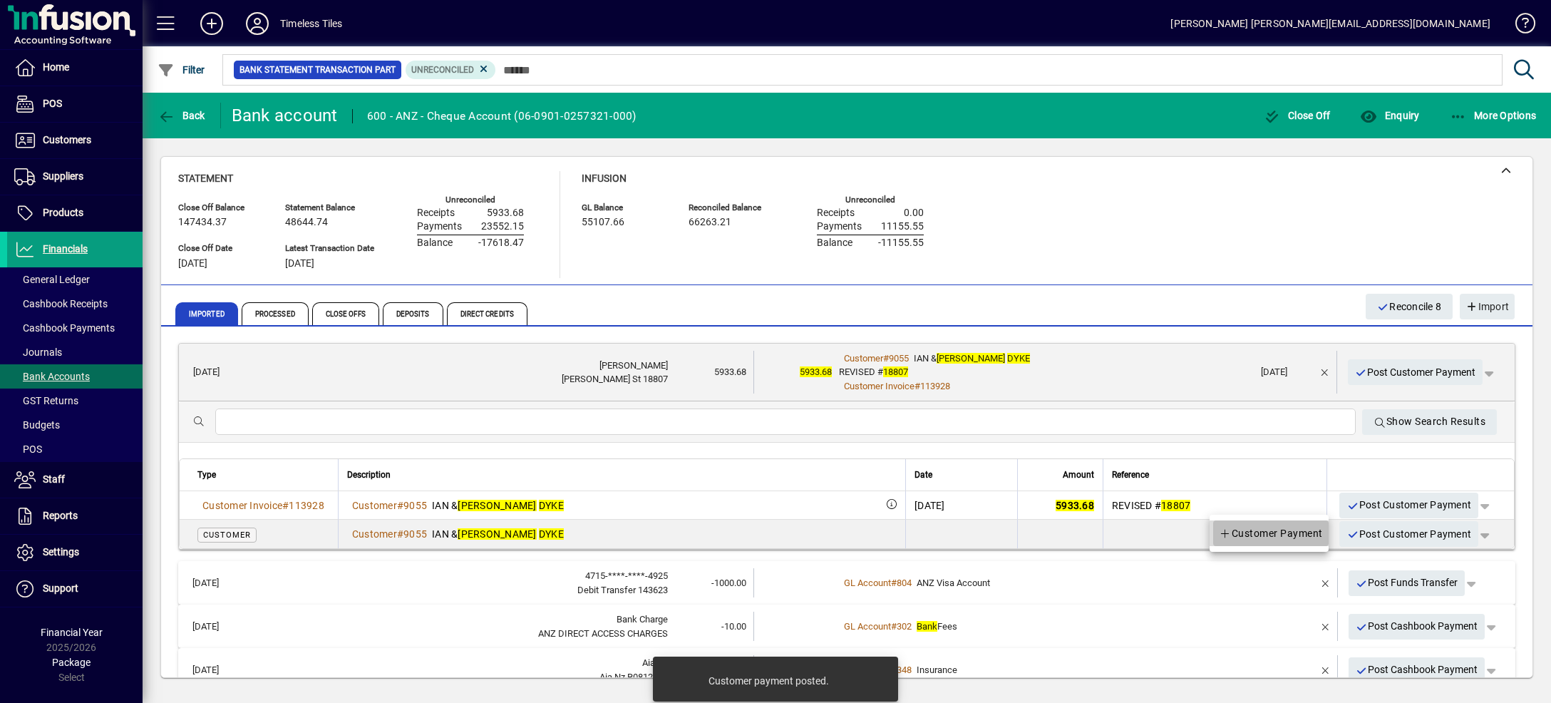
click at [1291, 532] on span "Customer Payment" at bounding box center [1271, 533] width 104 height 17
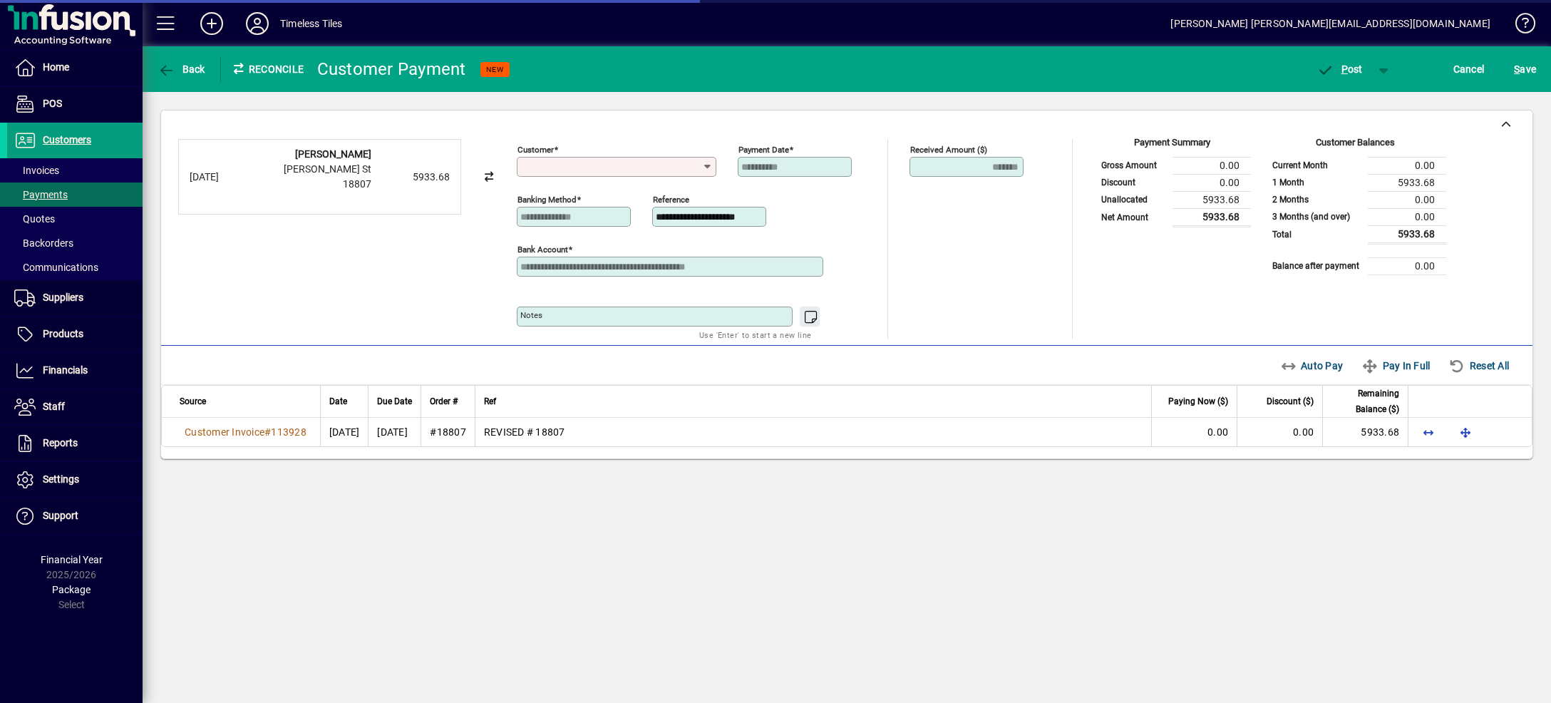
type input "**********"
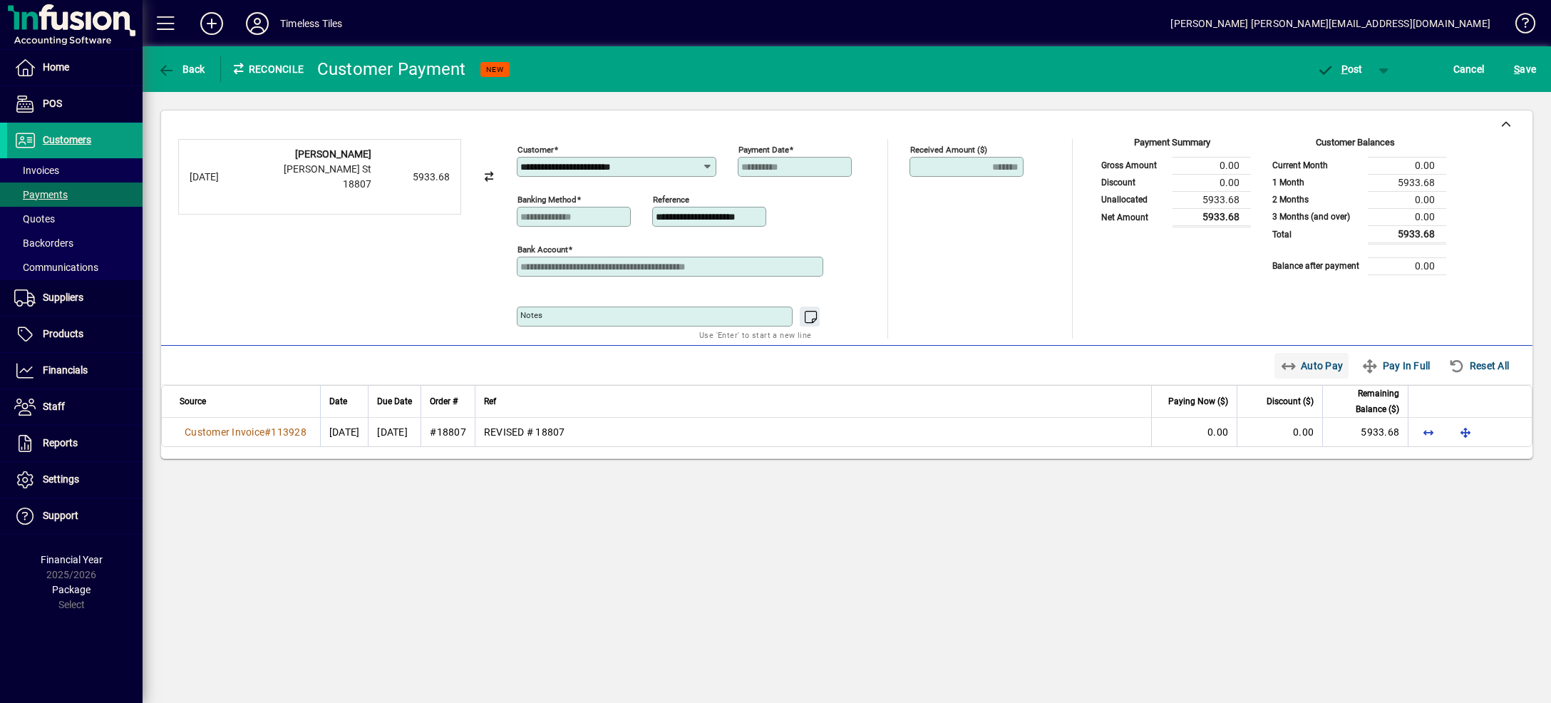
click at [1289, 367] on span "Auto Pay" at bounding box center [1311, 365] width 63 height 23
click at [1379, 66] on span "button" at bounding box center [1384, 69] width 34 height 34
click at [1363, 96] on span "P ost & Email" at bounding box center [1332, 98] width 88 height 11
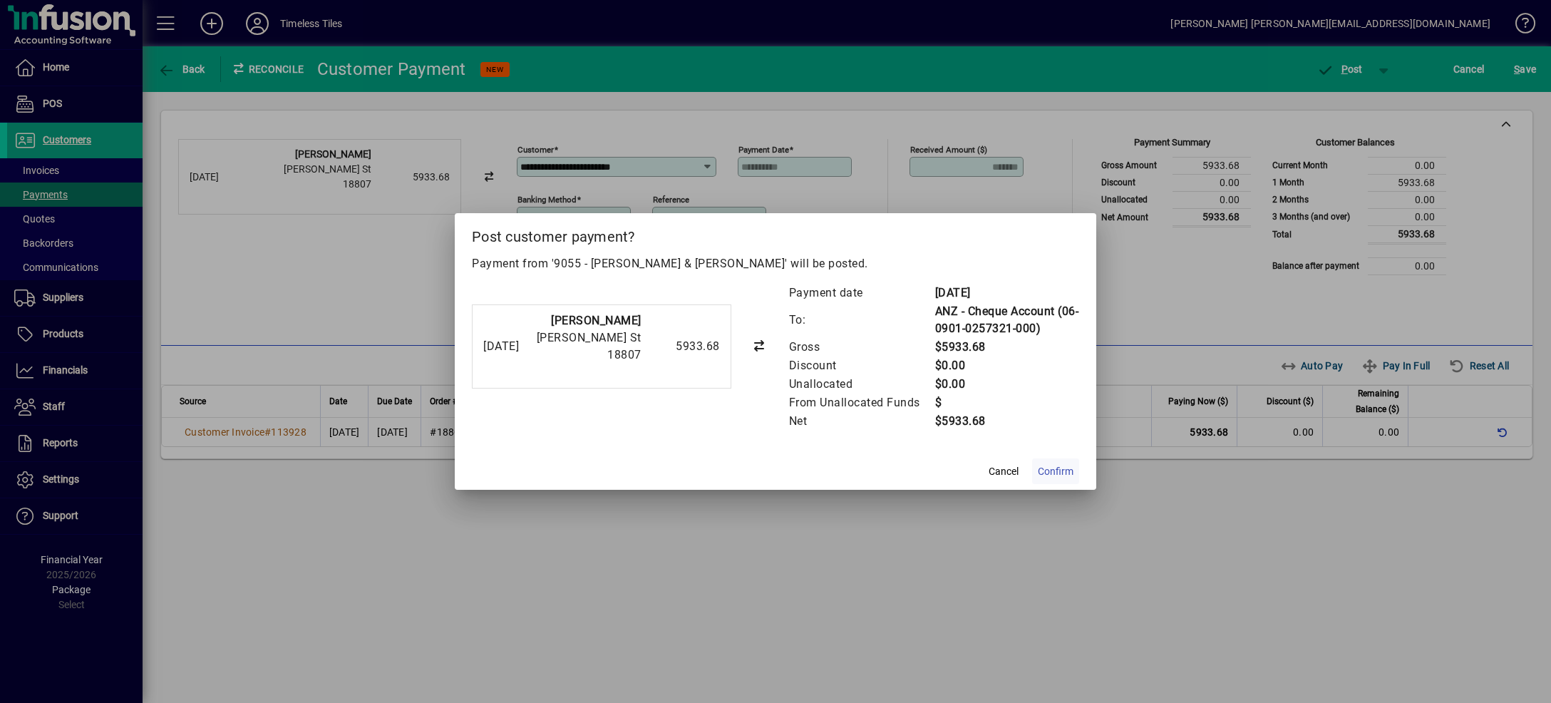
click at [1051, 465] on span "Confirm" at bounding box center [1056, 471] width 36 height 15
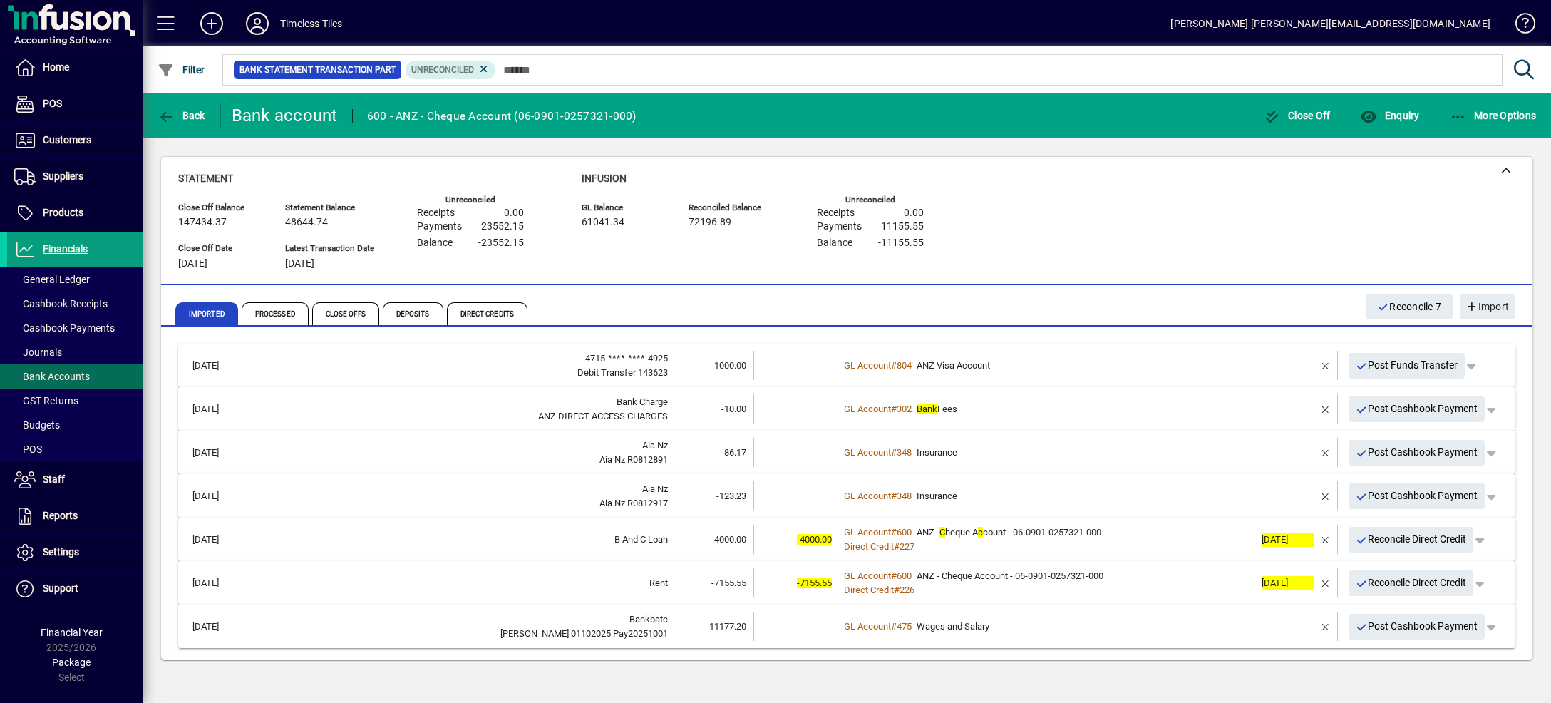
click at [1097, 350] on mat-expansion-panel-header "[DATE] 4715-****-****-4925 Debit Transfer 143623 -1000.00 GL Account # 804 ANZ …" at bounding box center [846, 365] width 1337 height 43
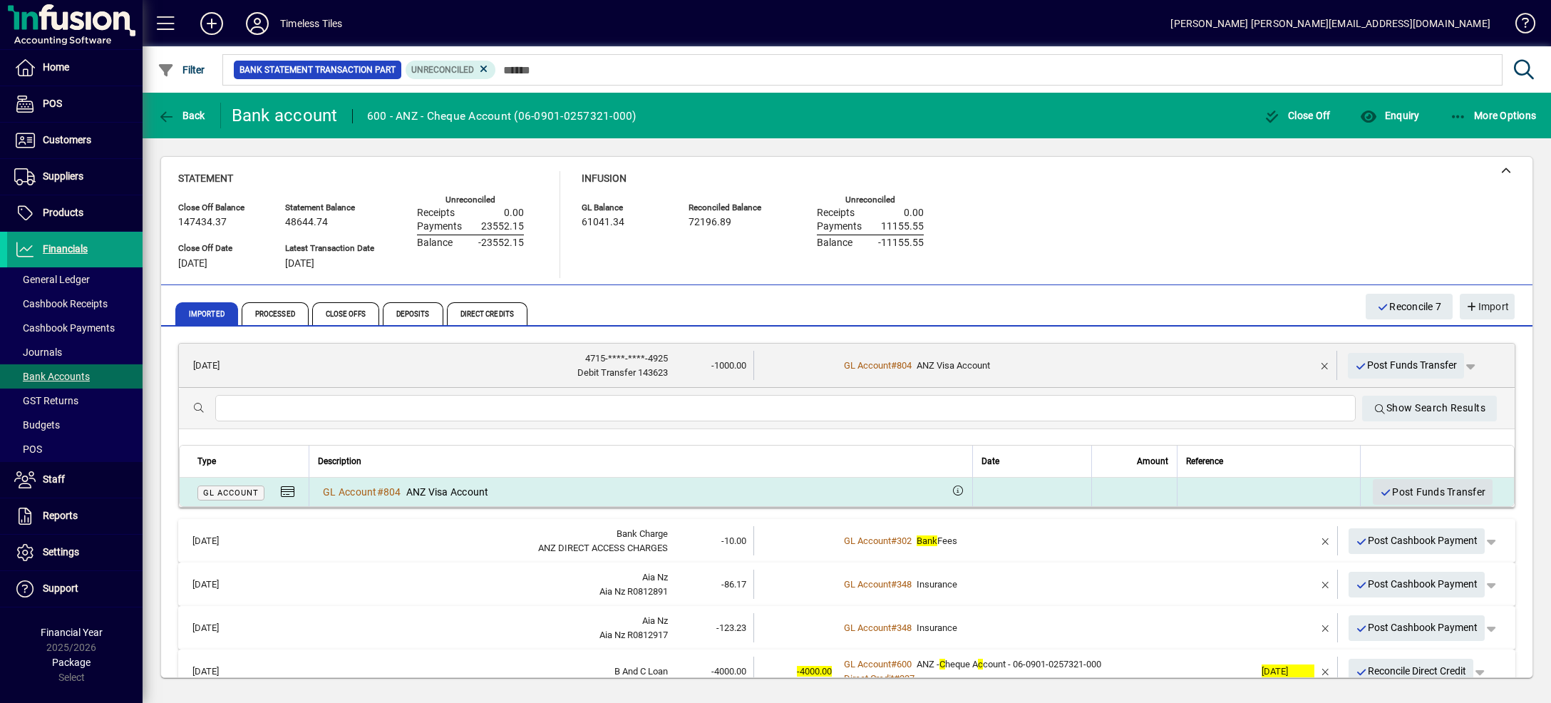
click at [1380, 490] on span "Post Funds Transfer" at bounding box center [1432, 492] width 105 height 24
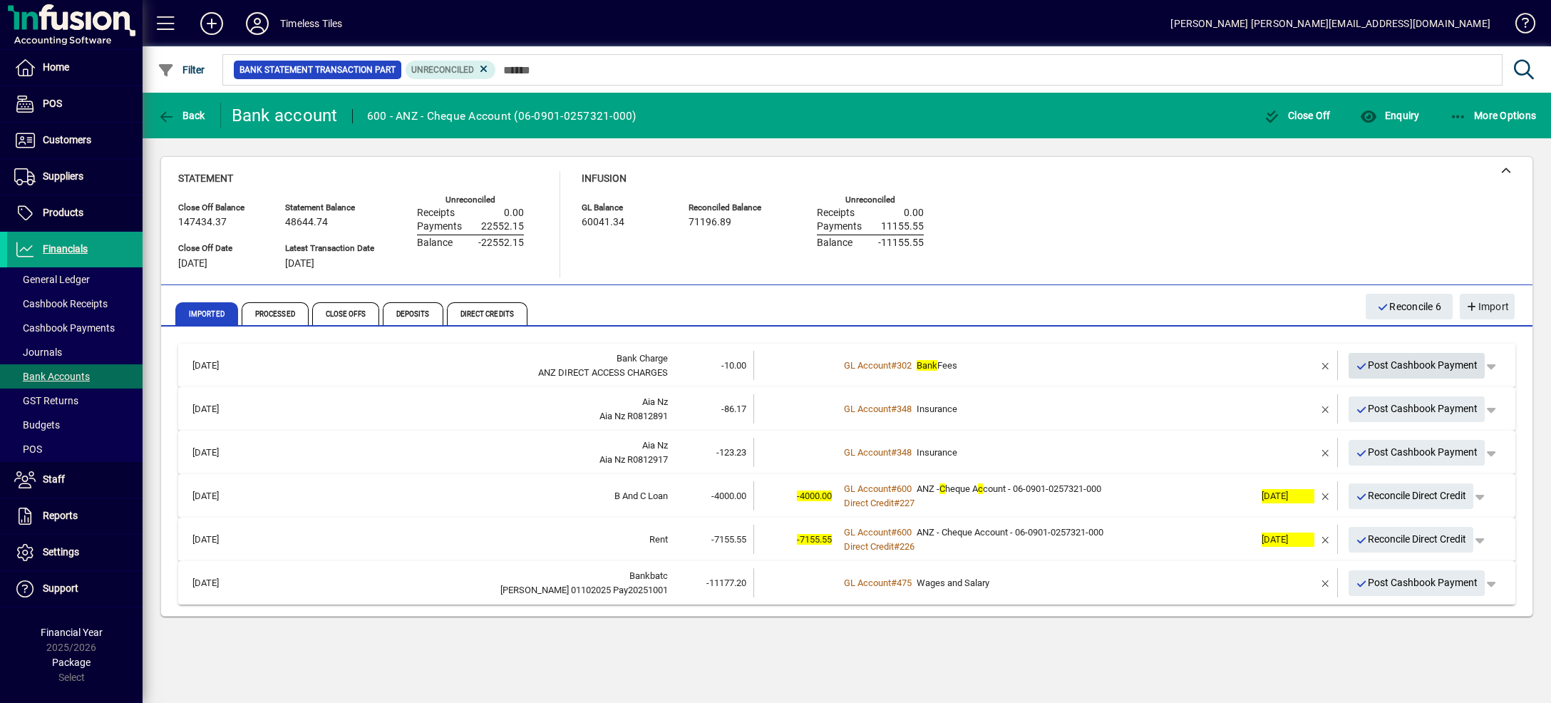
click at [1366, 359] on span "Post Cashbook Payment" at bounding box center [1417, 366] width 123 height 24
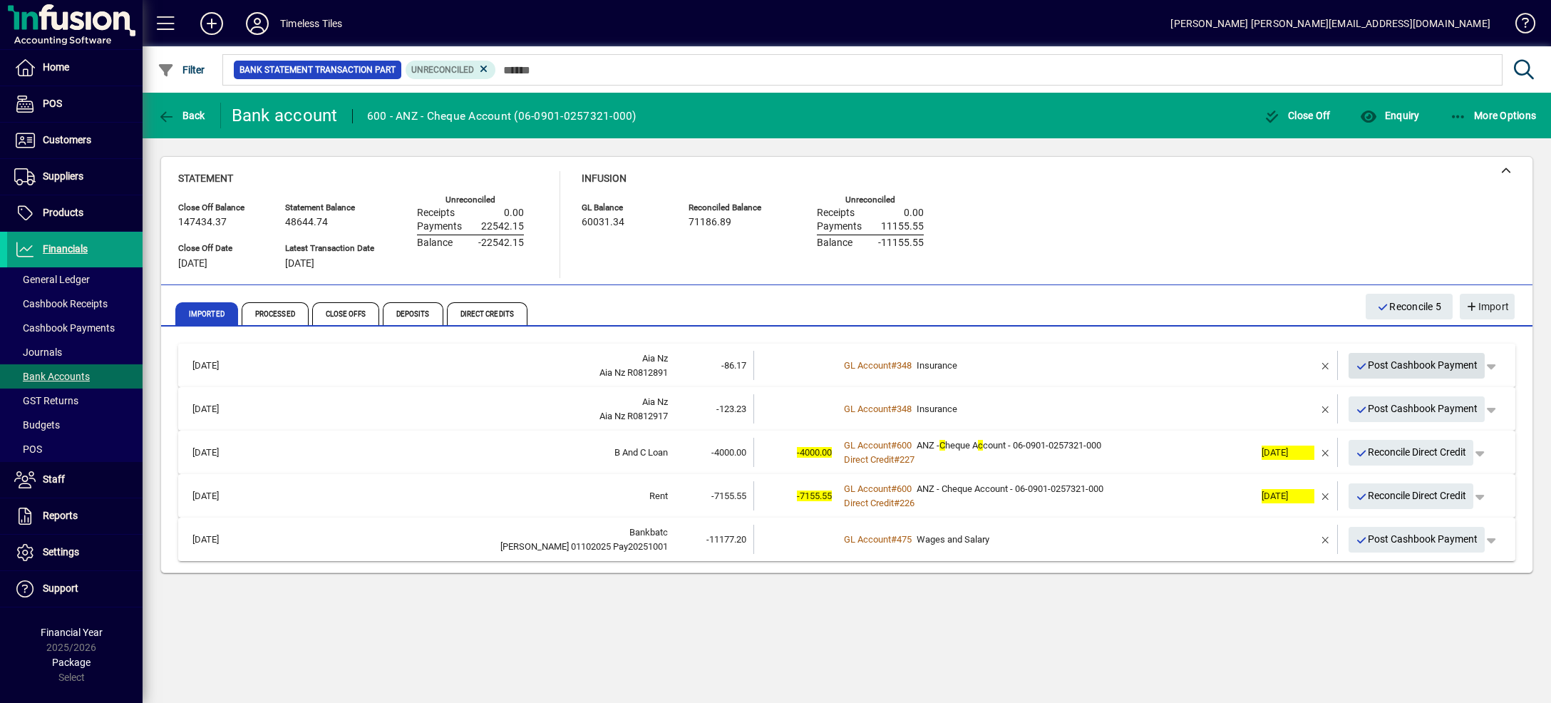
click at [1366, 362] on icon "button" at bounding box center [1362, 366] width 13 height 10
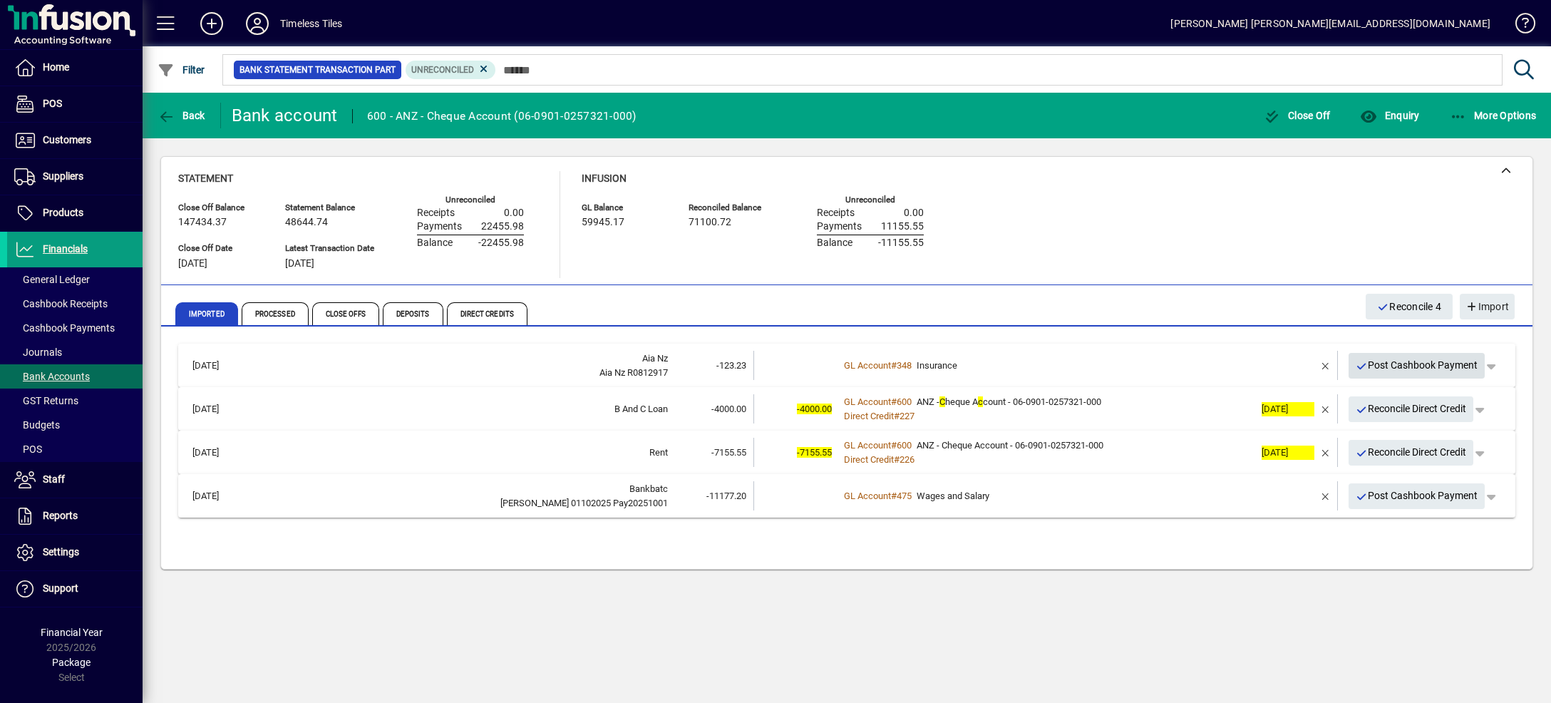
click at [1367, 366] on icon "button" at bounding box center [1362, 366] width 13 height 10
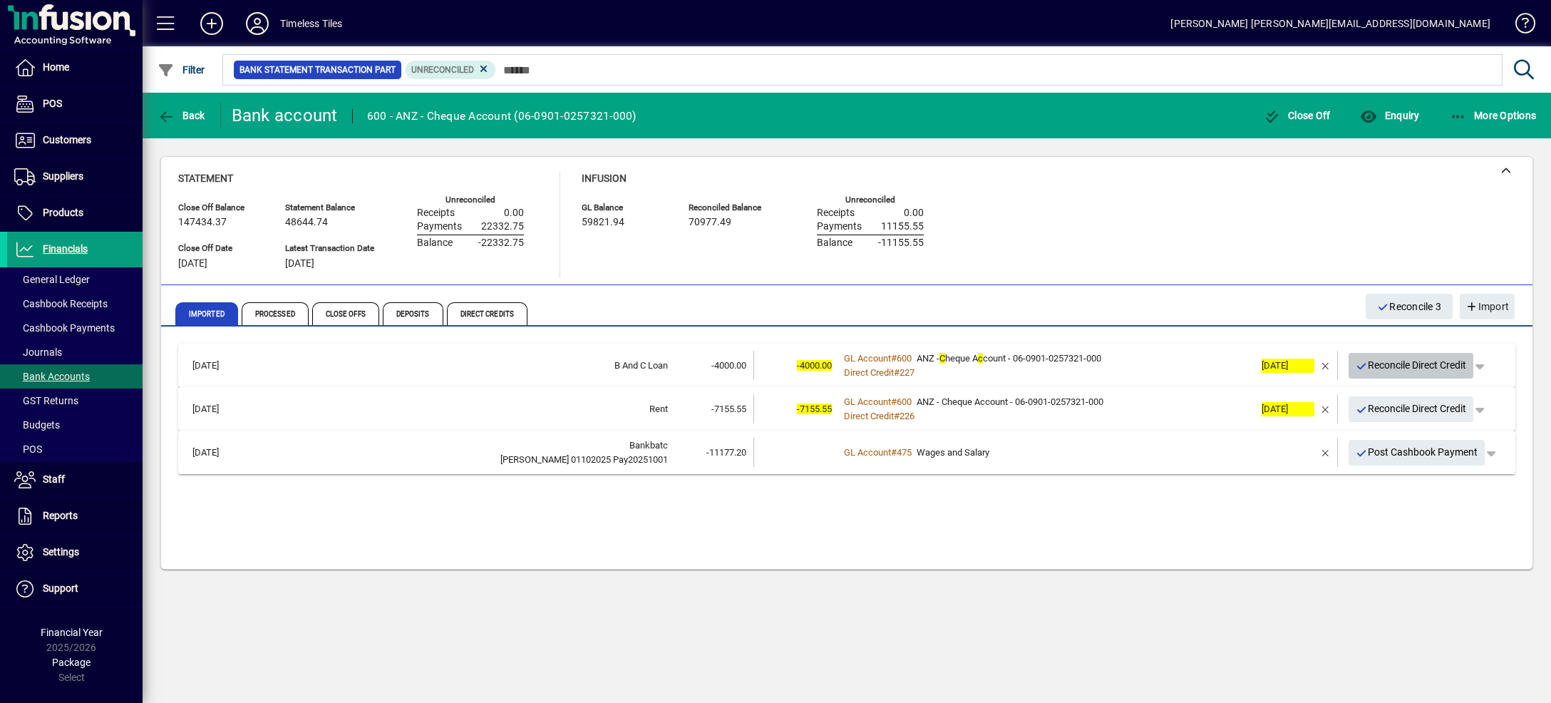
click at [1368, 366] on icon "button" at bounding box center [1362, 366] width 13 height 10
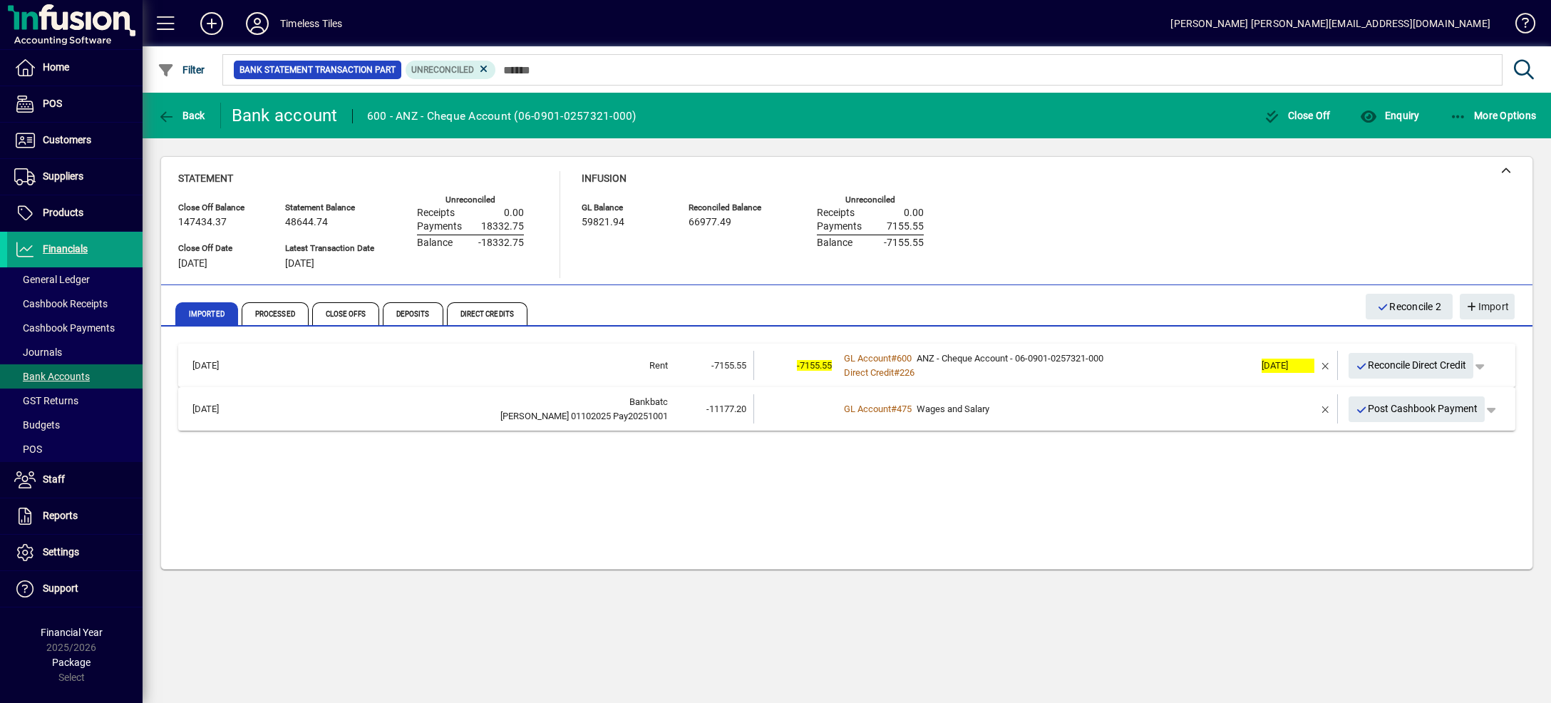
click at [1177, 356] on div "GL Account # 600 ANZ - Cheque Account - 06-0901-0257321-000" at bounding box center [1047, 358] width 416 height 14
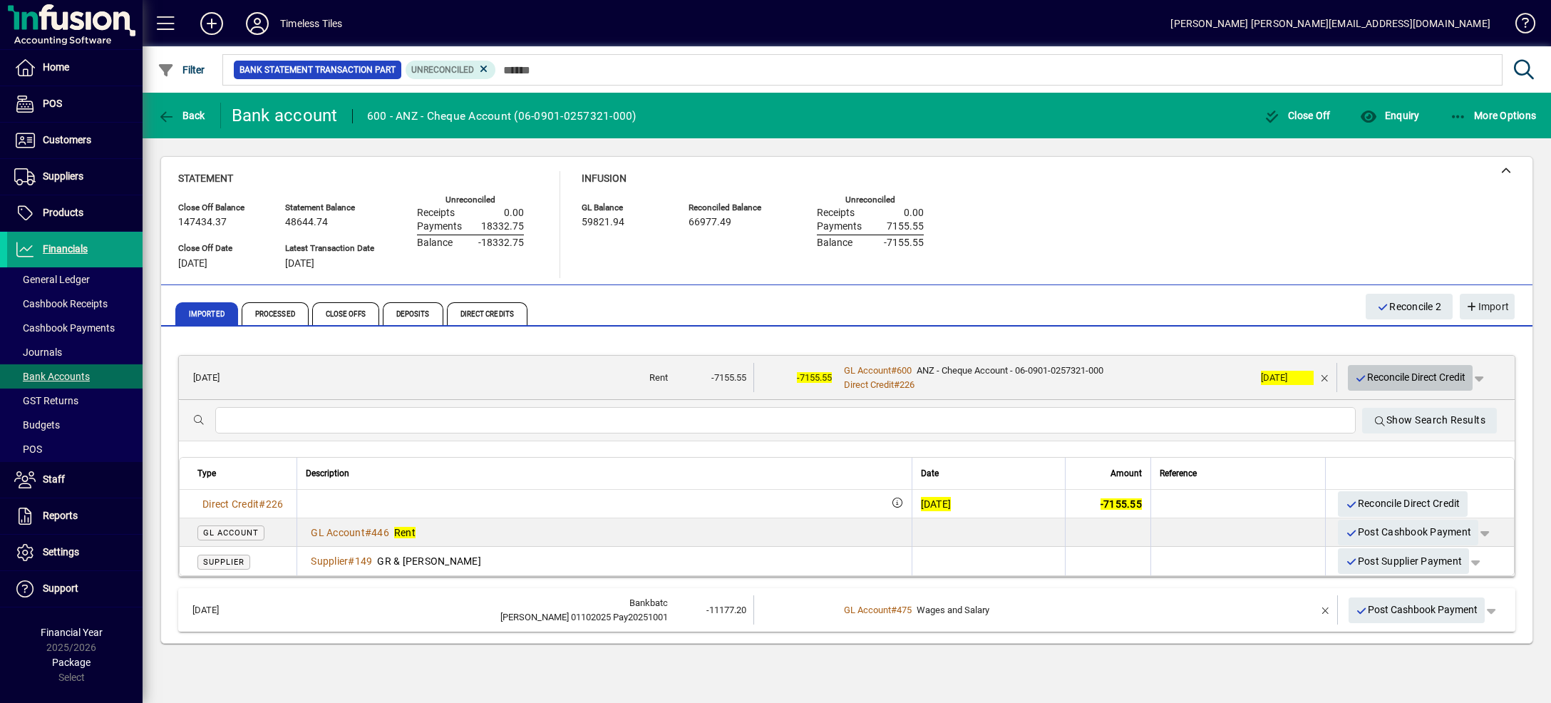
click at [1363, 378] on icon "button" at bounding box center [1361, 378] width 13 height 10
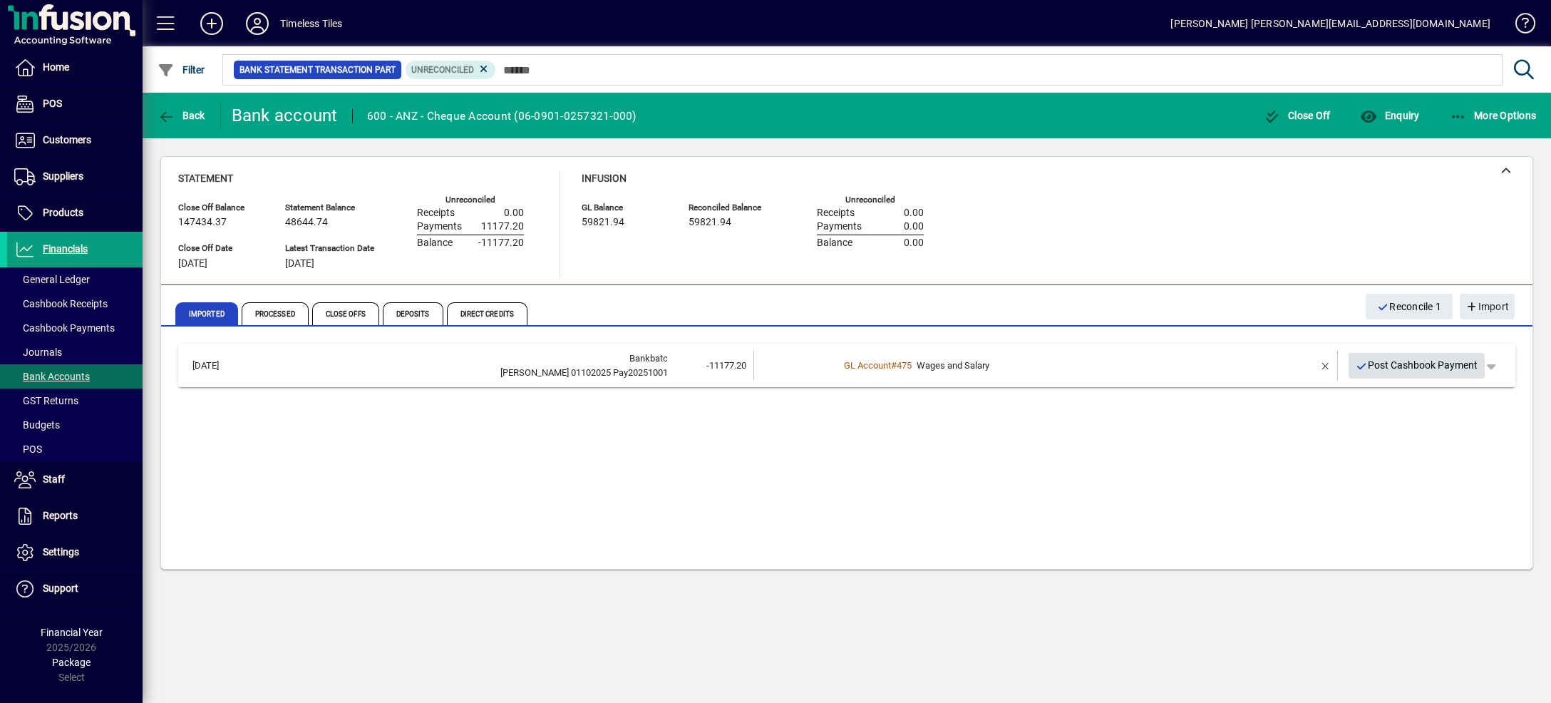
click at [1375, 363] on span "Post Cashbook Payment" at bounding box center [1417, 366] width 123 height 24
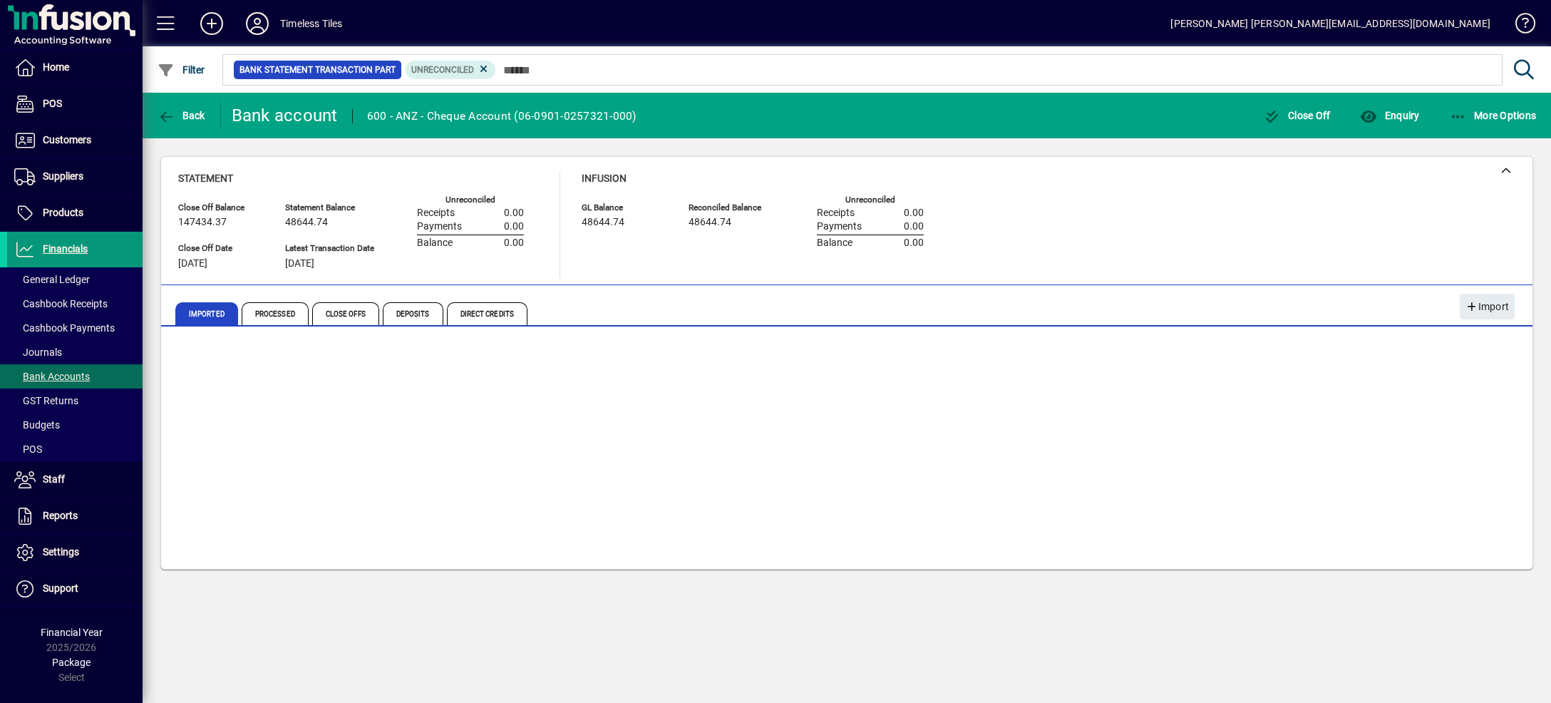
click at [48, 236] on span at bounding box center [74, 249] width 135 height 34
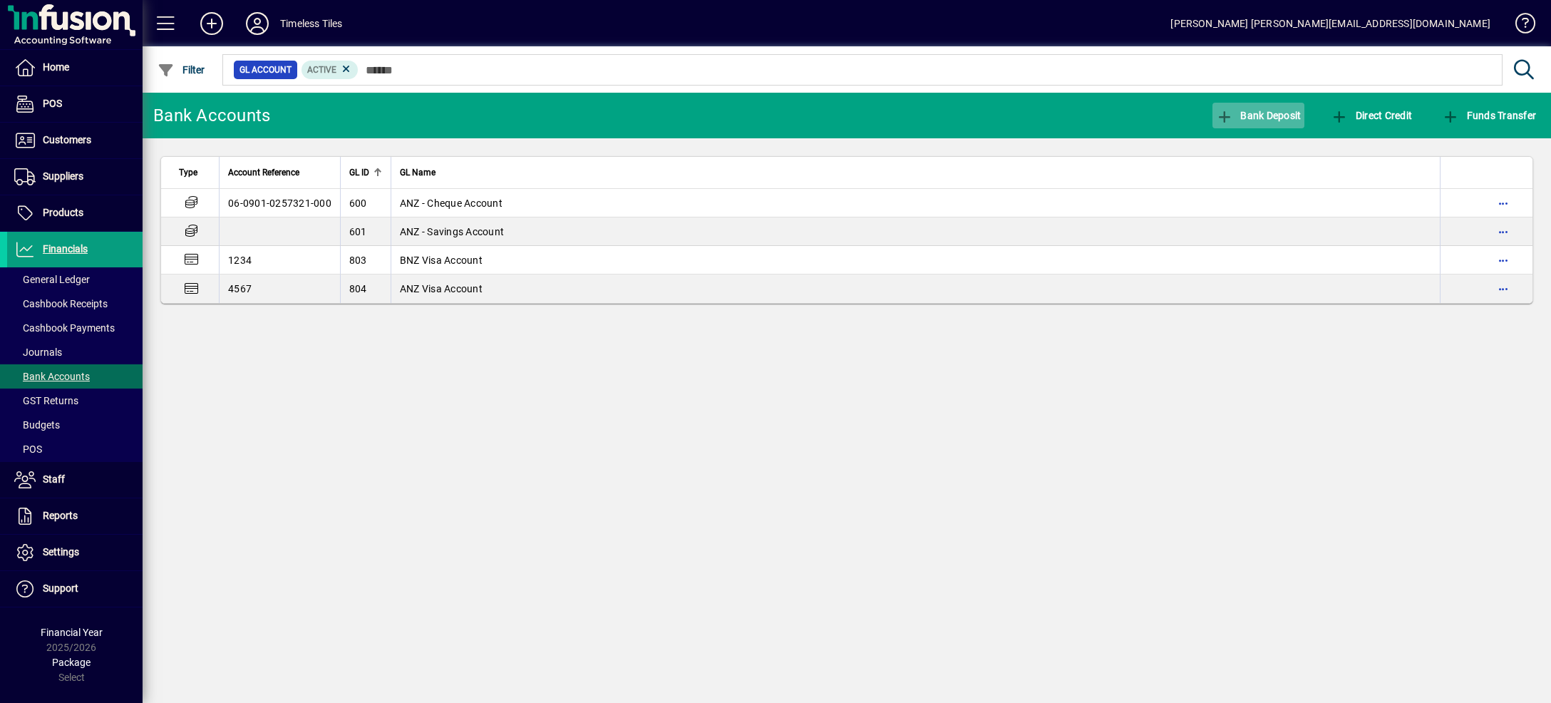
click at [1244, 115] on span "Bank Deposit" at bounding box center [1259, 115] width 86 height 11
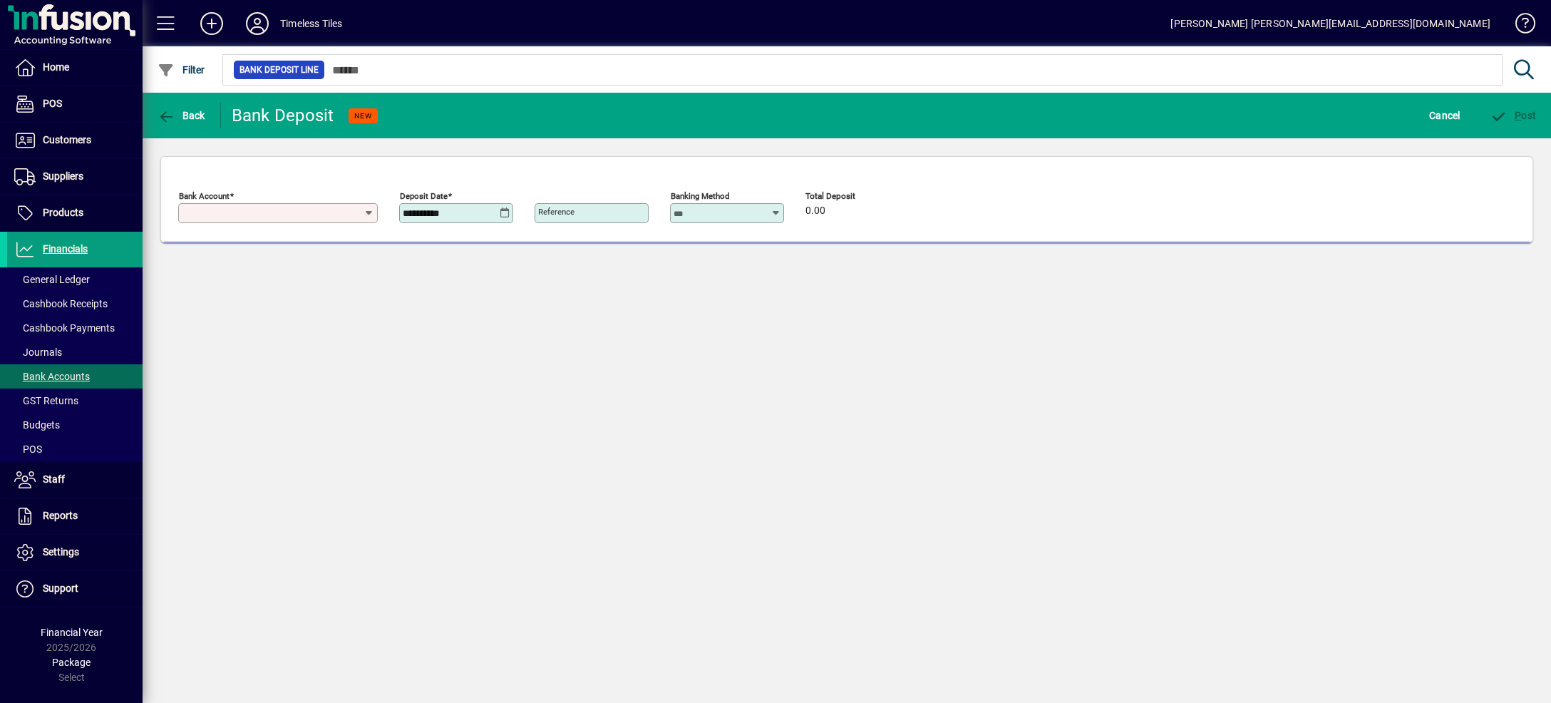
type input "**********"
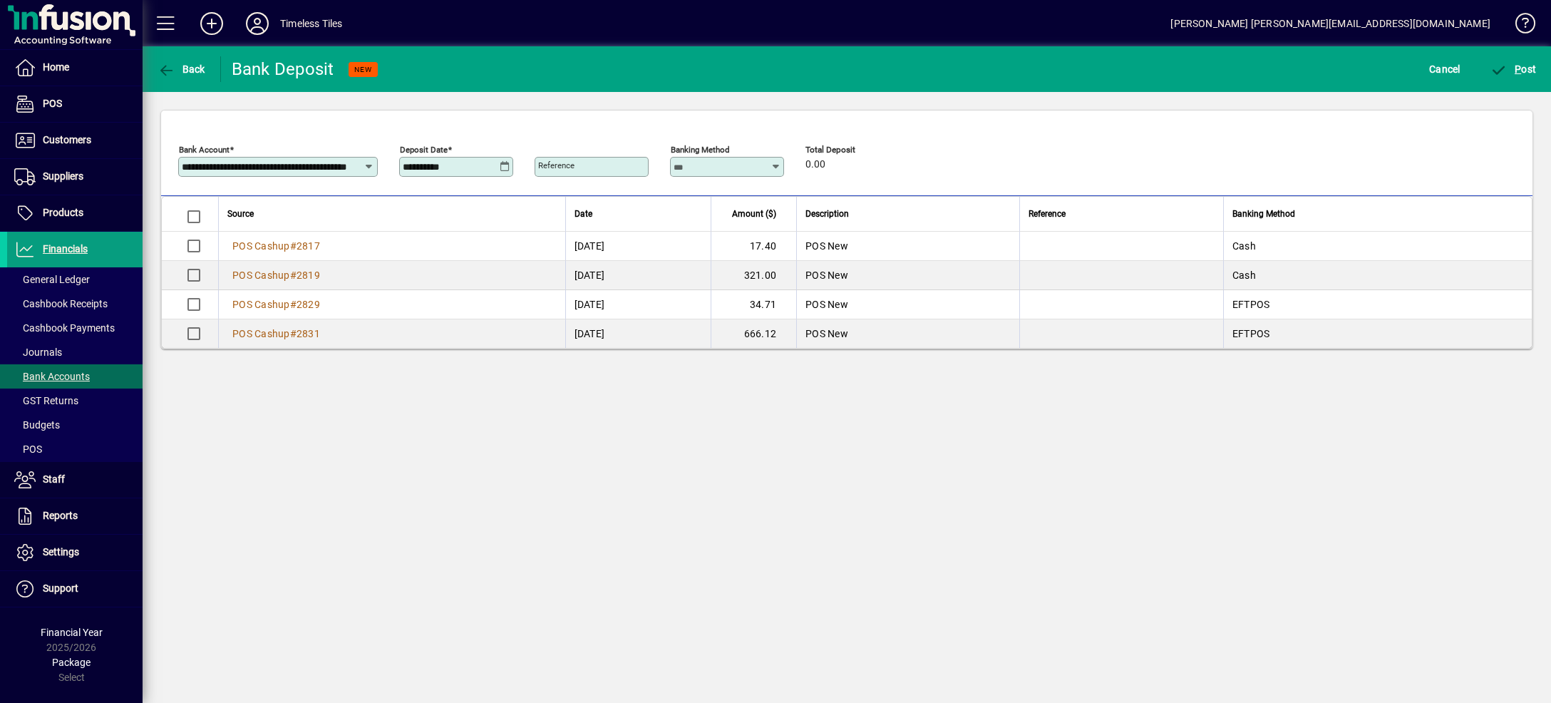
click at [505, 162] on icon at bounding box center [505, 166] width 11 height 11
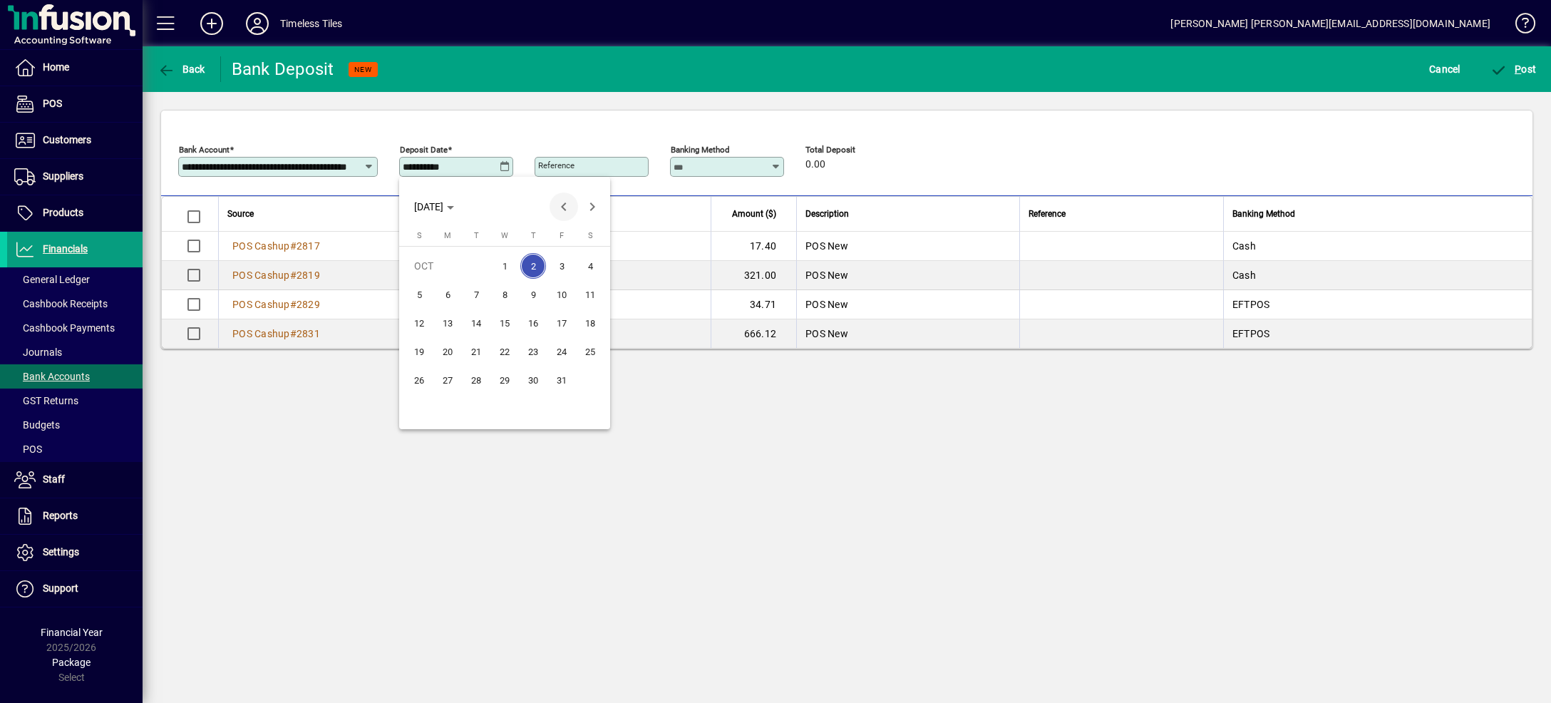
click at [564, 207] on span "Previous month" at bounding box center [564, 206] width 29 height 29
click at [477, 413] on span "30" at bounding box center [476, 409] width 26 height 26
type input "**********"
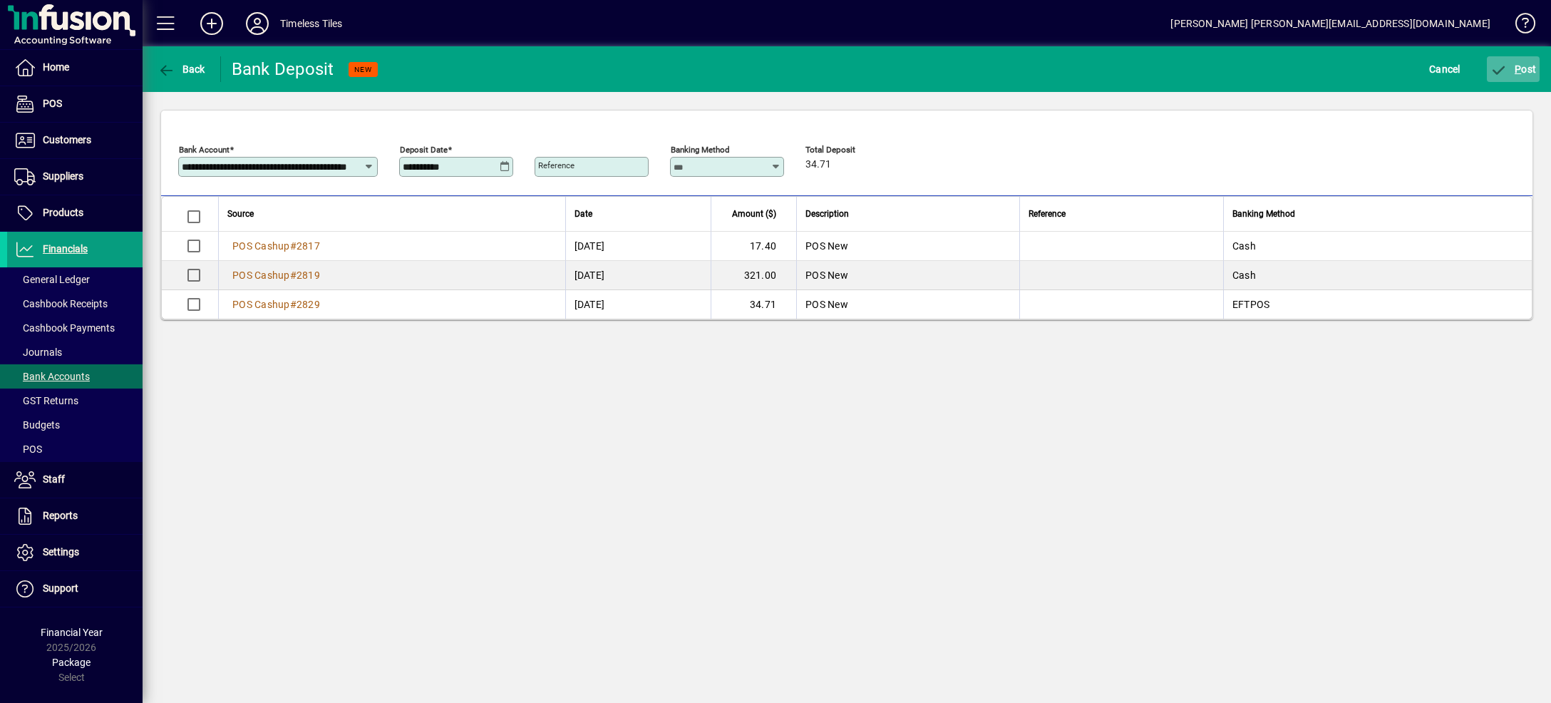
click at [1518, 69] on span "P" at bounding box center [1518, 68] width 6 height 11
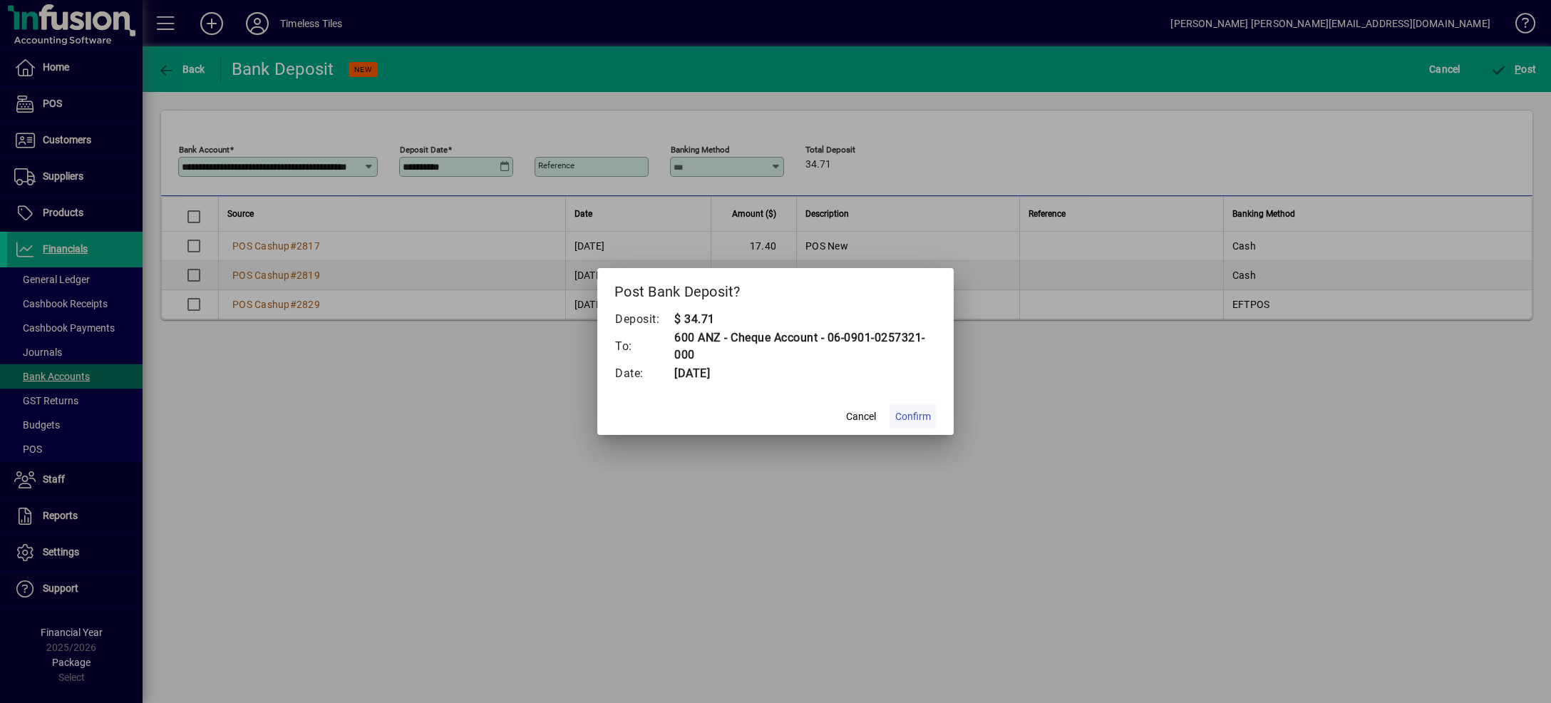
click at [917, 417] on span "Confirm" at bounding box center [913, 416] width 36 height 15
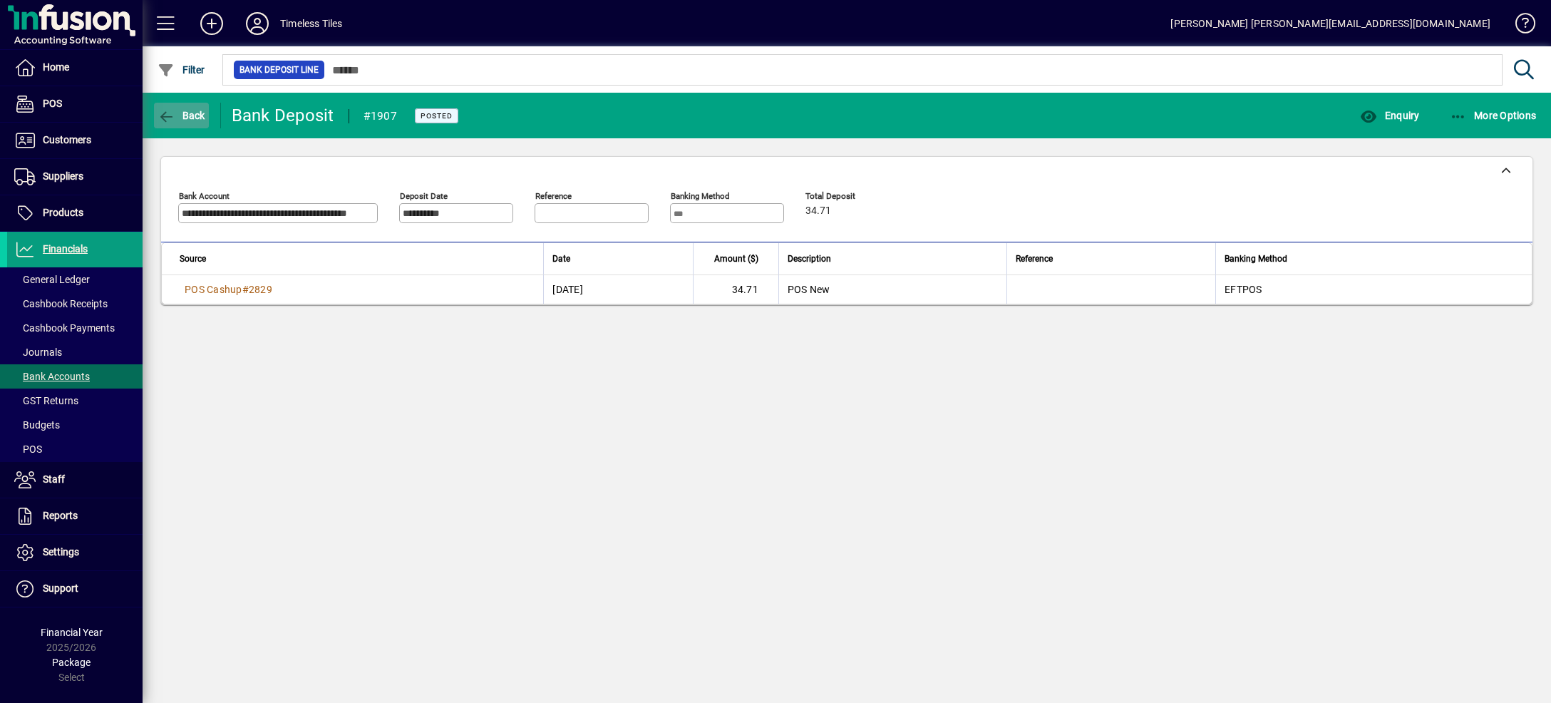
click at [181, 110] on span "Back" at bounding box center [182, 115] width 48 height 11
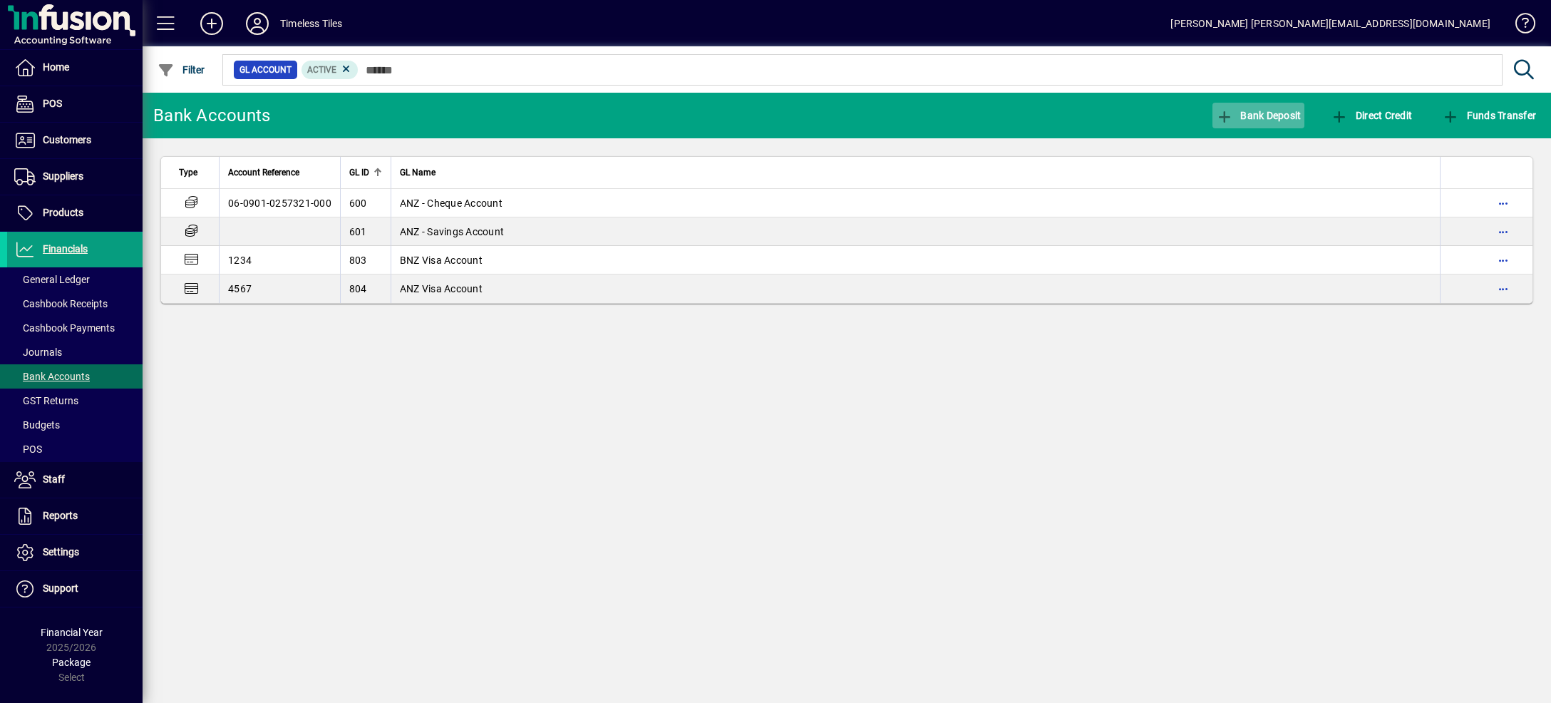
click at [1266, 117] on span "Bank Deposit" at bounding box center [1259, 115] width 86 height 11
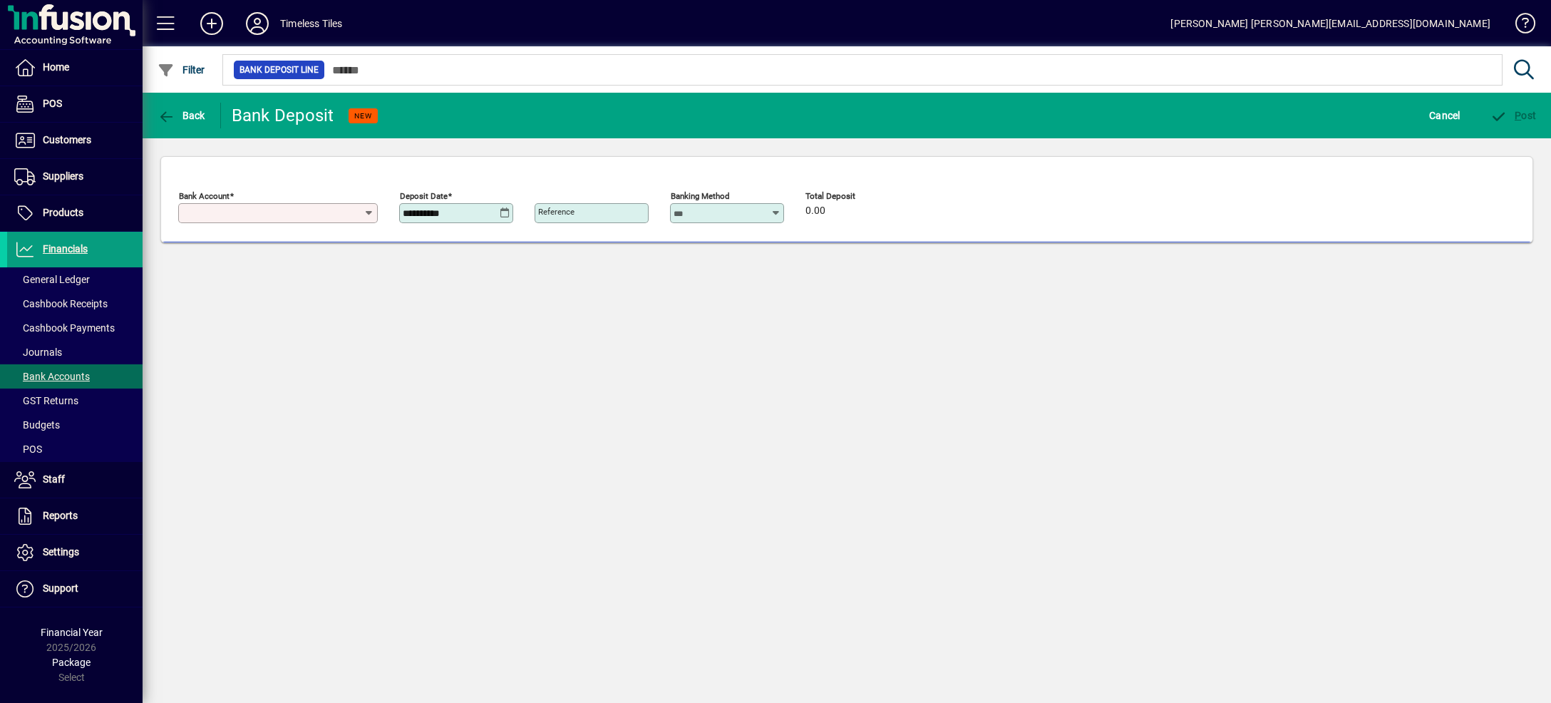
type input "**********"
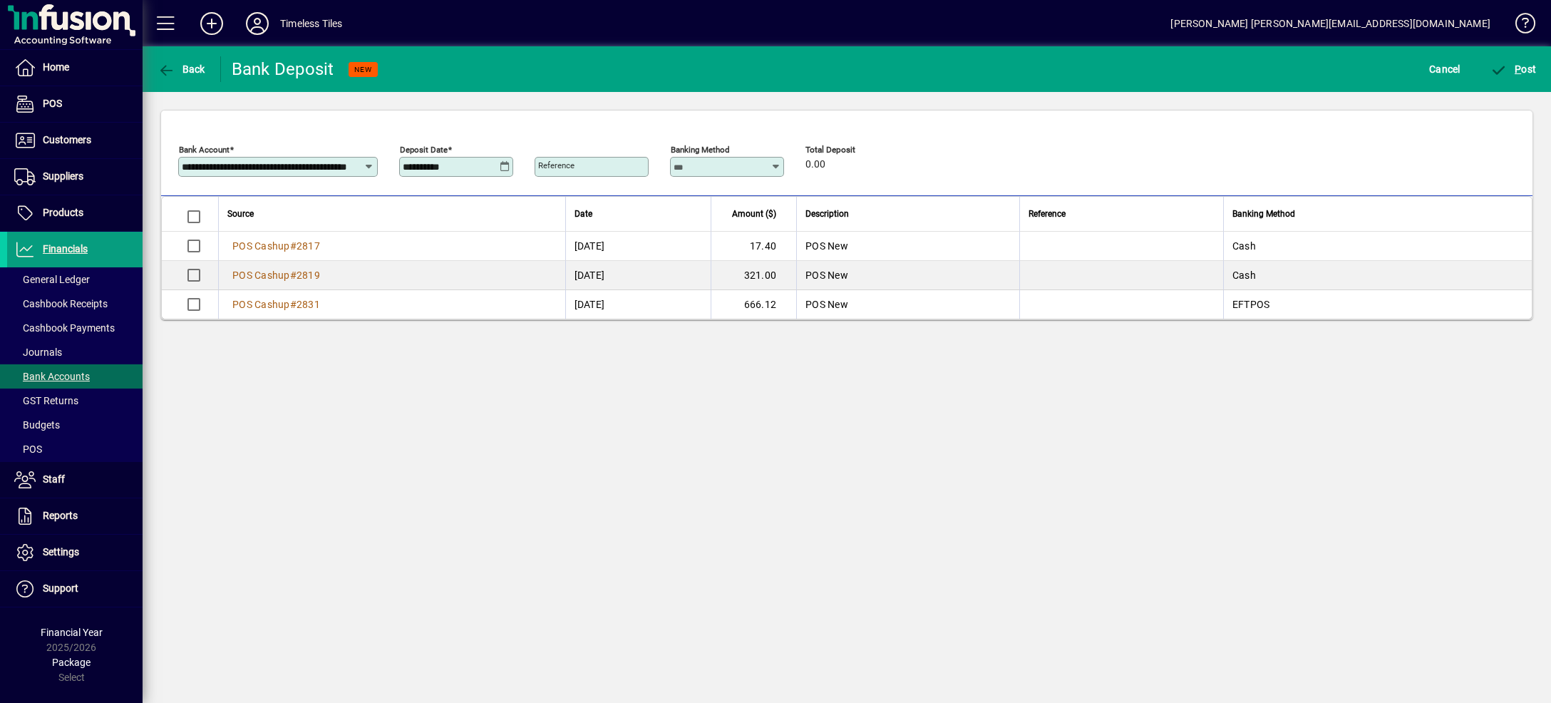
click at [503, 169] on icon at bounding box center [505, 166] width 11 height 11
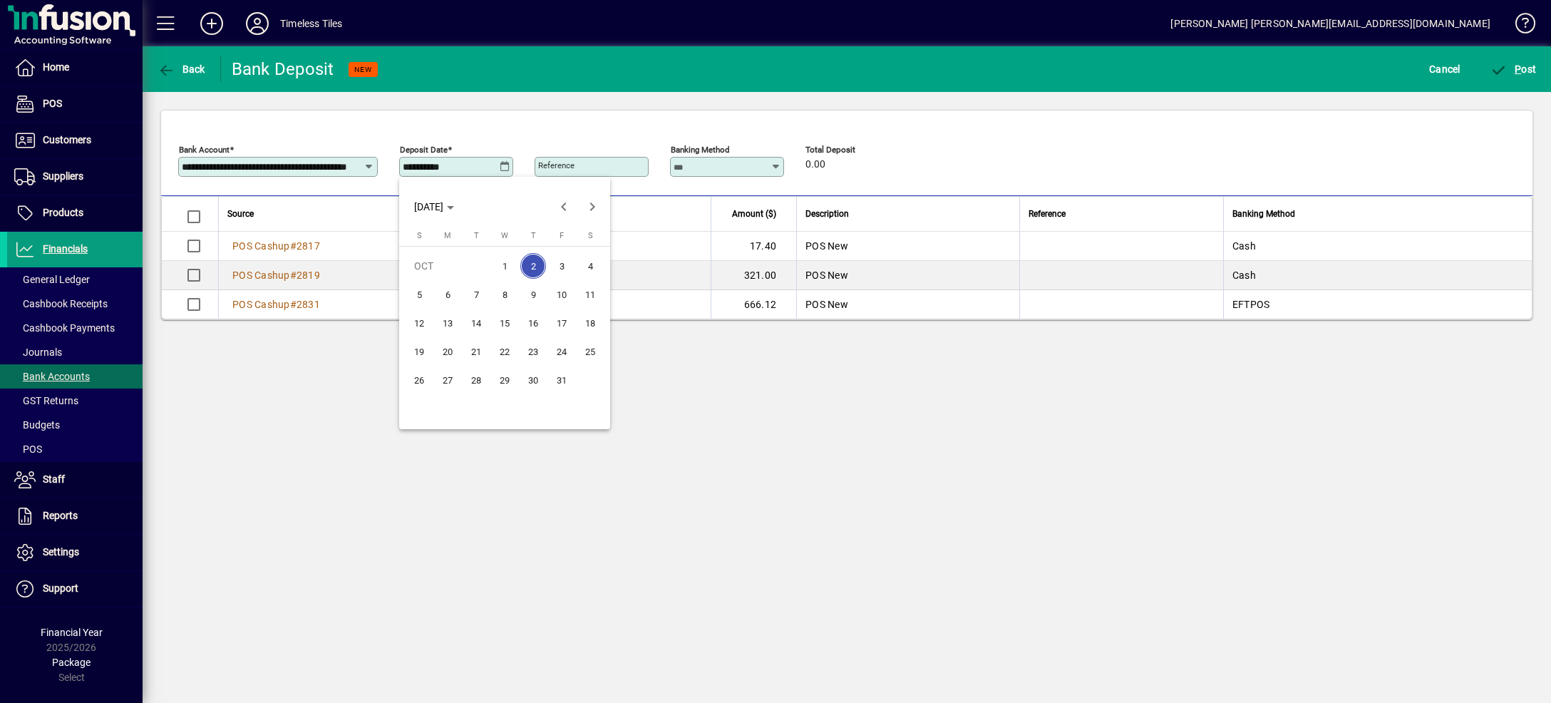
click at [504, 259] on span "1" at bounding box center [505, 266] width 26 height 26
type input "**********"
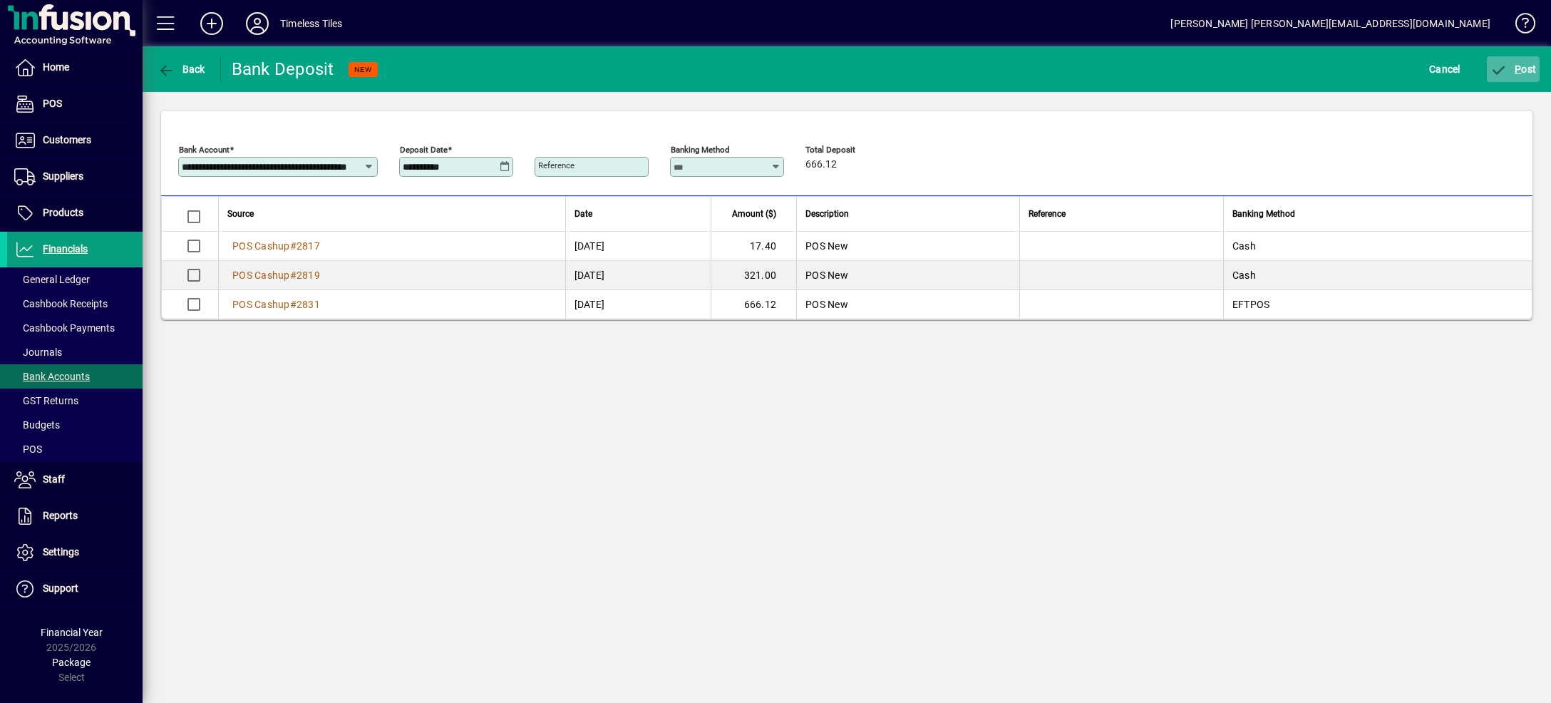
click at [1523, 67] on span "P ost" at bounding box center [1513, 68] width 46 height 11
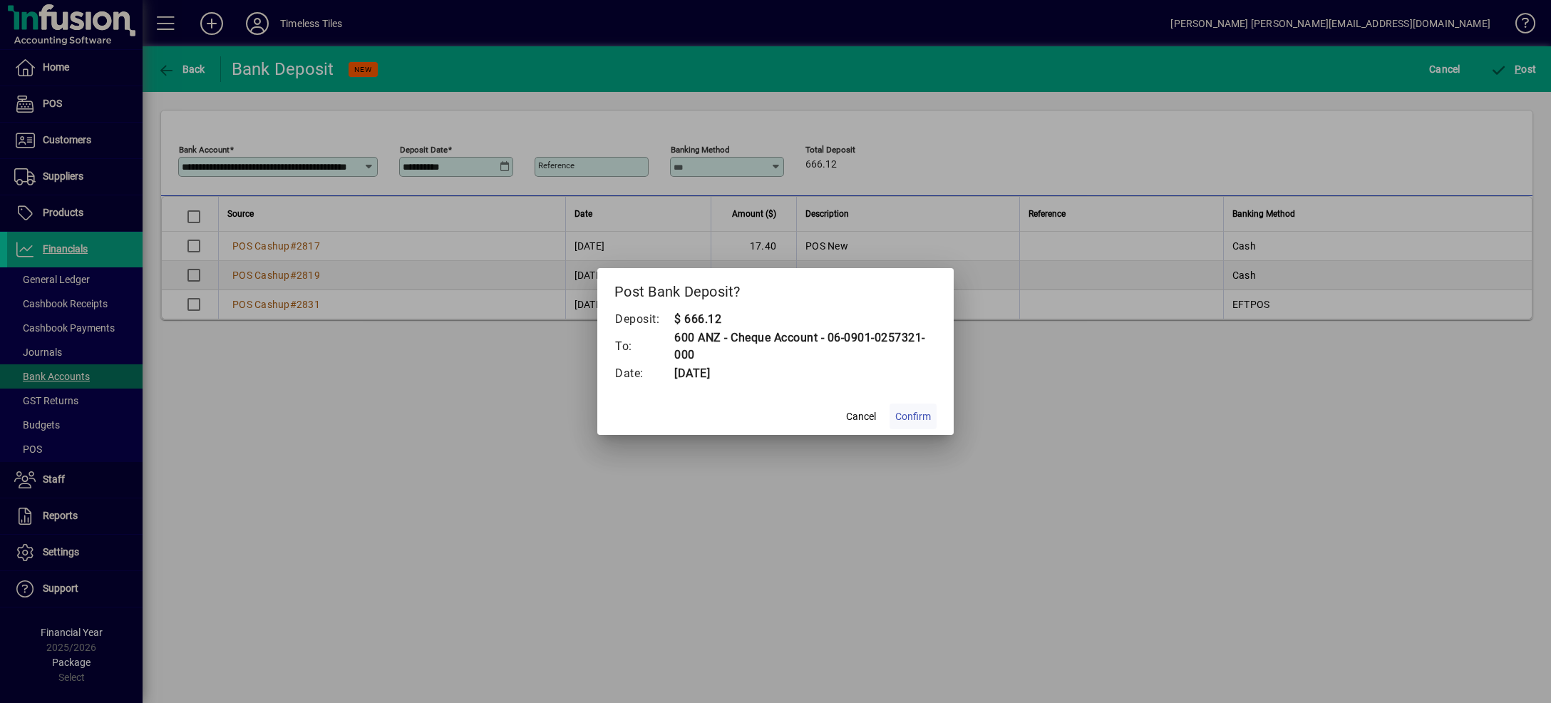
click at [917, 419] on span "Confirm" at bounding box center [913, 416] width 36 height 15
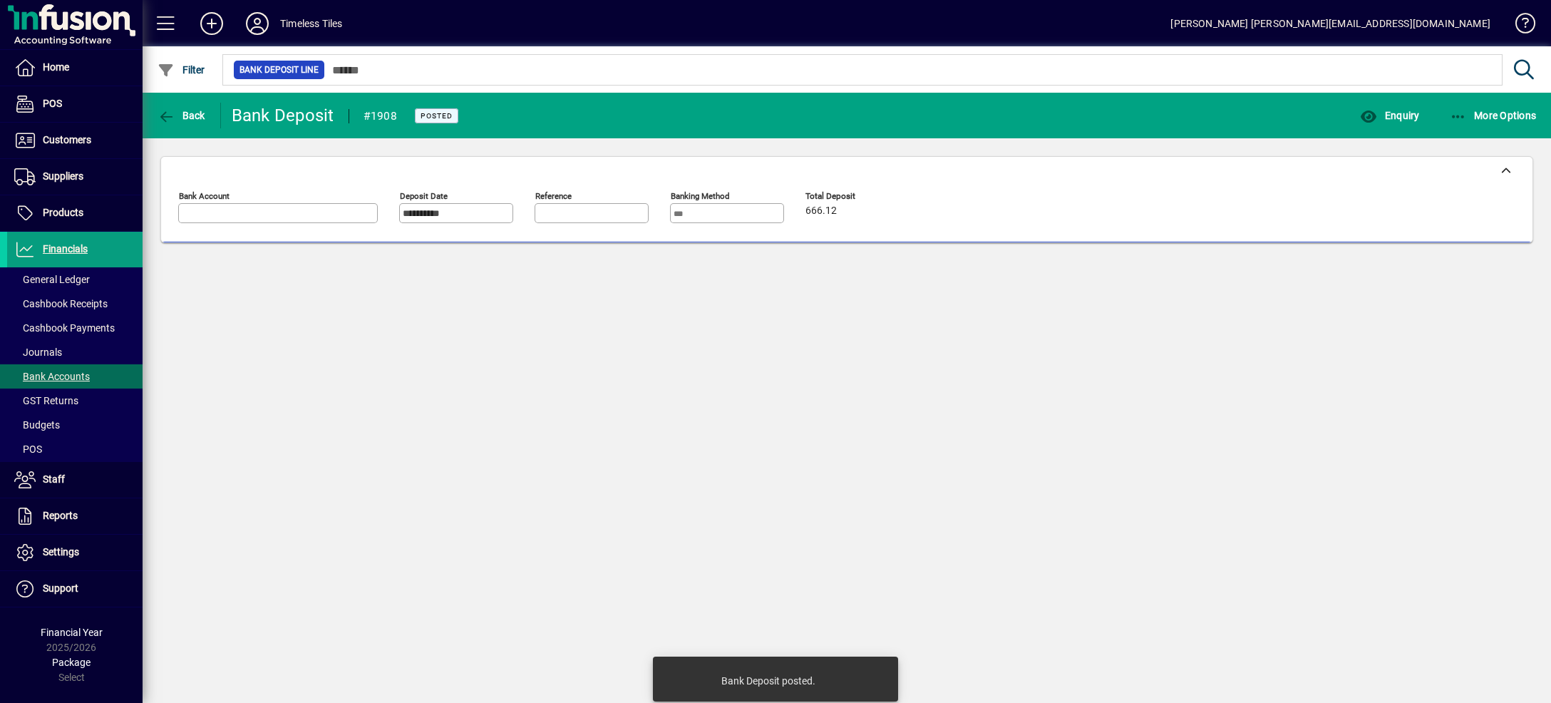
type input "**********"
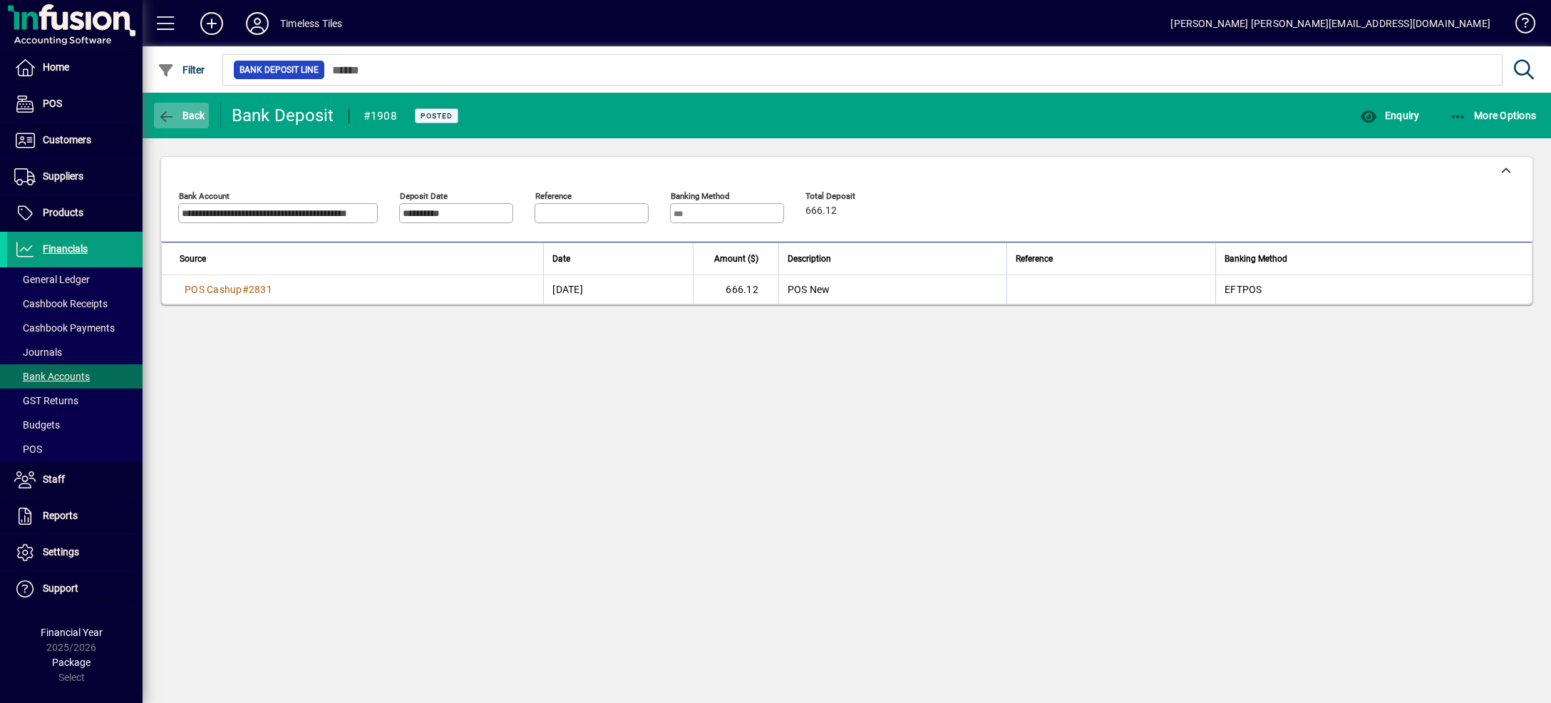
click at [190, 113] on span "Back" at bounding box center [182, 115] width 48 height 11
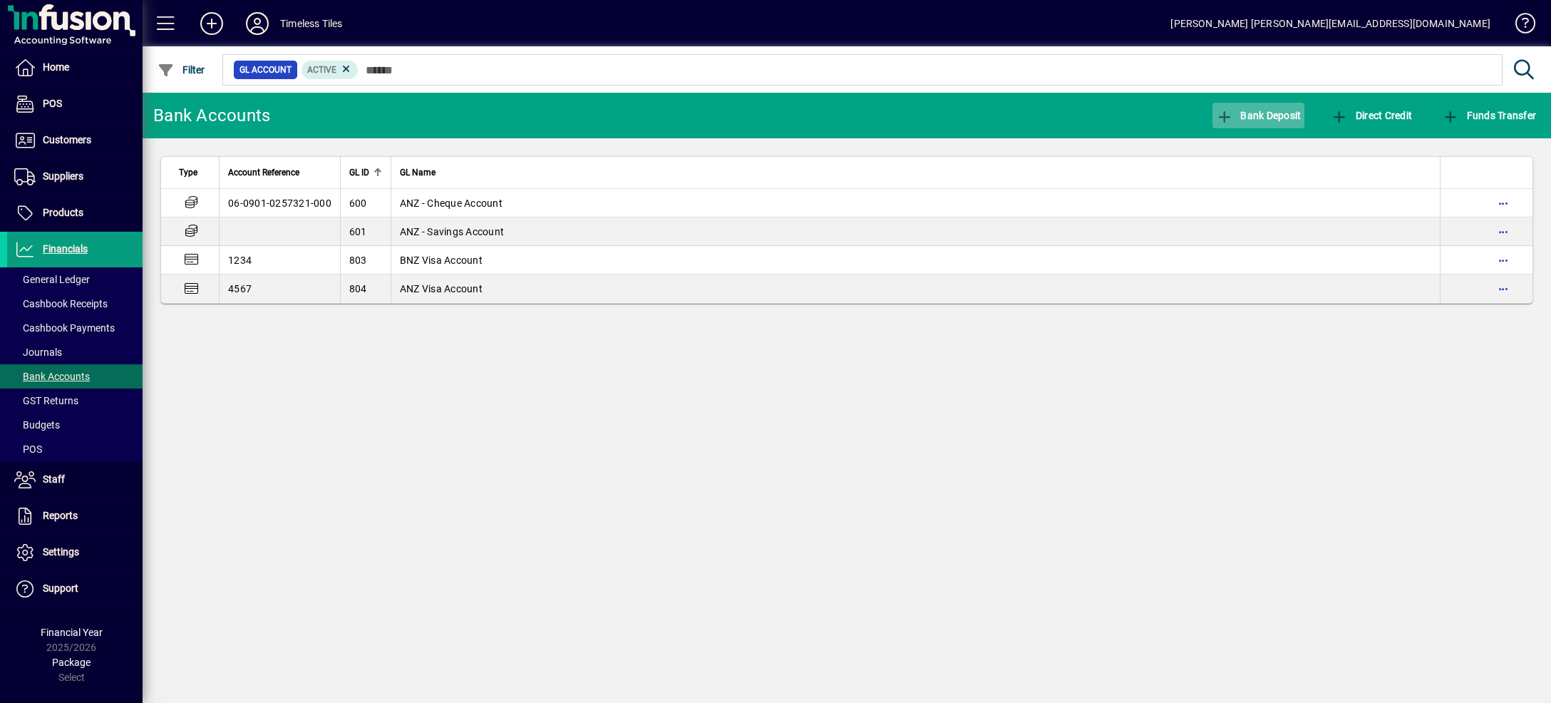
click at [1219, 115] on icon "button" at bounding box center [1225, 117] width 18 height 14
